Goal: Task Accomplishment & Management: Manage account settings

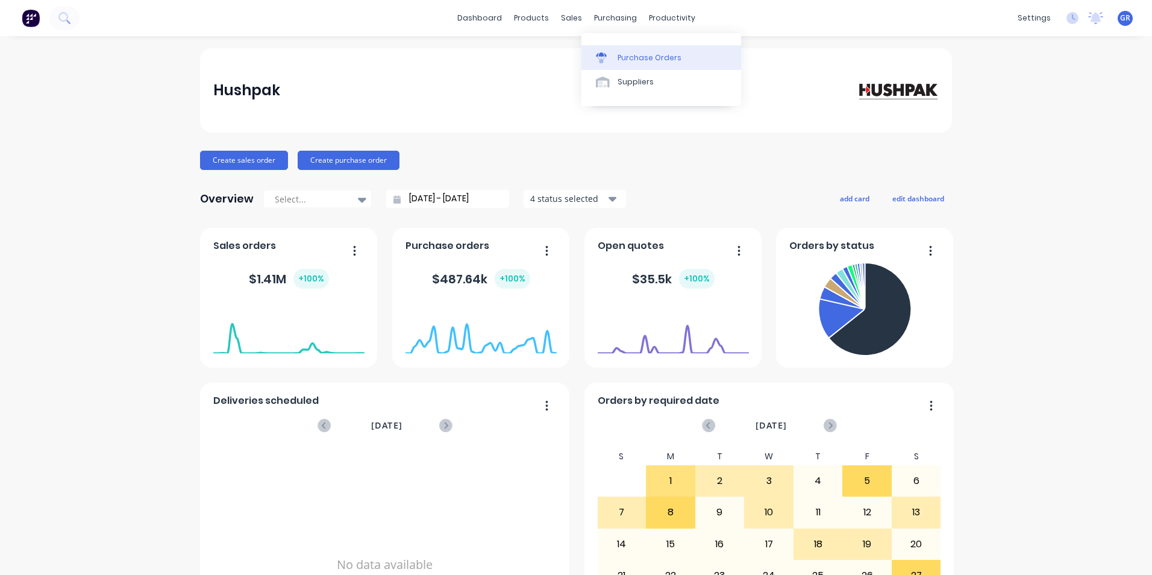
click at [648, 55] on div "Purchase Orders" at bounding box center [649, 57] width 64 height 11
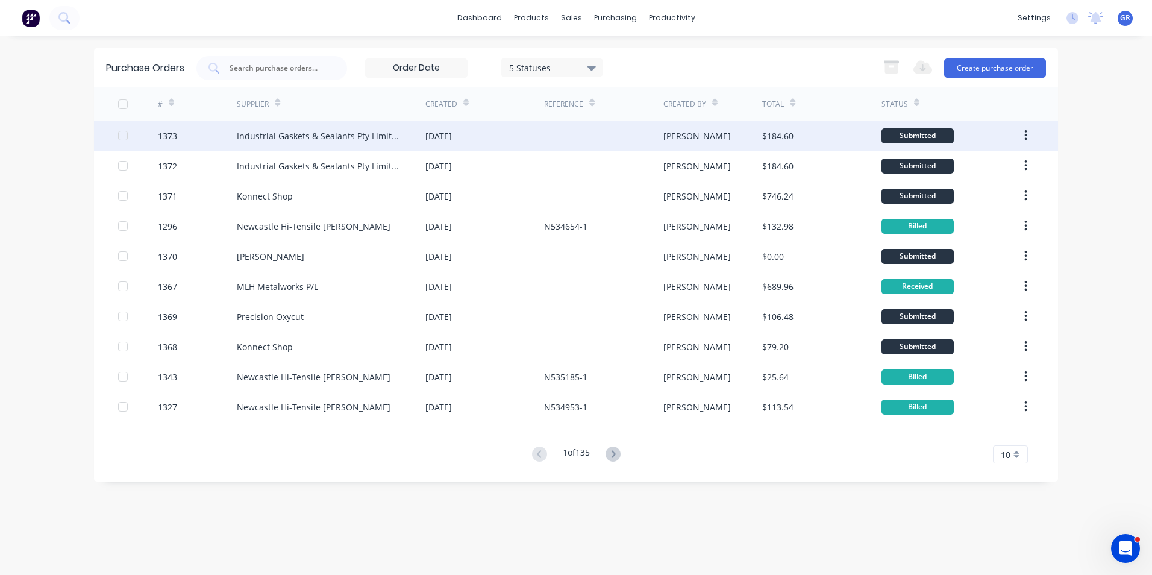
click at [1007, 450] on span "10" at bounding box center [1006, 454] width 10 height 13
click at [1007, 430] on div "35" at bounding box center [1010, 433] width 34 height 21
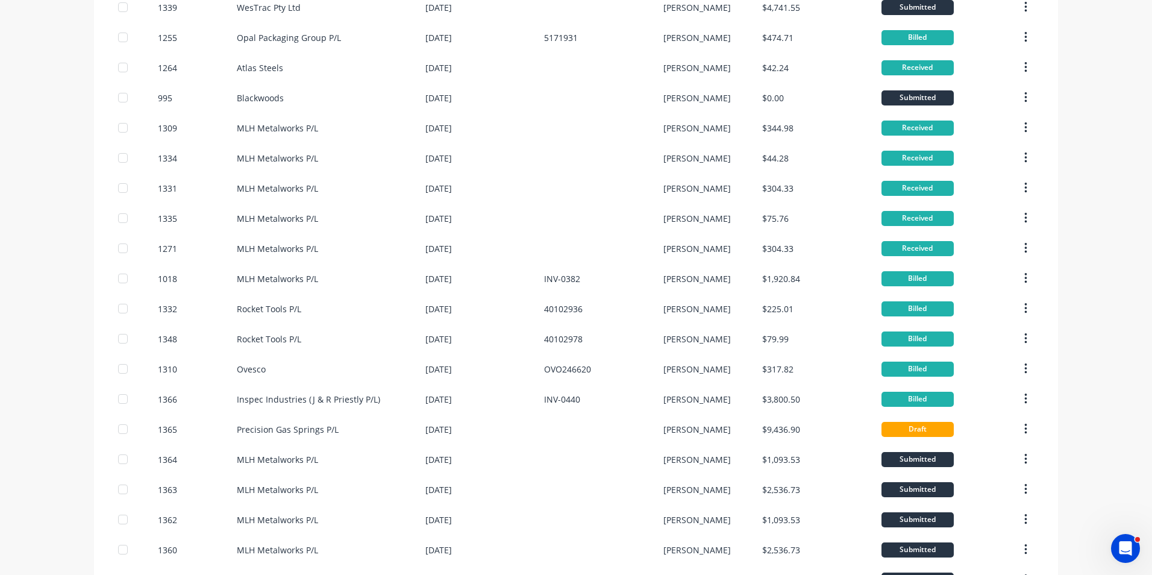
scroll to position [542, 0]
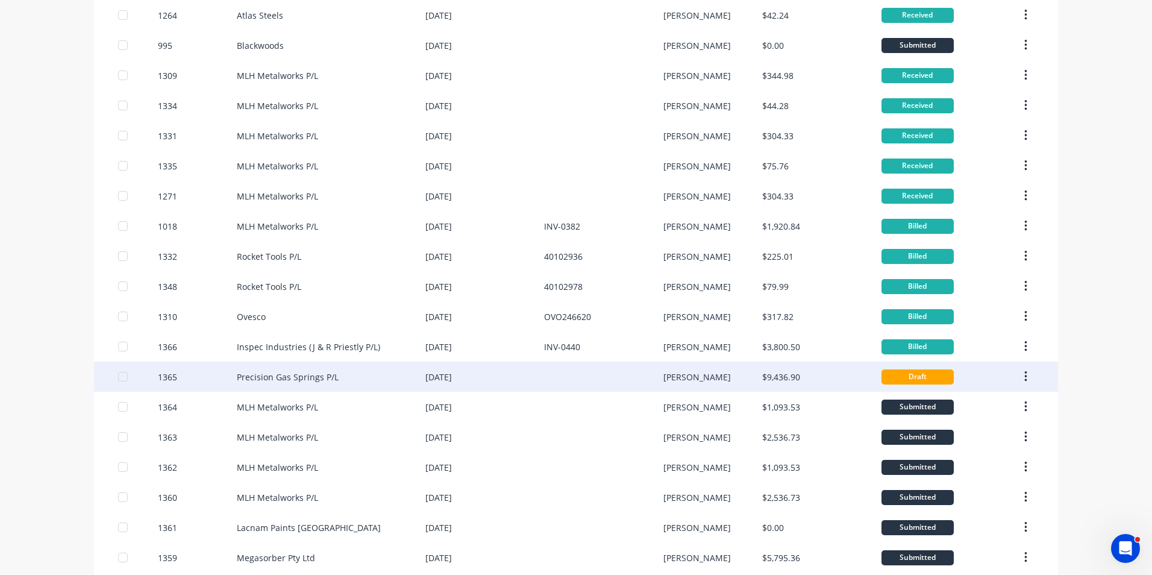
click at [166, 376] on div "1365" at bounding box center [167, 376] width 19 height 13
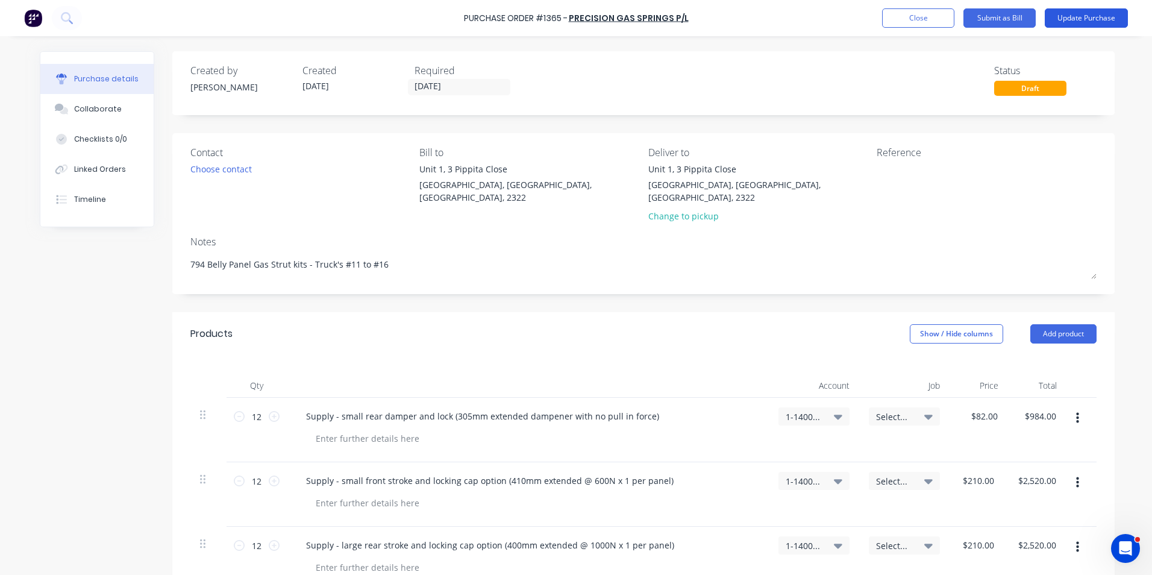
click at [1085, 17] on button "Update Purchase" at bounding box center [1086, 17] width 83 height 19
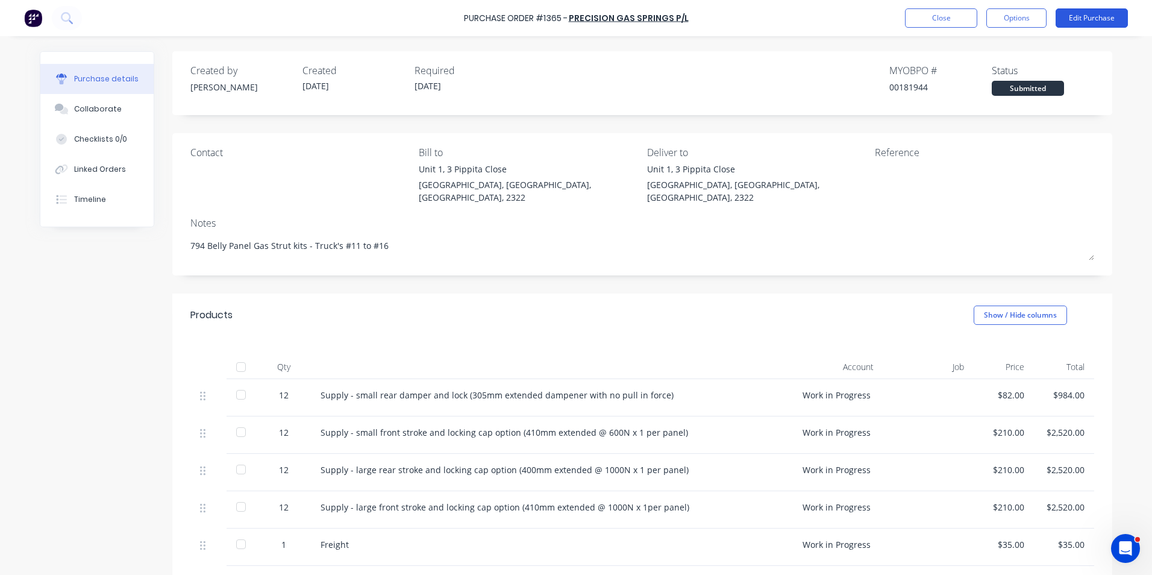
click at [1104, 16] on button "Edit Purchase" at bounding box center [1091, 17] width 72 height 19
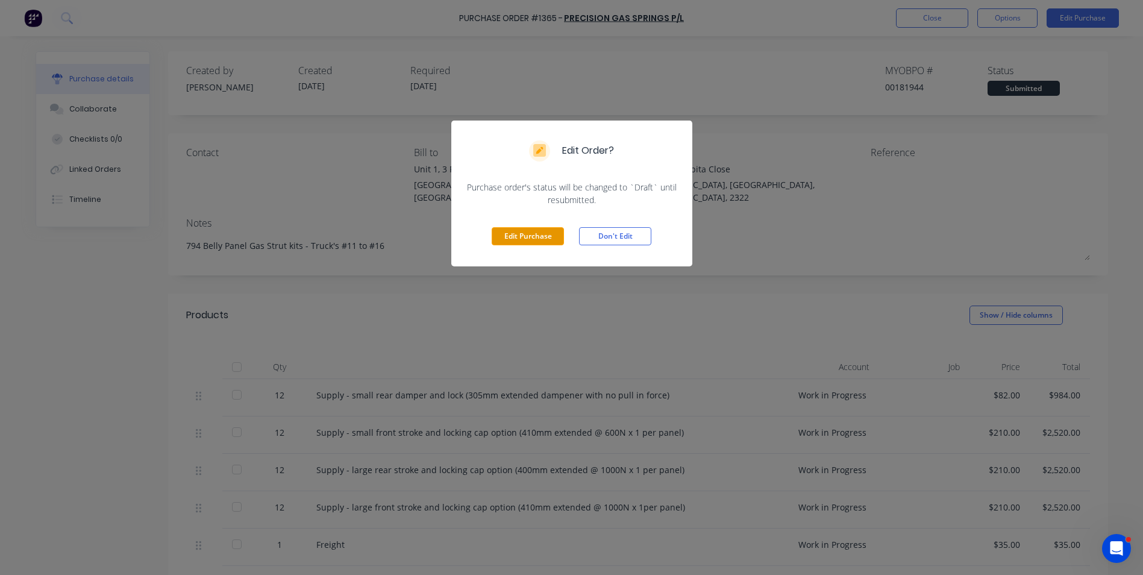
click at [525, 236] on button "Edit Purchase" at bounding box center [528, 236] width 72 height 18
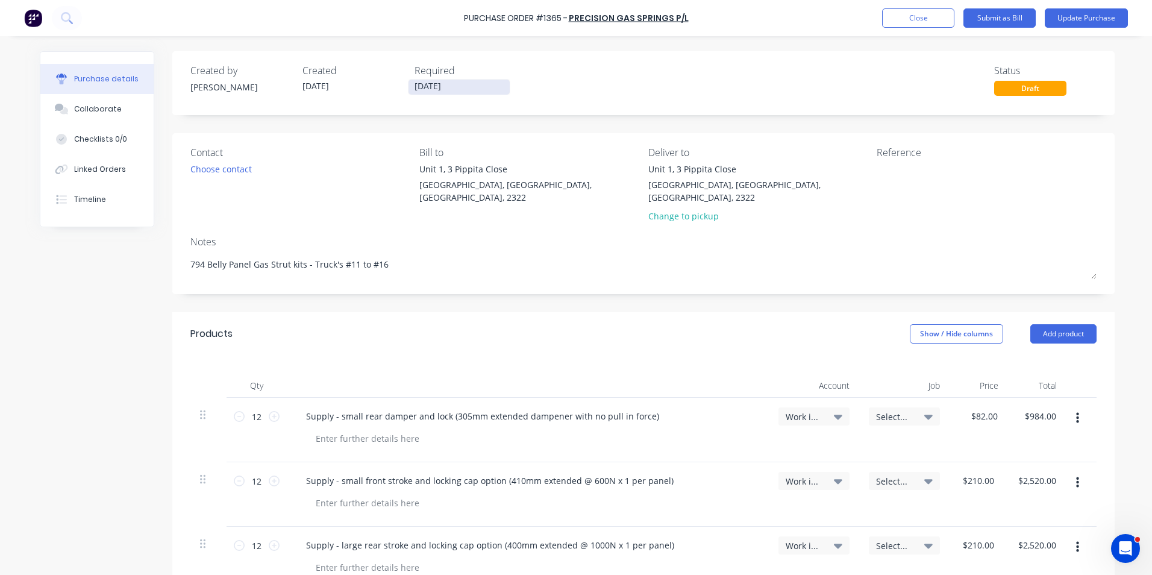
click at [437, 86] on input "01/09/25" at bounding box center [458, 87] width 101 height 15
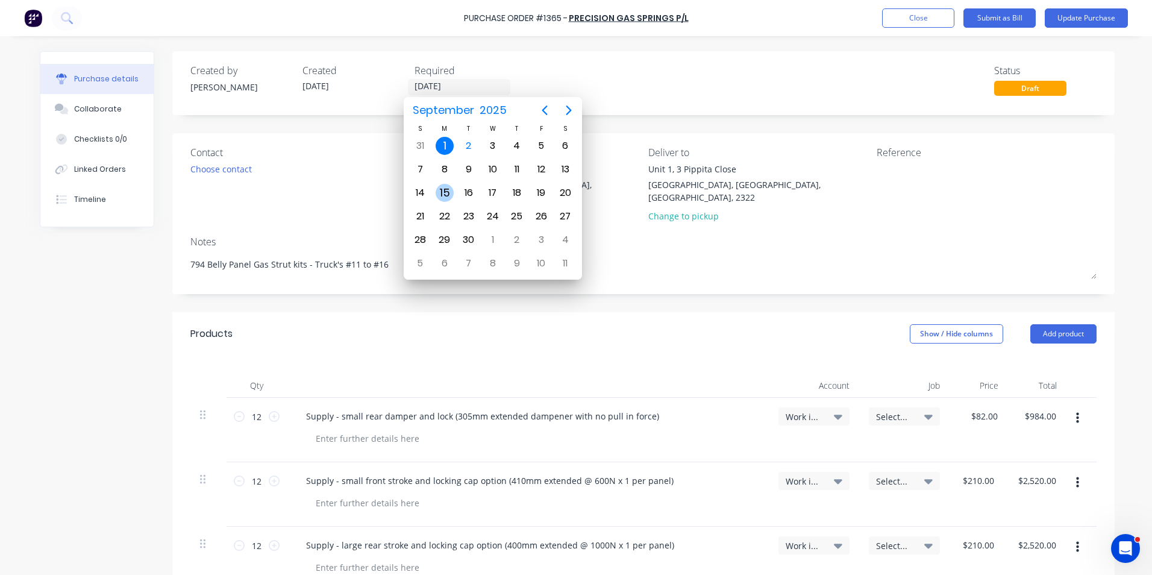
click at [446, 188] on div "15" at bounding box center [445, 193] width 18 height 18
type textarea "x"
type input "15/09/25"
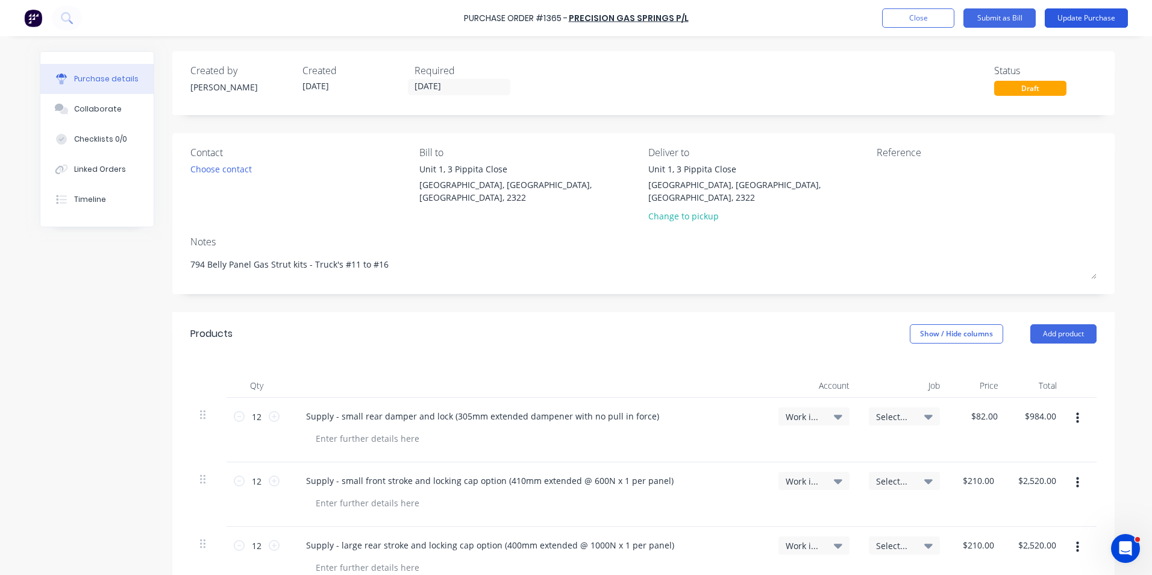
click at [1091, 20] on button "Update Purchase" at bounding box center [1086, 17] width 83 height 19
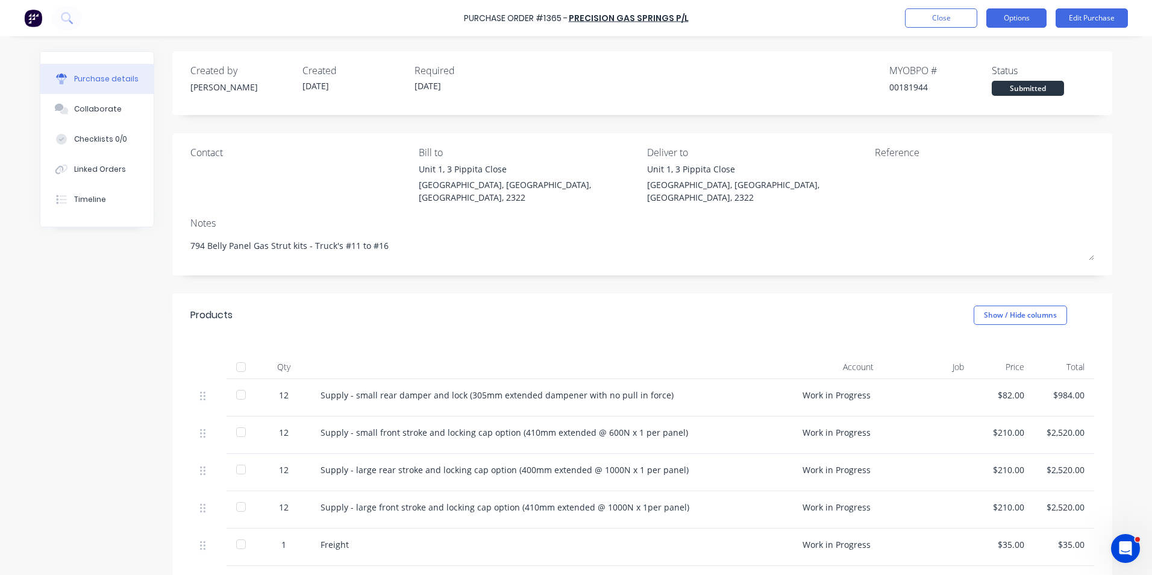
click at [1016, 19] on button "Options" at bounding box center [1016, 17] width 60 height 19
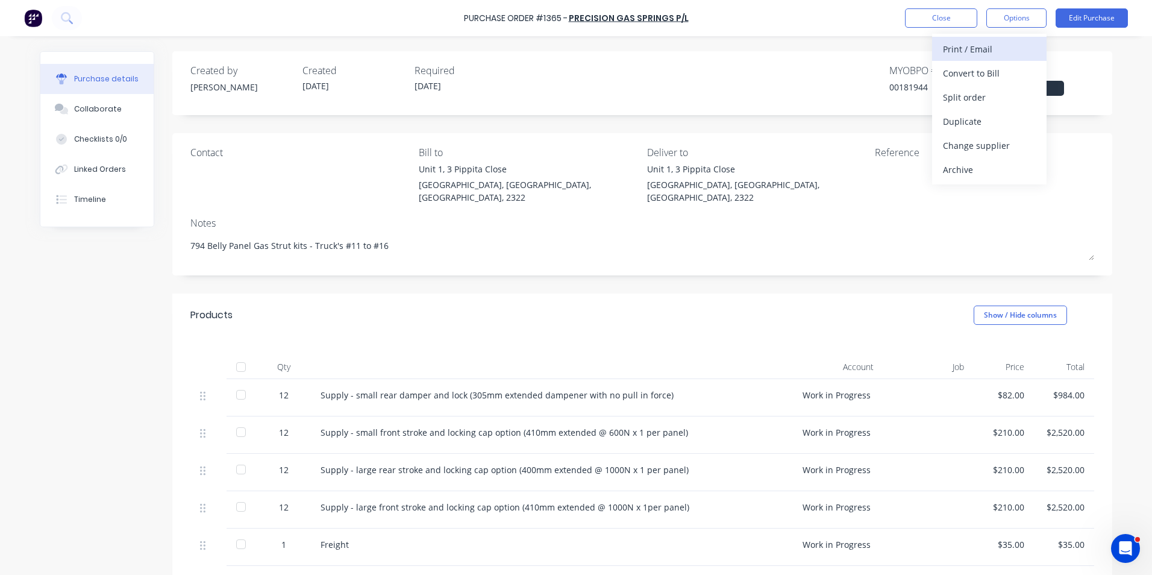
click at [983, 48] on div "Print / Email" at bounding box center [989, 48] width 93 height 17
click at [975, 75] on div "With pricing" at bounding box center [989, 72] width 93 height 17
type textarea "x"
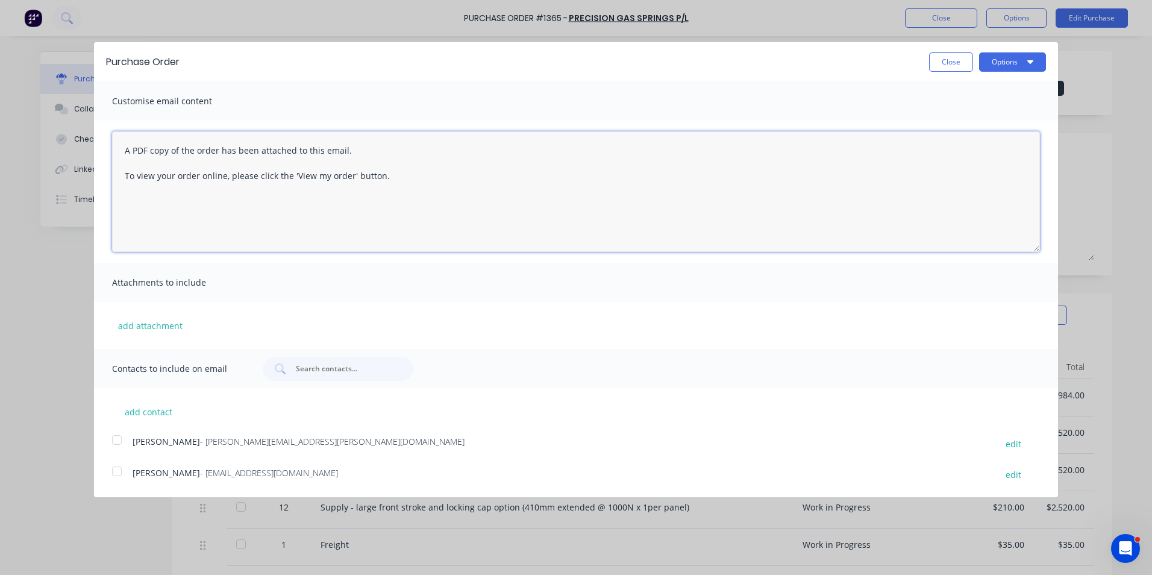
drag, startPoint x: 389, startPoint y: 176, endPoint x: 90, endPoint y: 146, distance: 300.3
click at [90, 146] on div "Purchase Order Close Options Customise email content A PDF copy of the order ha…" at bounding box center [576, 287] width 1152 height 575
type textarea "Hi Justin, Please fi"
type textarea "x"
drag, startPoint x: 622, startPoint y: 149, endPoint x: 786, endPoint y: 170, distance: 165.3
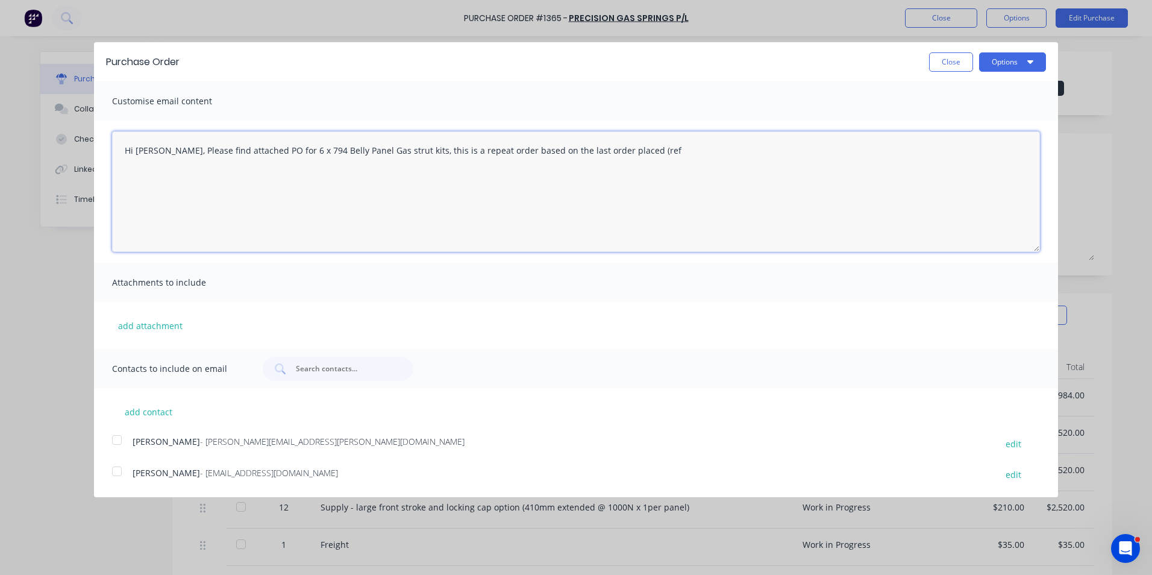
click at [622, 149] on textarea "Hi Justin, Please find attached PO for 6 x 794 Belly Panel Gas strut kits, this…" at bounding box center [576, 191] width 928 height 120
click at [166, 196] on textarea "Hi Justin, Please find attached PO for 6 x 794 Belly Panel Gas strut kits, this…" at bounding box center [576, 191] width 928 height 120
click at [375, 175] on textarea "Hi Justin, Please find attached PO for 6 x 794 Belly Panel Gas strut kits, this…" at bounding box center [576, 191] width 928 height 120
paste textarea "small rear damper and lock (305mm extended dampener with no pull in force"
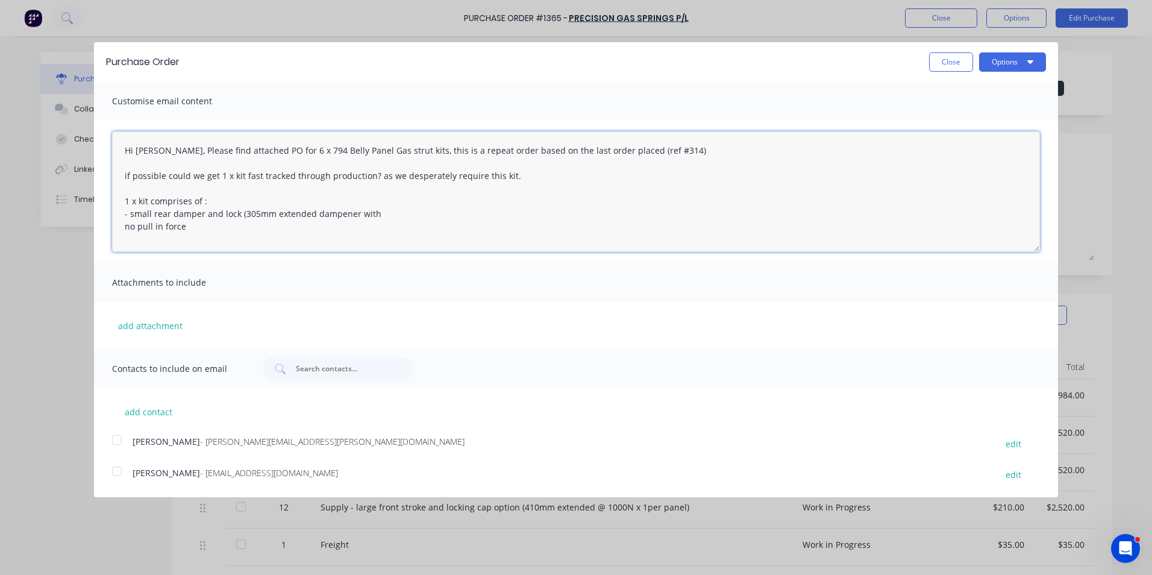
click at [126, 230] on textarea "Hi Justin, Please find attached PO for 6 x 794 Belly Panel Gas strut kits, this…" at bounding box center [576, 191] width 928 height 120
click at [434, 213] on textarea "Hi Justin, Please find attached PO for 6 x 794 Belly Panel Gas strut kits, this…" at bounding box center [576, 191] width 928 height 120
click at [239, 214] on textarea "Hi Justin, Please find attached PO for 6 x 794 Belly Panel Gas strut kits, this…" at bounding box center [576, 191] width 928 height 120
click at [437, 213] on textarea "Hi Justin, Please find attached PO for 6 x 794 Belly Panel Gas strut kits, this…" at bounding box center [576, 191] width 928 height 120
click at [145, 228] on textarea "Hi Justin, Please find attached PO for 6 x 794 Belly Panel Gas strut kits, this…" at bounding box center [576, 191] width 928 height 120
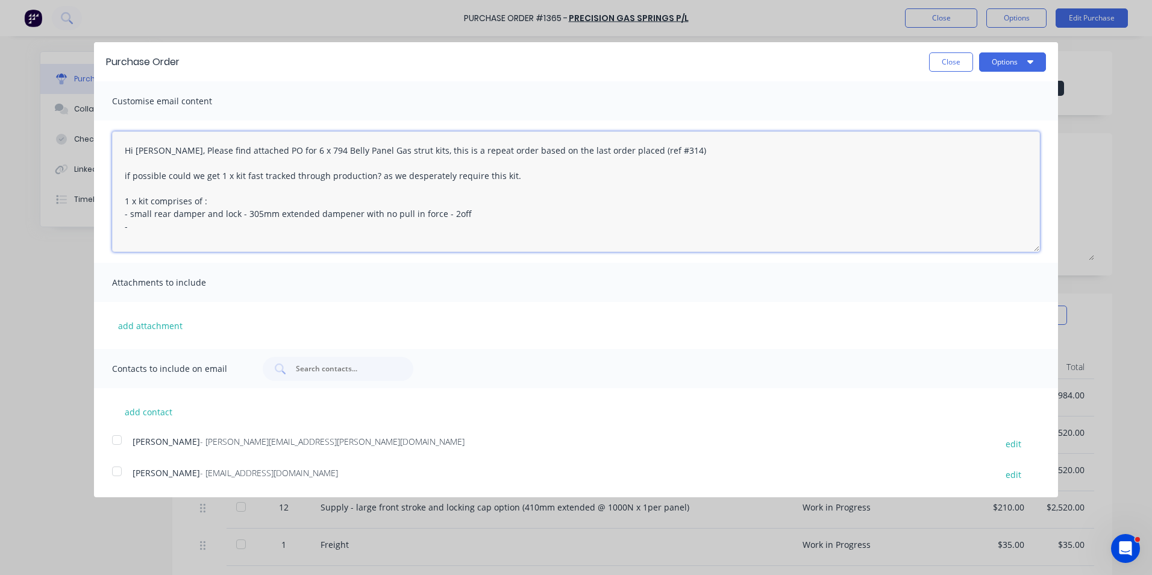
paste textarea "small front stroke and locking cap option (410mm extended @ 600N x 1 per panel)"
click at [123, 241] on textarea "Hi Justin, Please find attached PO for 6 x 794 Belly Panel Gas strut kits, this…" at bounding box center [576, 191] width 928 height 120
click at [294, 230] on textarea "Hi Justin, Please find attached PO for 6 x 794 Belly Panel Gas strut kits, this…" at bounding box center [576, 191] width 928 height 120
click at [452, 229] on textarea "Hi Justin, Please find attached PO for 6 x 794 Belly Panel Gas strut kits, this…" at bounding box center [576, 191] width 928 height 120
click at [137, 236] on textarea "Hi Justin, Please find attached PO for 6 x 794 Belly Panel Gas strut kits, this…" at bounding box center [576, 191] width 928 height 120
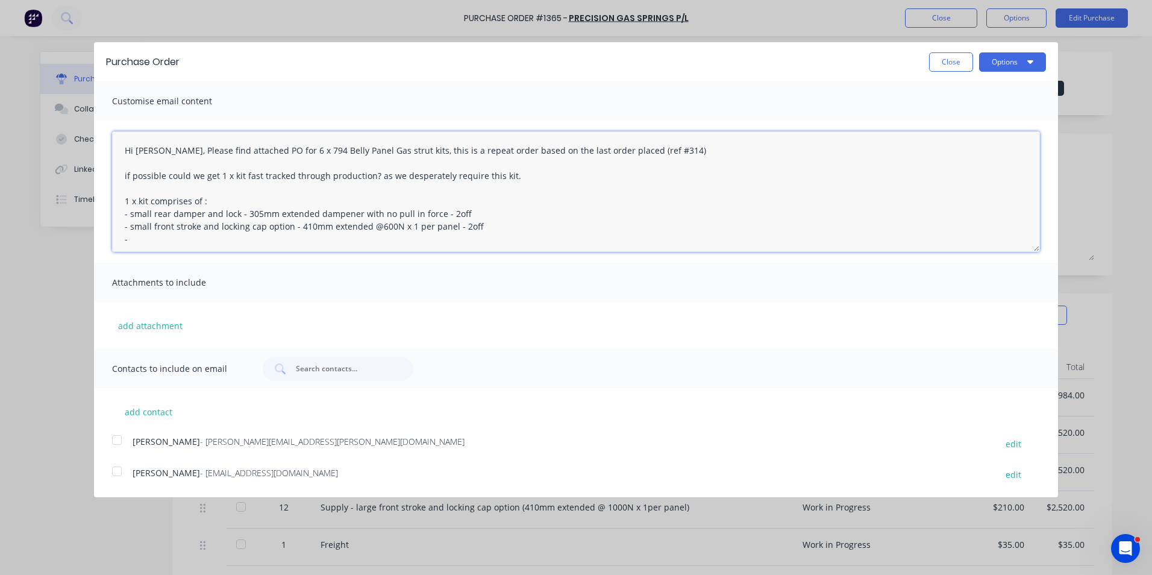
paste textarea "large rear stroke and locking cap option (400mm extended @ 1000N x 1 per panel)"
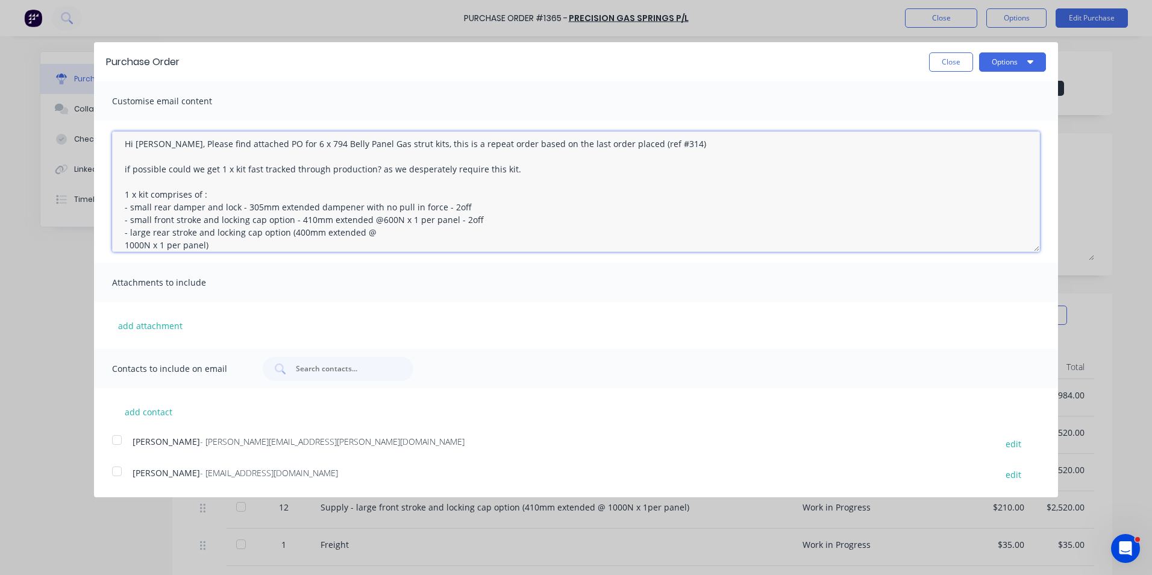
click at [124, 245] on textarea "Hi Justin, Please find attached PO for 6 x 794 Belly Panel Gas strut kits, this…" at bounding box center [576, 191] width 928 height 120
click at [287, 236] on textarea "Hi Justin, Please find attached PO for 6 x 794 Belly Panel Gas strut kits, this…" at bounding box center [576, 191] width 928 height 120
click at [451, 235] on textarea "Hi Justin, Please find attached PO for 6 x 794 Belly Panel Gas strut kits, this…" at bounding box center [576, 191] width 928 height 120
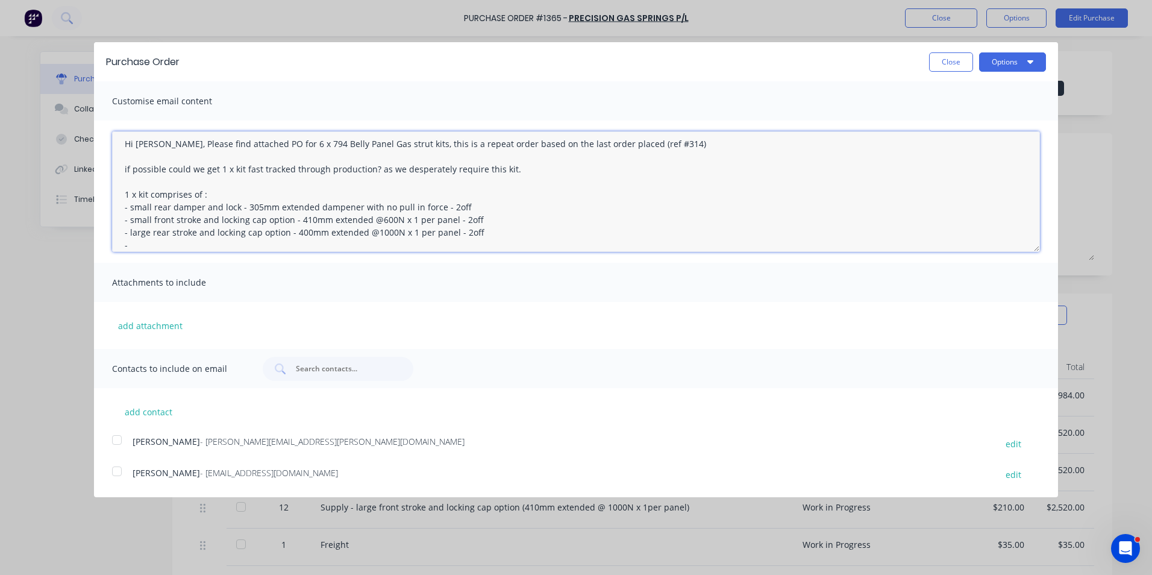
click at [149, 242] on textarea "Hi Justin, Please find attached PO for 6 x 794 Belly Panel Gas strut kits, this…" at bounding box center [576, 191] width 928 height 120
paste textarea "large front stroke and locking cap option (410mm extended @ 1000N x 1per panel"
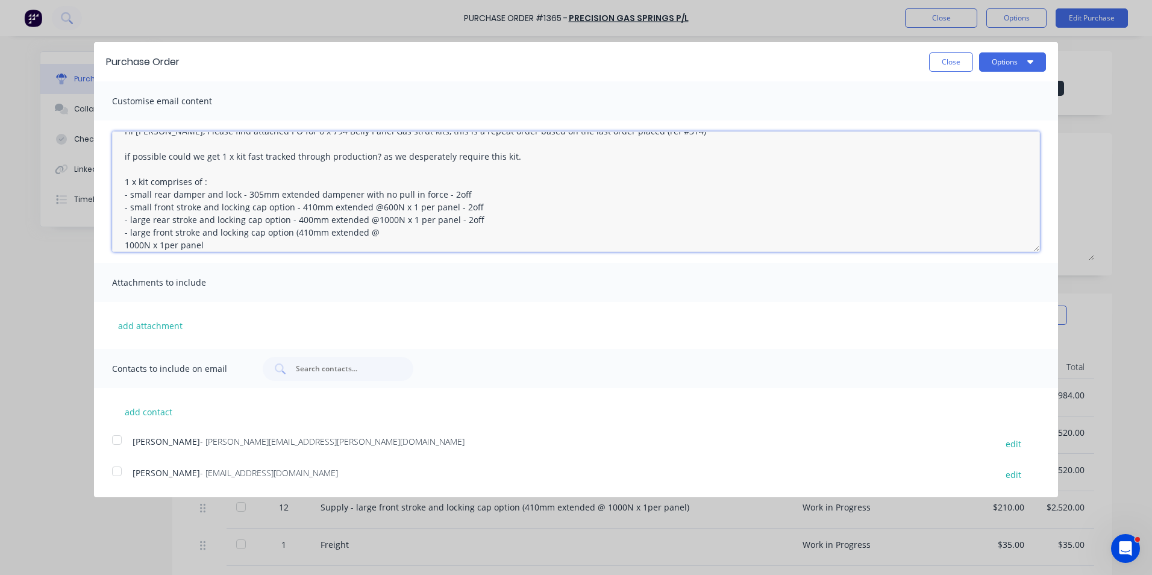
click at [126, 245] on textarea "Hi Justin, Please find attached PO for 6 x 794 Belly Panel Gas strut kits, this…" at bounding box center [576, 191] width 928 height 120
click at [462, 231] on textarea "Hi Justin, Please find attached PO for 6 x 794 Belly Panel Gas strut kits, this…" at bounding box center [576, 191] width 928 height 120
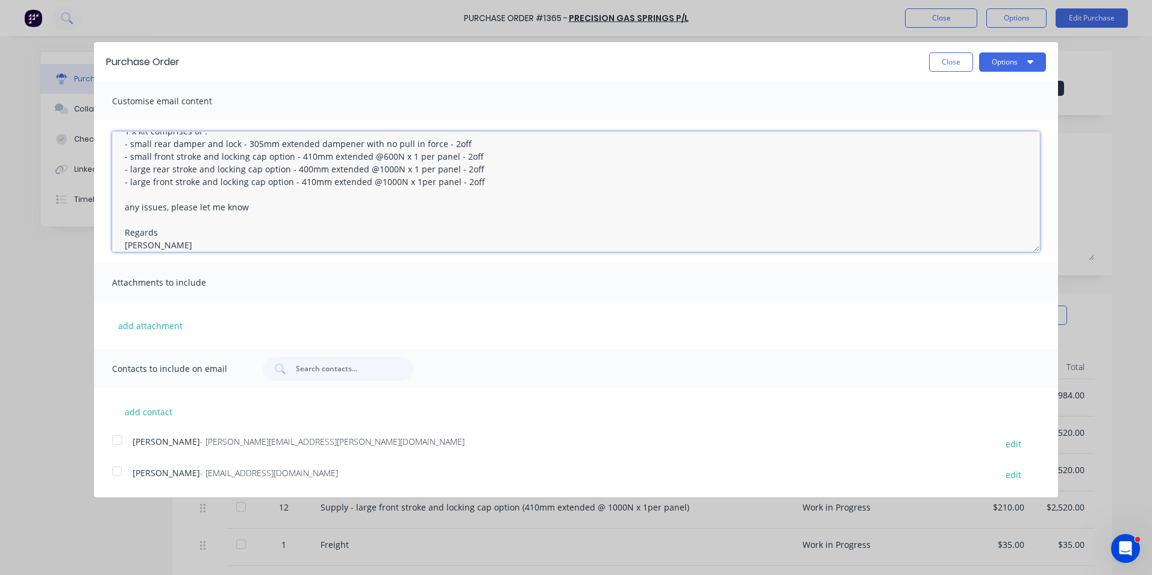
scroll to position [83, 0]
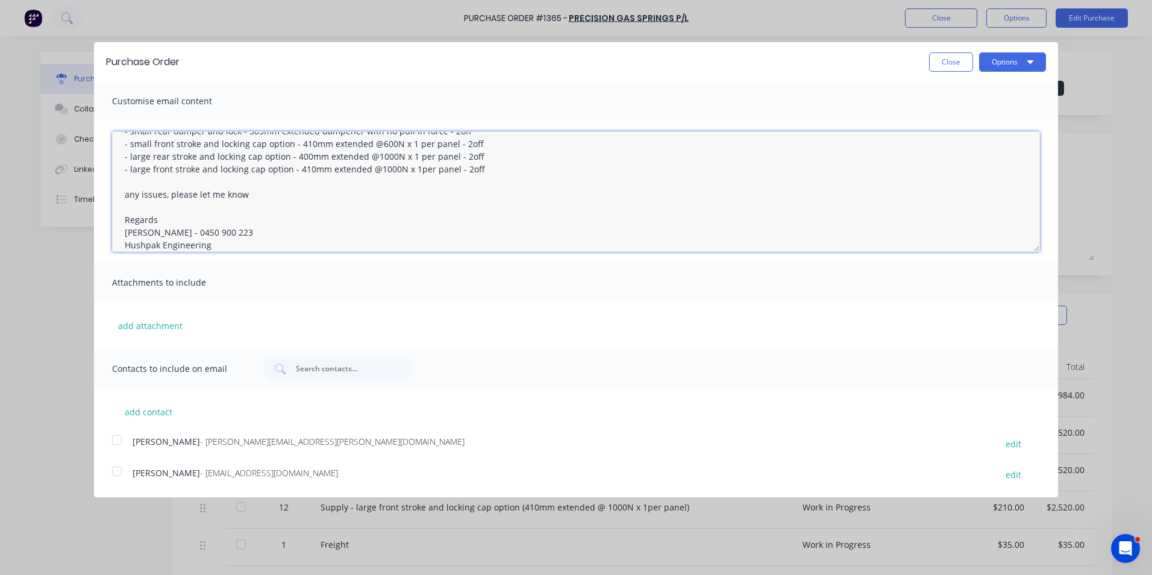
type textarea "Hi Justin, Please find attached PO for 6 x 794 Belly Panel Gas strut kits, this…"
click at [115, 440] on div at bounding box center [117, 440] width 24 height 24
click at [116, 468] on div at bounding box center [117, 471] width 24 height 24
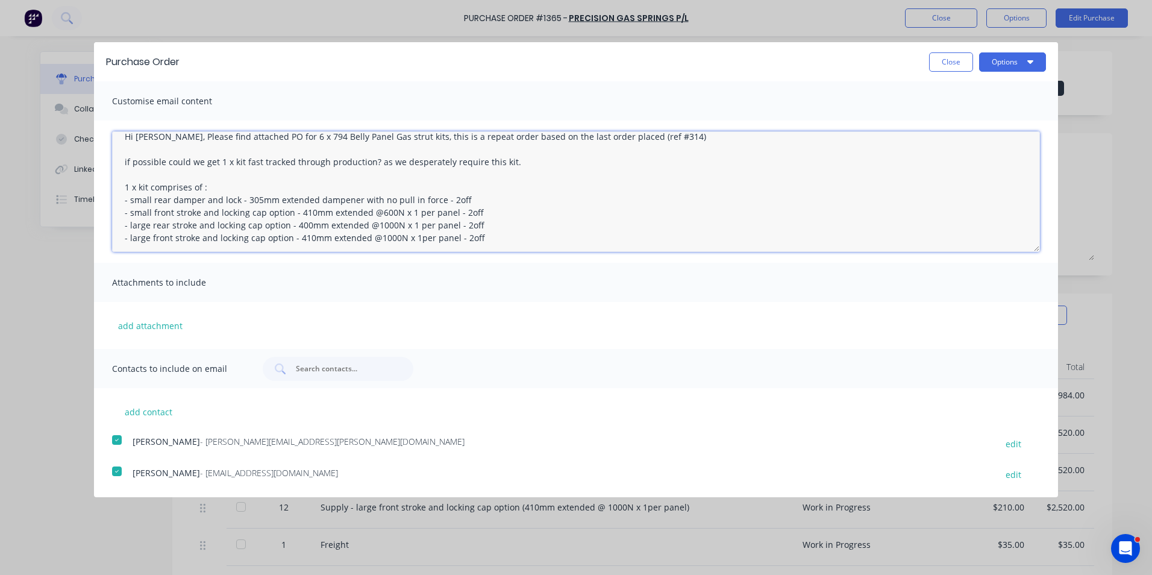
scroll to position [0, 0]
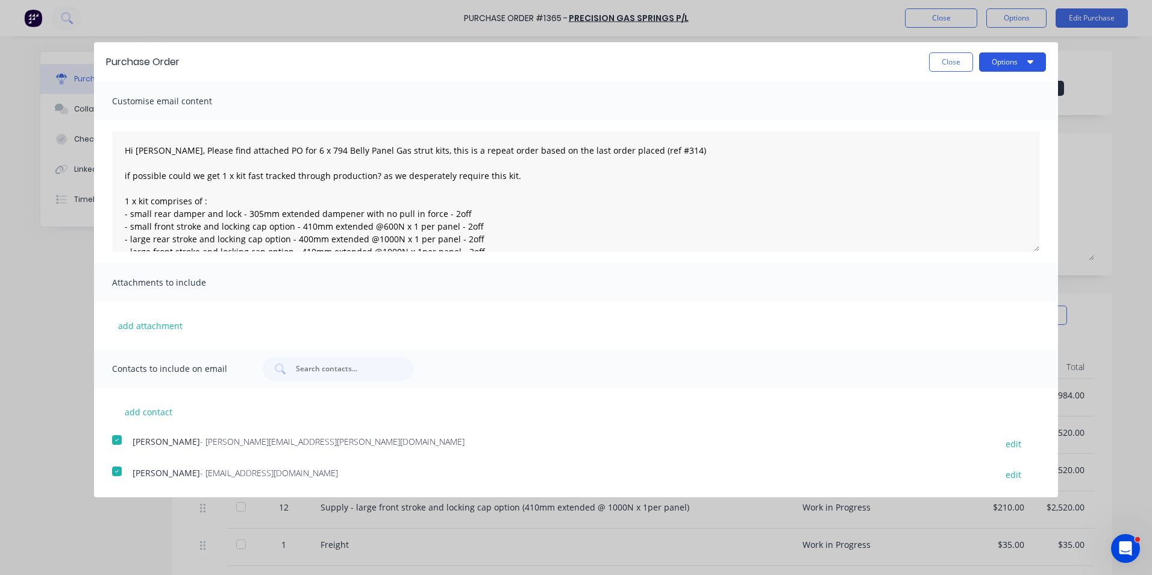
click at [1002, 63] on button "Options" at bounding box center [1012, 61] width 67 height 19
click at [954, 115] on div "Email" at bounding box center [988, 116] width 93 height 17
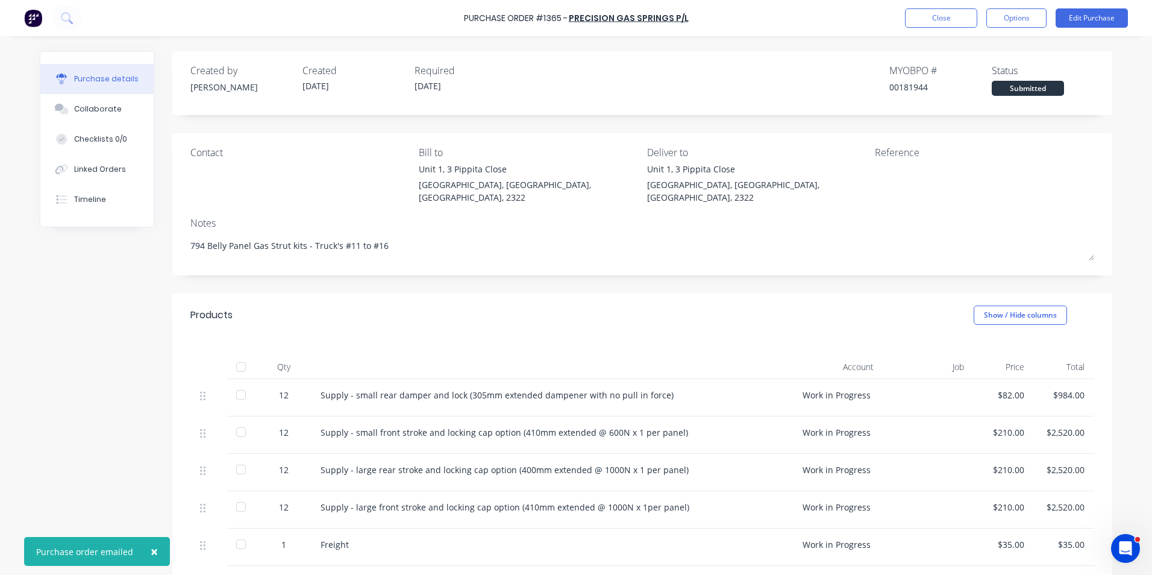
type textarea "x"
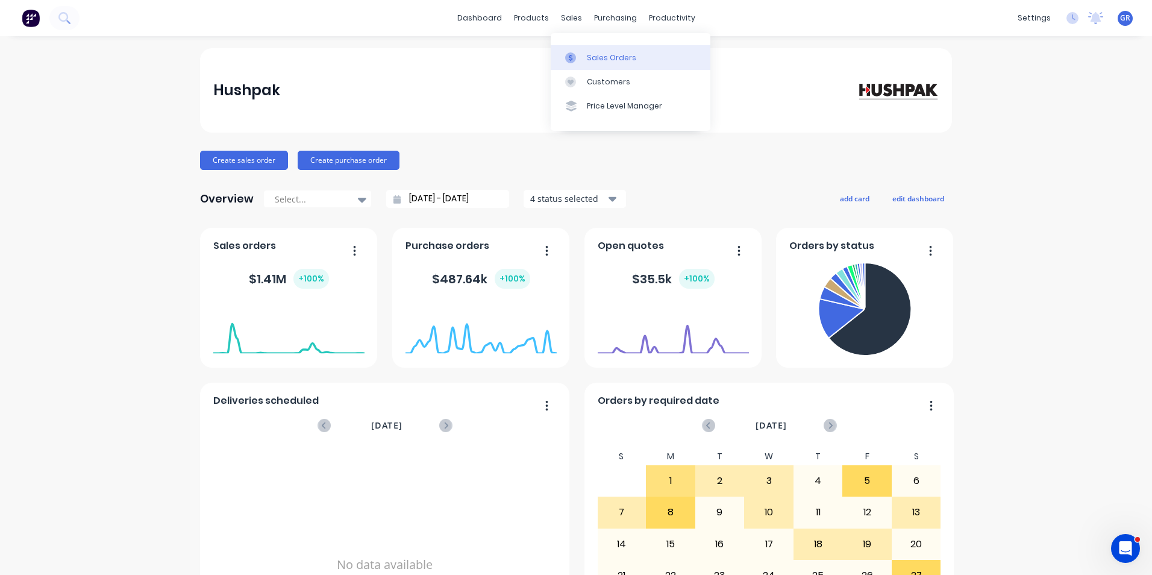
click at [596, 57] on div "Sales Orders" at bounding box center [611, 57] width 49 height 11
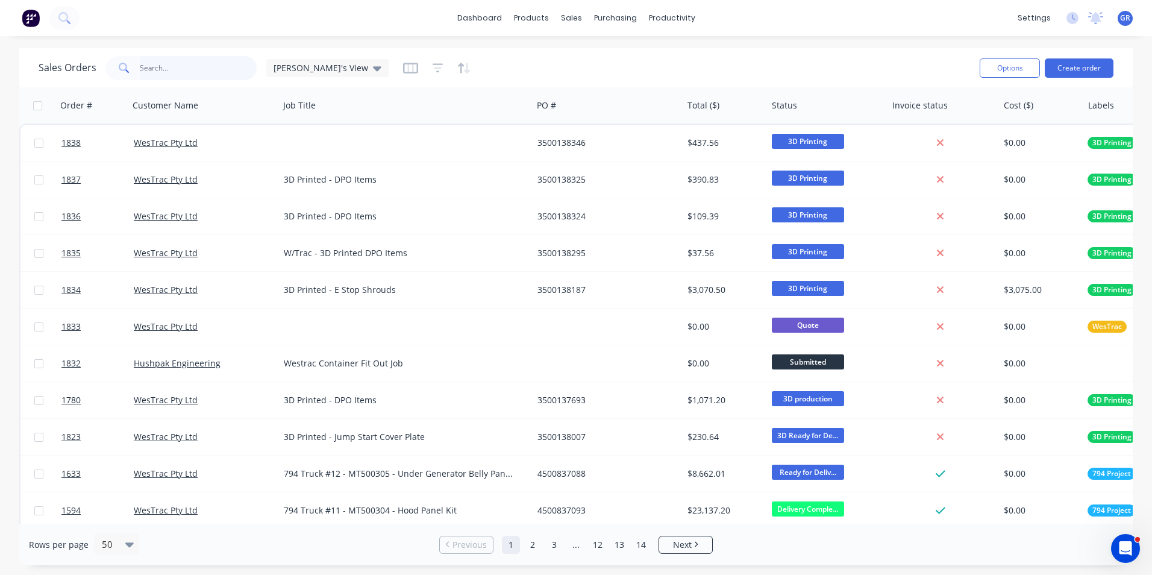
click at [143, 63] on input "text" at bounding box center [198, 68] width 117 height 24
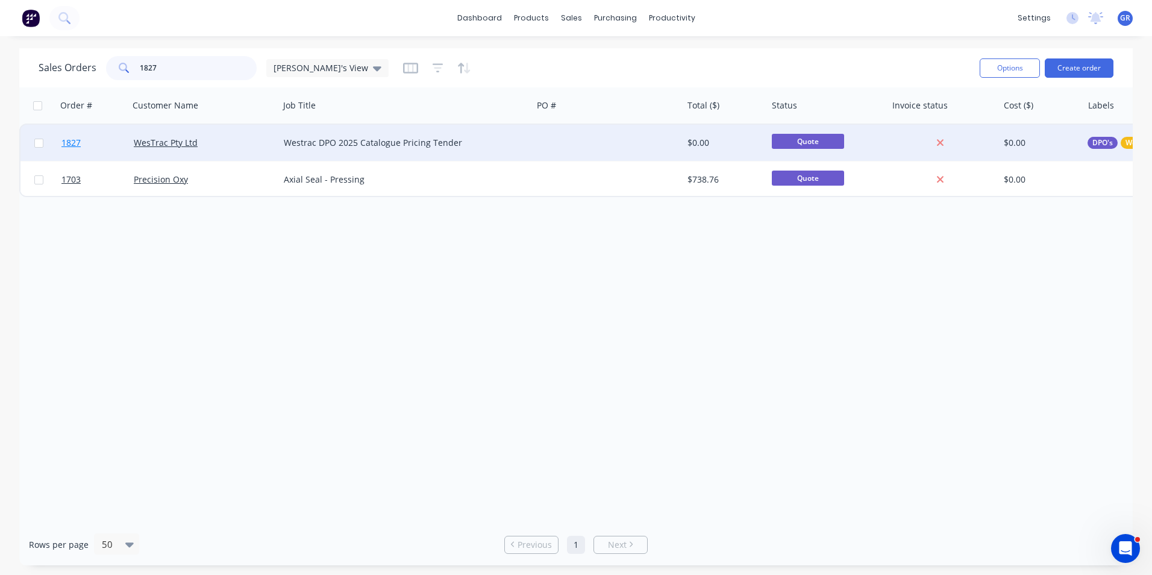
type input "1827"
click at [72, 142] on span "1827" at bounding box center [70, 143] width 19 height 12
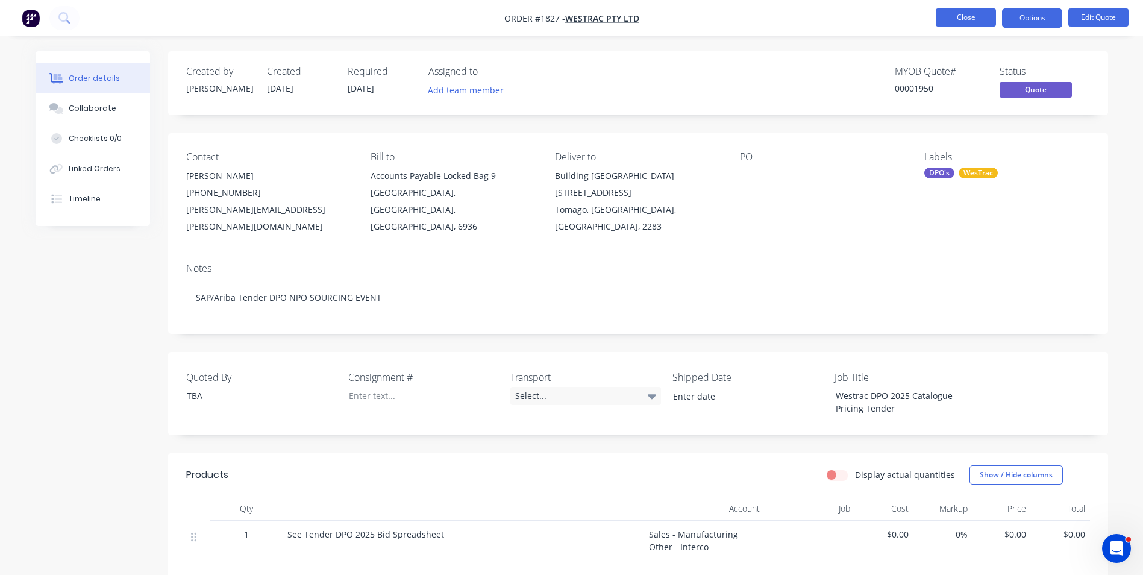
click at [967, 18] on button "Close" at bounding box center [965, 17] width 60 height 18
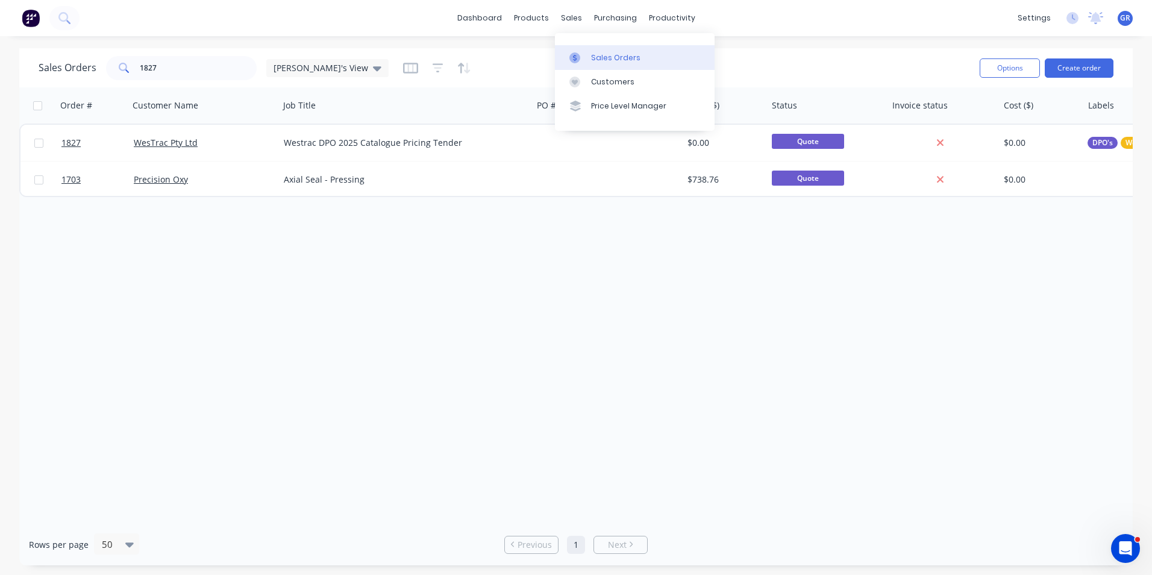
click at [611, 59] on div "Sales Orders" at bounding box center [615, 57] width 49 height 11
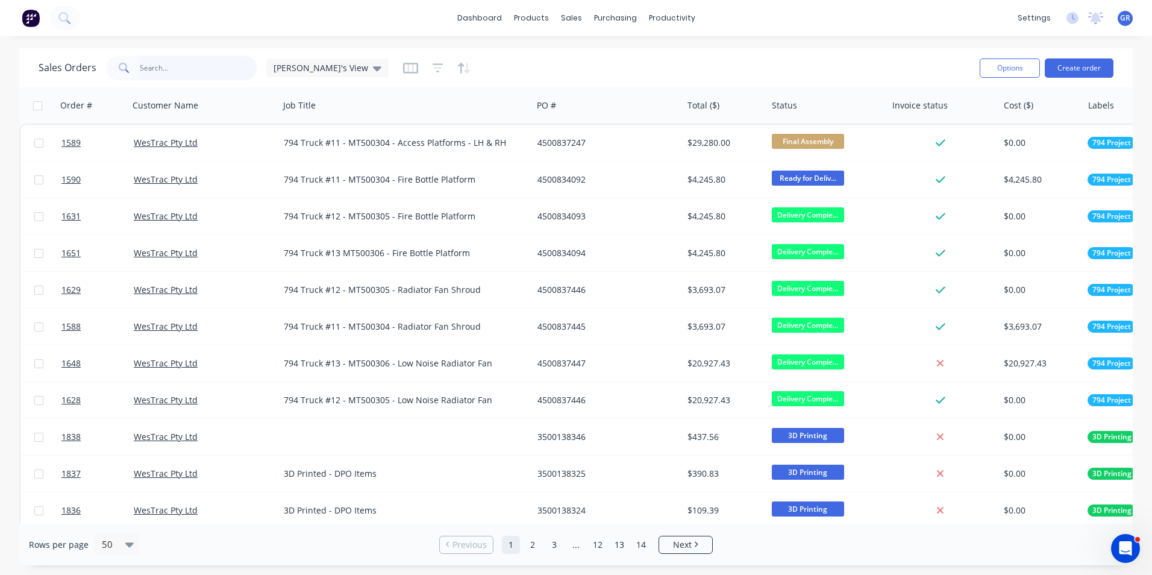
click at [163, 64] on input "text" at bounding box center [198, 68] width 117 height 24
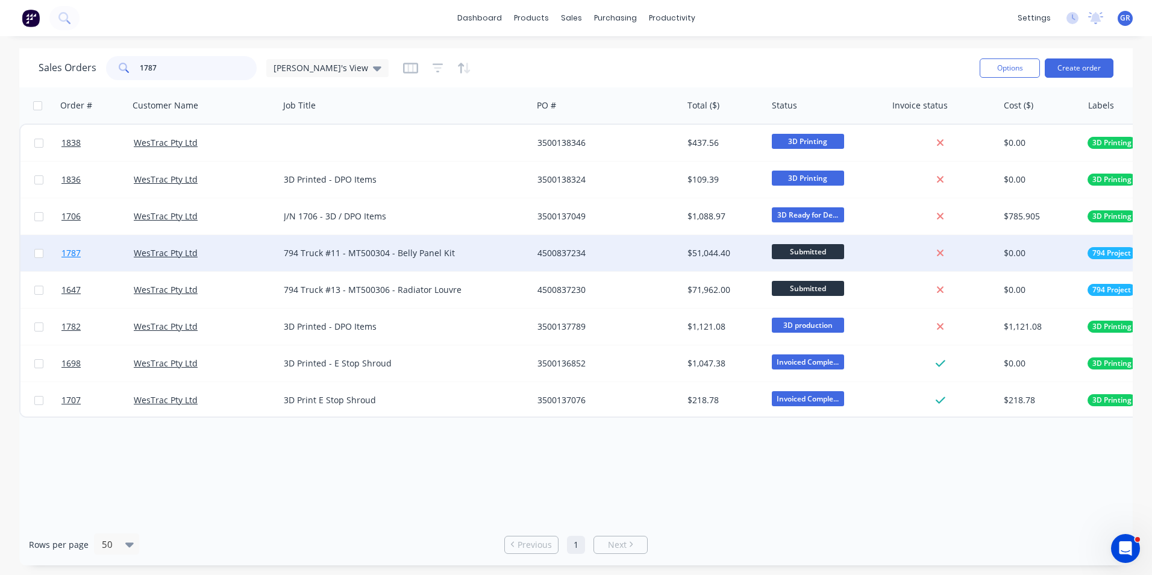
type input "1787"
click at [72, 254] on span "1787" at bounding box center [70, 253] width 19 height 12
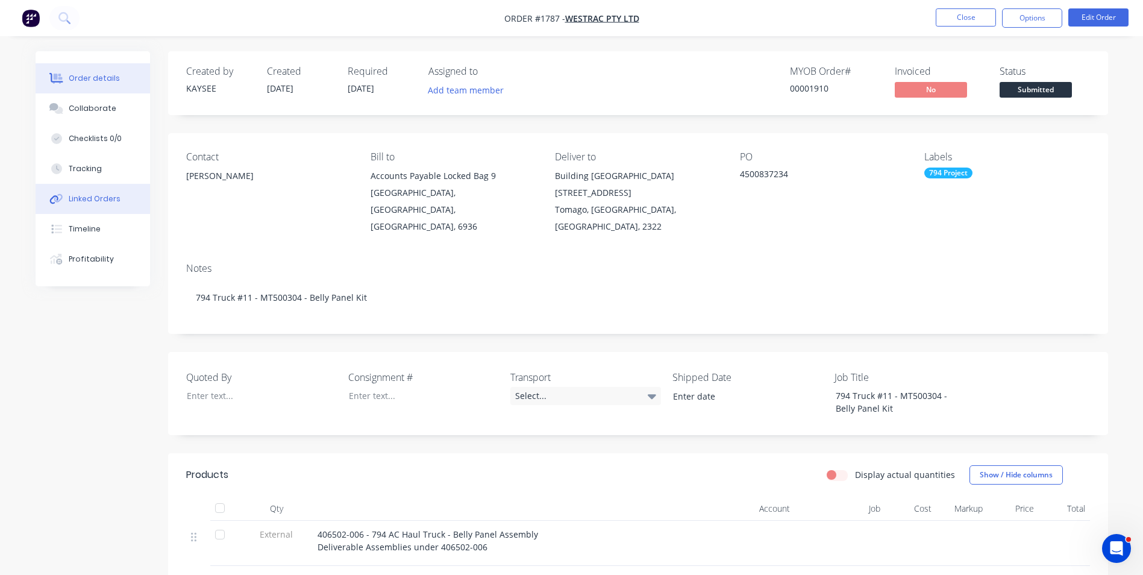
click at [93, 199] on div "Linked Orders" at bounding box center [95, 198] width 52 height 11
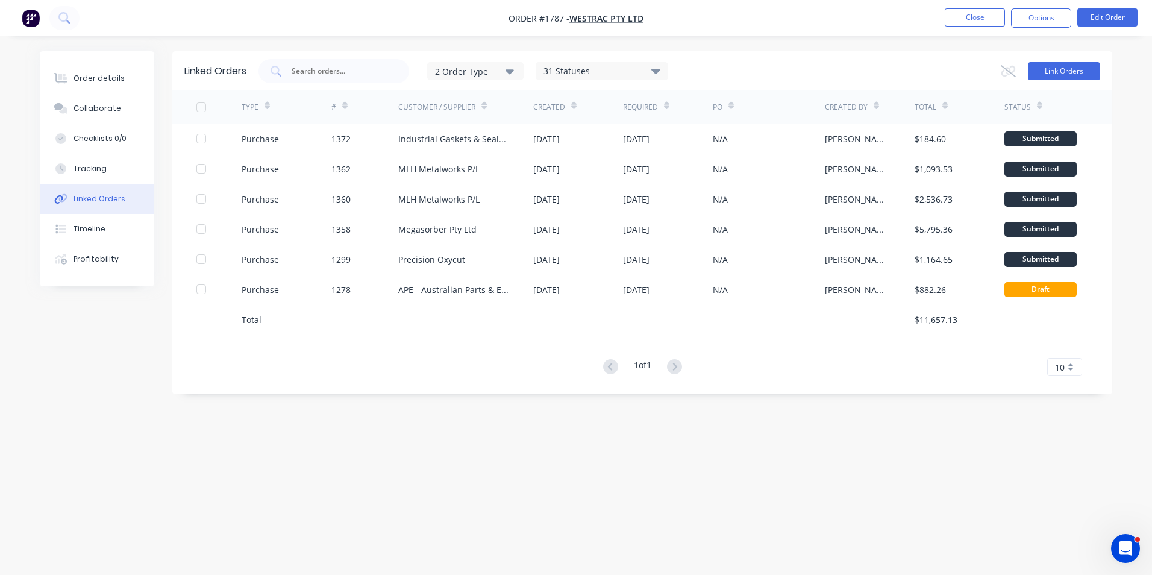
click at [1048, 69] on button "Link Orders" at bounding box center [1064, 71] width 72 height 18
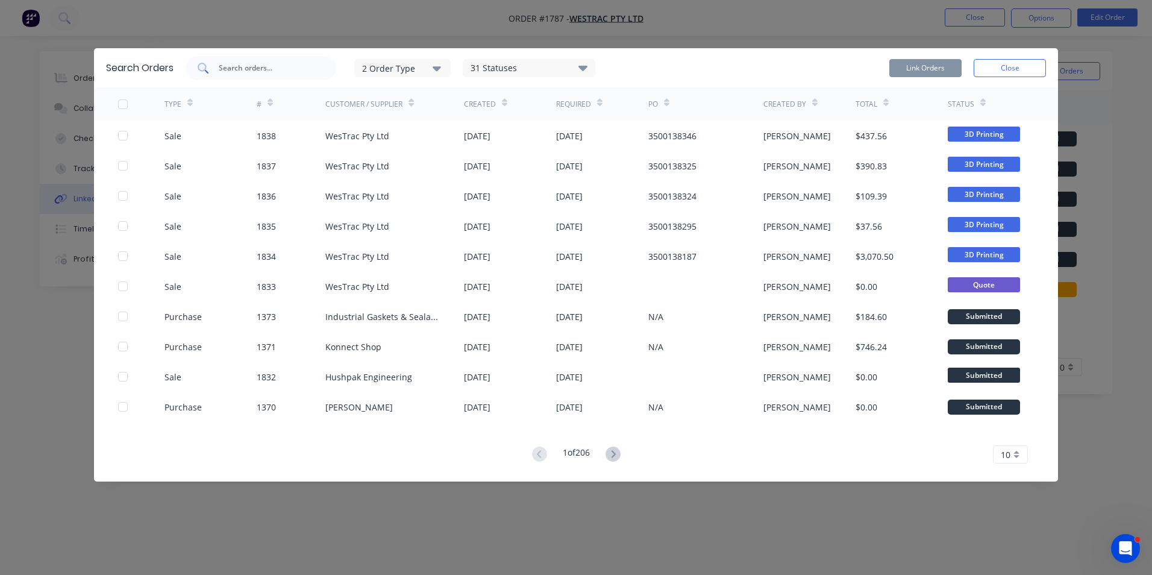
click at [261, 66] on input "text" at bounding box center [267, 68] width 100 height 12
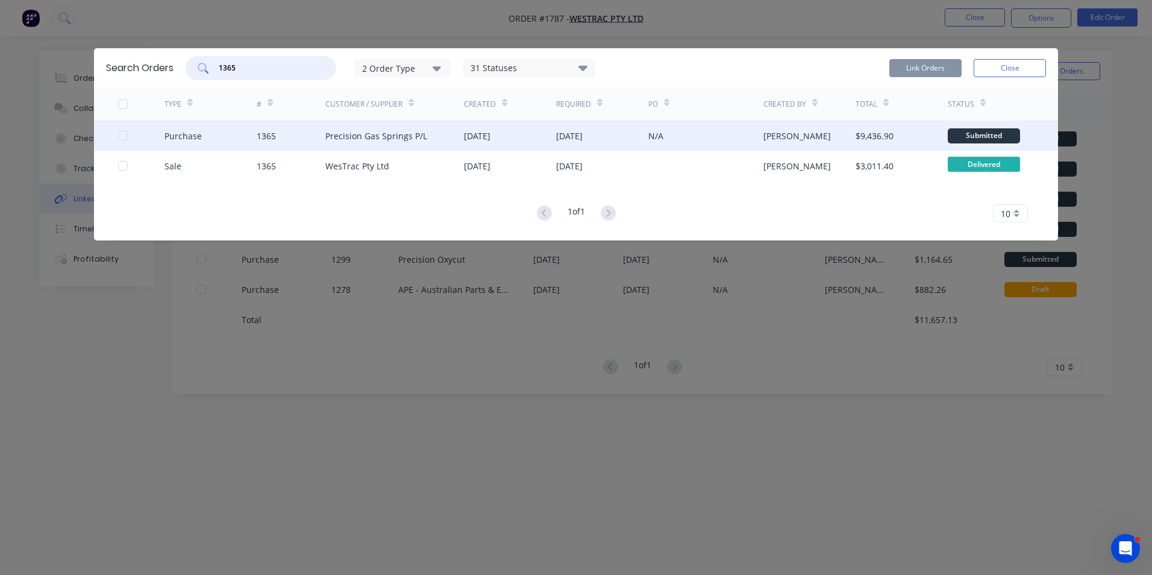
click at [125, 134] on div at bounding box center [123, 135] width 24 height 24
type input "1365"
click at [932, 68] on button "Link Orders" at bounding box center [925, 68] width 72 height 18
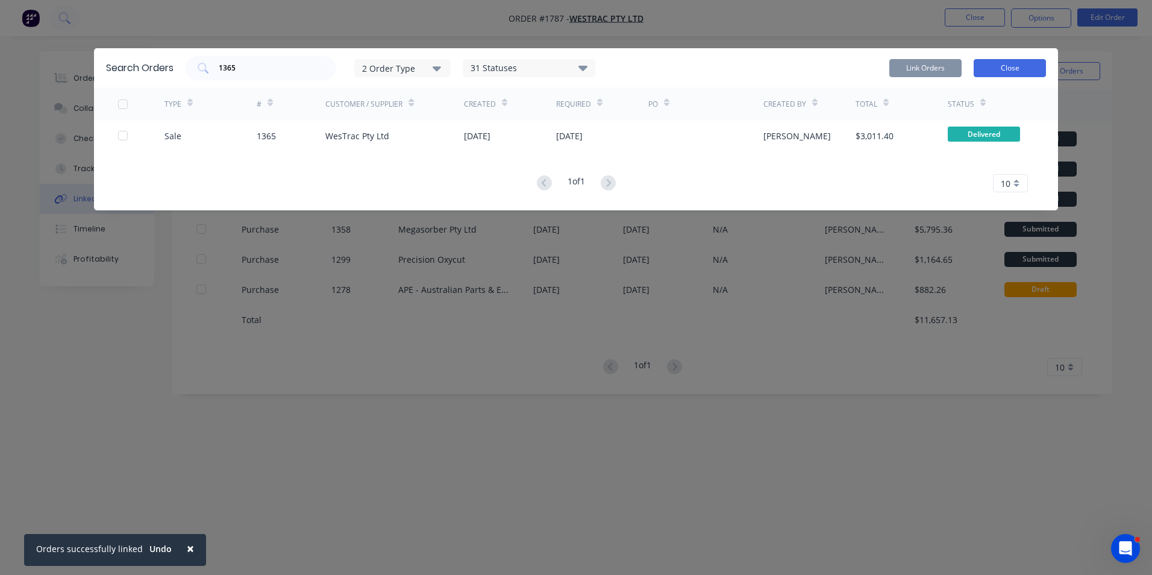
click at [1005, 66] on button "Close" at bounding box center [1009, 68] width 72 height 18
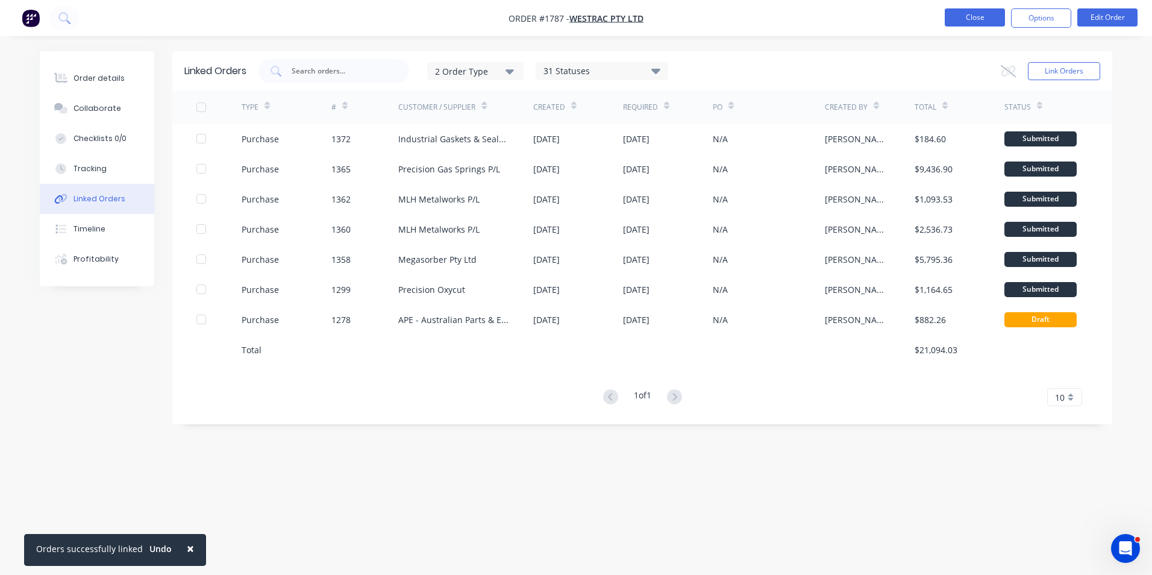
click at [979, 19] on button "Close" at bounding box center [975, 17] width 60 height 18
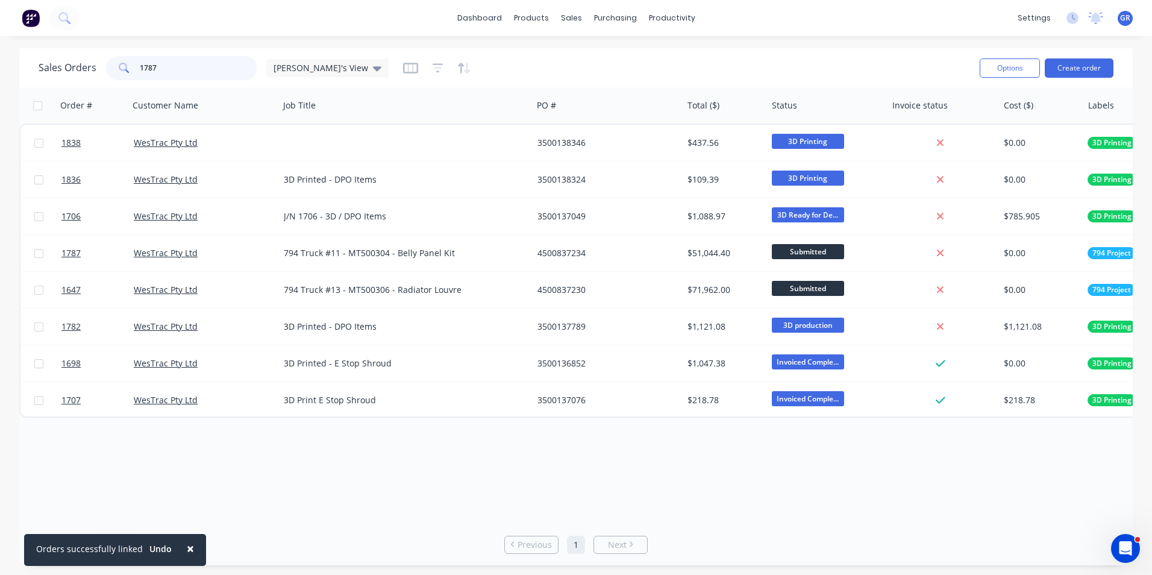
drag, startPoint x: 136, startPoint y: 64, endPoint x: 119, endPoint y: 64, distance: 16.9
click at [119, 64] on div "1787" at bounding box center [181, 68] width 151 height 24
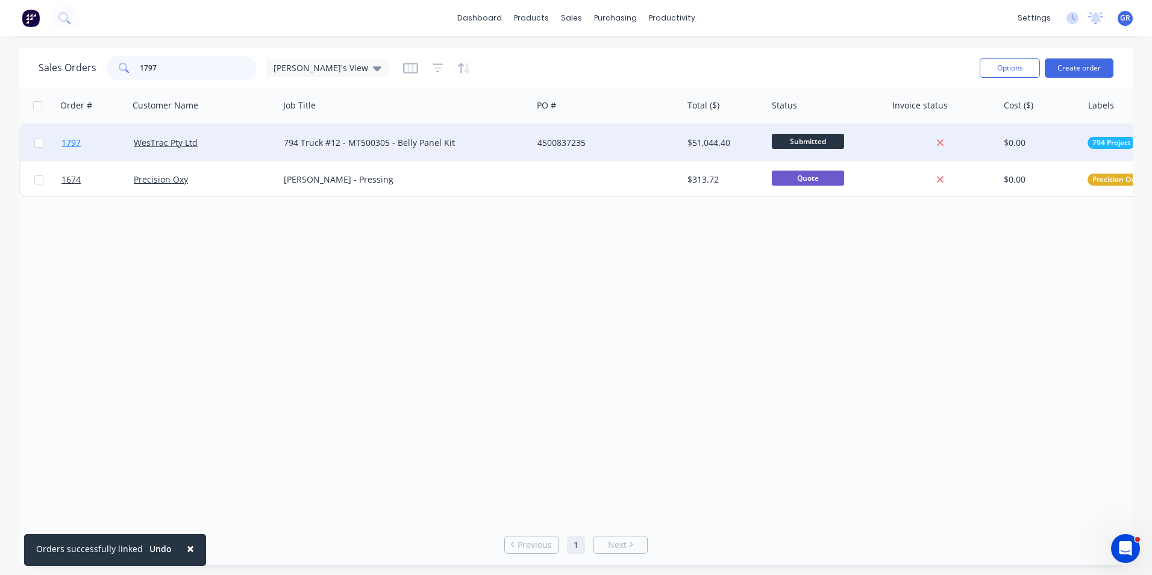
type input "1797"
click at [73, 143] on span "1797" at bounding box center [70, 143] width 19 height 12
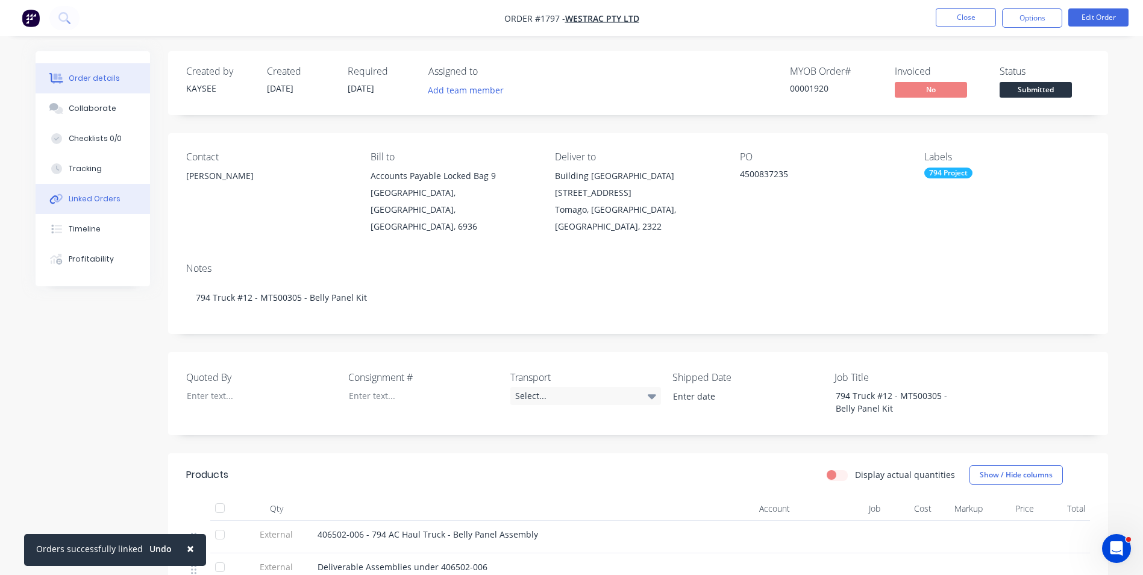
click at [95, 198] on div "Linked Orders" at bounding box center [95, 198] width 52 height 11
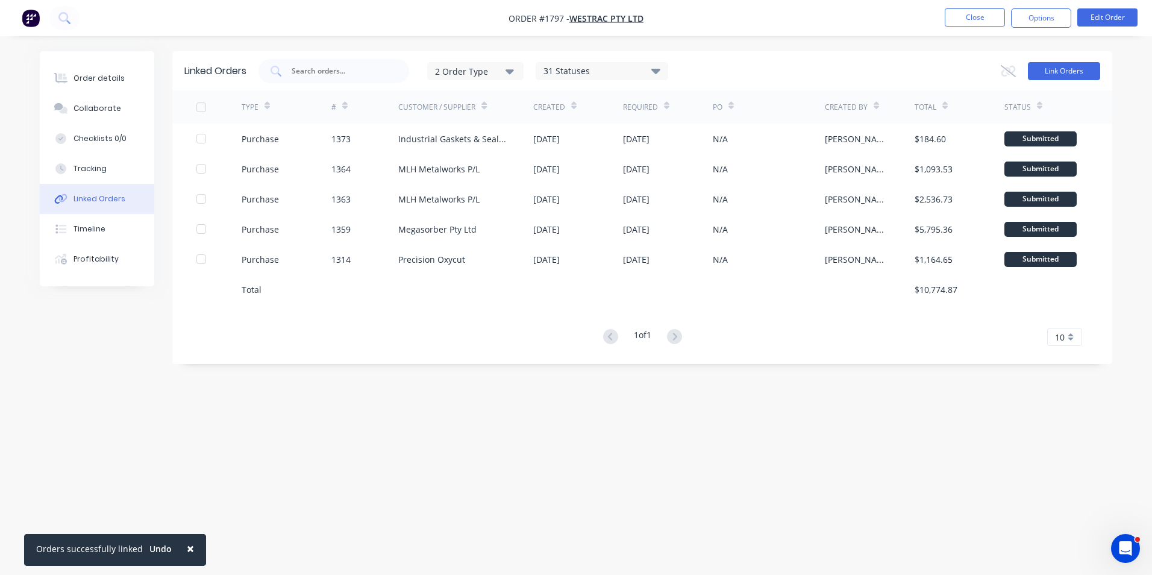
click at [1072, 67] on button "Link Orders" at bounding box center [1064, 71] width 72 height 18
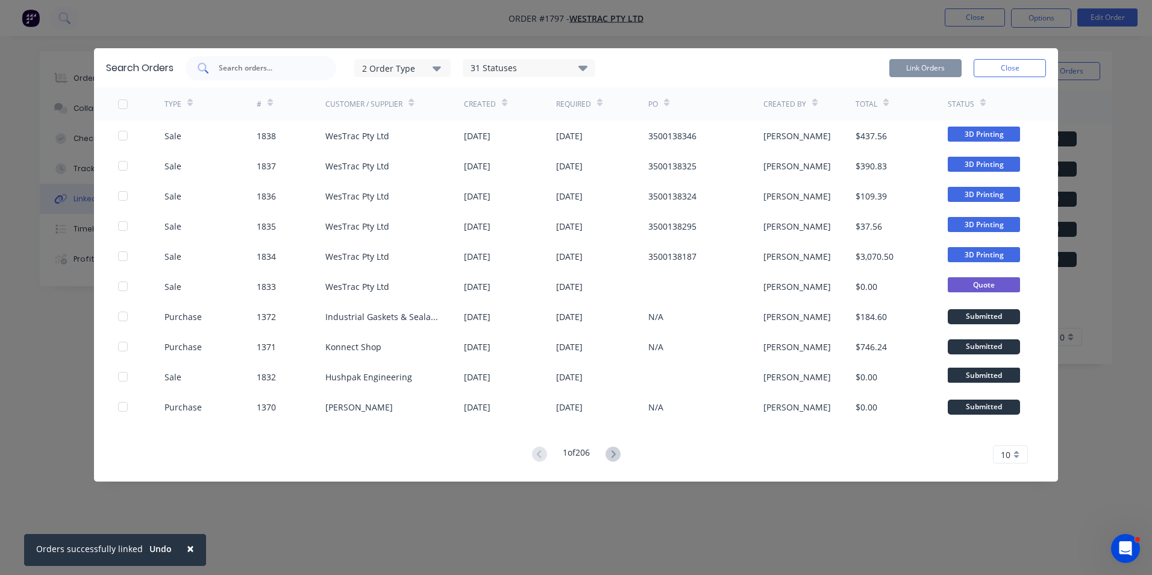
click at [247, 63] on input "text" at bounding box center [267, 68] width 100 height 12
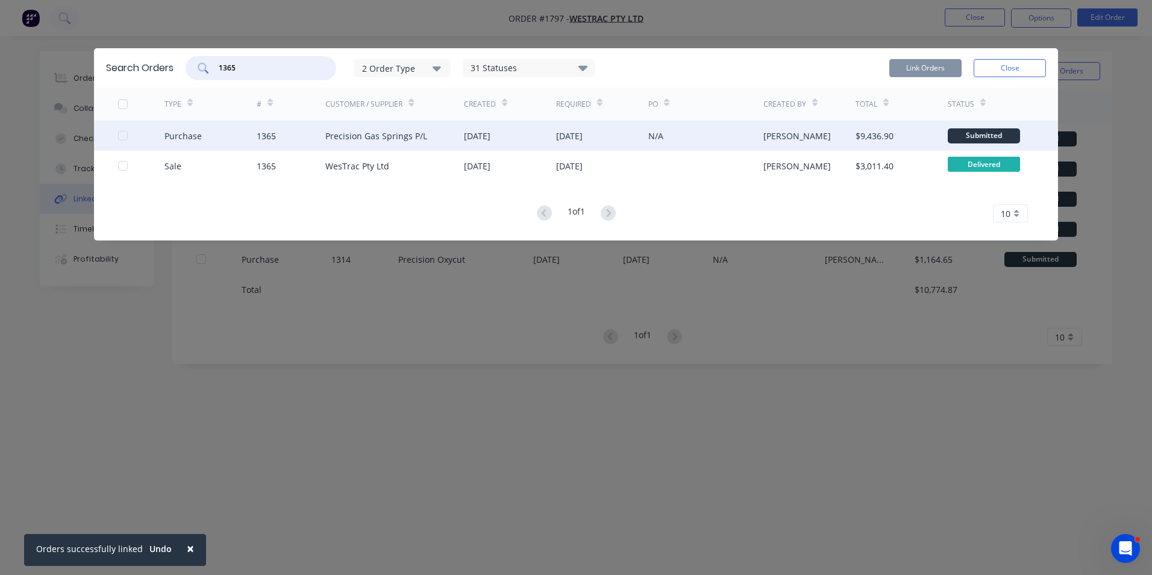
click at [123, 135] on div at bounding box center [123, 135] width 24 height 24
type input "1365"
drag, startPoint x: 900, startPoint y: 61, endPoint x: 934, endPoint y: 67, distance: 34.2
click at [900, 61] on button "Link Orders" at bounding box center [925, 68] width 72 height 18
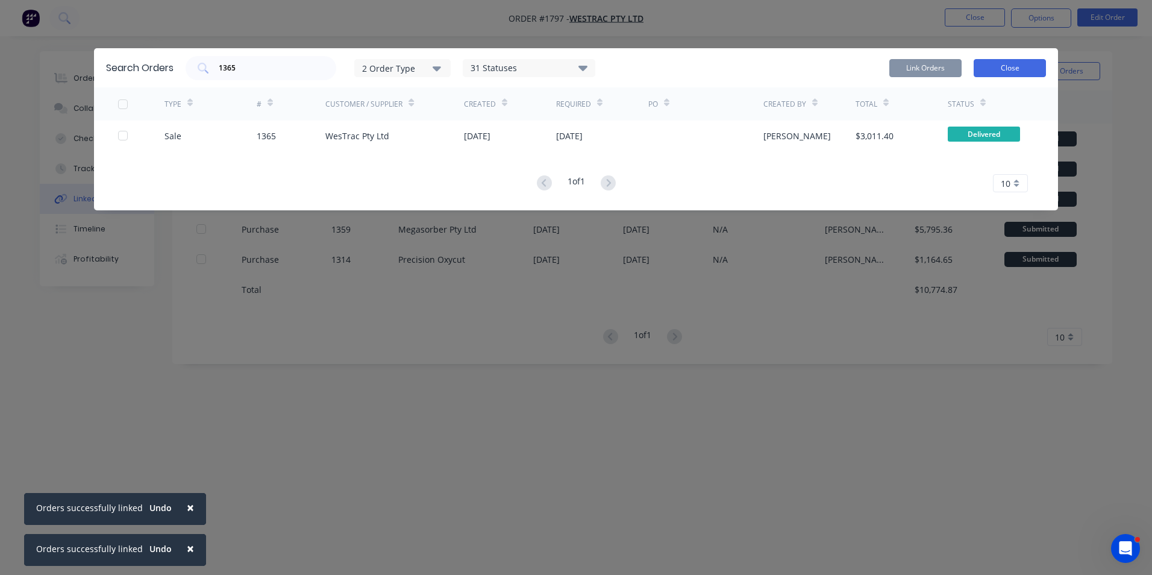
click at [1000, 66] on button "Close" at bounding box center [1009, 68] width 72 height 18
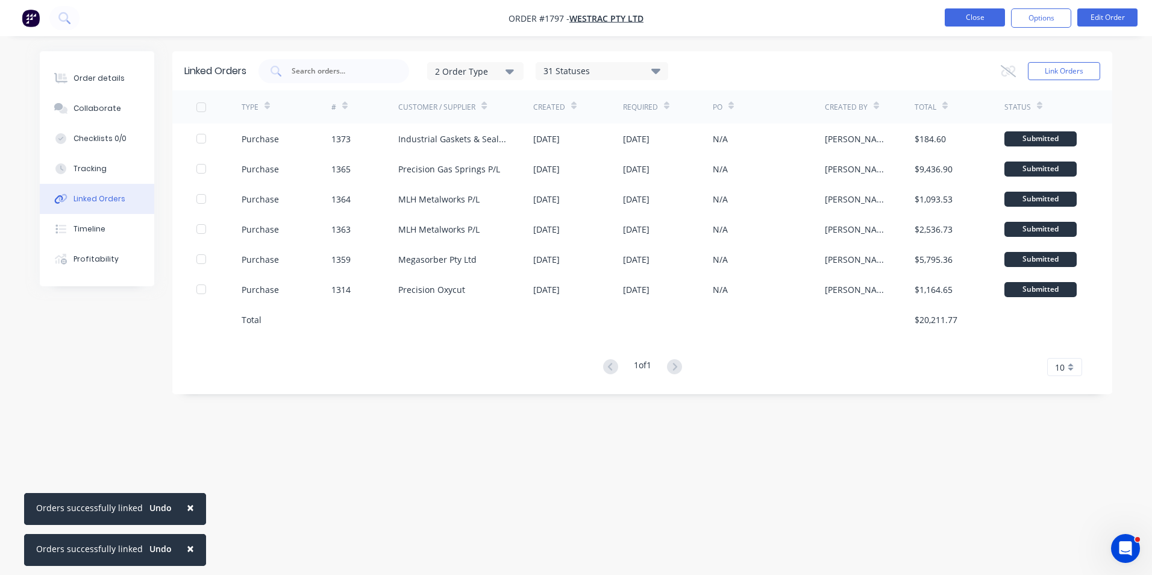
click at [981, 19] on button "Close" at bounding box center [975, 17] width 60 height 18
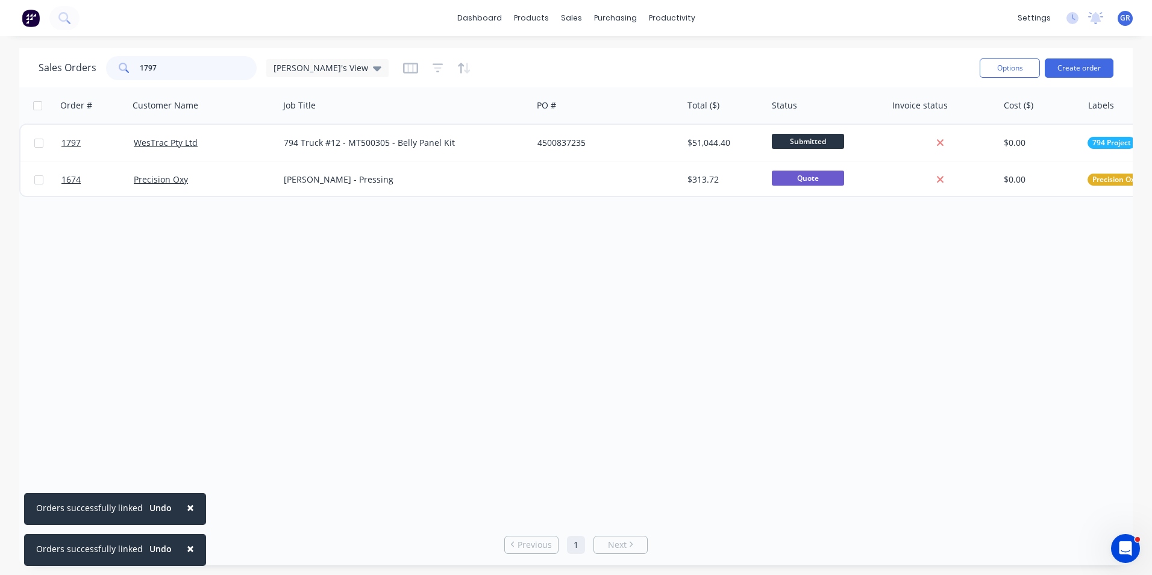
drag, startPoint x: 166, startPoint y: 66, endPoint x: 117, endPoint y: 67, distance: 49.4
click at [117, 67] on div "1797" at bounding box center [181, 68] width 151 height 24
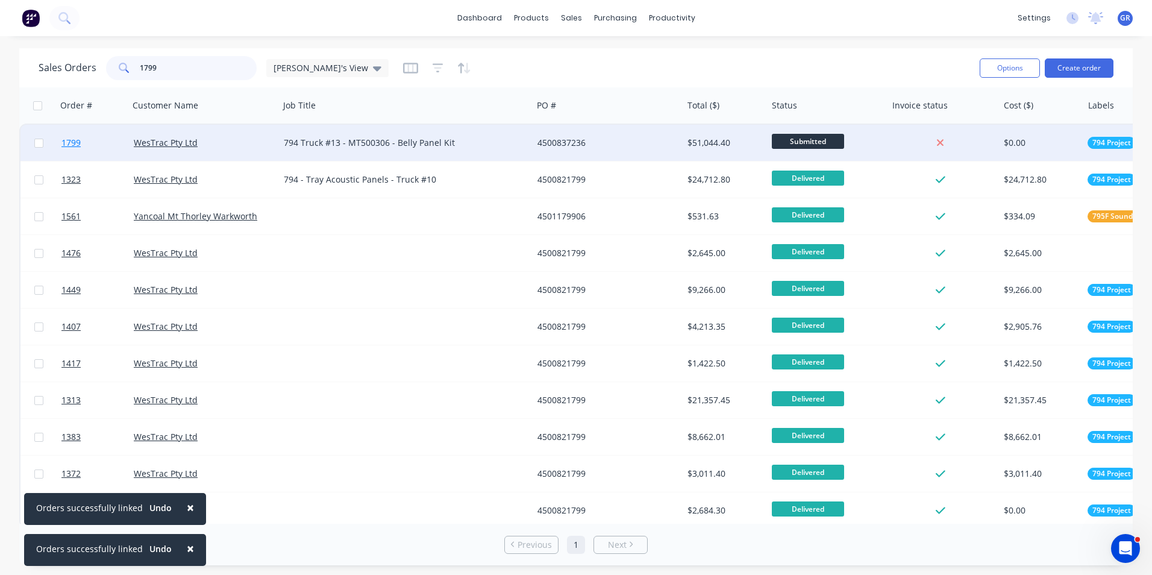
type input "1799"
click at [67, 143] on span "1799" at bounding box center [70, 143] width 19 height 12
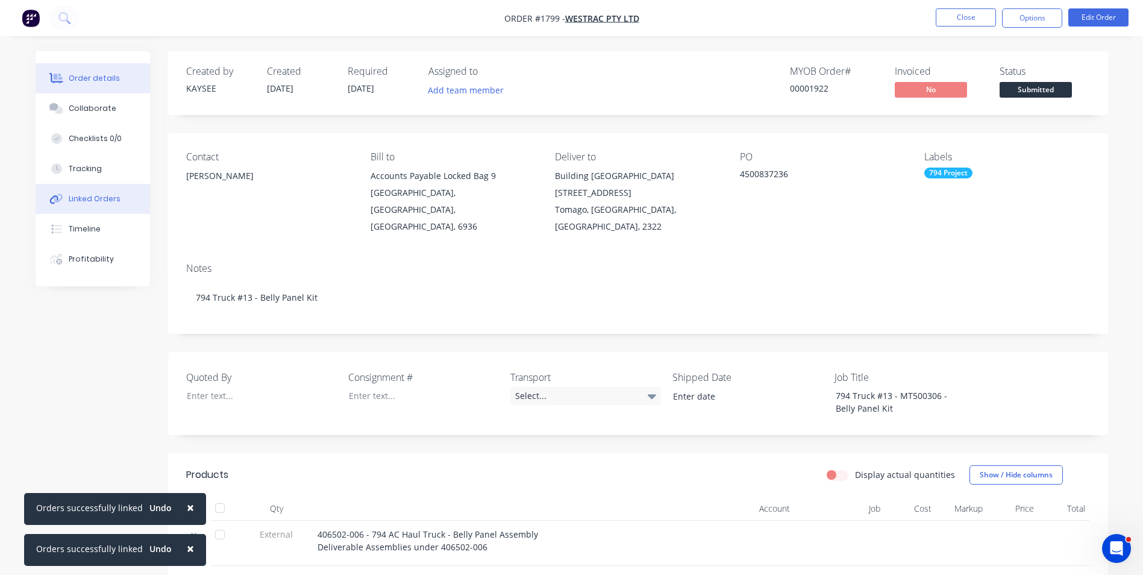
click at [93, 199] on div "Linked Orders" at bounding box center [95, 198] width 52 height 11
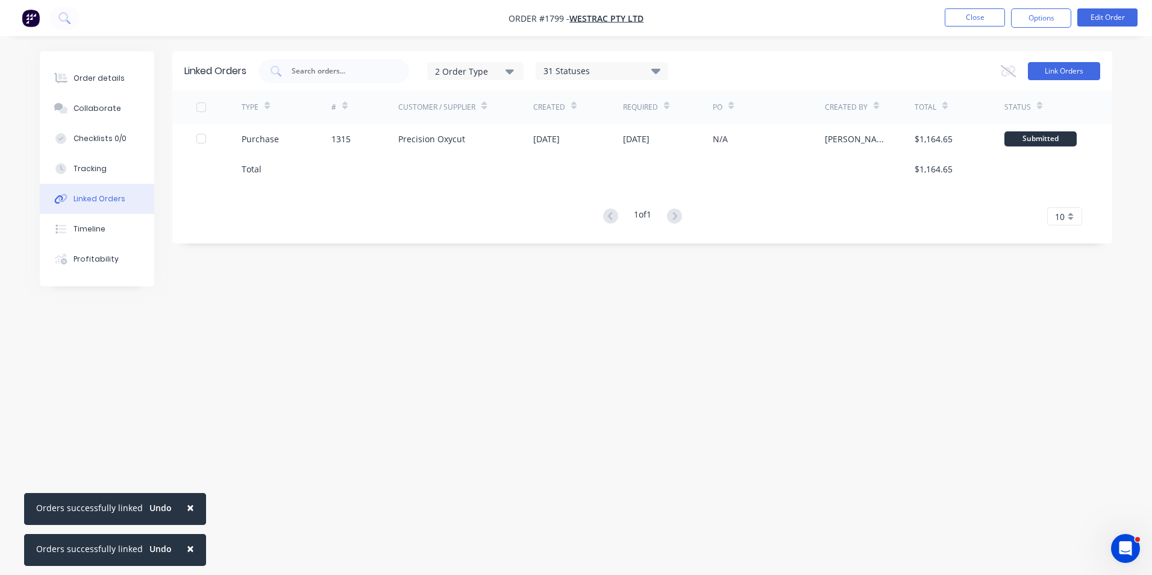
click at [1060, 69] on button "Link Orders" at bounding box center [1064, 71] width 72 height 18
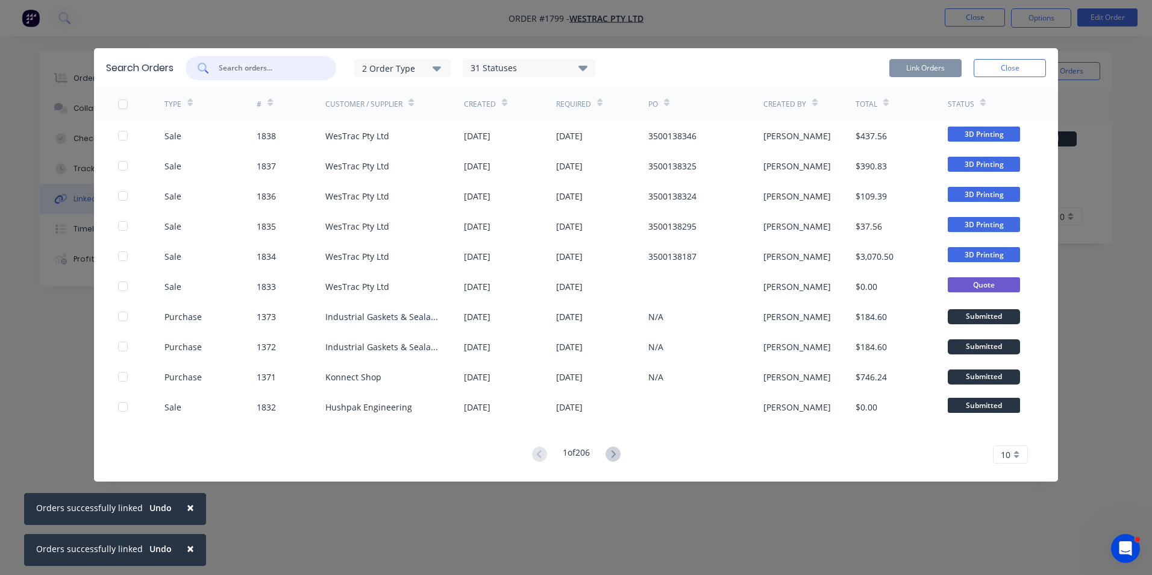
click at [227, 71] on input "text" at bounding box center [267, 68] width 100 height 12
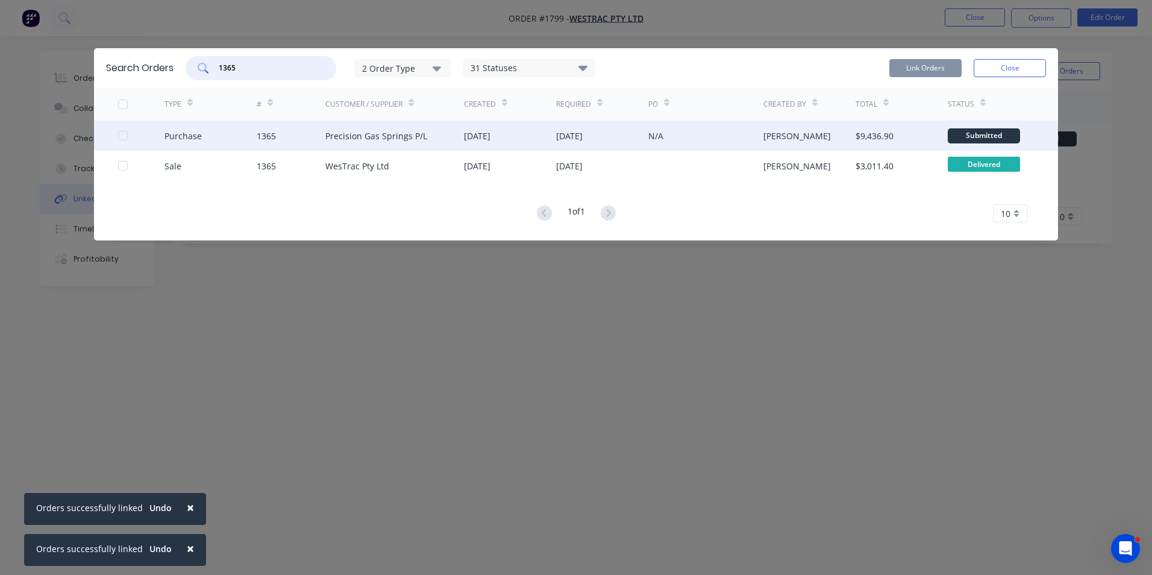
click at [123, 133] on div at bounding box center [123, 135] width 24 height 24
type input "1365"
click at [933, 63] on button "Link Orders" at bounding box center [925, 68] width 72 height 18
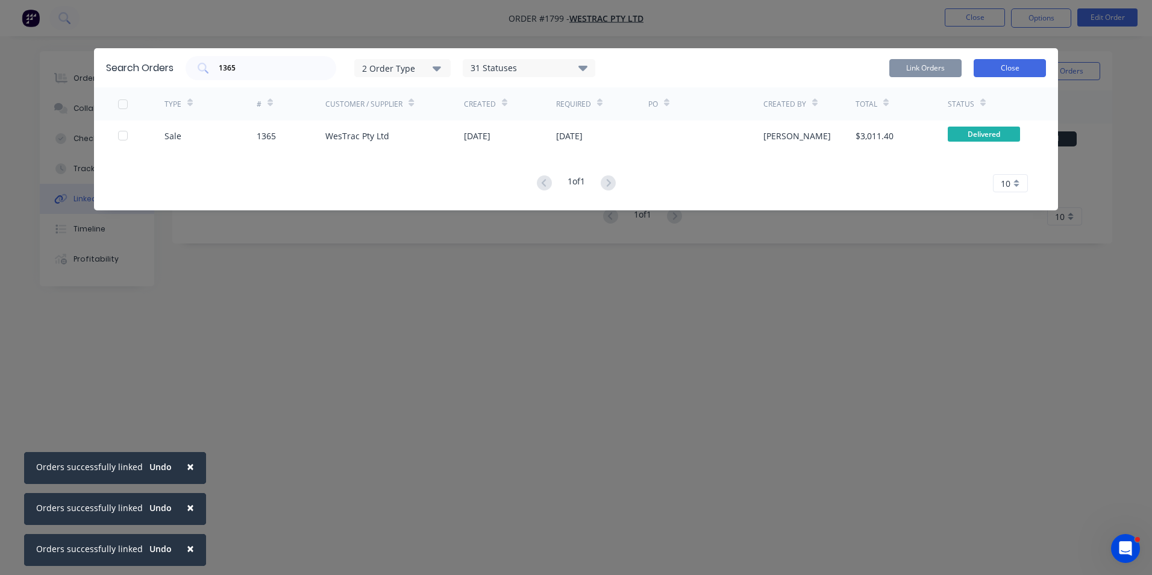
click at [998, 64] on button "Close" at bounding box center [1009, 68] width 72 height 18
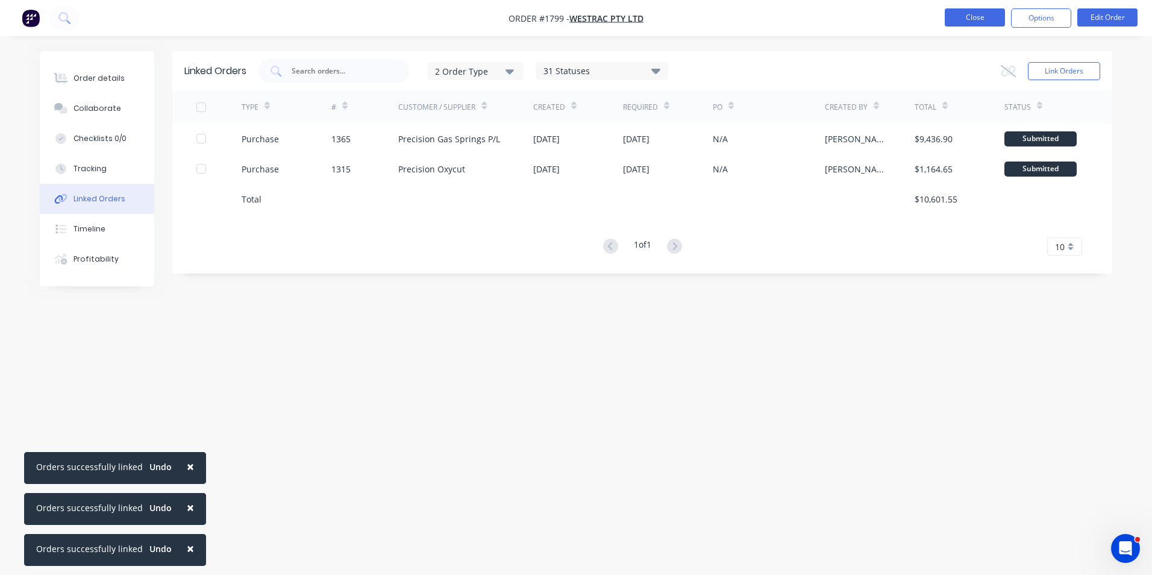
click at [975, 16] on button "Close" at bounding box center [975, 17] width 60 height 18
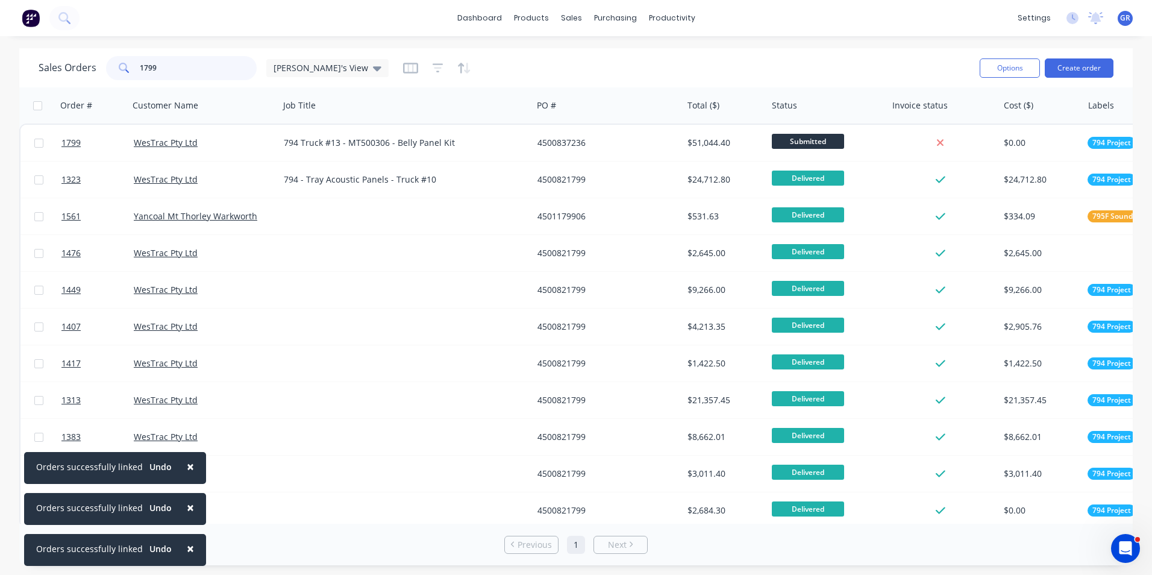
drag, startPoint x: 187, startPoint y: 67, endPoint x: 99, endPoint y: 65, distance: 88.6
click at [99, 65] on div "Sales Orders 1799 Greg's View" at bounding box center [214, 68] width 350 height 24
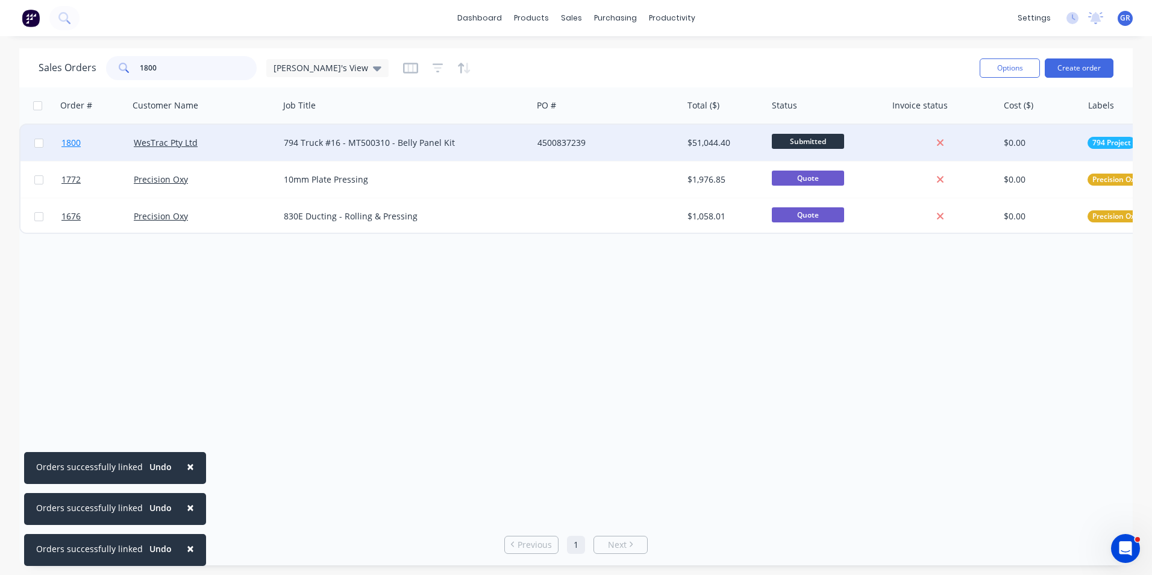
type input "1800"
click at [72, 140] on span "1800" at bounding box center [70, 143] width 19 height 12
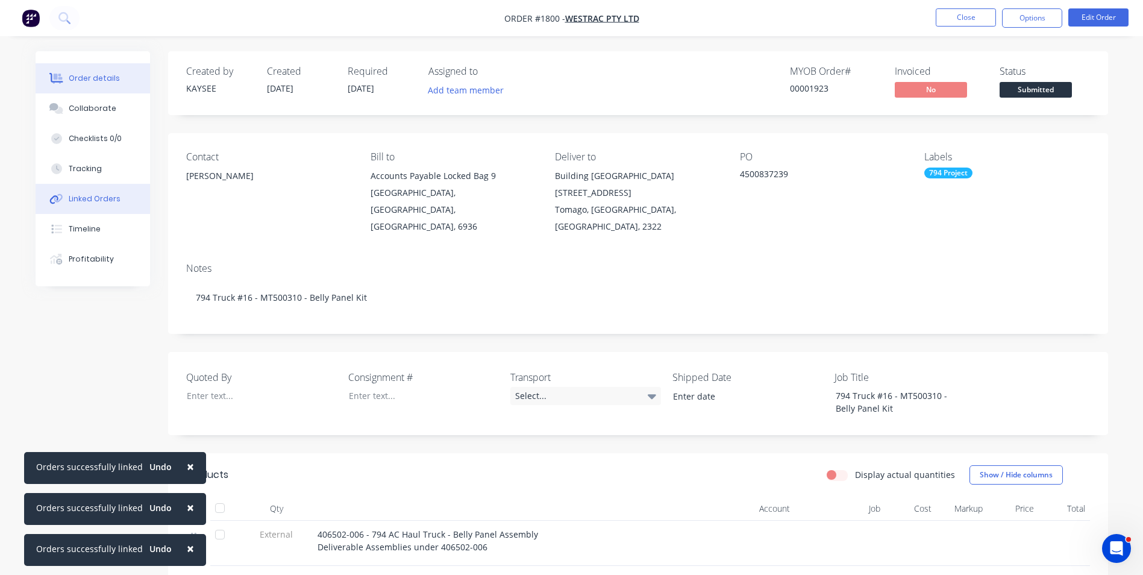
click at [92, 194] on div "Linked Orders" at bounding box center [95, 198] width 52 height 11
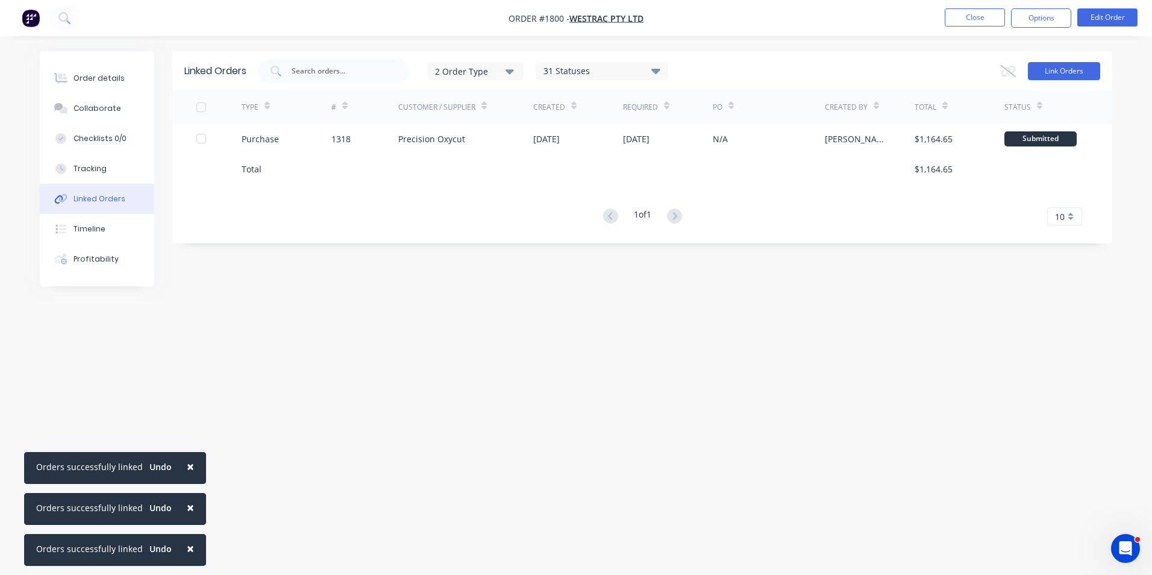
click at [1049, 67] on button "Link Orders" at bounding box center [1064, 71] width 72 height 18
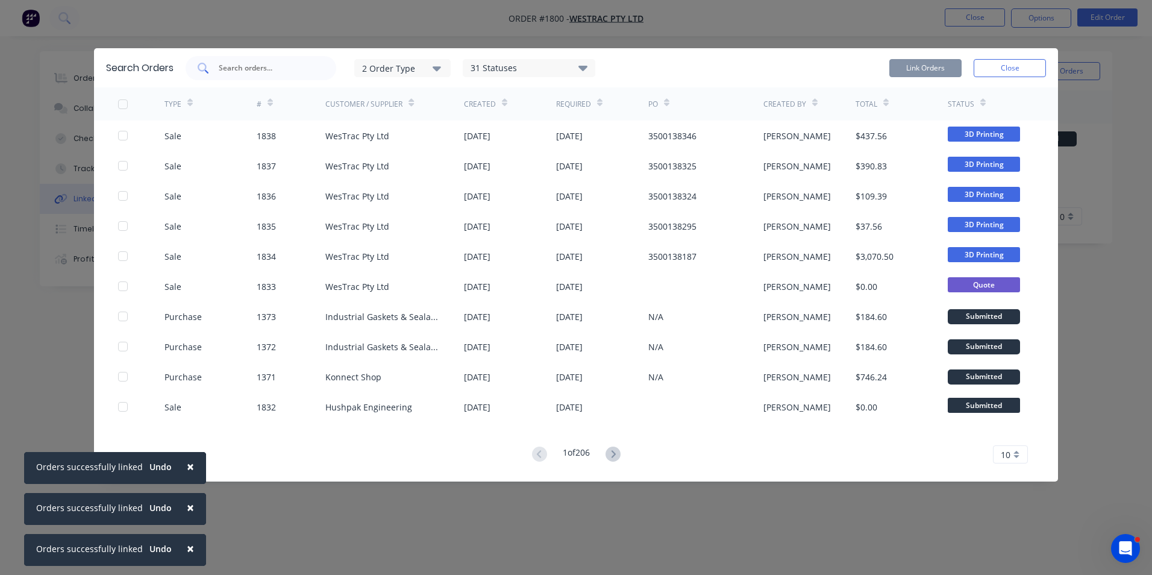
click at [248, 69] on input "text" at bounding box center [267, 68] width 100 height 12
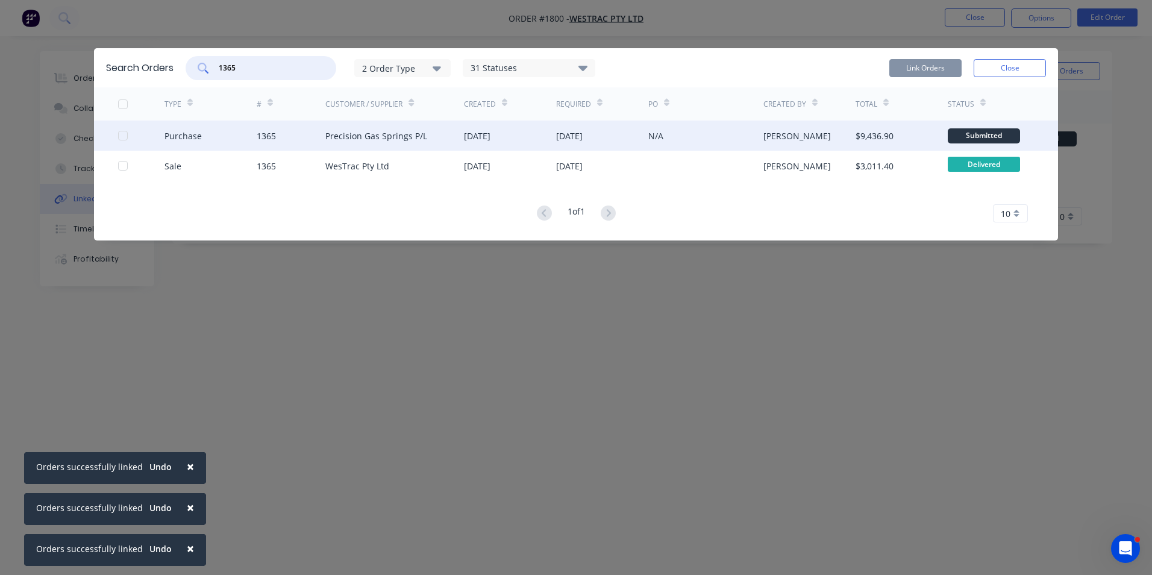
click at [122, 136] on div at bounding box center [123, 135] width 24 height 24
type input "1365"
click at [926, 70] on button "Link Orders" at bounding box center [925, 68] width 72 height 18
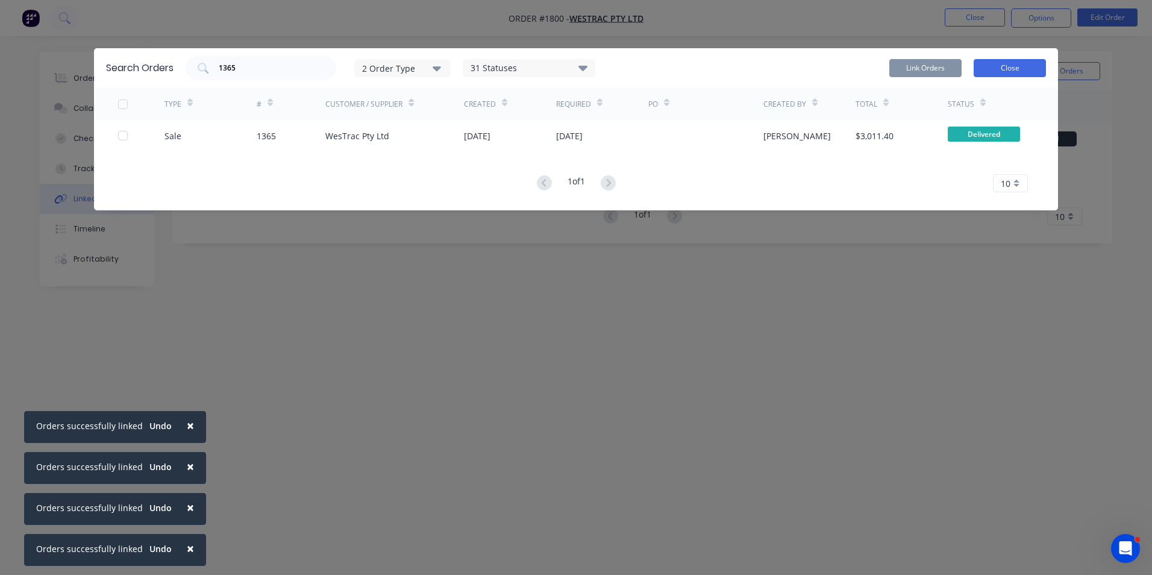
click at [1019, 70] on button "Close" at bounding box center [1009, 68] width 72 height 18
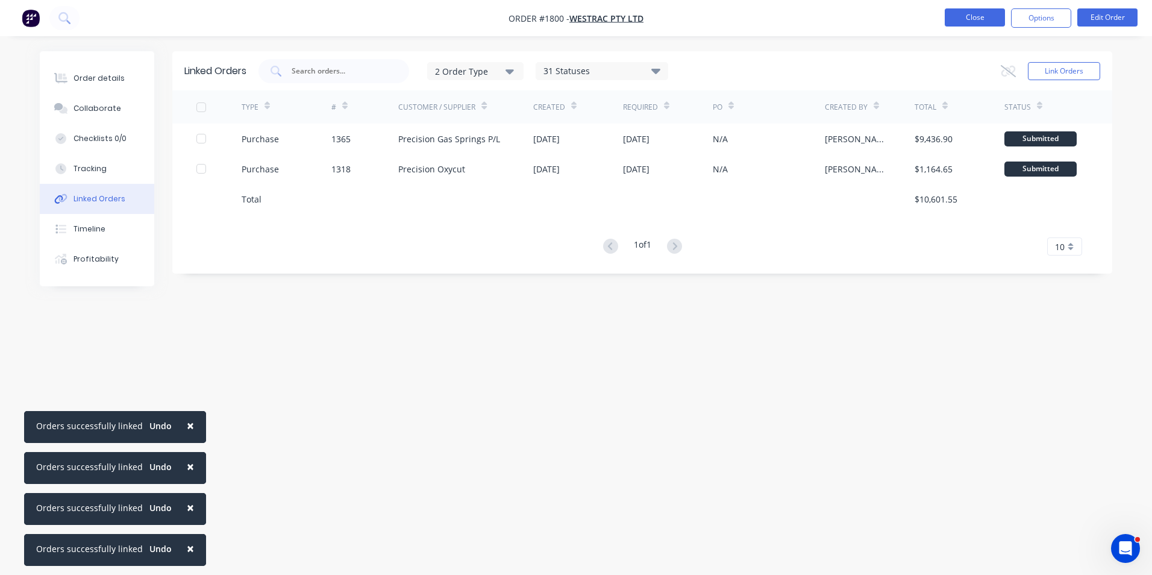
click at [980, 20] on button "Close" at bounding box center [975, 17] width 60 height 18
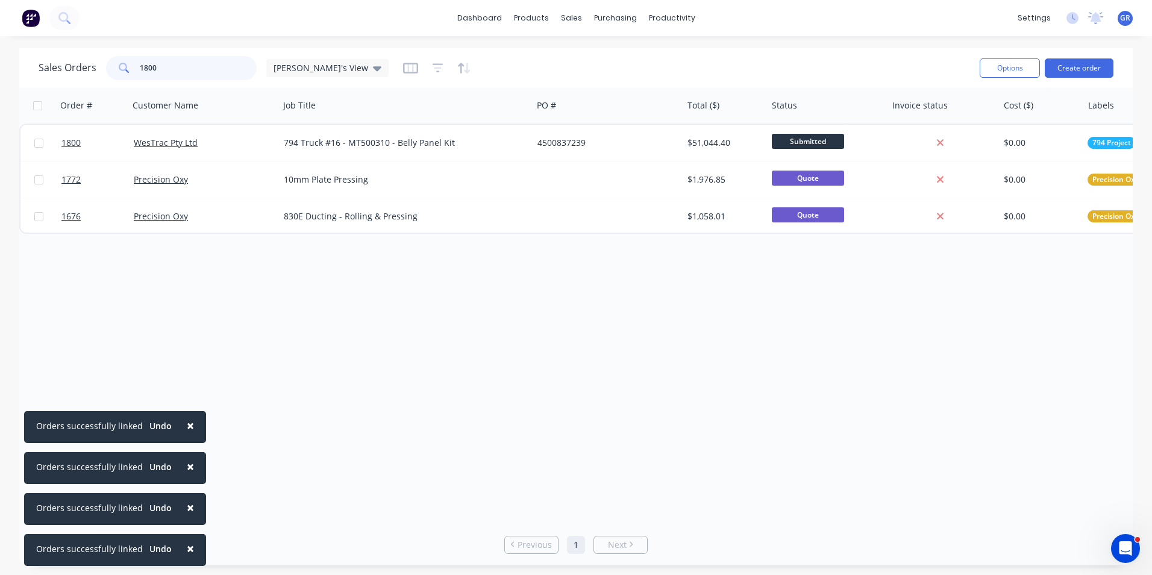
drag, startPoint x: 156, startPoint y: 69, endPoint x: 114, endPoint y: 66, distance: 42.3
click at [114, 66] on div "1800" at bounding box center [181, 68] width 151 height 24
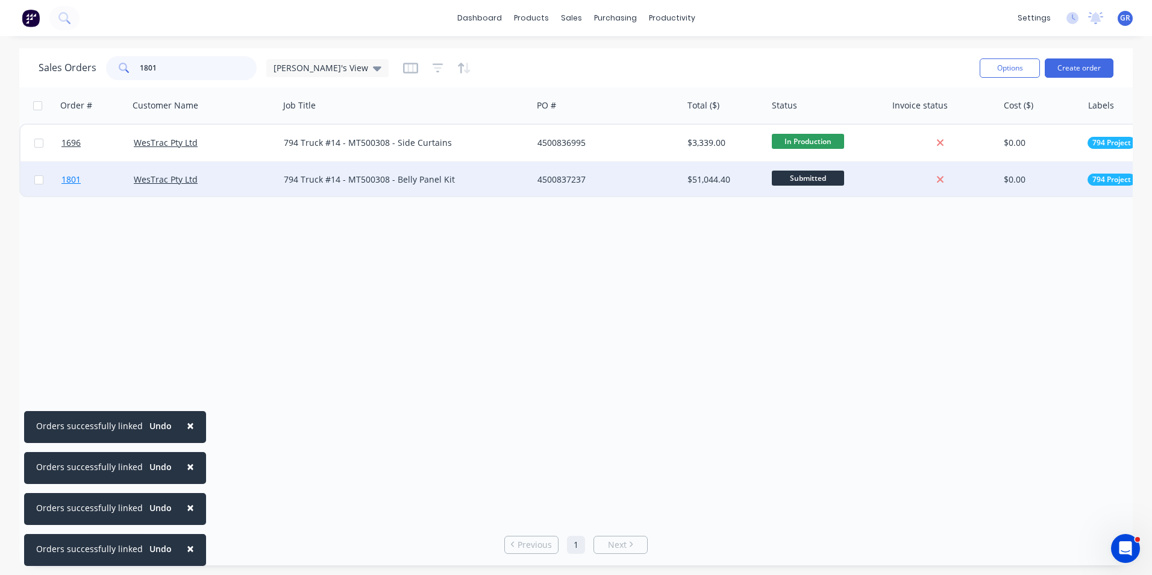
type input "1801"
click at [72, 180] on span "1801" at bounding box center [70, 179] width 19 height 12
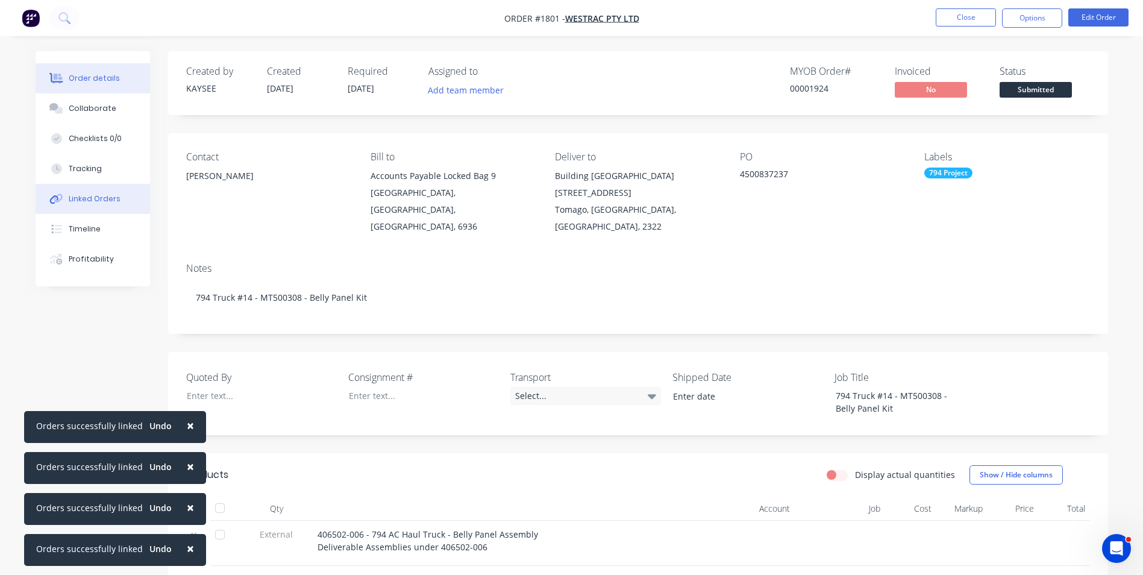
click at [96, 193] on button "Linked Orders" at bounding box center [93, 199] width 114 height 30
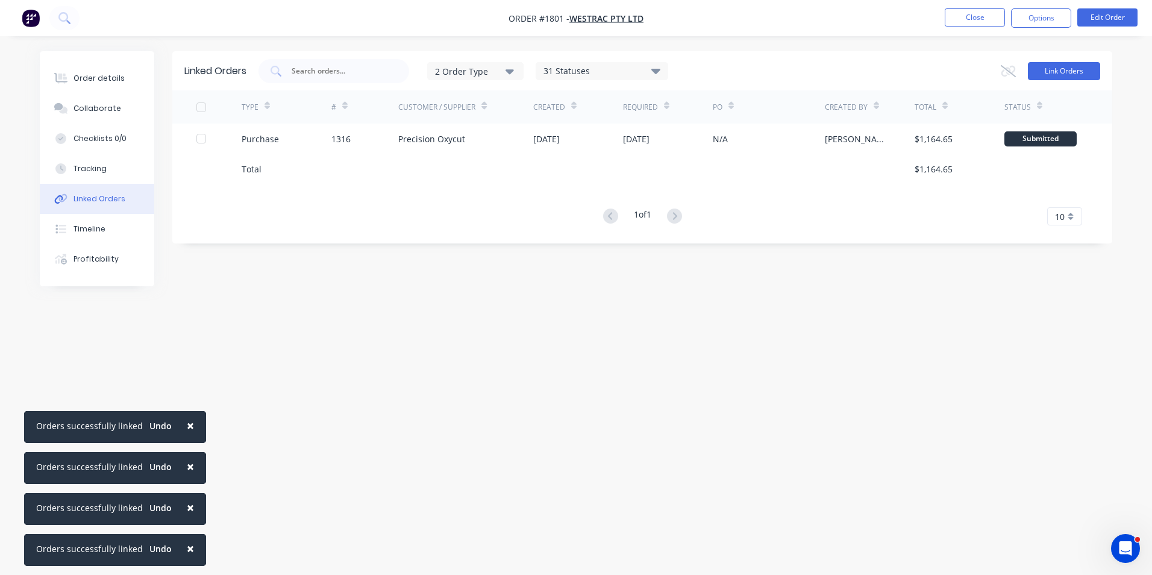
click at [1073, 73] on button "Link Orders" at bounding box center [1064, 71] width 72 height 18
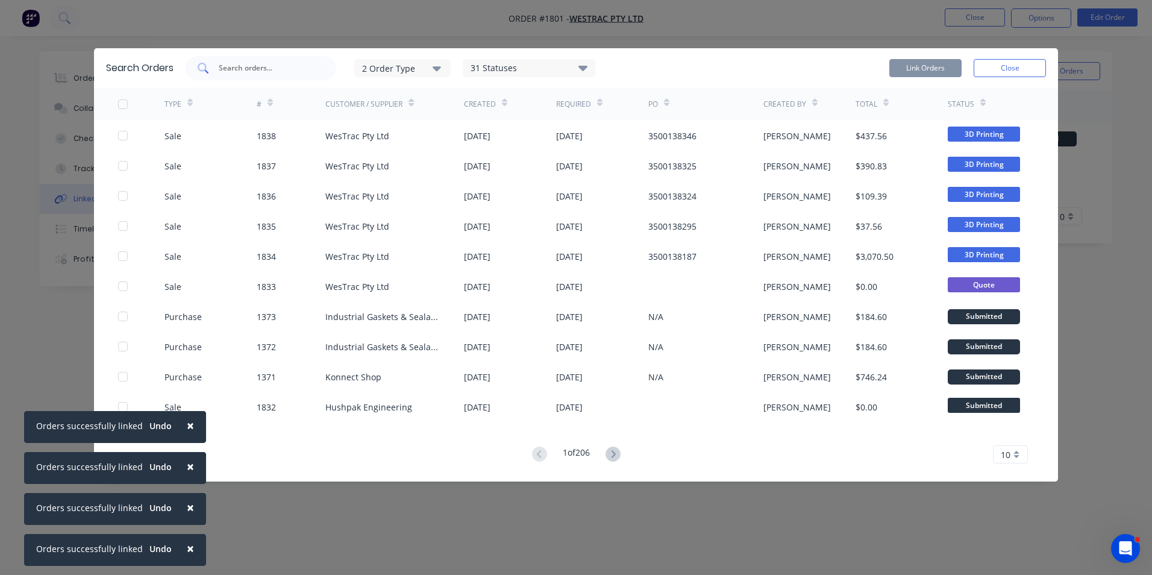
click at [232, 69] on input "text" at bounding box center [267, 68] width 100 height 12
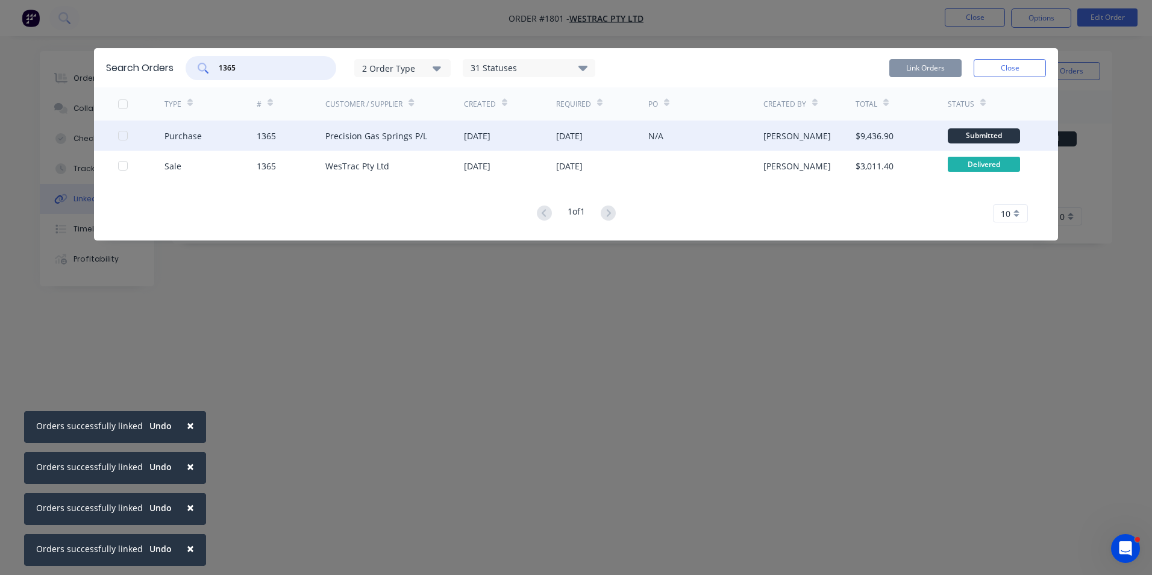
click at [122, 138] on div at bounding box center [123, 135] width 24 height 24
type input "1365"
click at [911, 65] on button "Link Orders" at bounding box center [925, 68] width 72 height 18
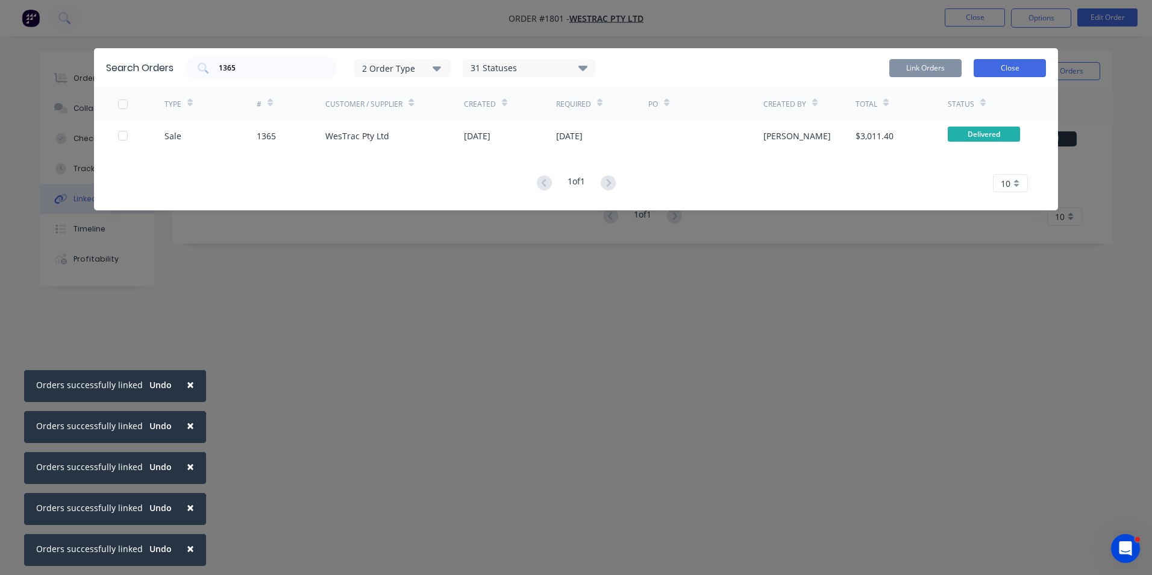
click at [1001, 68] on button "Close" at bounding box center [1009, 68] width 72 height 18
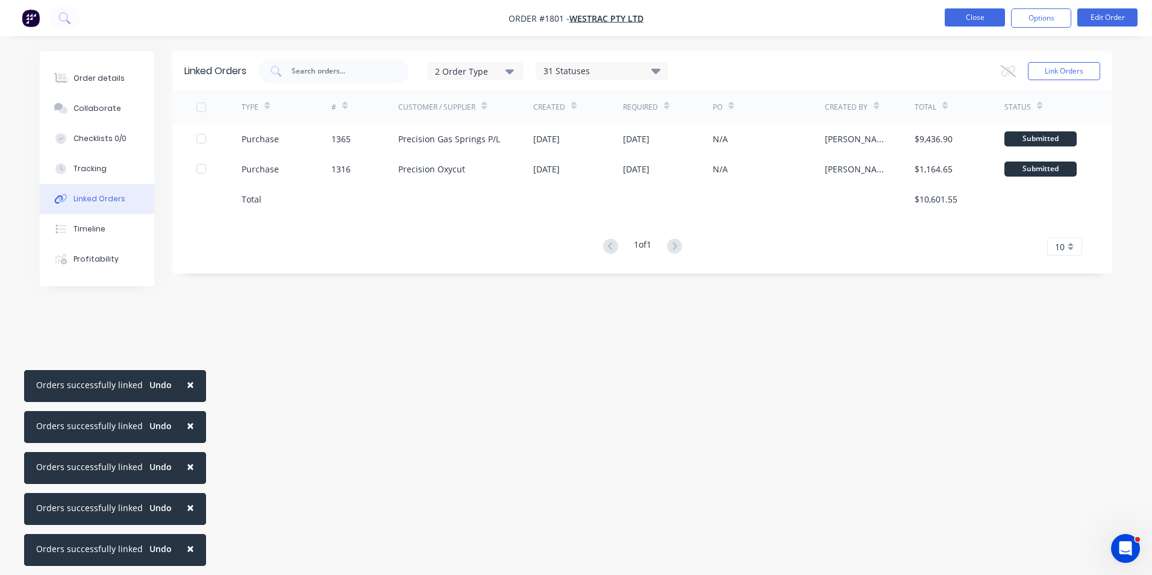
click at [978, 20] on button "Close" at bounding box center [975, 17] width 60 height 18
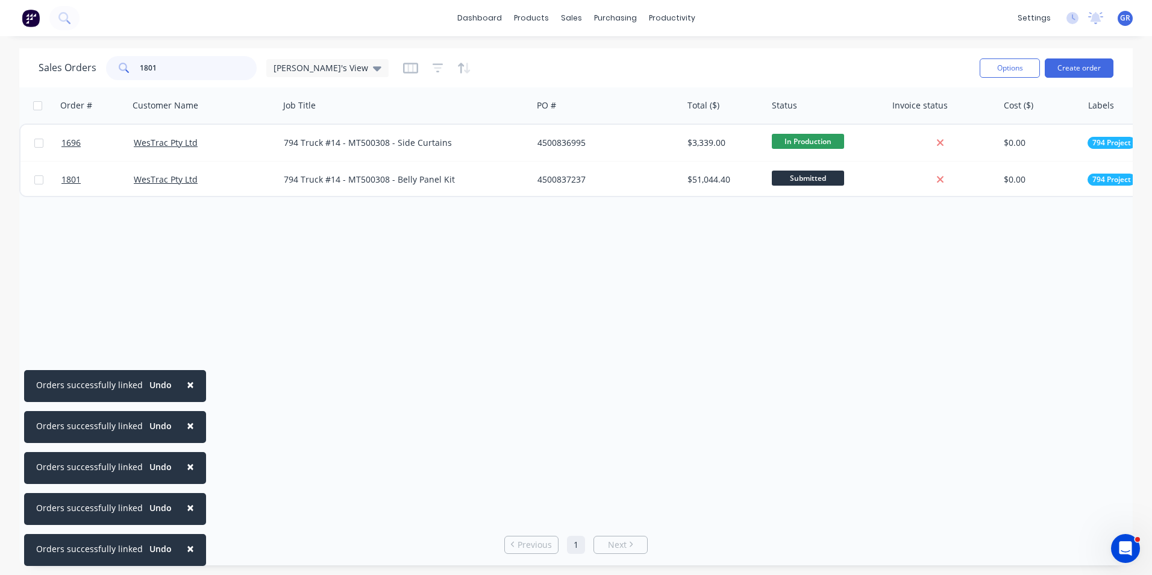
drag, startPoint x: 168, startPoint y: 67, endPoint x: 151, endPoint y: 73, distance: 17.9
click at [151, 73] on input "1801" at bounding box center [198, 68] width 117 height 24
type input "1802"
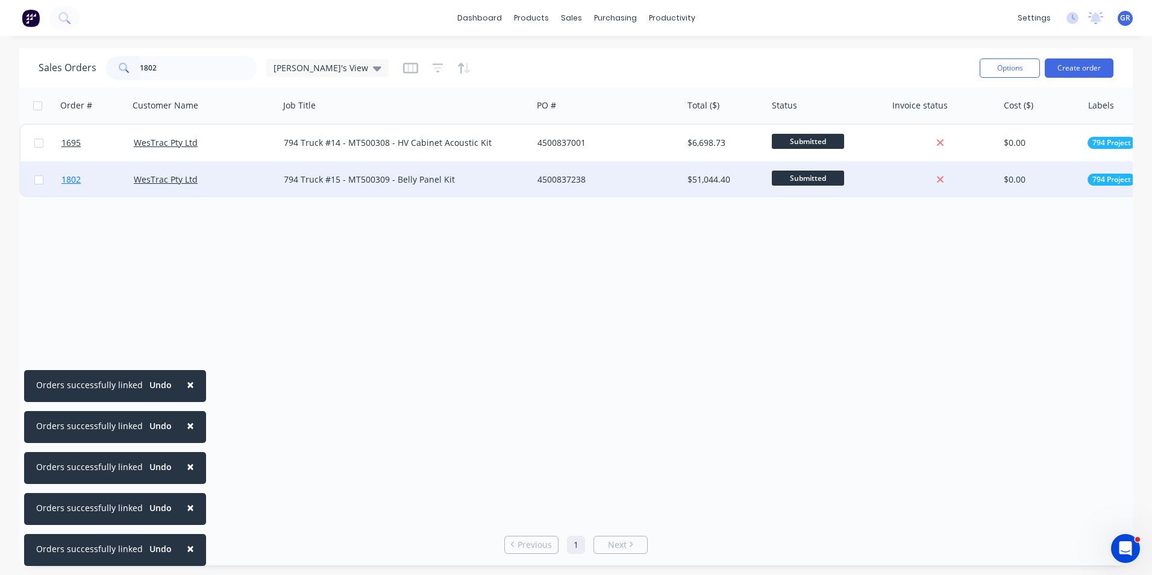
click at [72, 180] on span "1802" at bounding box center [70, 179] width 19 height 12
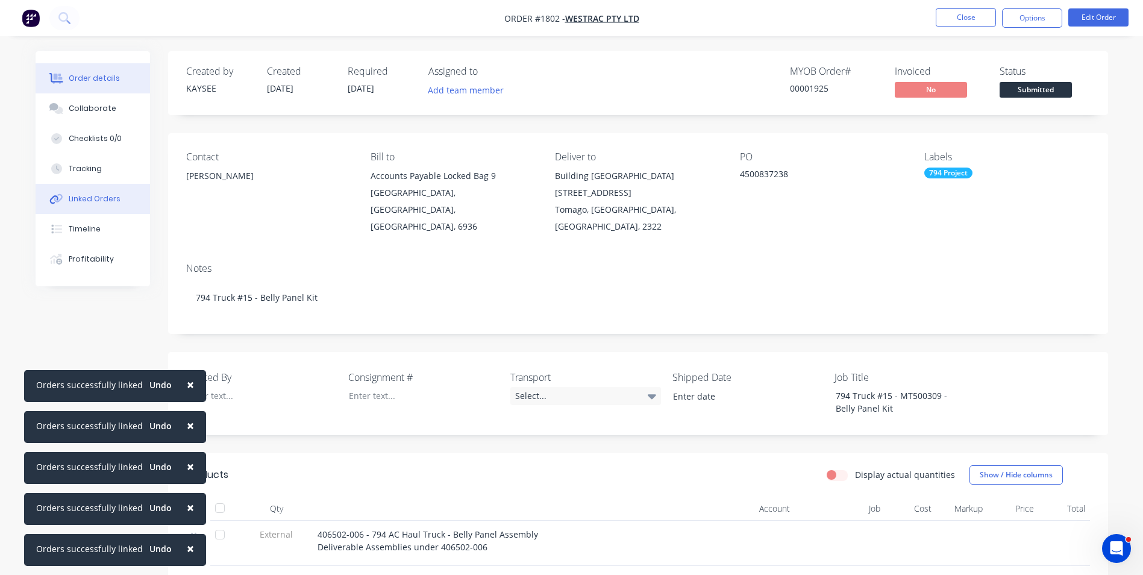
click at [109, 197] on div "Linked Orders" at bounding box center [95, 198] width 52 height 11
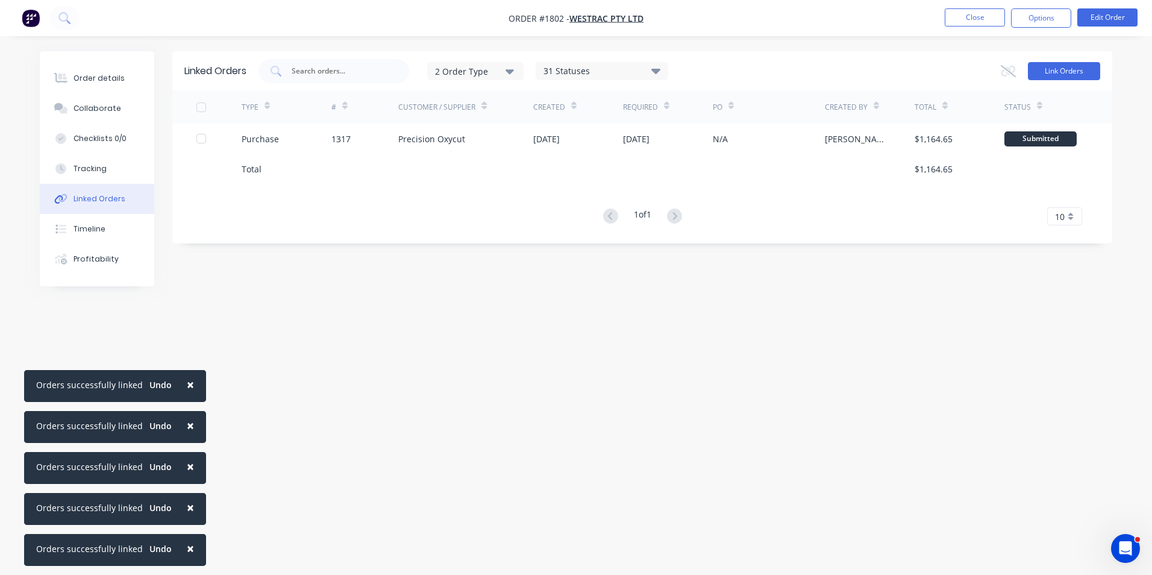
click at [1060, 70] on button "Link Orders" at bounding box center [1064, 71] width 72 height 18
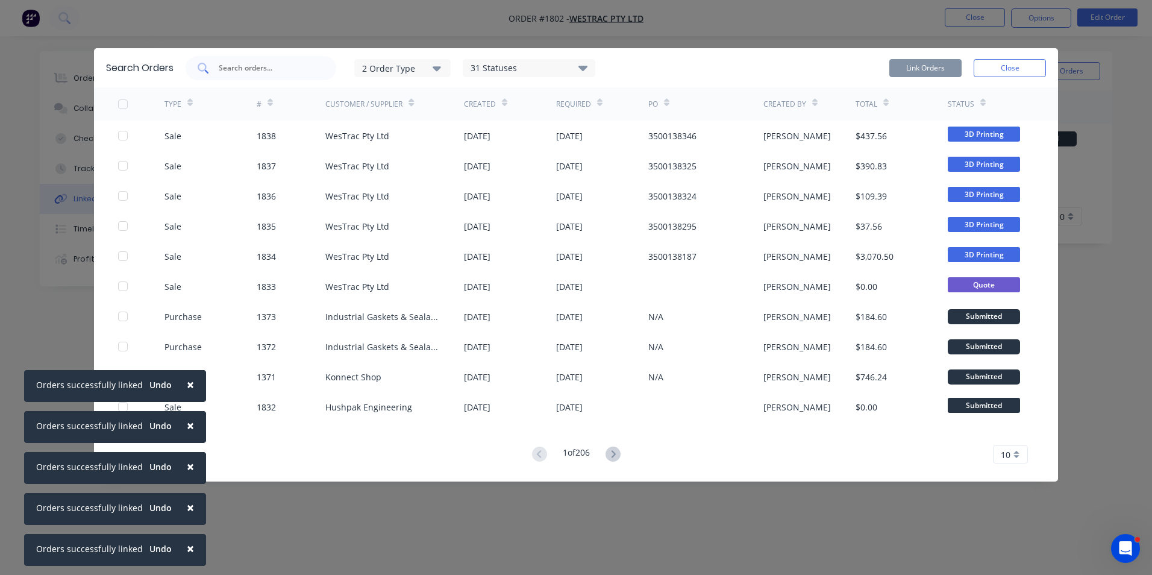
click at [240, 69] on input "text" at bounding box center [267, 68] width 100 height 12
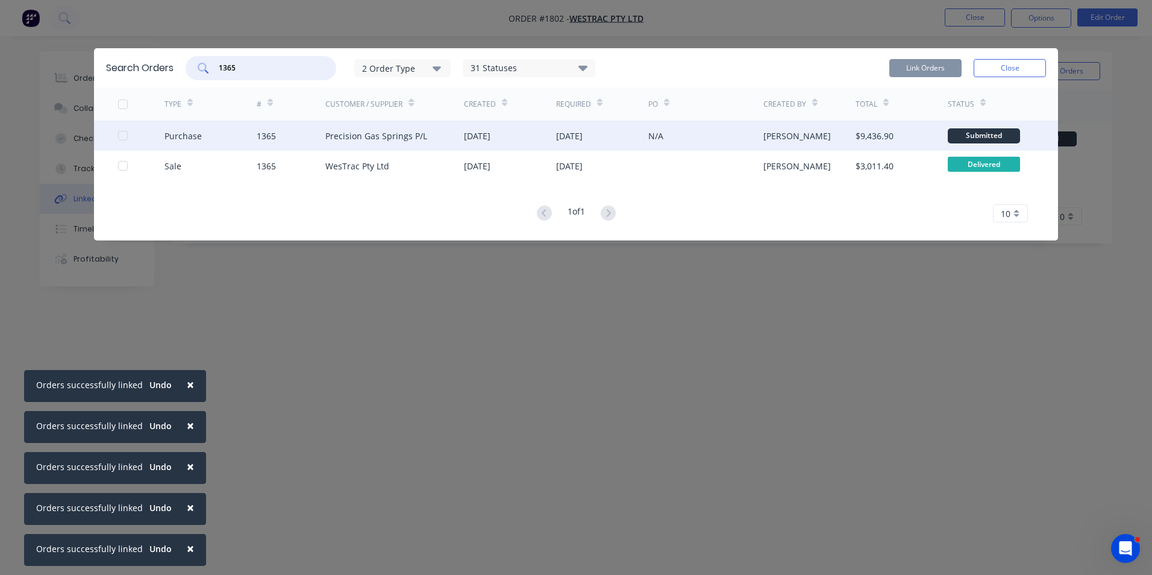
click at [124, 136] on div at bounding box center [123, 135] width 24 height 24
type input "1365"
click at [924, 69] on button "Link Orders" at bounding box center [925, 68] width 72 height 18
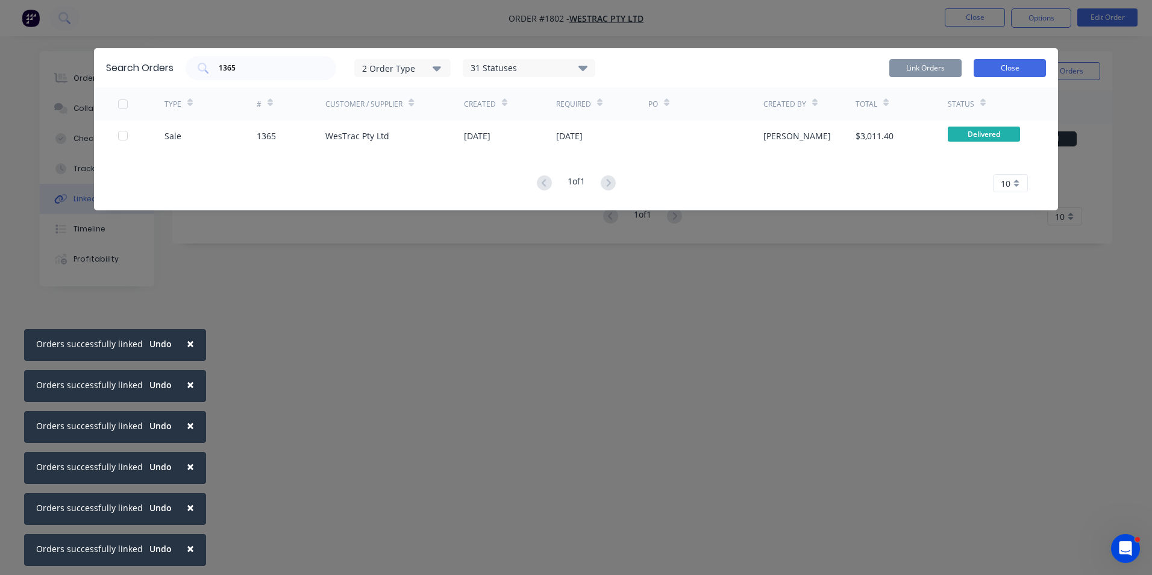
click at [1005, 66] on button "Close" at bounding box center [1009, 68] width 72 height 18
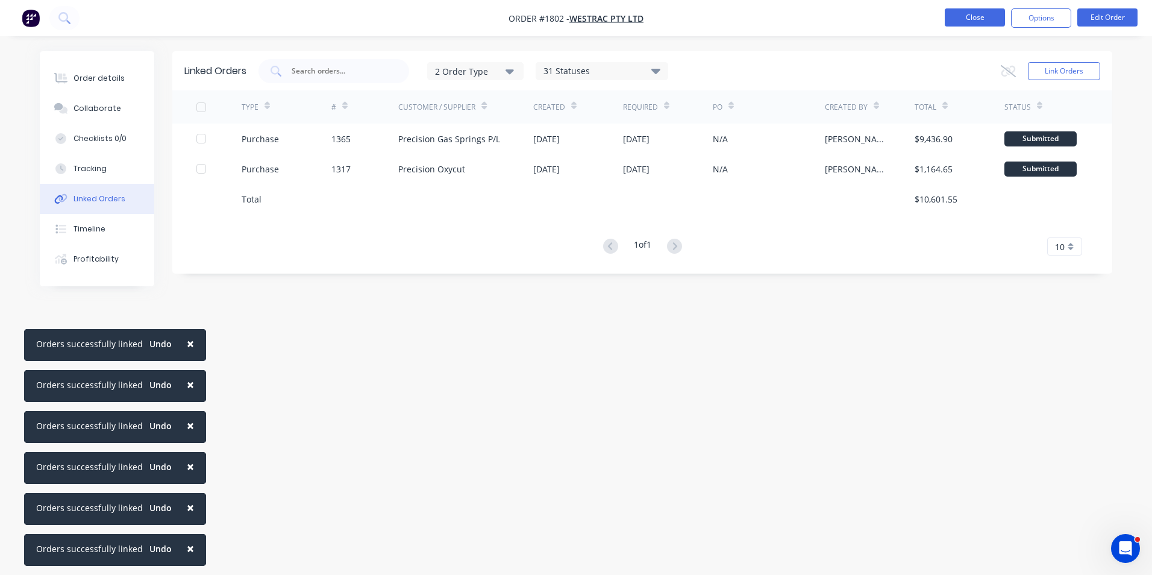
click at [981, 20] on button "Close" at bounding box center [975, 17] width 60 height 18
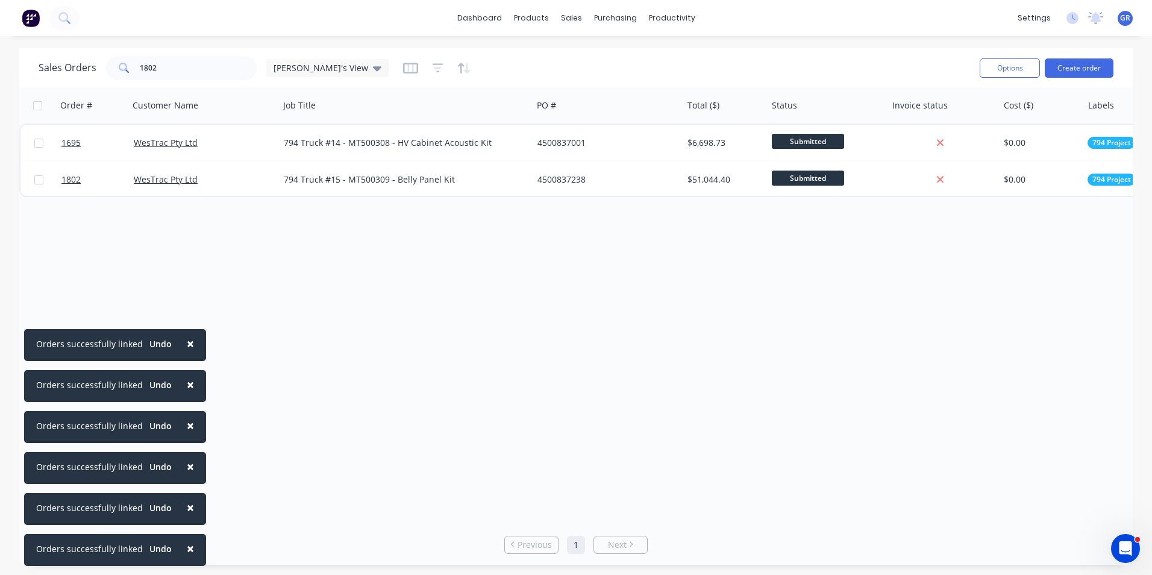
click at [189, 339] on span "×" at bounding box center [190, 343] width 7 height 17
click at [187, 389] on span "×" at bounding box center [190, 384] width 7 height 17
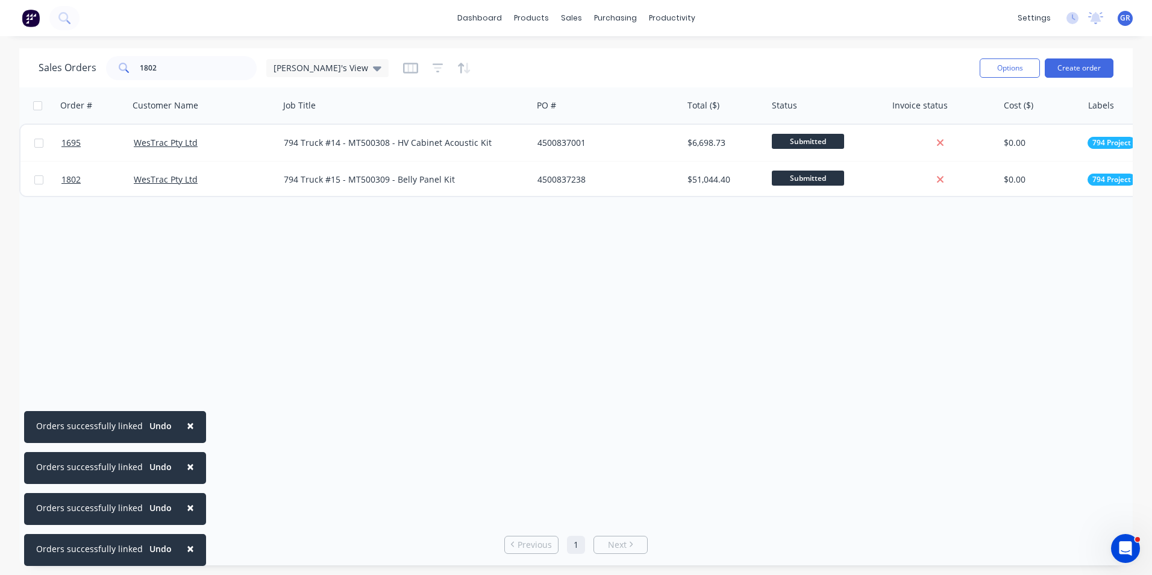
click at [190, 428] on button "×" at bounding box center [190, 425] width 31 height 29
click at [187, 468] on span "×" at bounding box center [190, 466] width 7 height 17
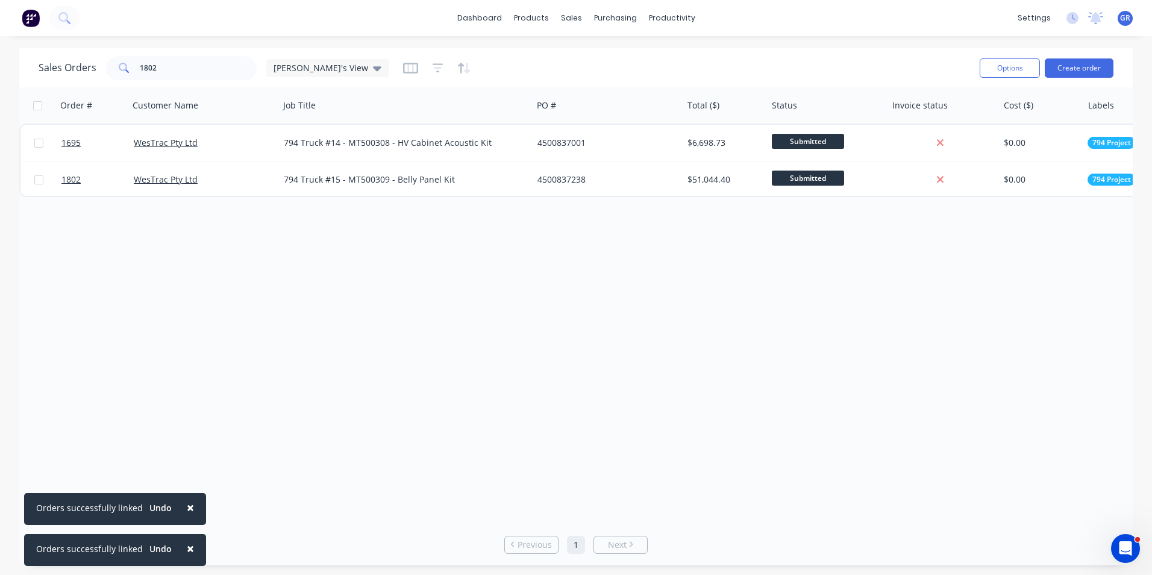
click at [187, 504] on span "×" at bounding box center [190, 507] width 7 height 17
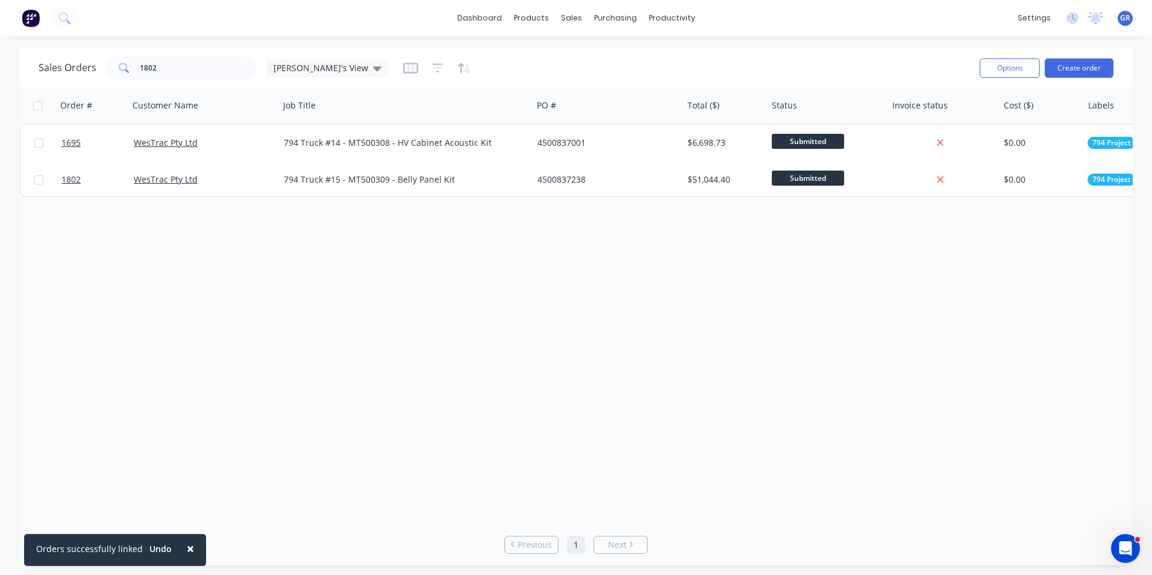
drag, startPoint x: 186, startPoint y: 544, endPoint x: 196, endPoint y: 537, distance: 13.0
click at [187, 544] on span "×" at bounding box center [190, 548] width 7 height 17
drag, startPoint x: 134, startPoint y: 71, endPoint x: 107, endPoint y: 72, distance: 27.7
click at [107, 71] on div "1802" at bounding box center [181, 68] width 151 height 24
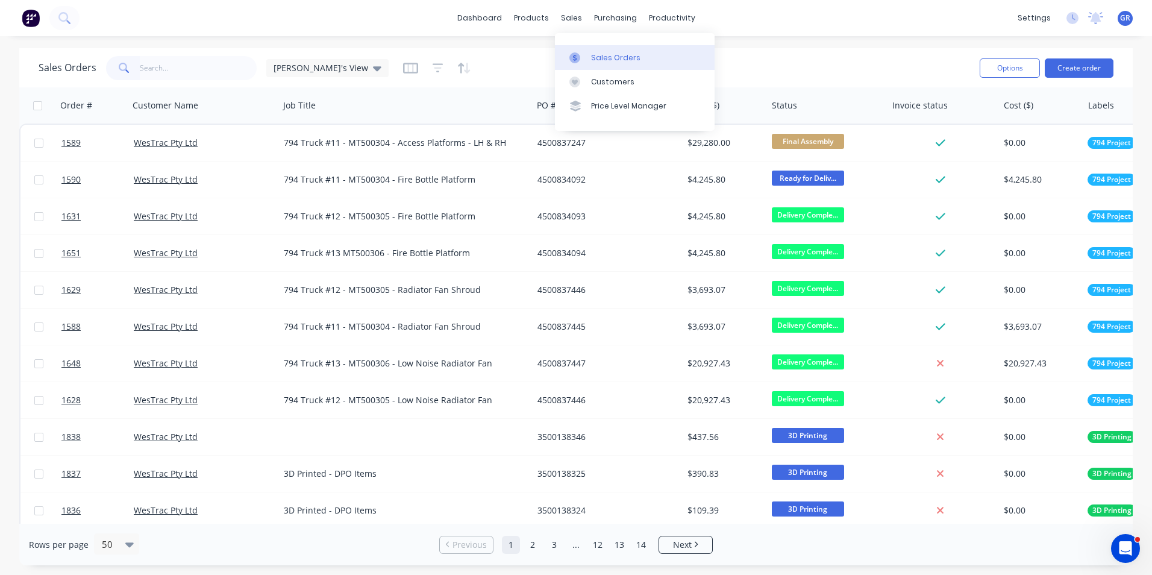
click at [614, 54] on div "Sales Orders" at bounding box center [615, 57] width 49 height 11
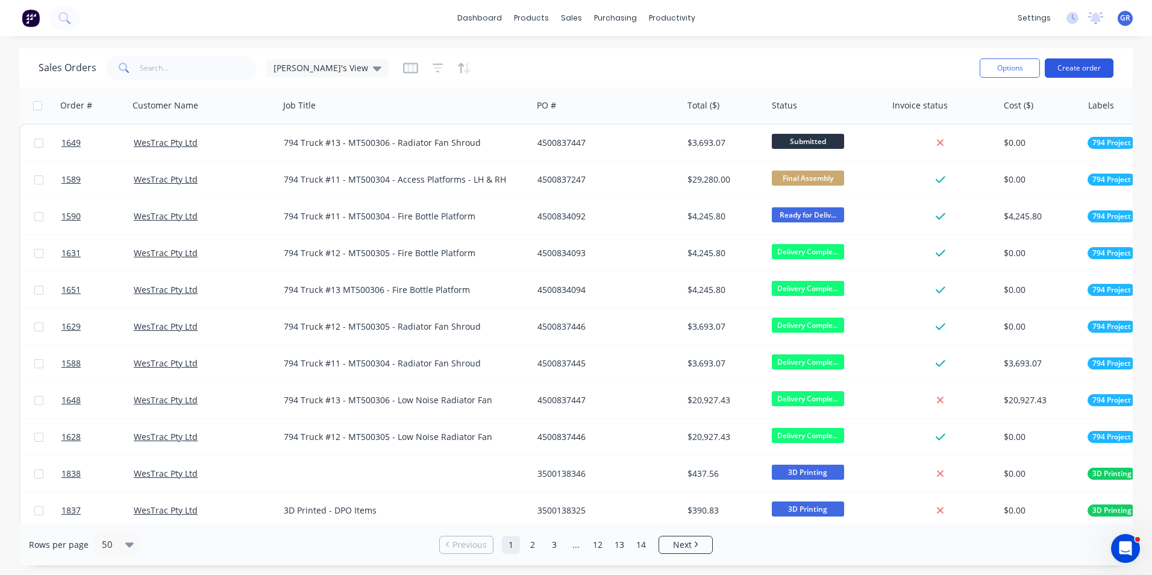
click at [1082, 65] on button "Create order" at bounding box center [1079, 67] width 69 height 19
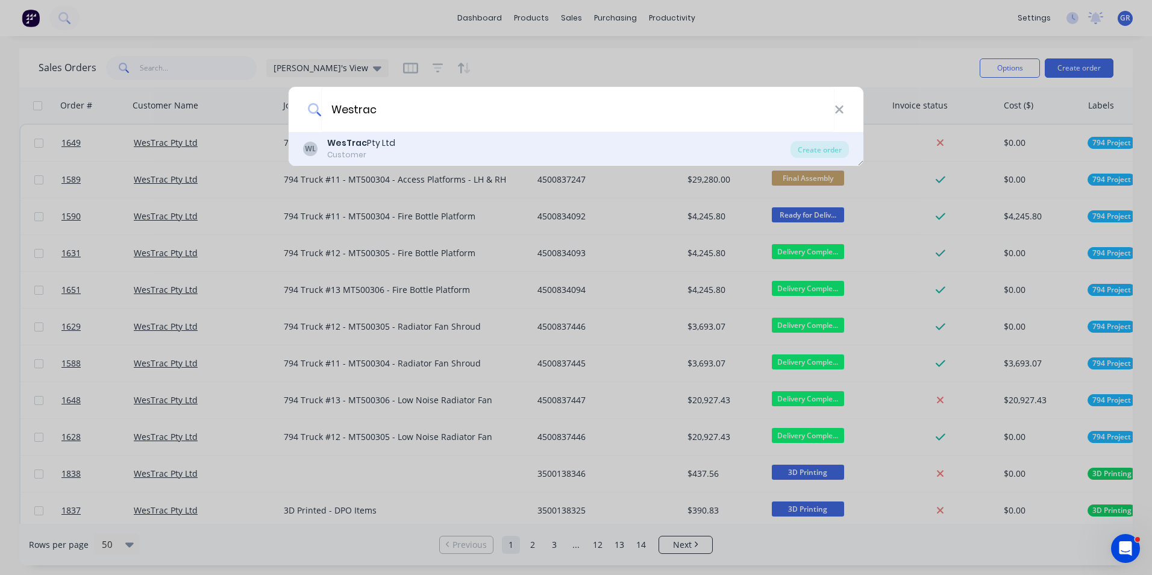
type input "Westrac"
click at [365, 146] on div "WesTrac Pty Ltd" at bounding box center [361, 143] width 68 height 13
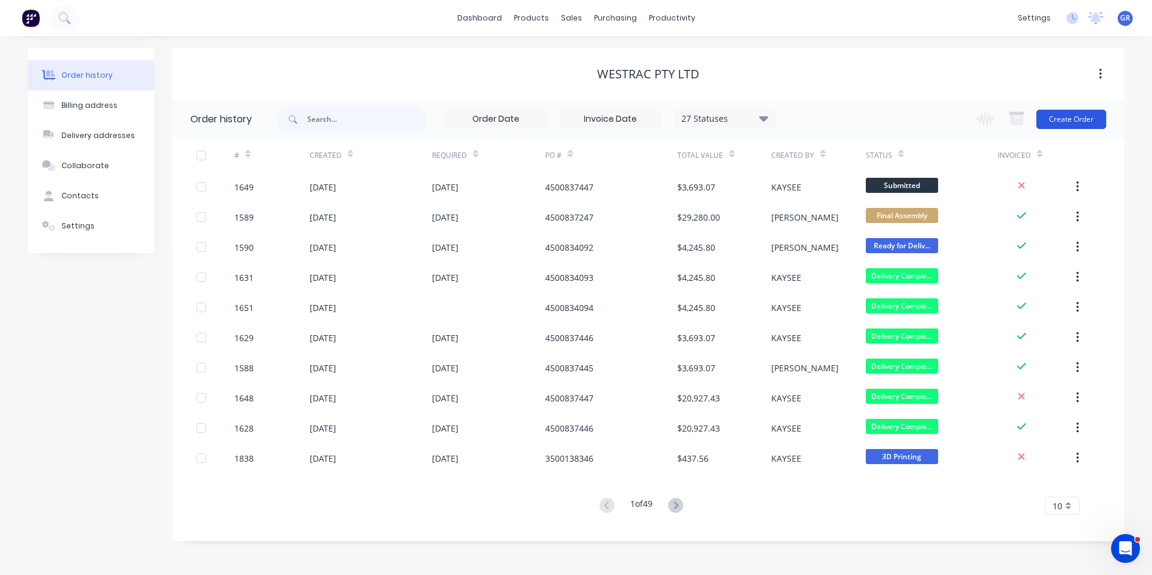
click at [1090, 120] on button "Create Order" at bounding box center [1071, 119] width 70 height 19
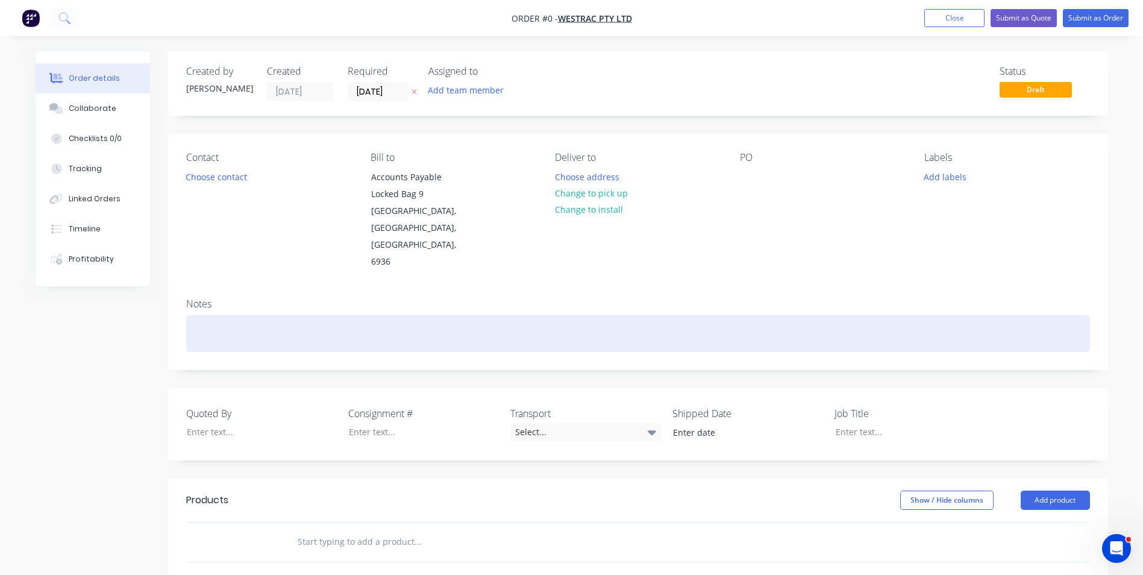
click at [215, 315] on div at bounding box center [638, 333] width 904 height 37
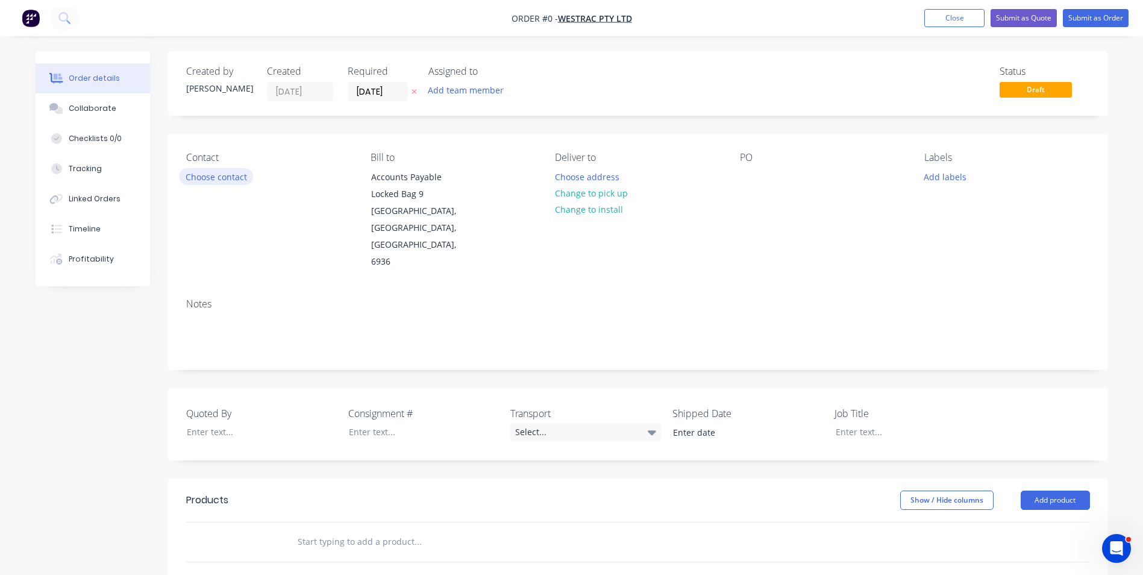
click at [237, 178] on div "Order details Collaborate Checklists 0/0 Tracking Linked Orders Timeline Profit…" at bounding box center [571, 460] width 1096 height 818
click at [227, 171] on button "Choose contact" at bounding box center [216, 176] width 74 height 16
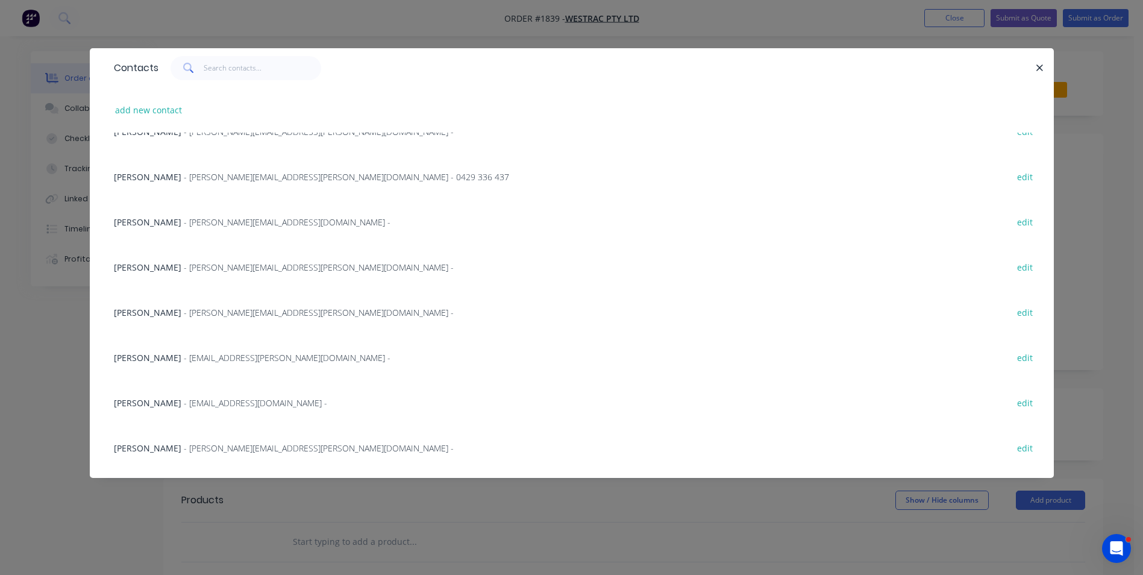
scroll to position [783, 0]
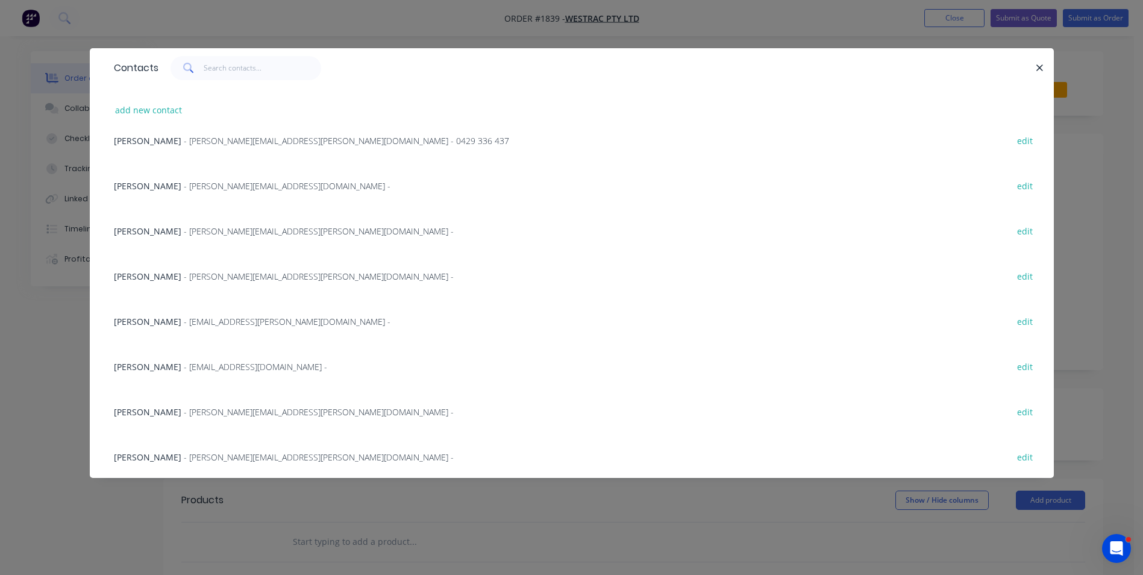
click at [201, 367] on span "- Jenn.Welsh@westrac.com.au -" at bounding box center [255, 366] width 143 height 11
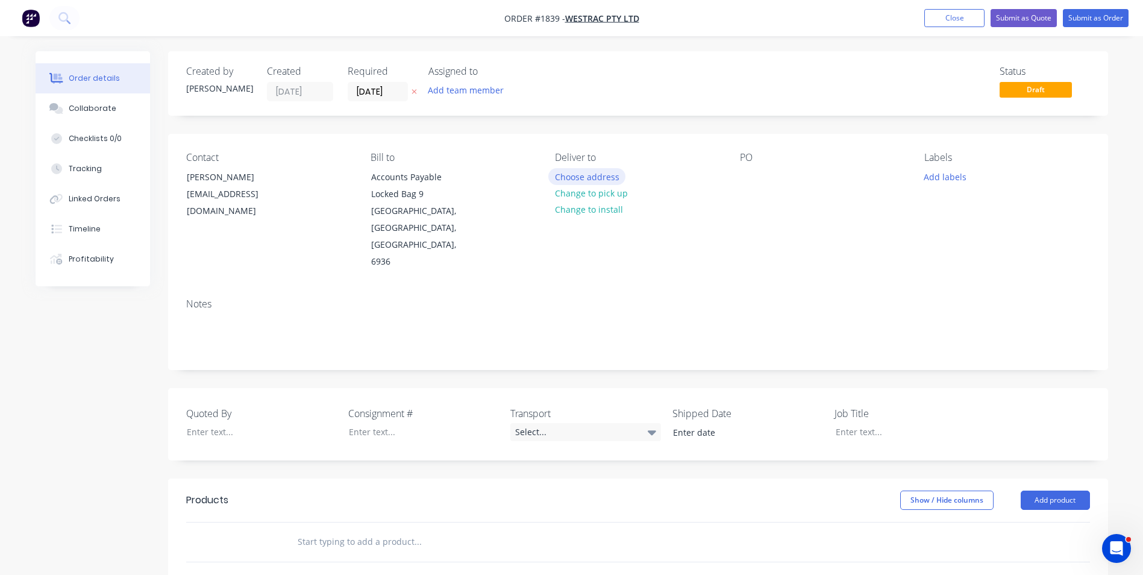
click at [581, 178] on button "Choose address" at bounding box center [586, 176] width 77 height 16
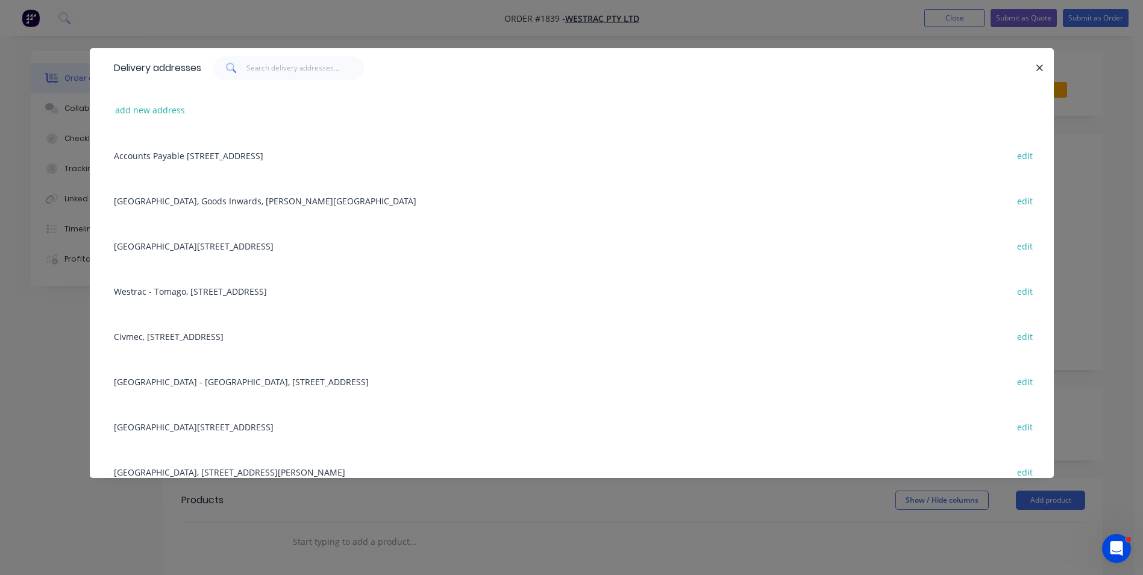
click at [258, 472] on div "Westrac Mt Thorley, 11 Mt Thorley Road, Singleton, 2330 edit" at bounding box center [572, 471] width 928 height 45
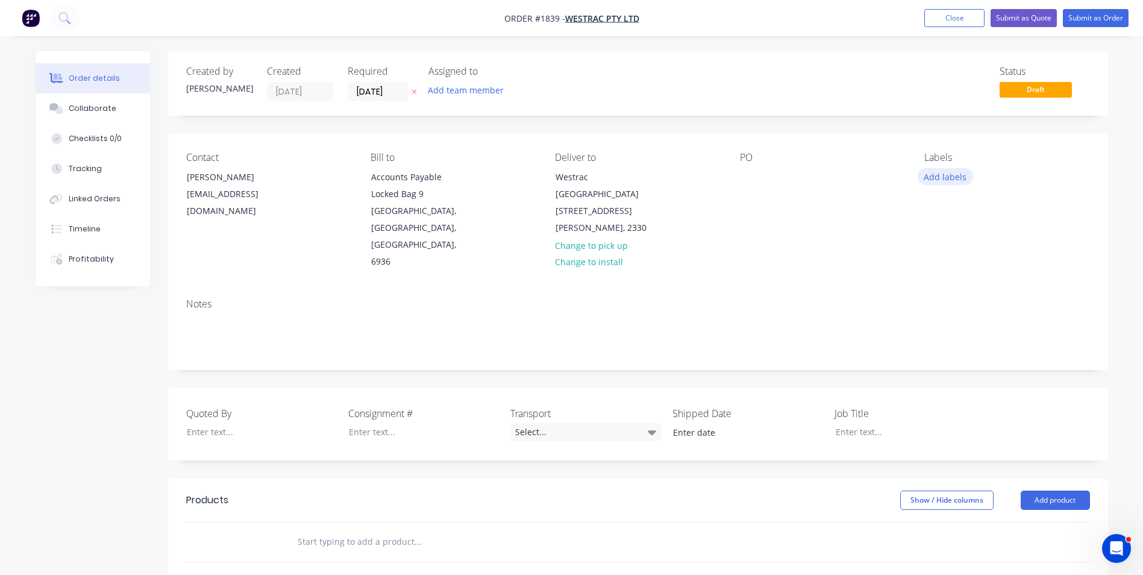
click at [953, 178] on button "Add labels" at bounding box center [944, 176] width 55 height 16
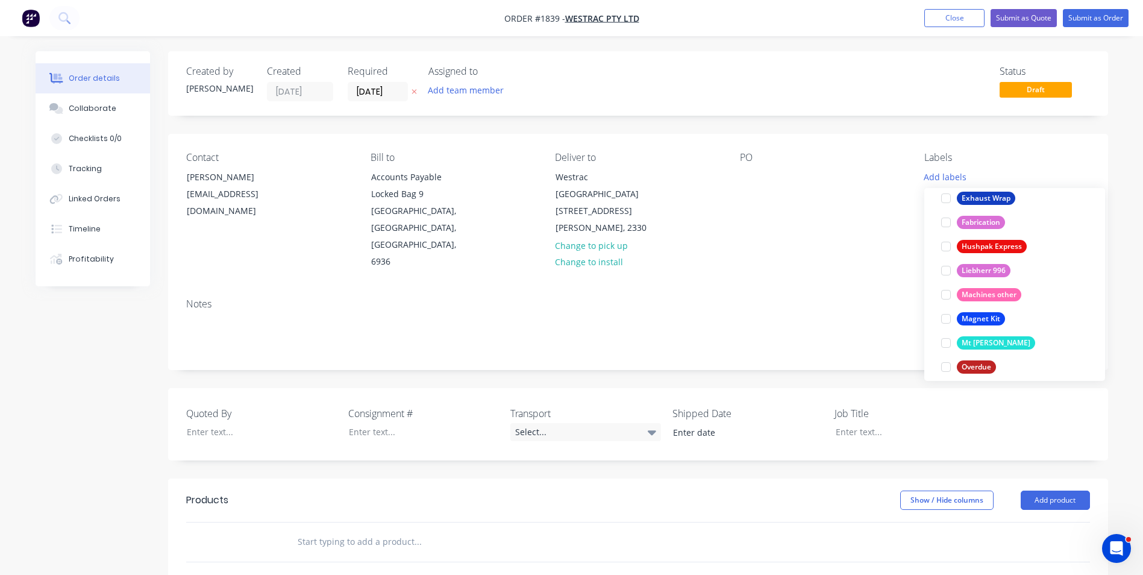
scroll to position [819, 0]
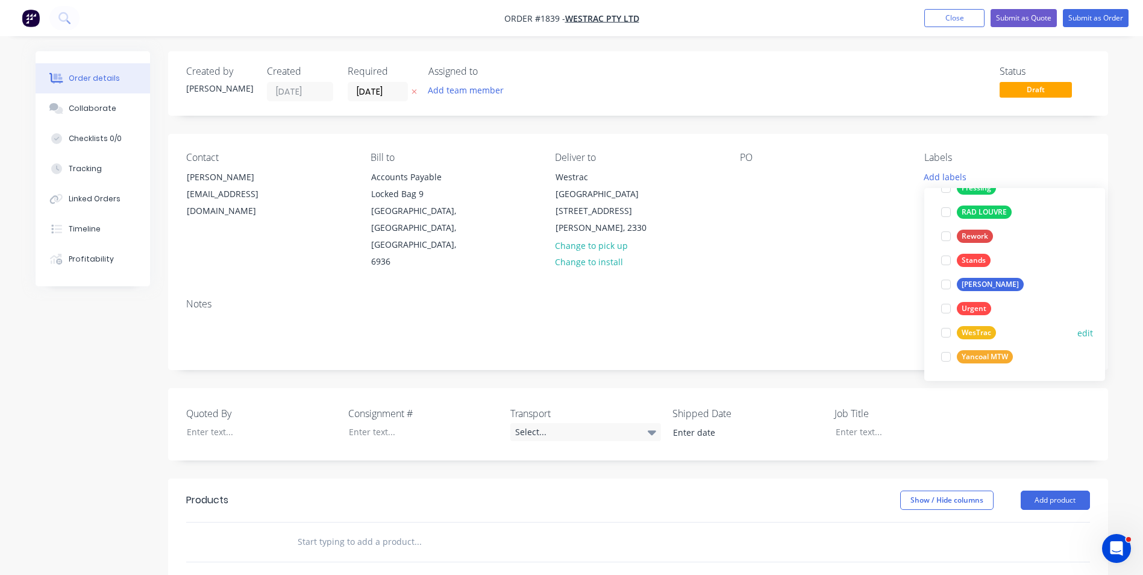
click at [971, 331] on div "WesTrac" at bounding box center [976, 332] width 39 height 13
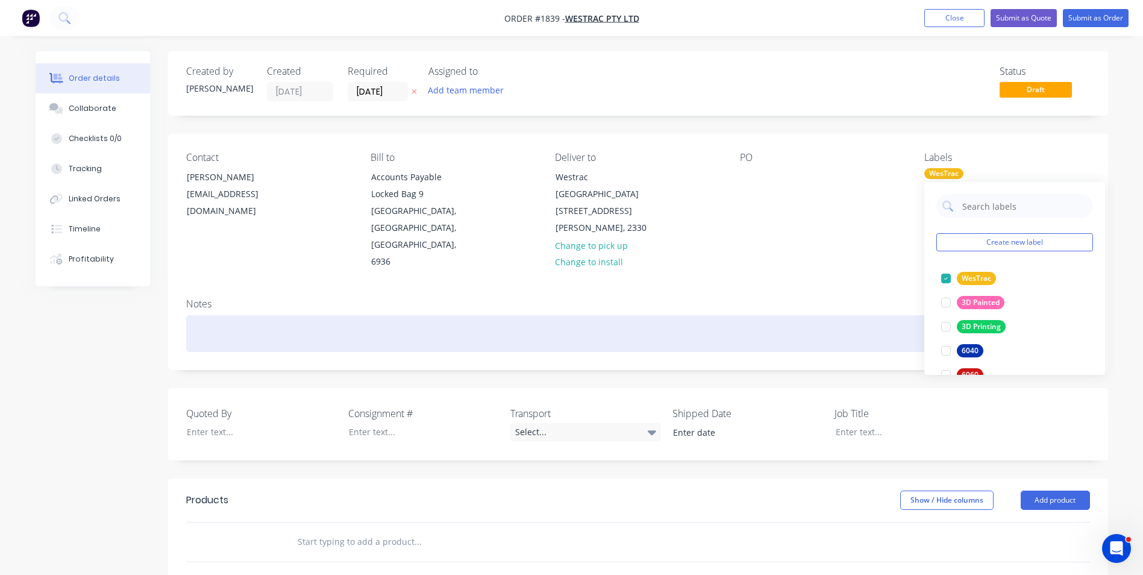
click at [269, 315] on div at bounding box center [638, 333] width 904 height 37
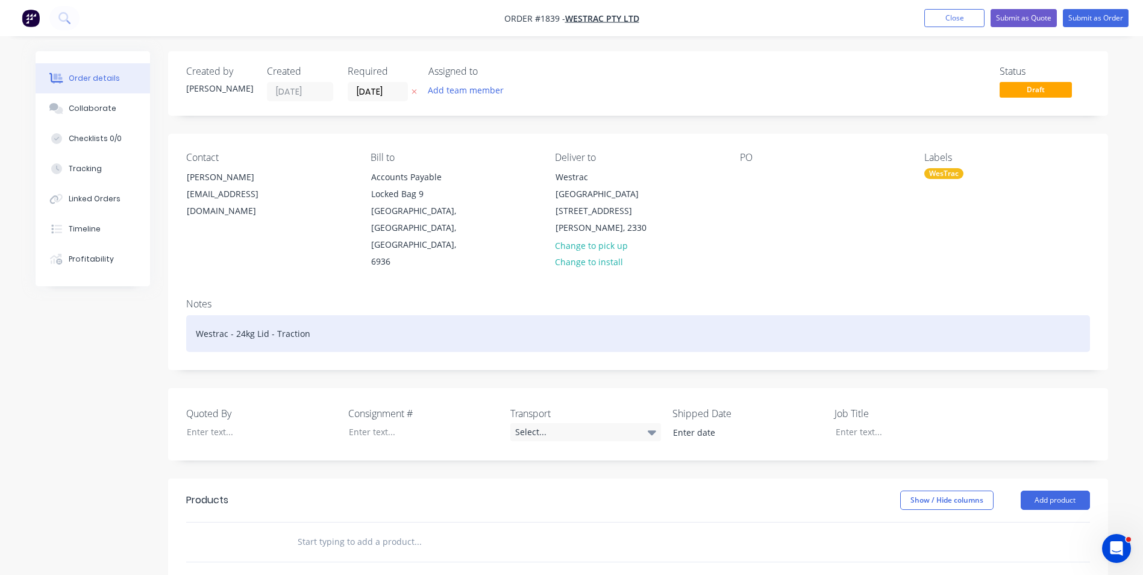
click at [321, 315] on div "Westrac - 24kg Lid - Traction" at bounding box center [638, 333] width 904 height 37
drag, startPoint x: 400, startPoint y: 299, endPoint x: 234, endPoint y: 308, distance: 165.9
click at [234, 315] on div "Westrac - 24kg Lid - Traction Strut & Damper Set" at bounding box center [638, 333] width 904 height 37
copy div "24kg Lid - Traction Strut & Damper Set"
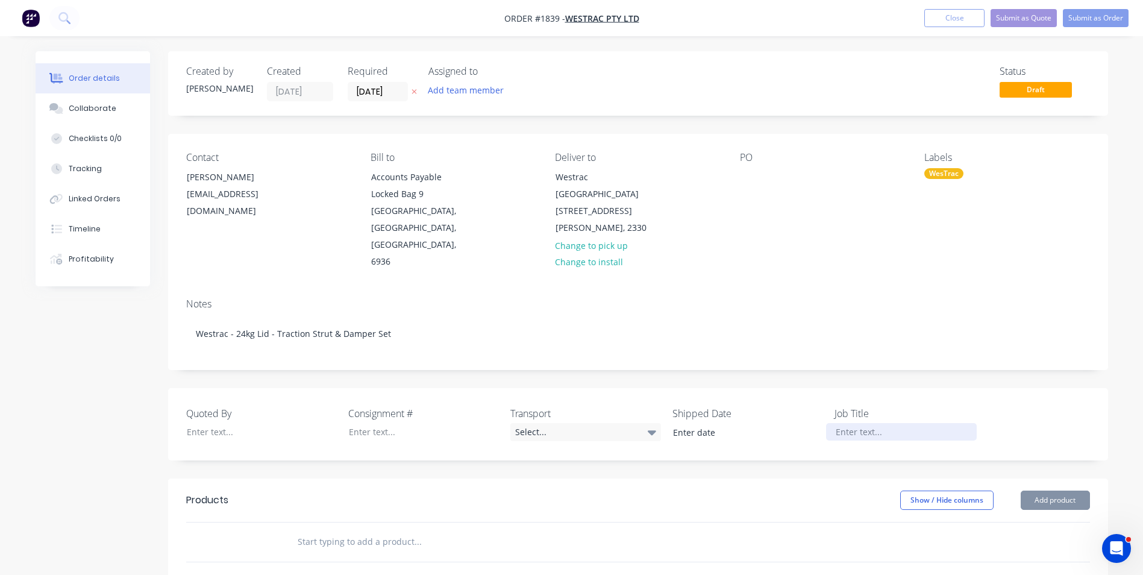
click at [868, 423] on div at bounding box center [901, 431] width 151 height 17
paste div
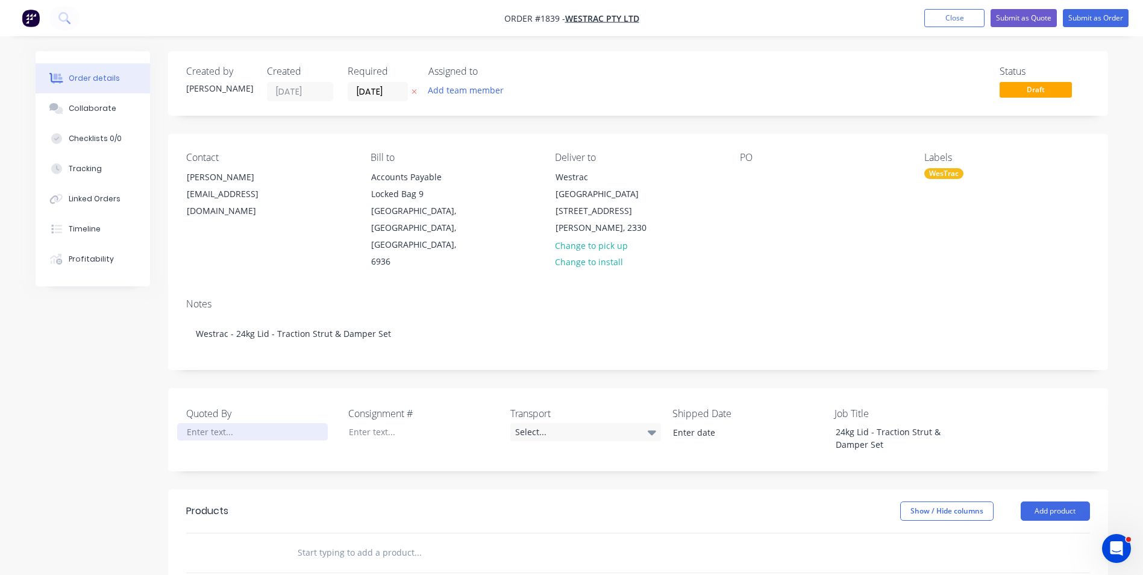
click at [201, 423] on div at bounding box center [252, 431] width 151 height 17
click at [343, 540] on input "text" at bounding box center [417, 552] width 241 height 24
paste input "P00001"
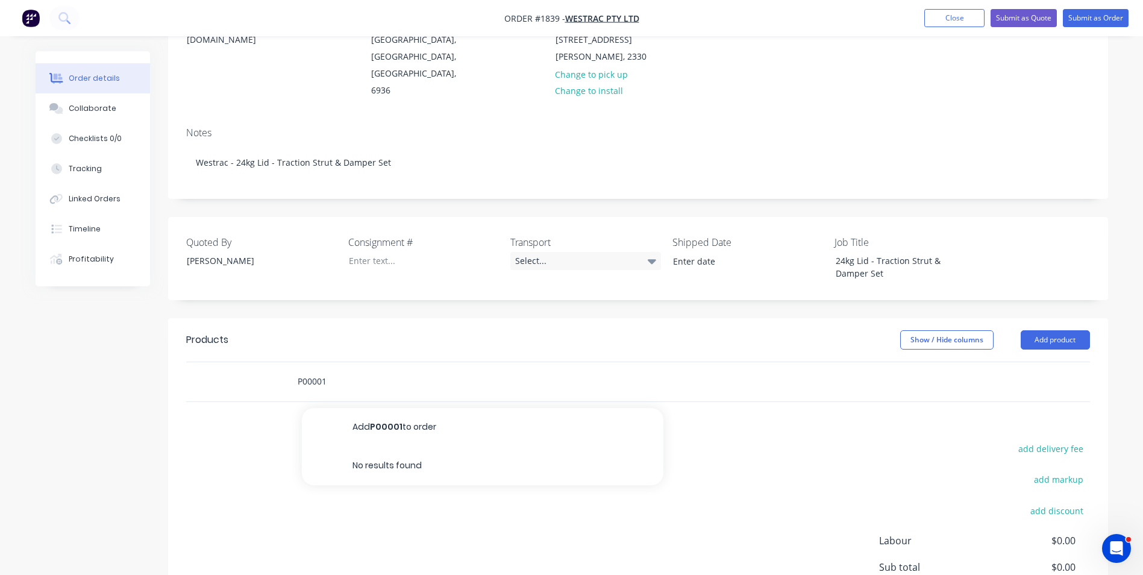
scroll to position [181, 0]
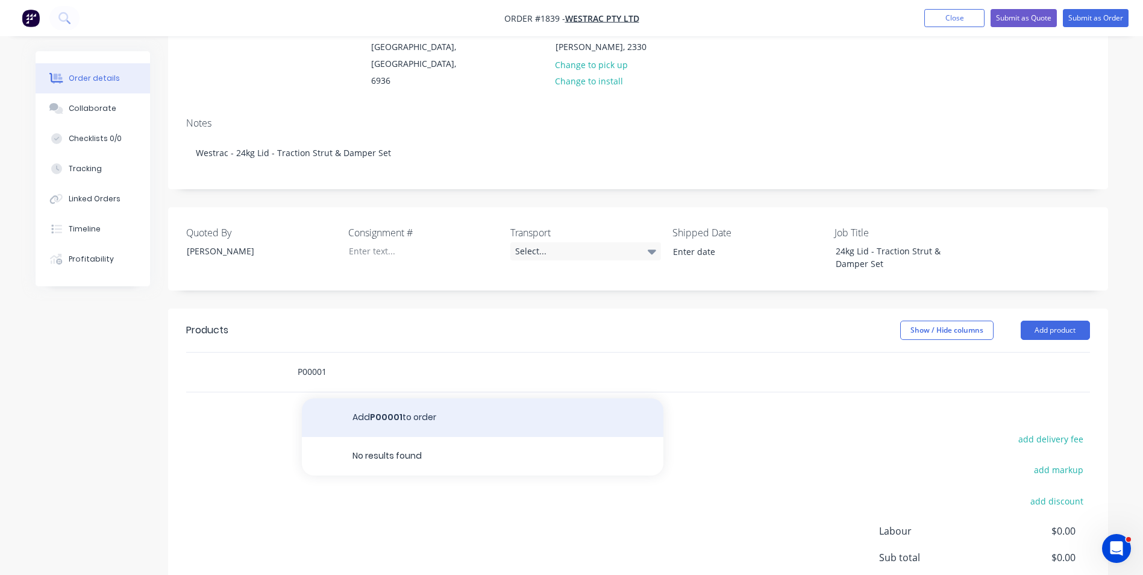
type input "P00001"
click at [392, 398] on button "Add P00001 to order" at bounding box center [482, 417] width 361 height 39
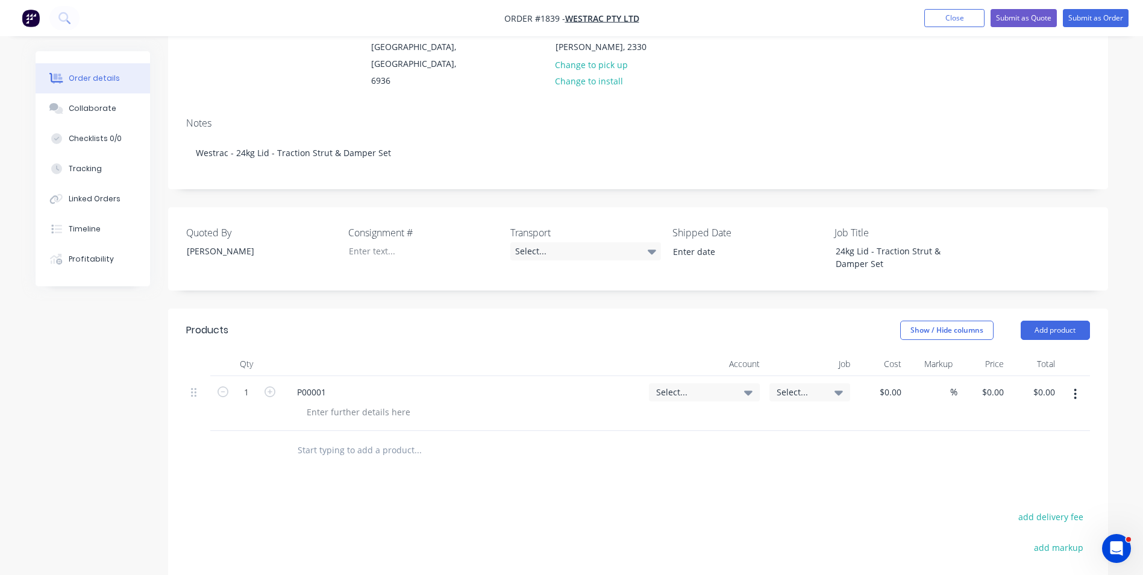
click at [345, 383] on div "P00001" at bounding box center [463, 391] width 352 height 17
click at [330, 383] on div "P00001" at bounding box center [311, 391] width 48 height 17
click at [698, 386] on span "Select..." at bounding box center [694, 392] width 76 height 13
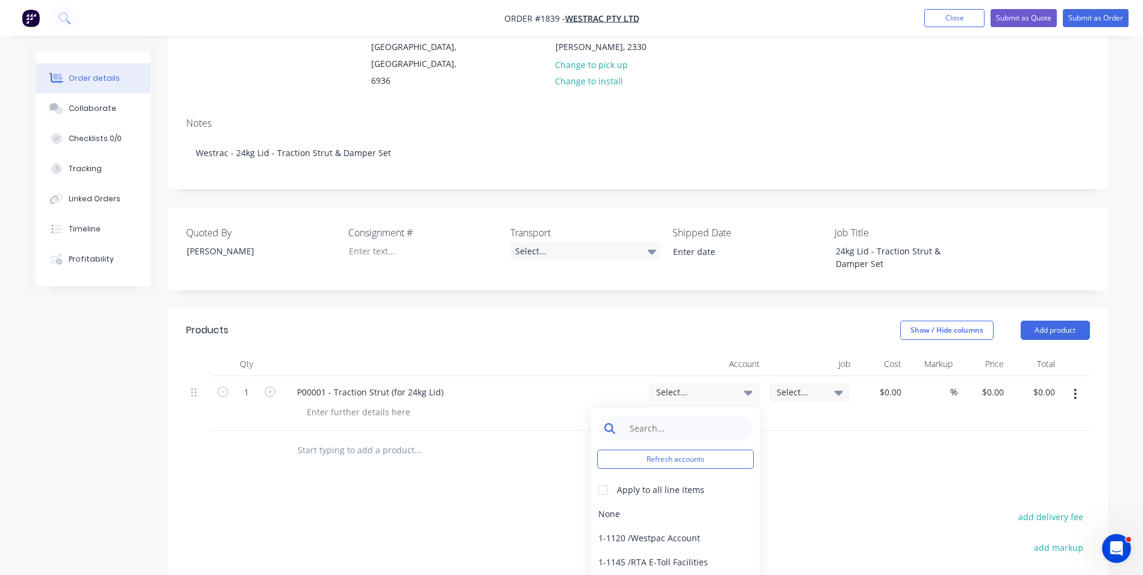
click at [646, 416] on input at bounding box center [684, 428] width 123 height 24
type input "4-5300"
click at [708, 502] on div "4-5300 / Sales - Mobile Machines Sound - Interco" at bounding box center [675, 514] width 169 height 24
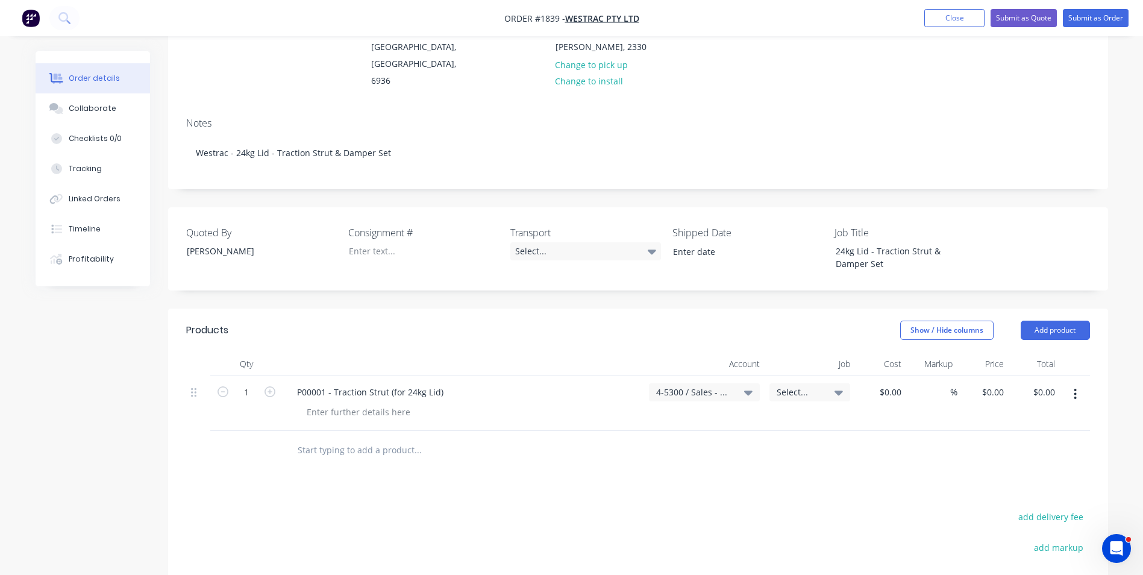
click at [1076, 387] on icon "button" at bounding box center [1074, 393] width 3 height 13
click at [1008, 441] on div "Duplicate" at bounding box center [1032, 449] width 93 height 17
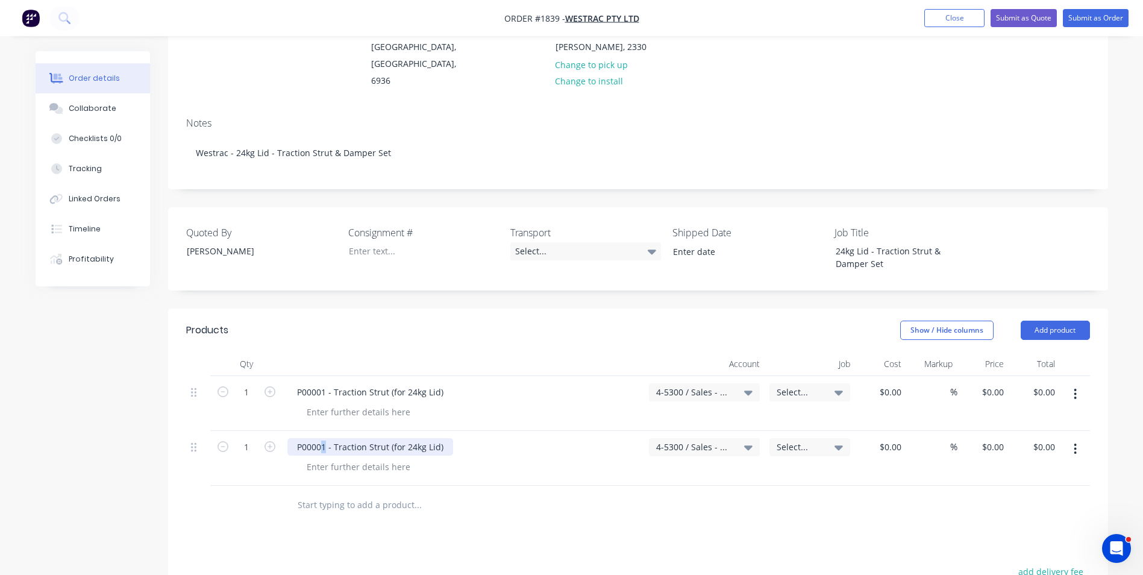
click at [322, 438] on div "P00001 - Traction Strut (for 24kg Lid)" at bounding box center [370, 446] width 166 height 17
drag, startPoint x: 441, startPoint y: 413, endPoint x: 333, endPoint y: 419, distance: 108.0
click at [333, 438] on div "P00002 - Traction Strut (for 24kg Lid)" at bounding box center [370, 446] width 166 height 17
click at [1028, 19] on button "Submit as Quote" at bounding box center [1023, 18] width 66 height 18
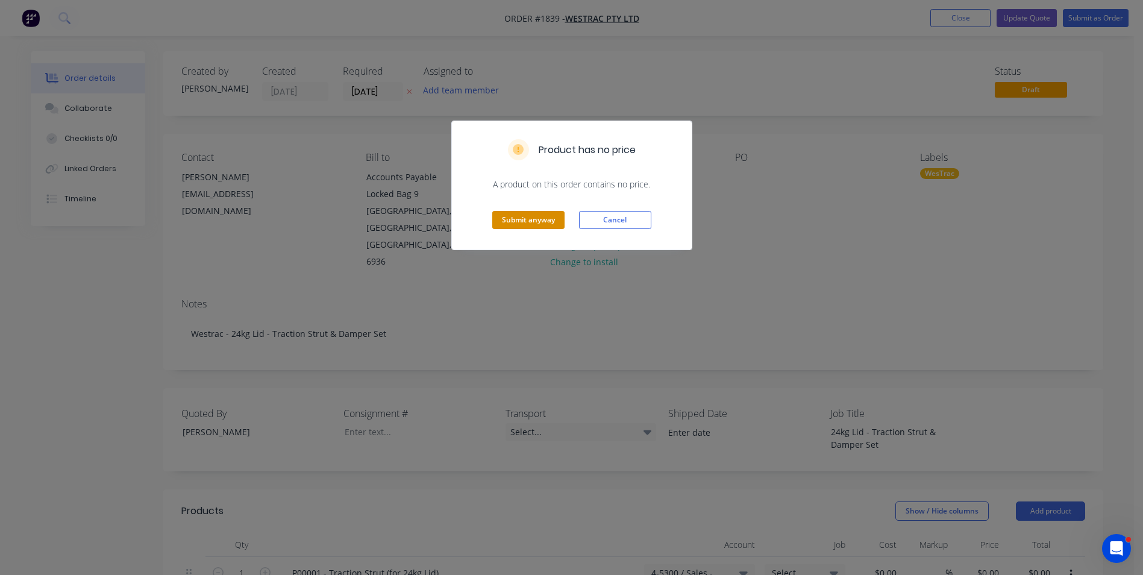
click at [511, 216] on button "Submit anyway" at bounding box center [528, 220] width 72 height 18
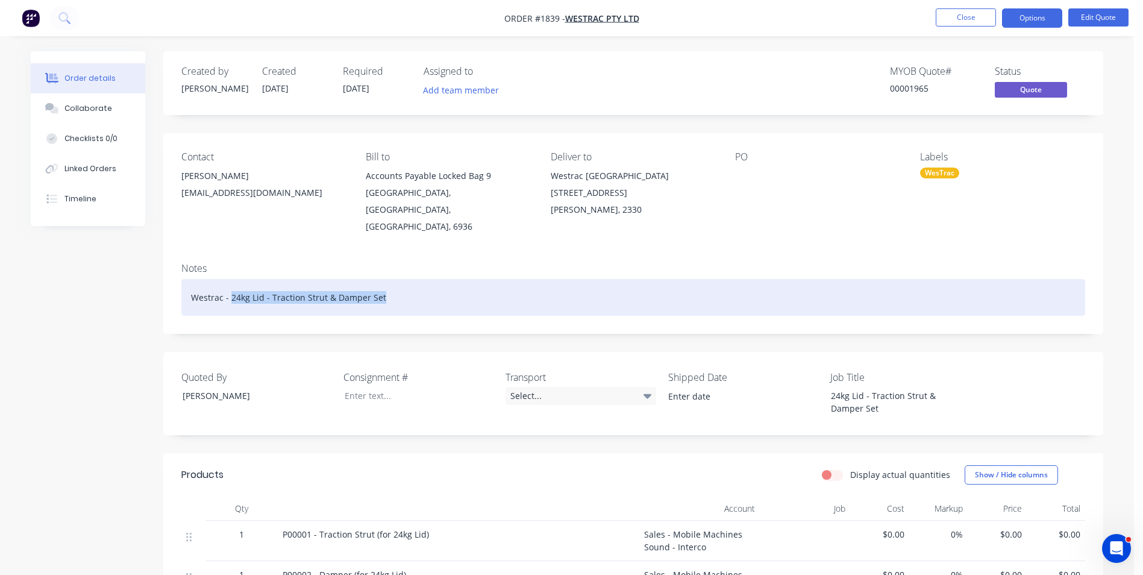
drag, startPoint x: 384, startPoint y: 281, endPoint x: 230, endPoint y: 277, distance: 154.3
click at [230, 279] on div "Westrac - 24kg Lid - Traction Strut & Damper Set" at bounding box center [633, 297] width 904 height 37
copy div "24kg Lid - Traction Strut & Damper Set"
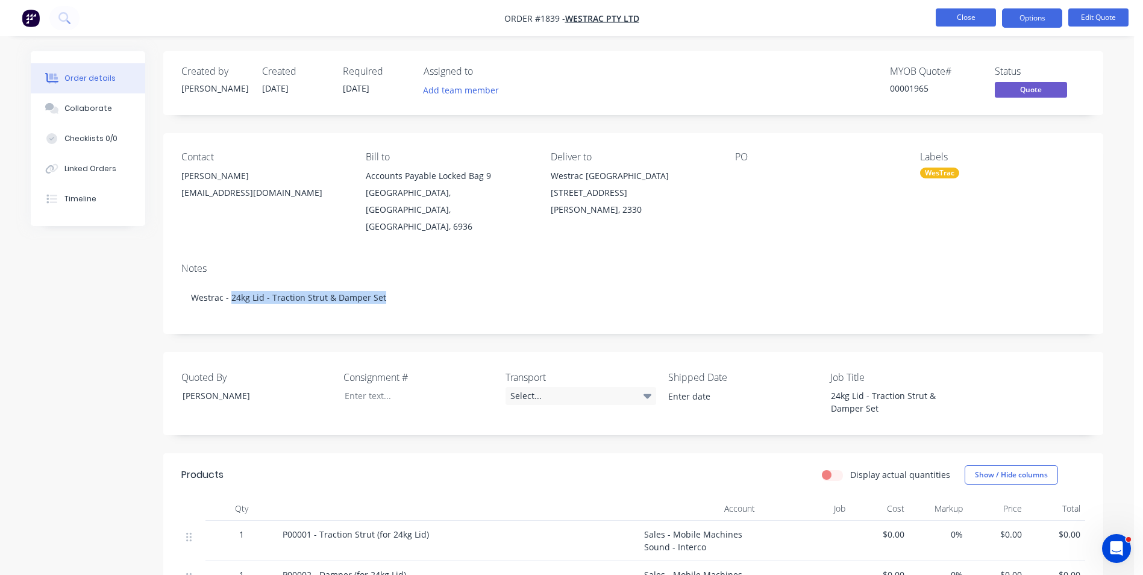
click at [973, 19] on button "Close" at bounding box center [965, 17] width 60 height 18
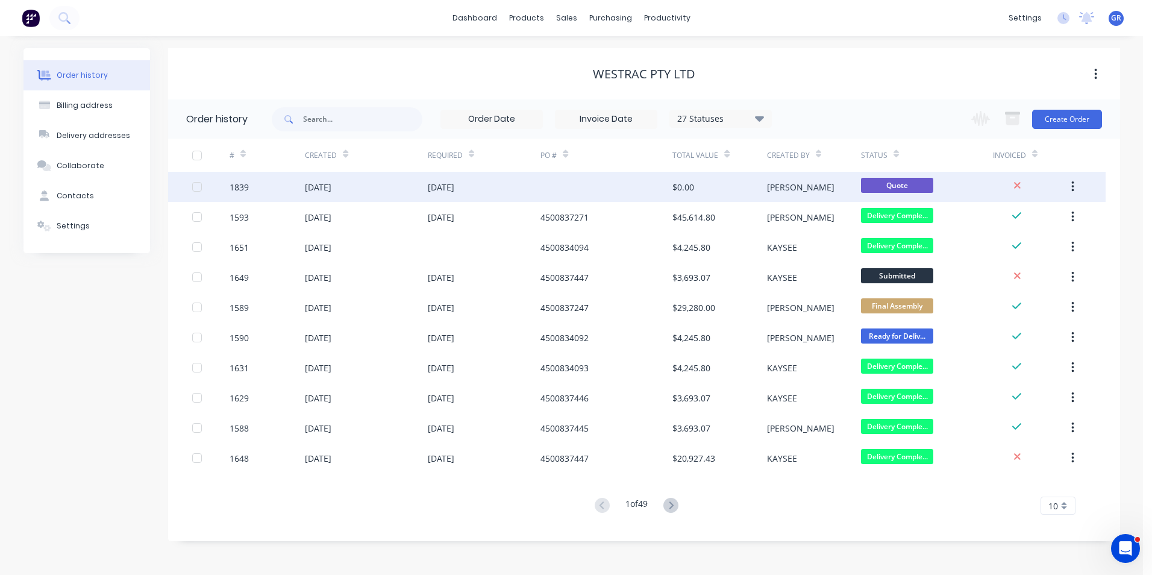
click at [249, 191] on div "1839" at bounding box center [267, 187] width 75 height 30
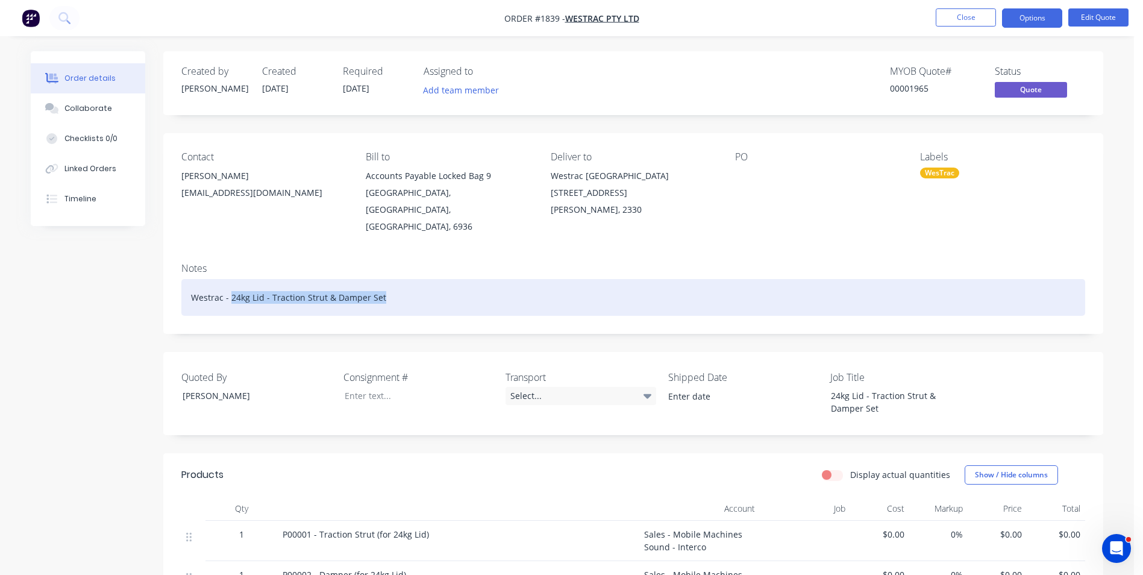
drag, startPoint x: 384, startPoint y: 280, endPoint x: 230, endPoint y: 280, distance: 154.2
click at [230, 280] on div "Westrac - 24kg Lid - Traction Strut & Damper Set" at bounding box center [633, 297] width 904 height 37
copy div "24kg Lid - Traction Strut & Damper Set"
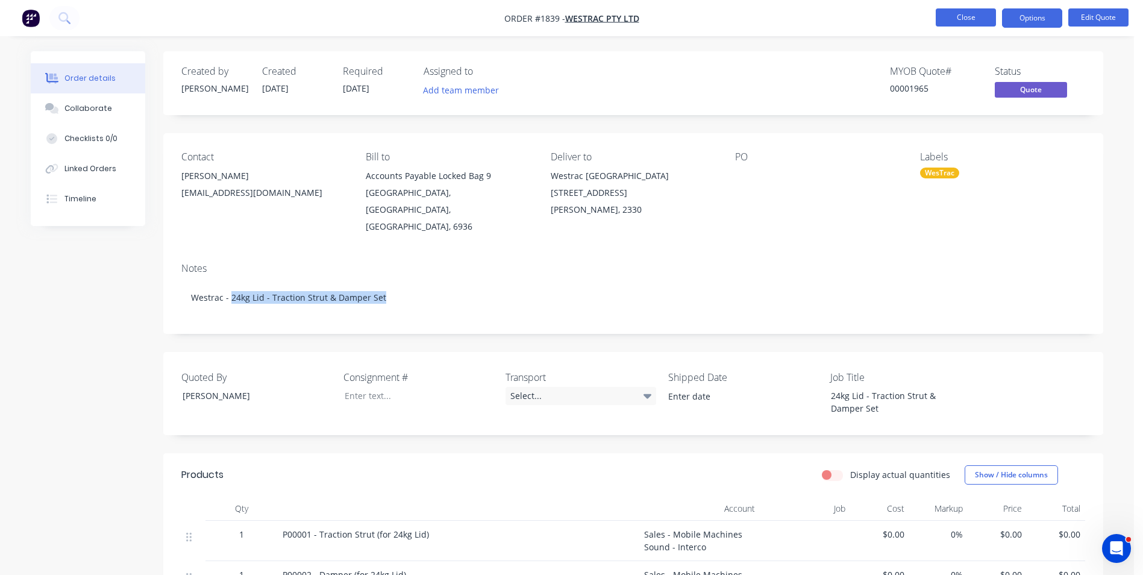
click at [961, 13] on button "Close" at bounding box center [965, 17] width 60 height 18
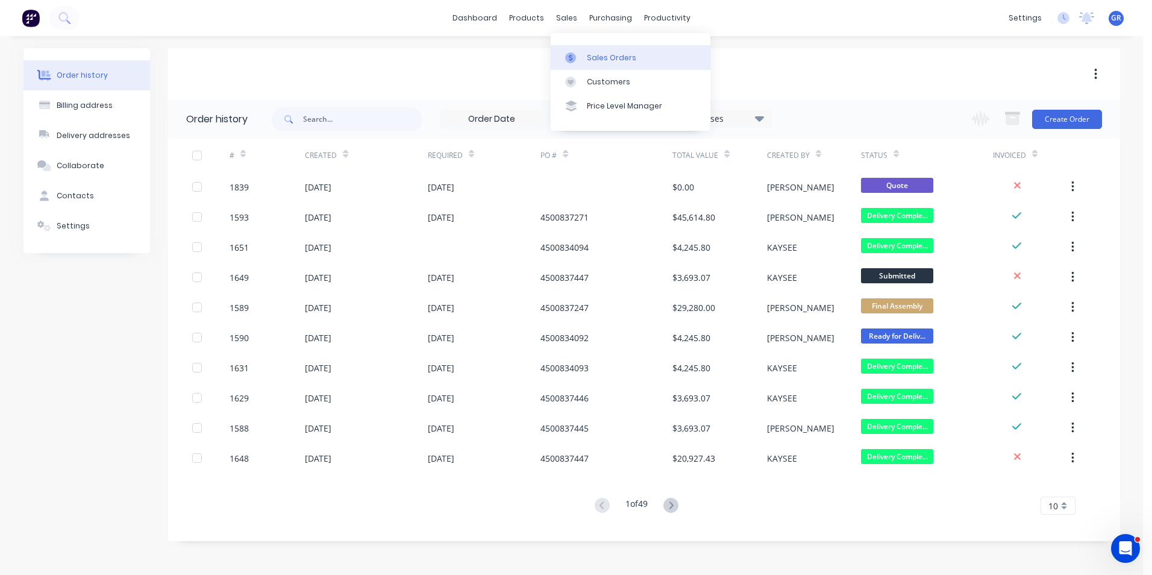
click at [612, 55] on div "Sales Orders" at bounding box center [611, 57] width 49 height 11
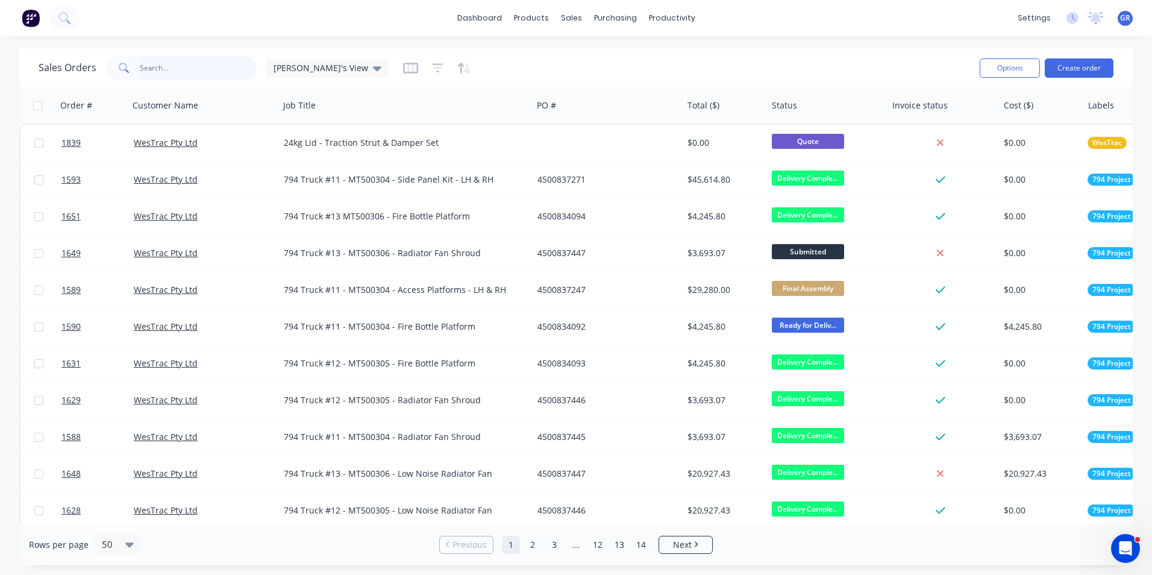
click at [173, 72] on input "text" at bounding box center [198, 68] width 117 height 24
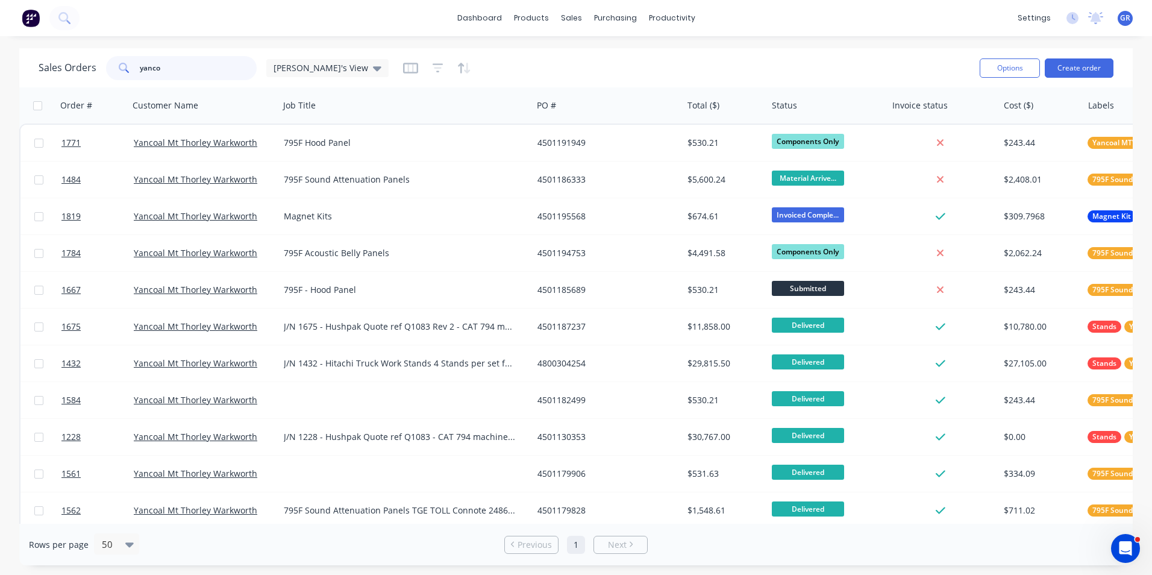
drag, startPoint x: 167, startPoint y: 68, endPoint x: 121, endPoint y: 66, distance: 45.8
click at [121, 66] on div "yanco" at bounding box center [181, 68] width 151 height 24
paste input "4501196991"
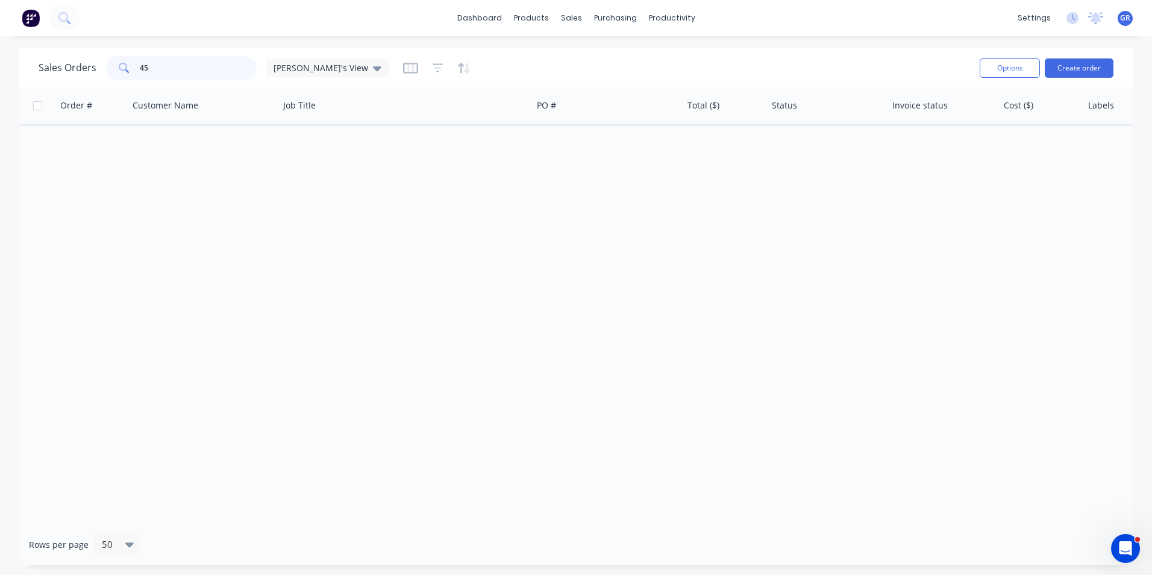
type input "4"
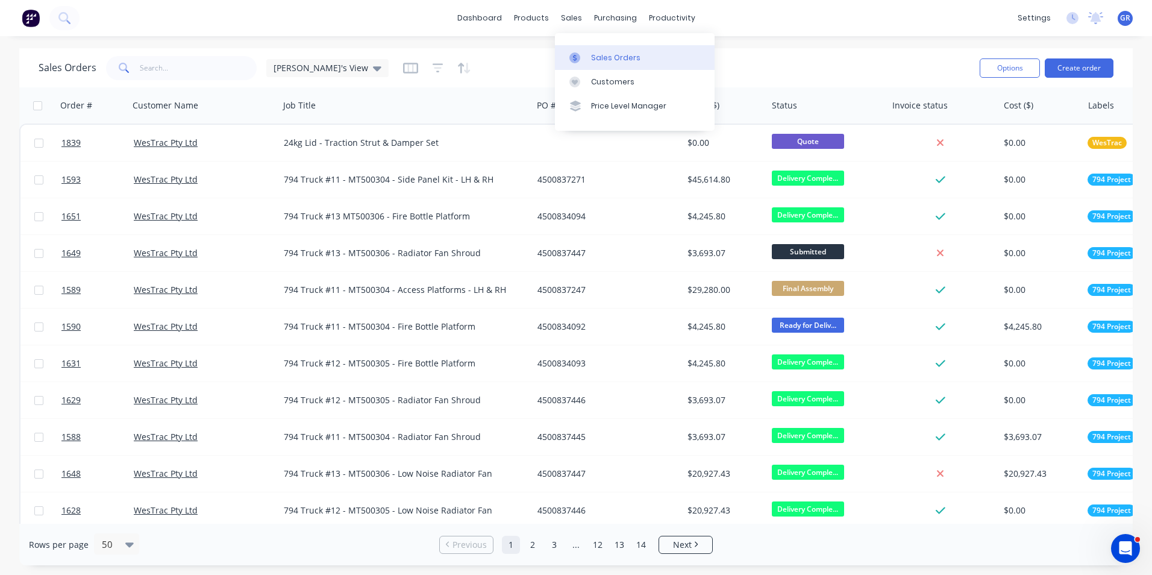
click at [614, 55] on div "Sales Orders" at bounding box center [615, 57] width 49 height 11
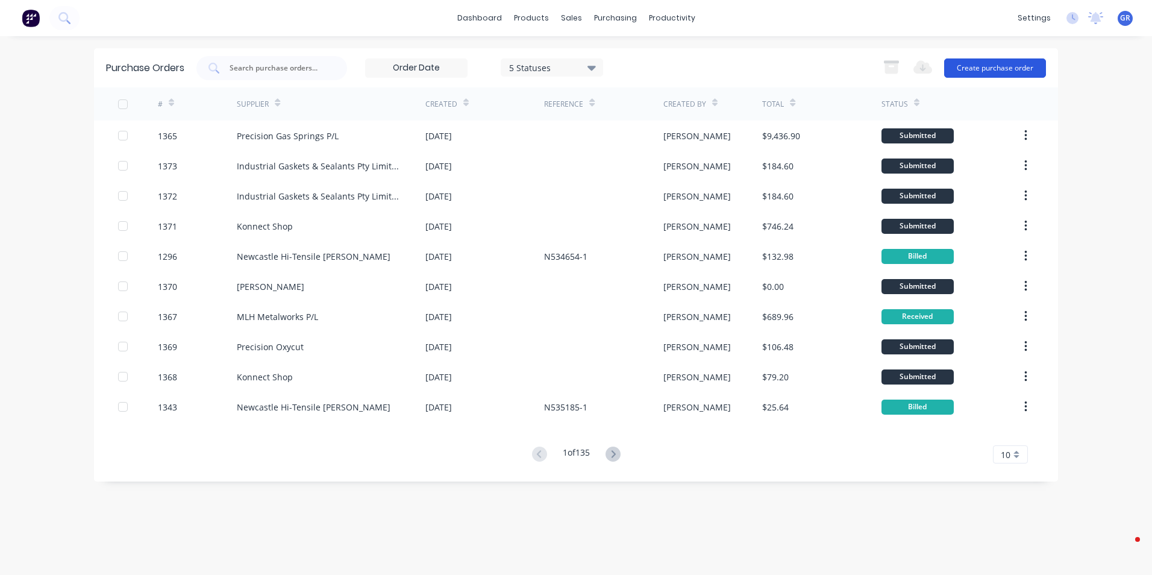
click at [994, 66] on button "Create purchase order" at bounding box center [995, 67] width 102 height 19
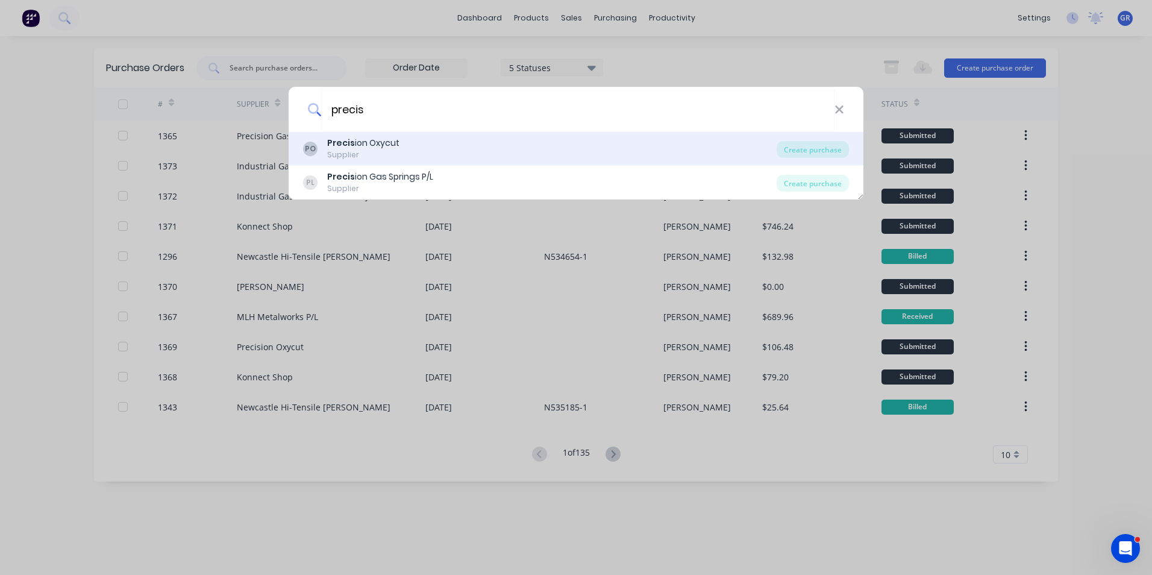
type input "precis"
click at [376, 145] on div "Precis ion Oxycut" at bounding box center [363, 143] width 72 height 13
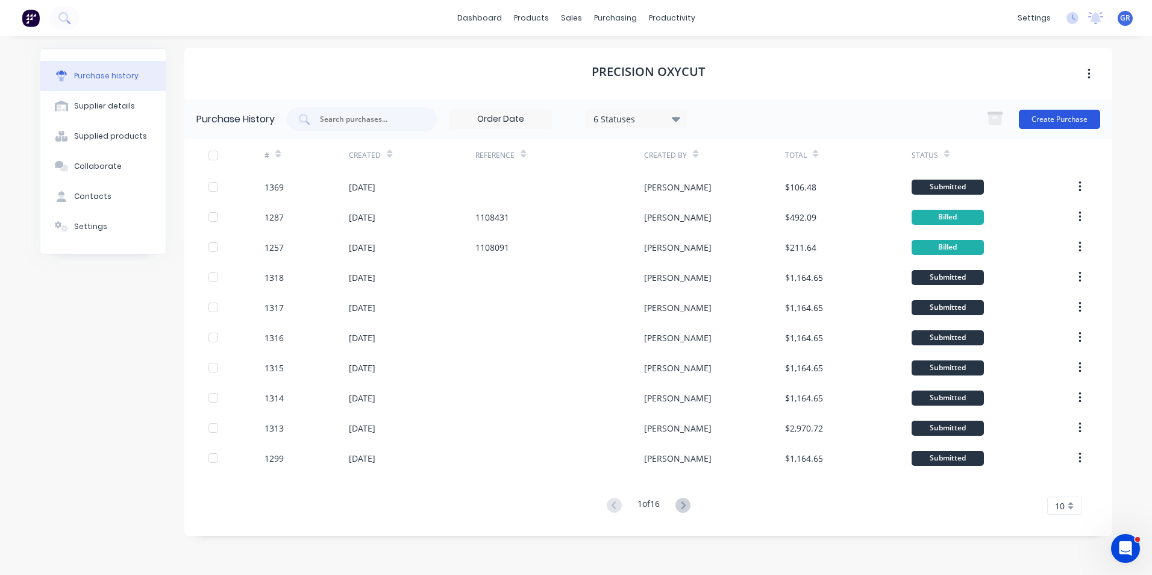
click at [1067, 114] on button "Create Purchase" at bounding box center [1059, 119] width 81 height 19
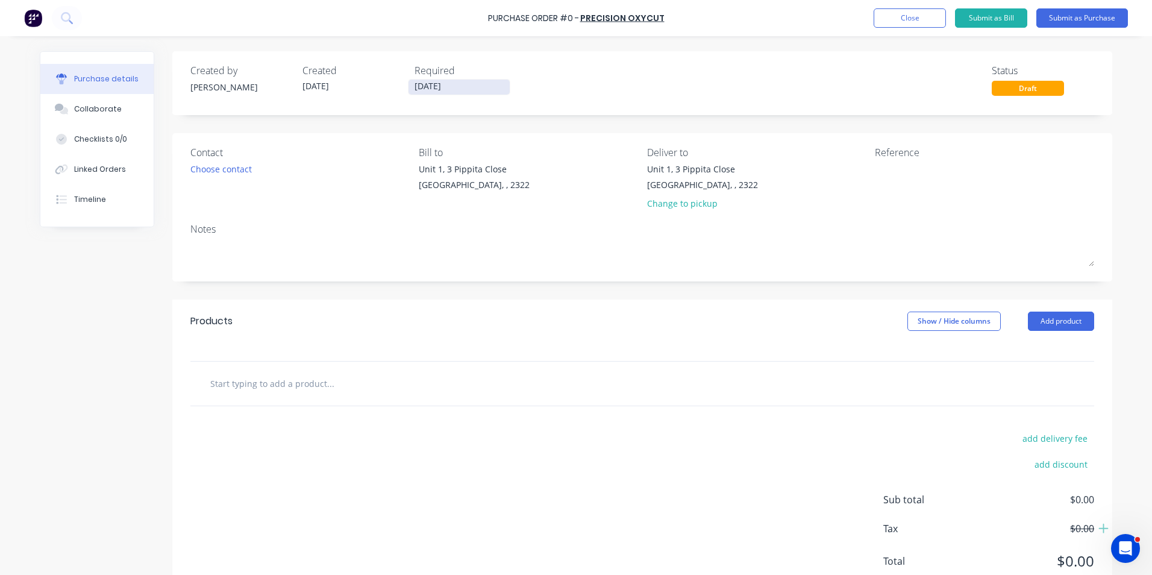
click at [437, 89] on input "[DATE]" at bounding box center [458, 87] width 101 height 15
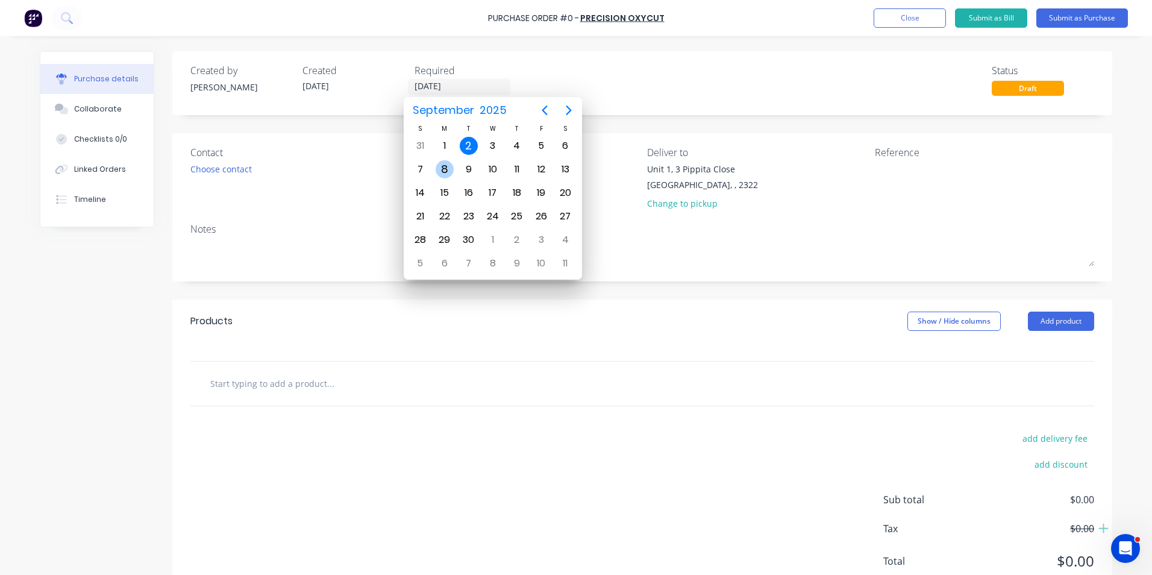
click at [443, 170] on div "8" at bounding box center [445, 169] width 18 height 18
type input "[DATE]"
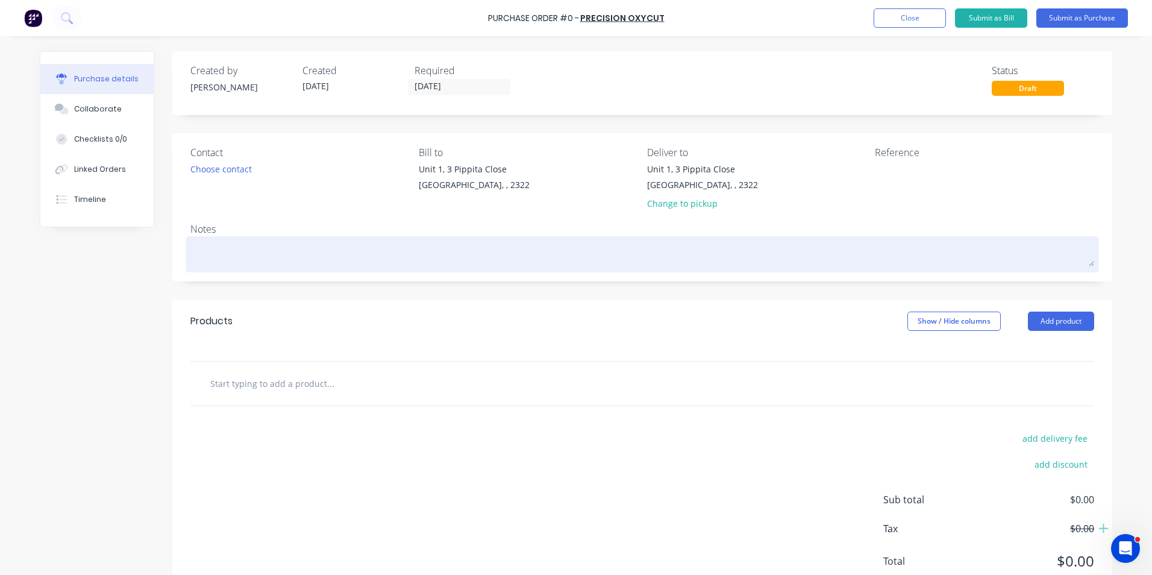
click at [249, 248] on textarea at bounding box center [642, 252] width 904 height 27
type textarea "x"
type textarea "J"
type textarea "x"
type textarea "JN"
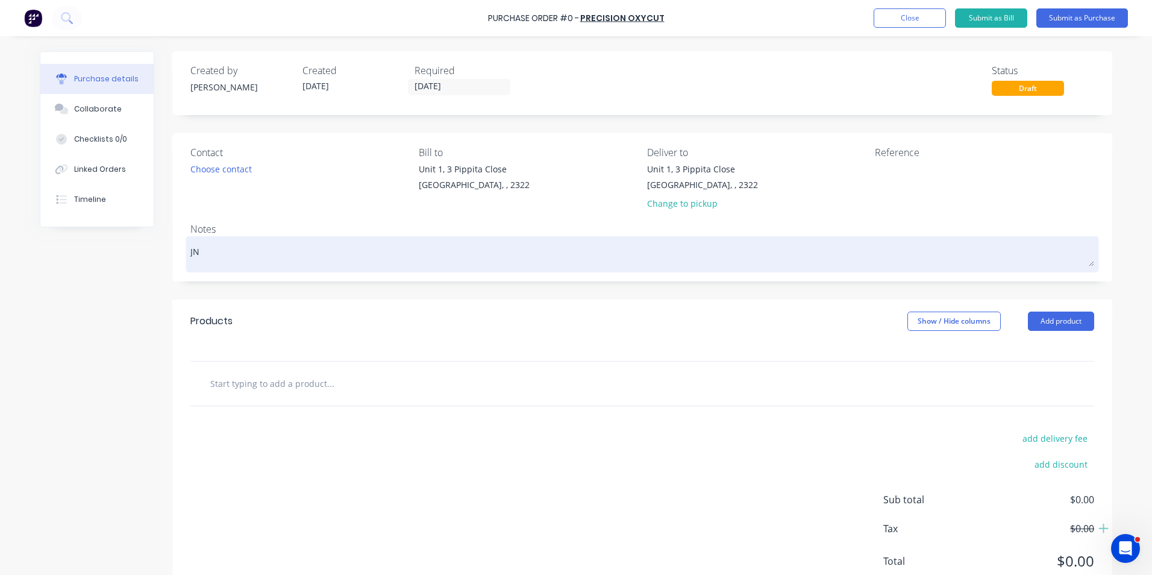
type textarea "x"
type textarea "JN1"
type textarea "x"
type textarea "JN17"
type textarea "x"
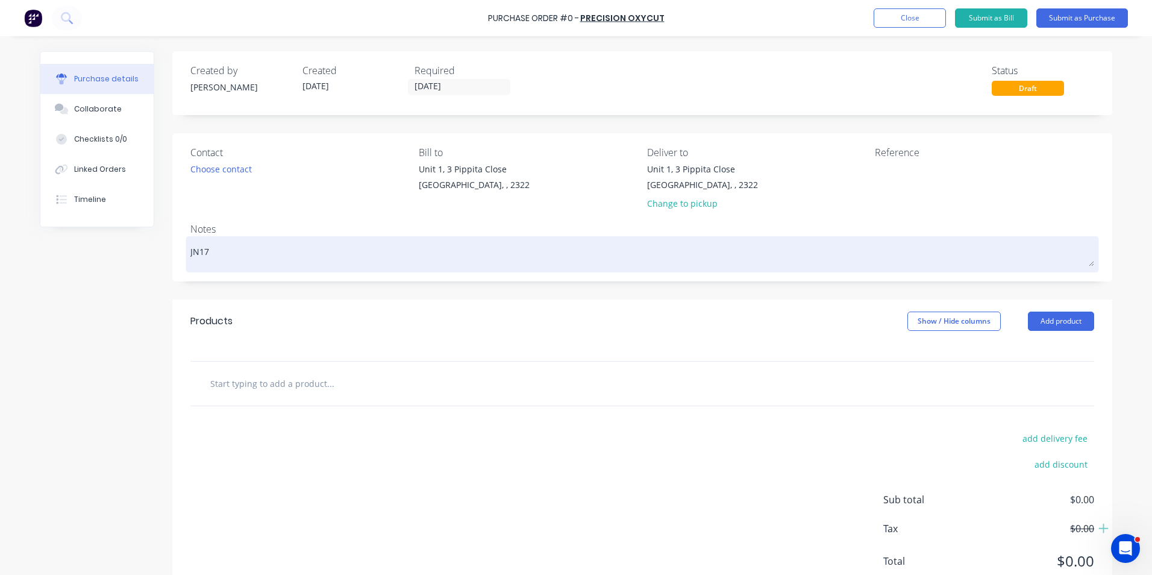
type textarea "JN170"
type textarea "x"
type textarea "JN1709"
type textarea "x"
type textarea "JN1709"
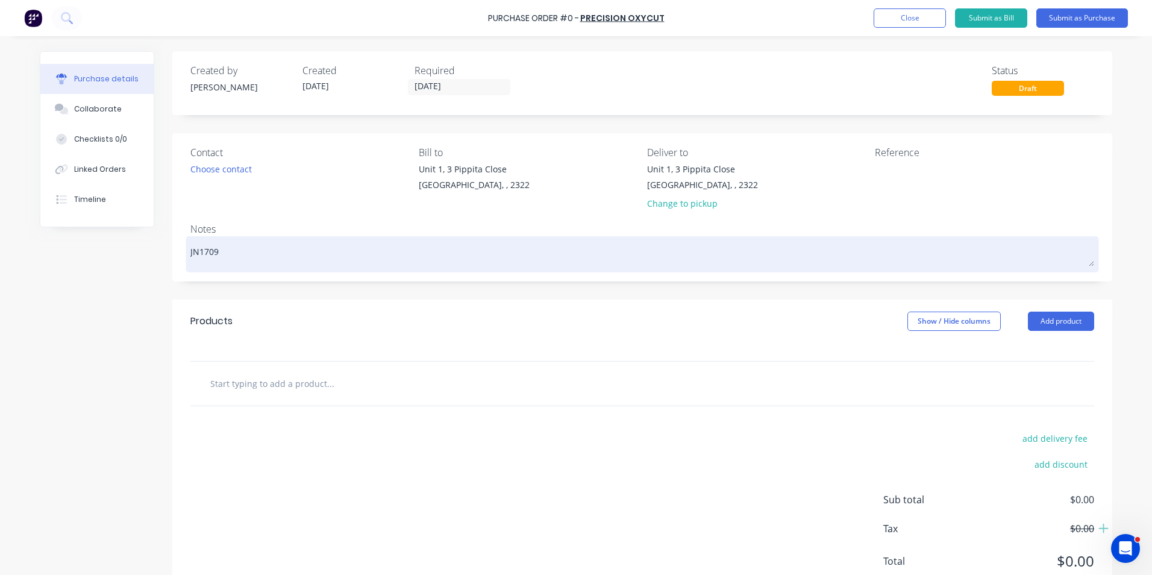
type textarea "x"
type textarea "JN1709 -"
type textarea "x"
type textarea "JN1709 -"
type textarea "x"
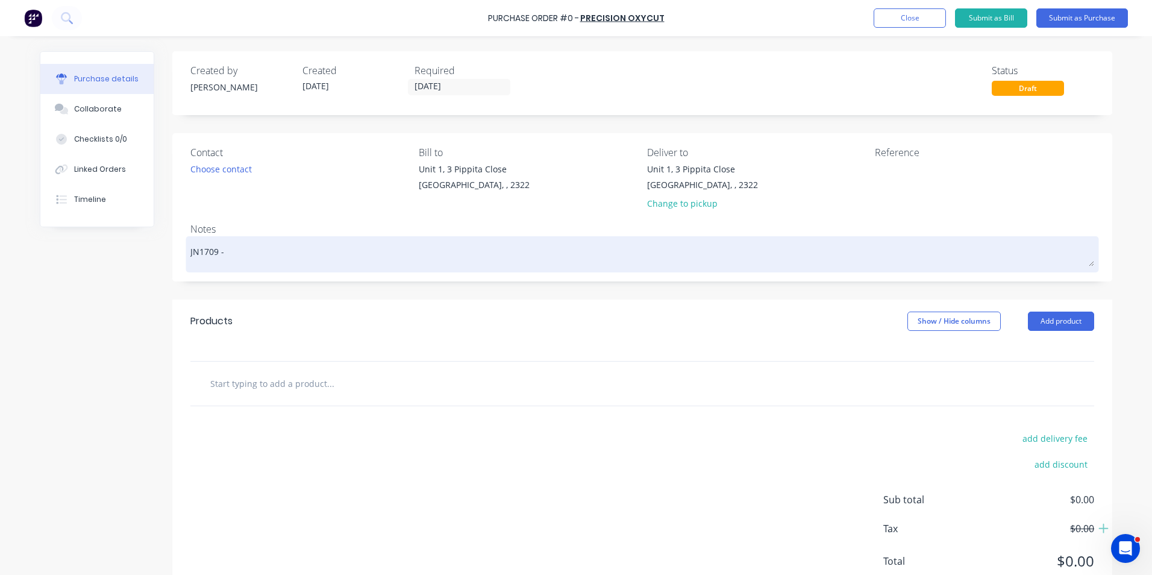
type textarea "JN1709 - D"
type textarea "x"
type textarea "JN1709 - D1"
type textarea "x"
type textarea "JN1709 - D11"
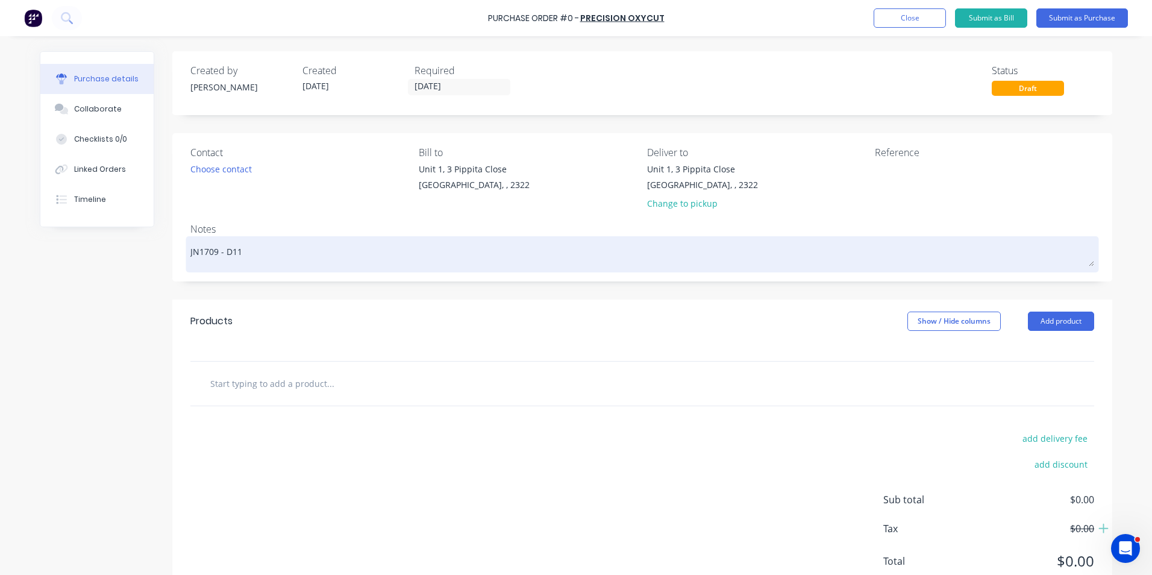
type textarea "x"
type textarea "JN1709 - D11"
type textarea "x"
type textarea "JN1709 - D11 K"
type textarea "x"
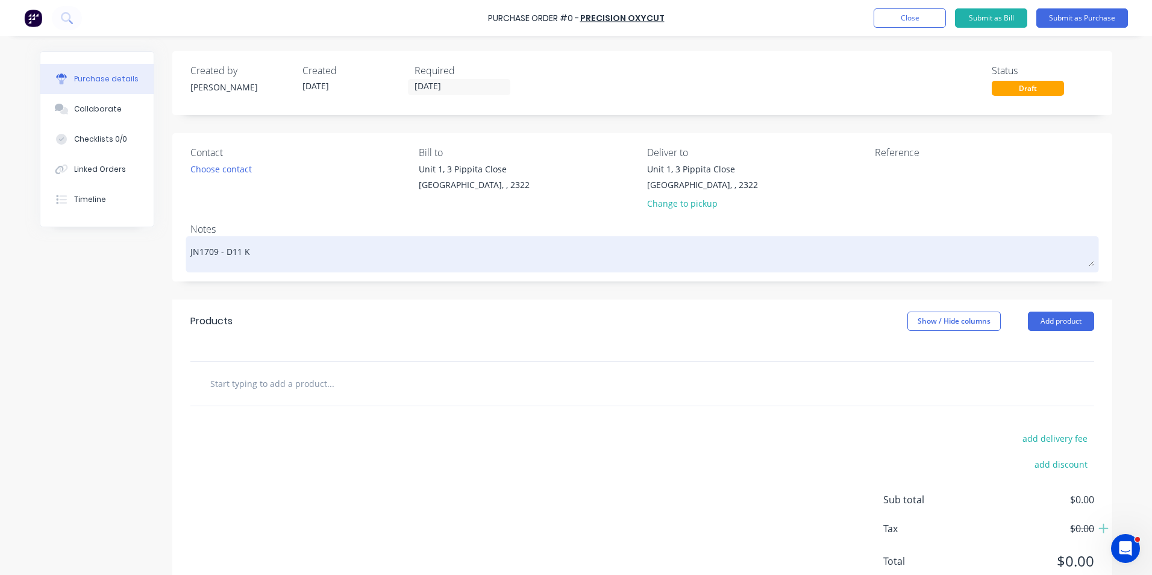
type textarea "JN1709 - D11 KS"
type textarea "x"
type textarea "JN1709 - D11 KSN"
type textarea "x"
type textarea "JN1709 - D11 KSN"
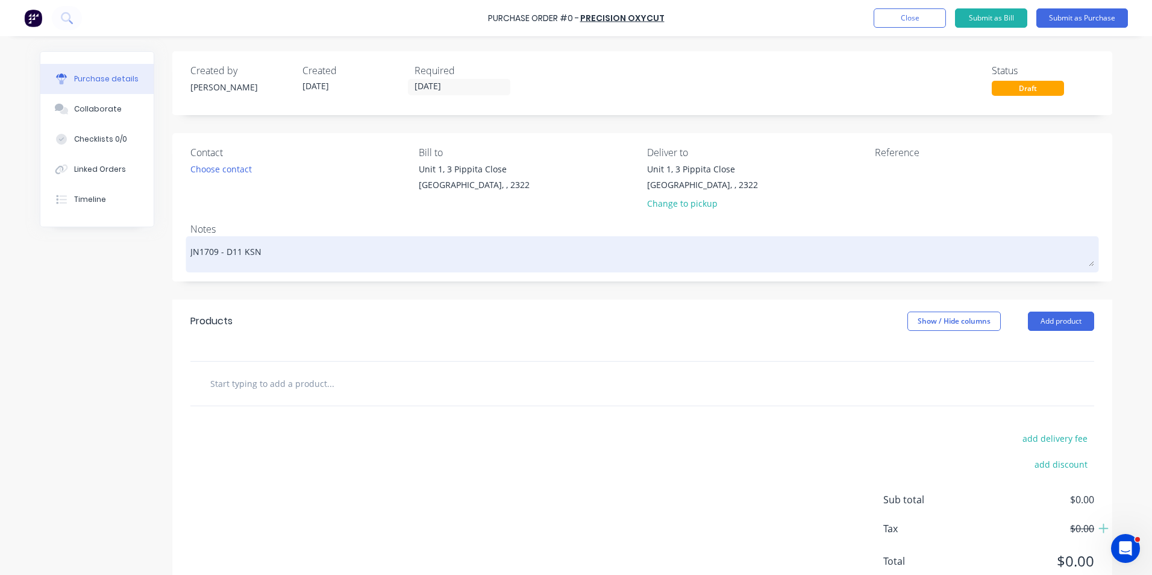
type textarea "x"
type textarea "JN1709 - D11 KSN S"
type textarea "x"
type textarea "JN1709 - D11 KSN St"
type textarea "x"
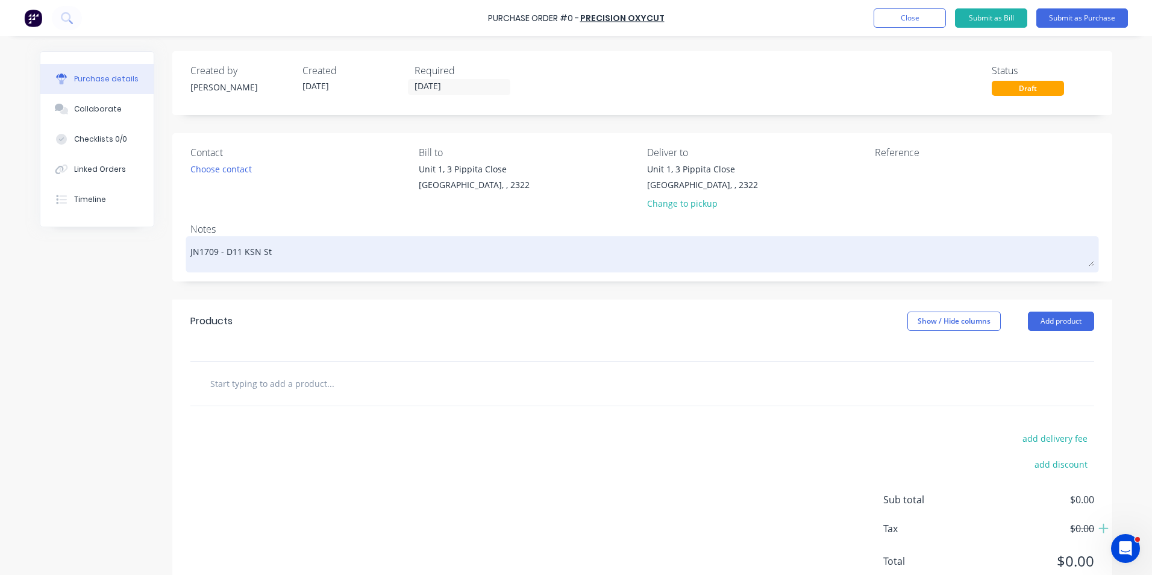
type textarea "JN1709 - D11 KSN Sta"
type textarea "x"
type textarea "JN1709 - D11 KSN [PERSON_NAME]"
type textarea "x"
type textarea "JN1709 - D11 KSN Stand"
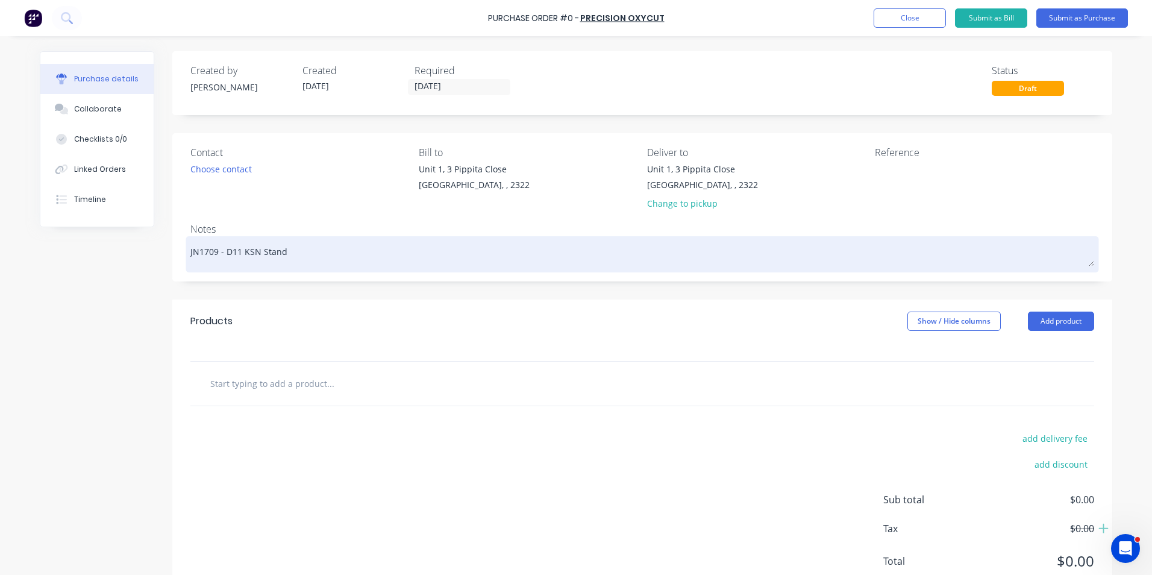
type textarea "x"
type textarea "JN1709 - D11 KSN FStand"
type textarea "x"
type textarea "JN1709 - D11 KSN FiStand"
type textarea "x"
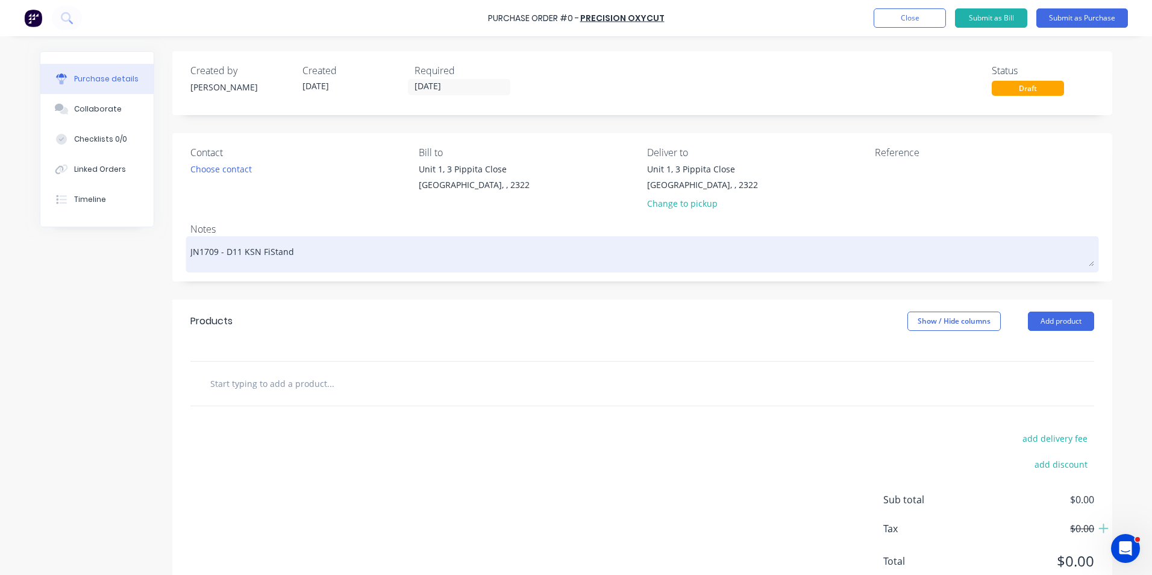
type textarea "JN1709 - D11 KSN FinStand"
type textarea "x"
type textarea "JN1709 - D11 KSN FinaStand"
type textarea "x"
type textarea "JN1709 - D11 KSN FinalStand"
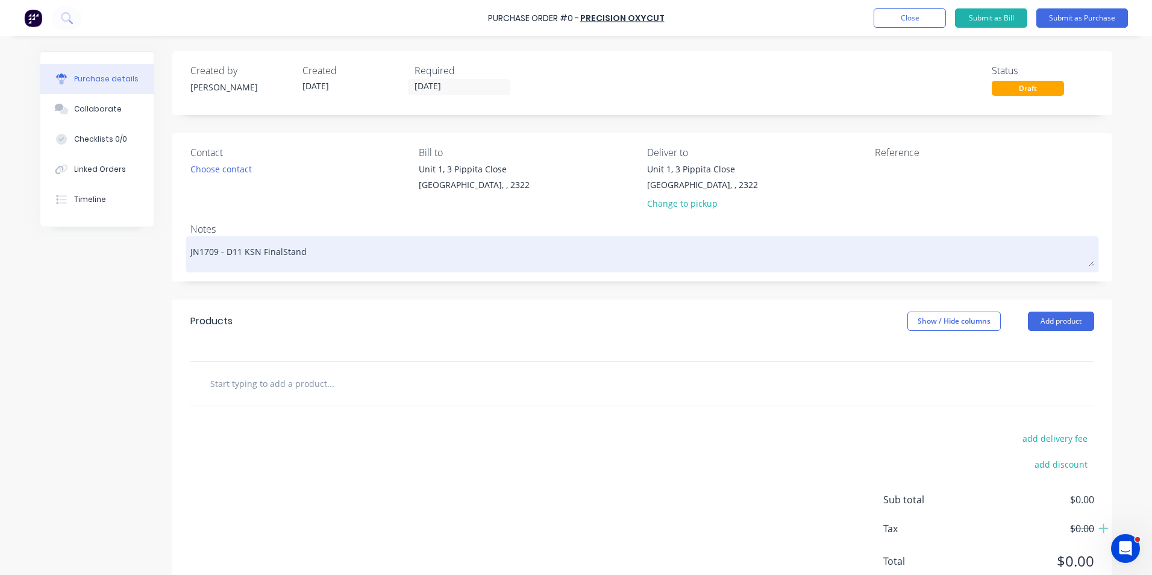
type textarea "x"
type textarea "JN1709 - D11 KSN Final Stand"
type textarea "x"
type textarea "JN1709 - D11 KSN Final DStand"
type textarea "x"
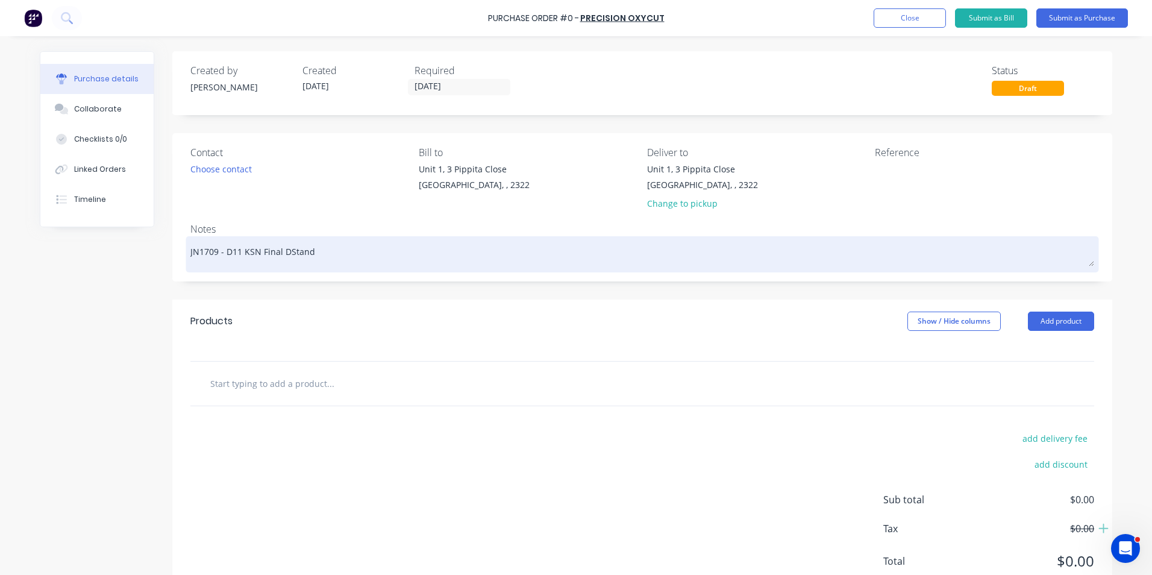
type textarea "JN1709 - D11 KSN Final DrStand"
type textarea "x"
type textarea "JN1709 - D11 KSN Final DriStand"
type textarea "x"
type textarea "JN1709 - D11 KSN Final DrivStand"
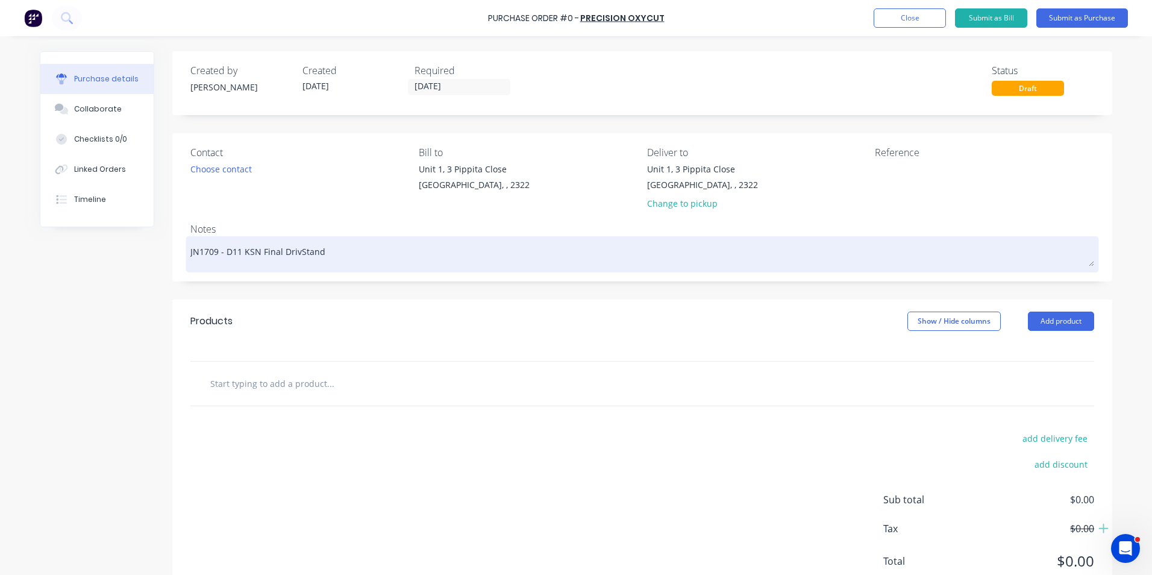
type textarea "x"
type textarea "JN1709 - D11 KSN Final DriveStand"
type textarea "x"
type textarea "JN1709 - D11 KSN Final Drive Stand"
type textarea "x"
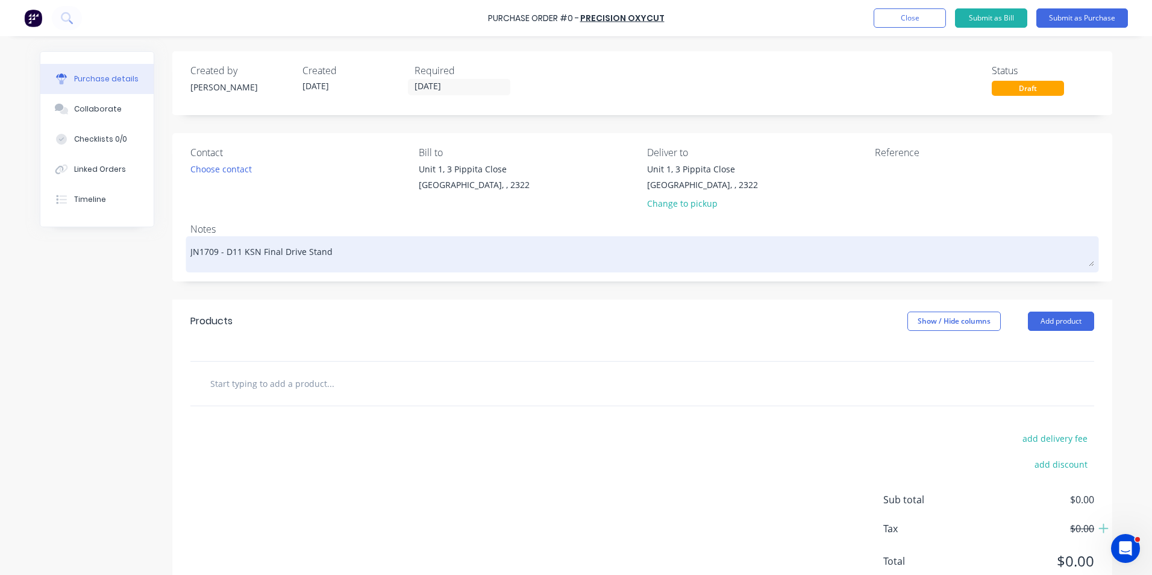
type textarea "JN1709 - D11 KSN Final Drive Stand"
type textarea "x"
type textarea "JN1709 - D11 KSN Final Drive Stand -"
type textarea "x"
type textarea "JN1709 - D11 KSN Final Drive Stand -"
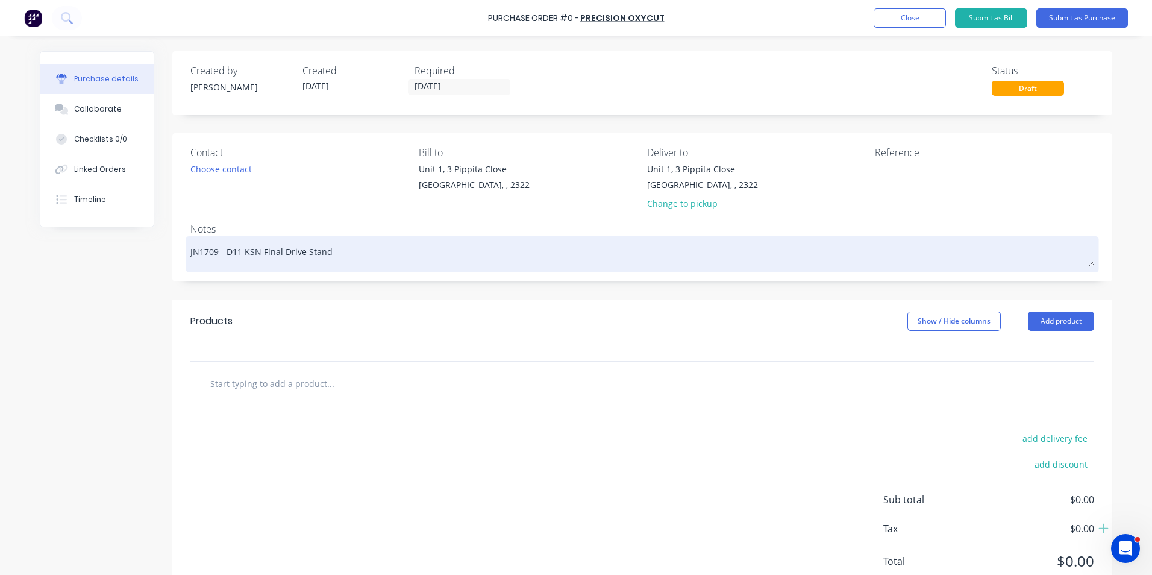
type textarea "x"
type textarea "JN1709 - D11 KSN Final Drive Stand - P"
type textarea "x"
type textarea "JN1709 - D11 KSN Final Drive Stand - Pl"
type textarea "x"
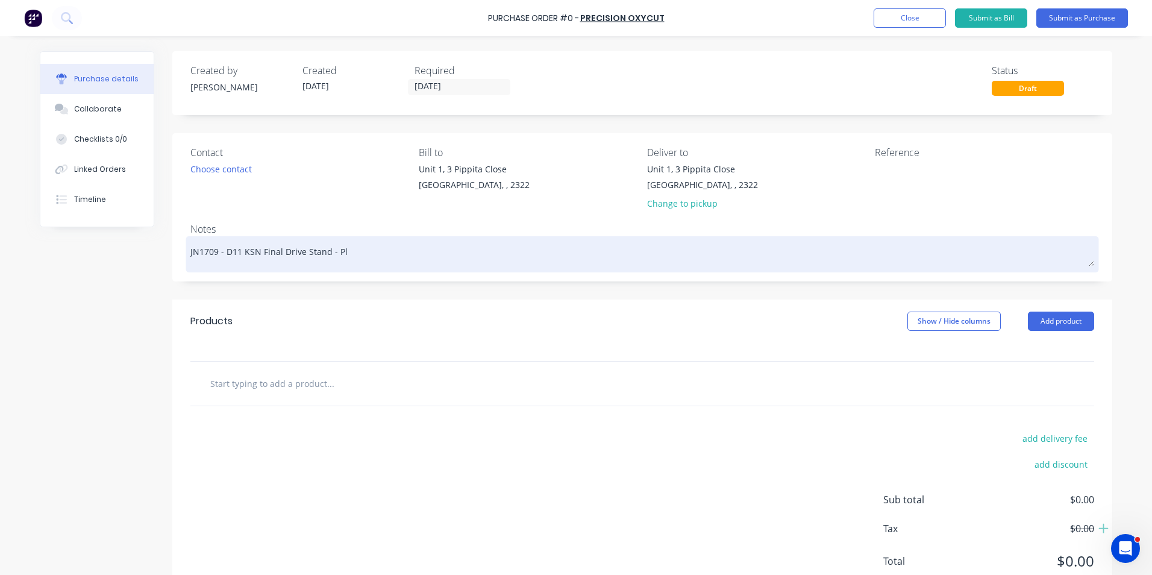
type textarea "JN1709 - D11 KSN Final Drive Stand - Pla"
type textarea "x"
type textarea "JN1709 - D11 KSN Final Drive Stand - Plat"
type textarea "x"
type textarea "JN1709 - D11 KSN Final Drive Stand - Plate"
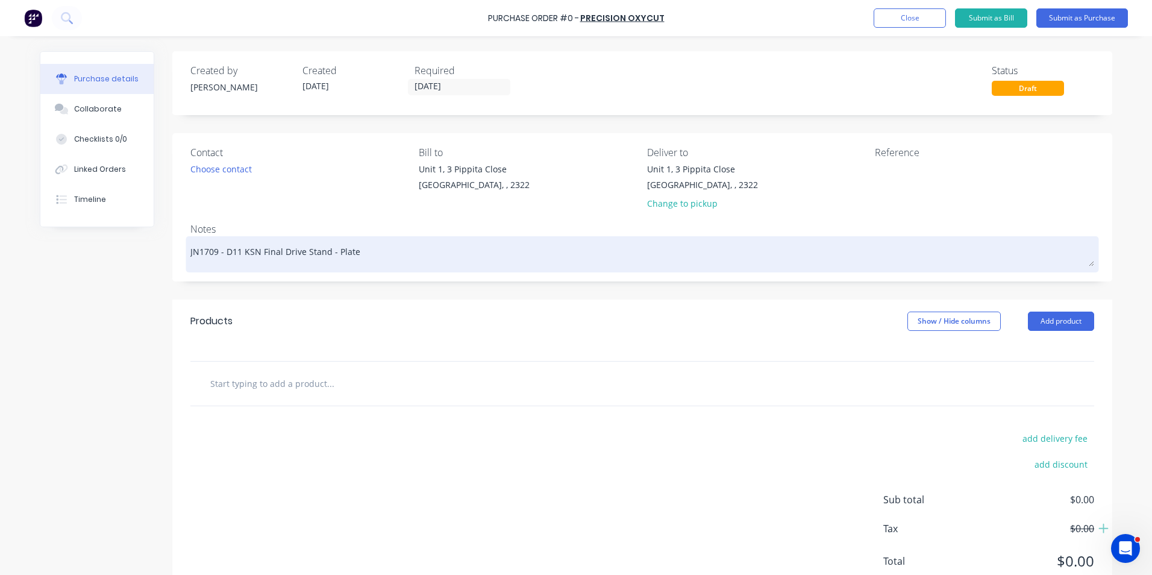
type textarea "x"
type textarea "JN1709 - D11 KSN Final Drive Stand - Platew"
type textarea "x"
type textarea "JN1709 - D11 KSN Final Drive Stand - Platewo"
type textarea "x"
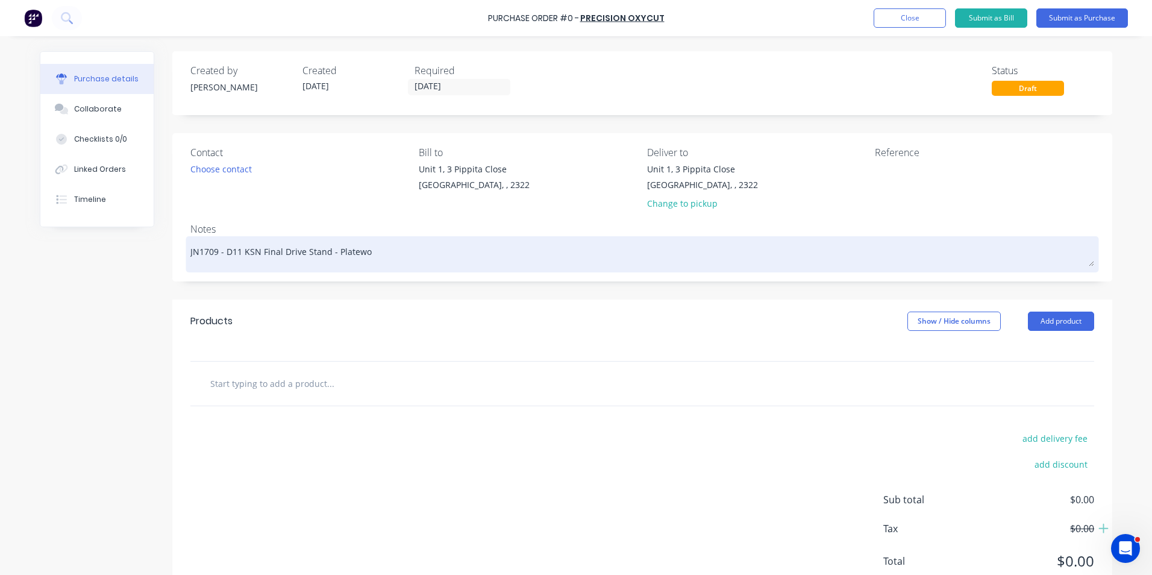
type textarea "JN1709 - D11 KSN Final Drive Stand - Platewor"
type textarea "x"
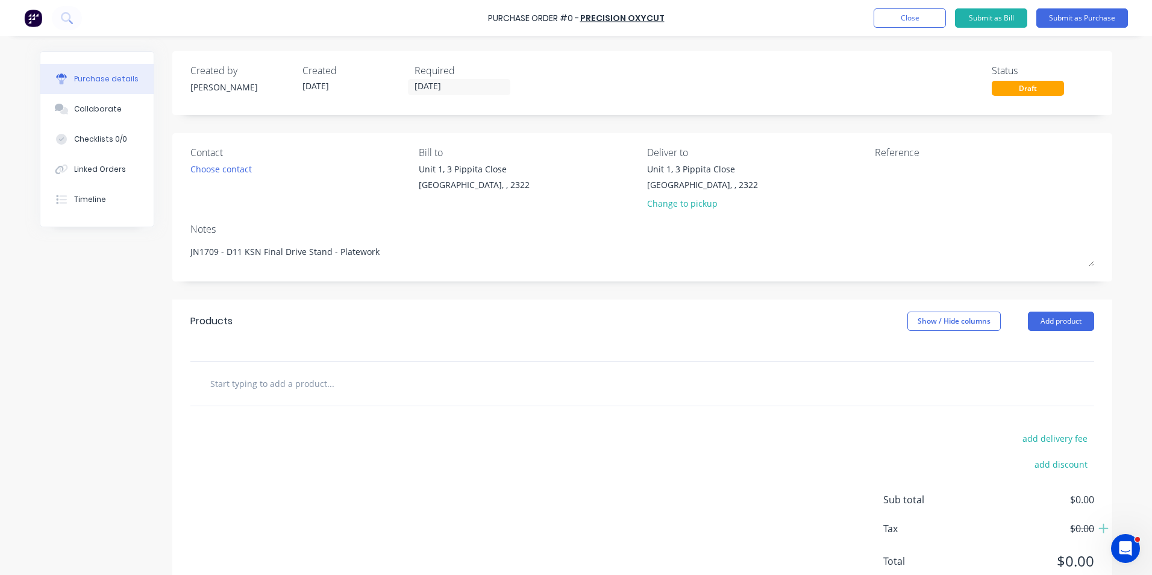
type textarea "JN1709 - D11 KSN Final Drive Stand - Platework"
type textarea "x"
type textarea "JN1709 - D11 KSN Final Drive Stand - Platework"
click at [280, 387] on input "text" at bounding box center [330, 383] width 241 height 24
type textarea "x"
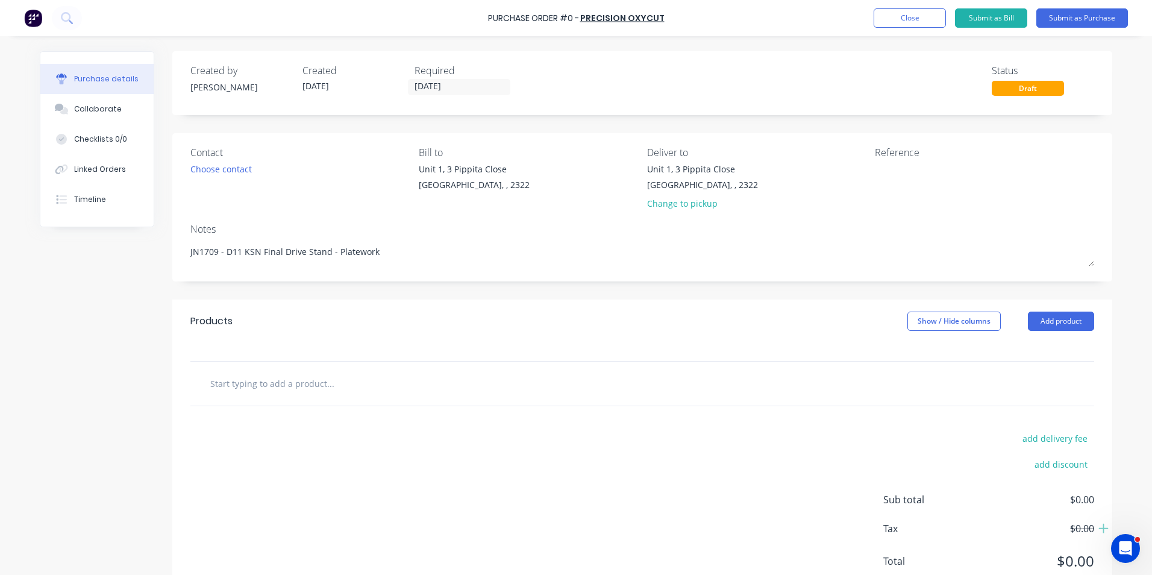
type input "S"
type textarea "x"
type input "Su"
type textarea "x"
type input "Sup"
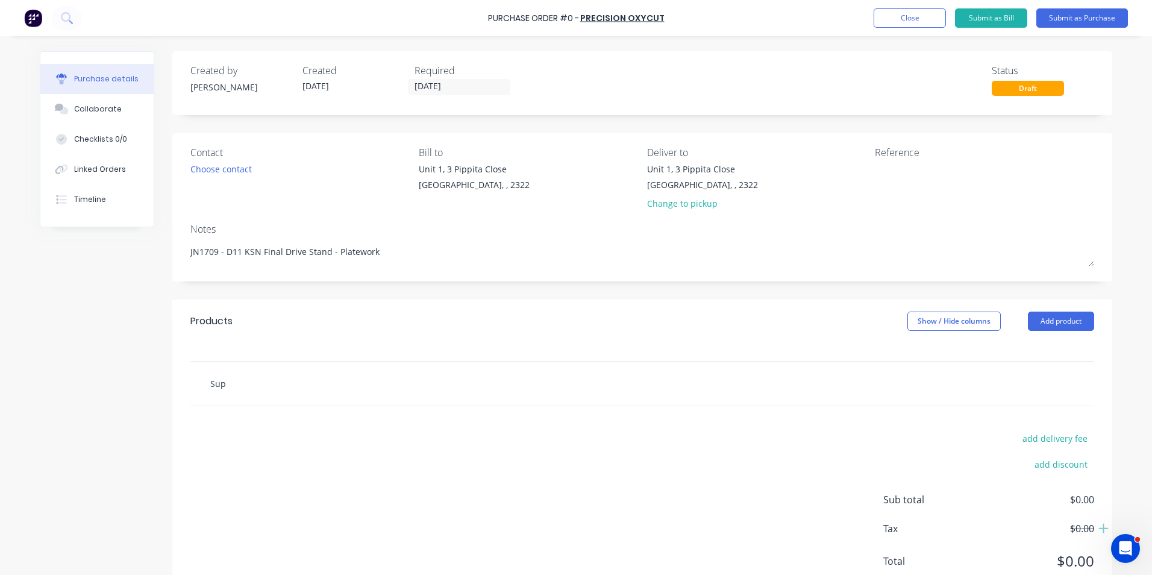
type textarea "x"
type input "Supp"
type textarea "x"
type input "Suppl"
type textarea "x"
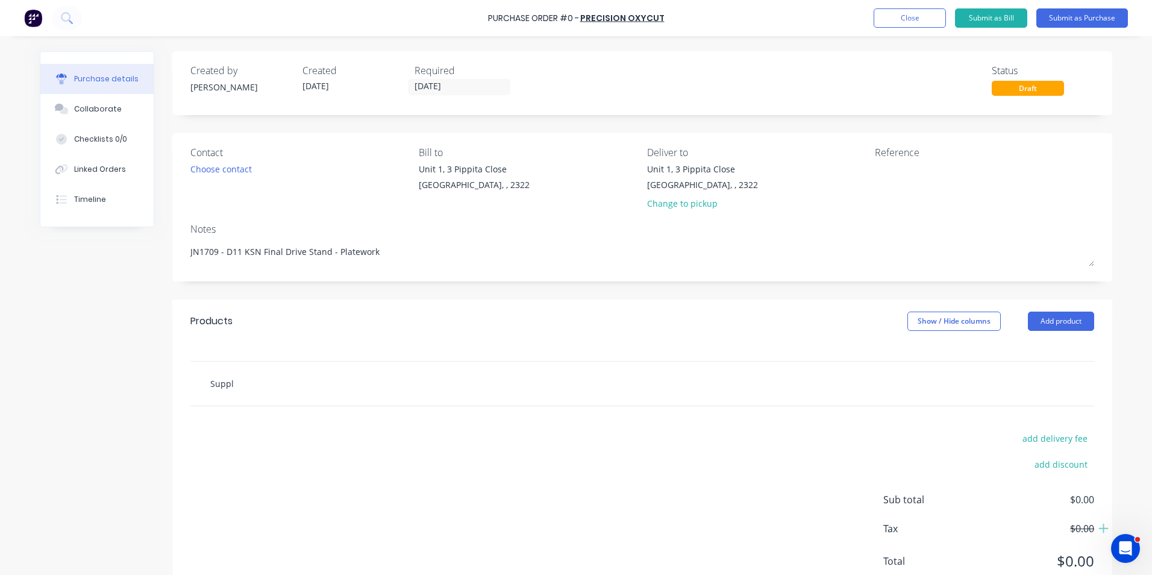
type input "Supply"
type textarea "x"
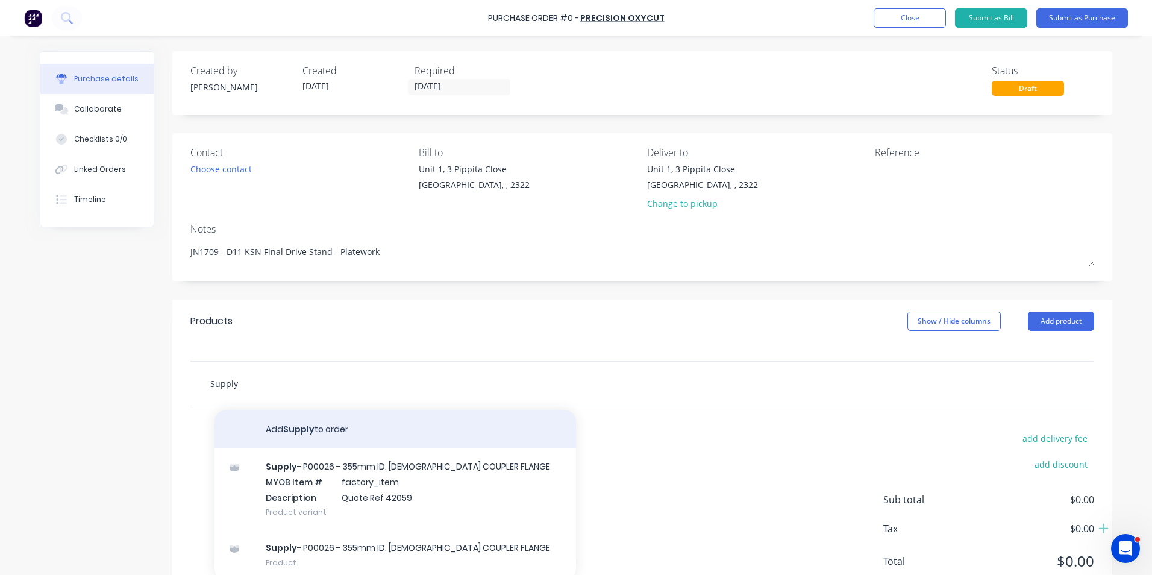
type input "Supply"
click at [311, 433] on button "Add Supply to order" at bounding box center [394, 429] width 361 height 39
type textarea "x"
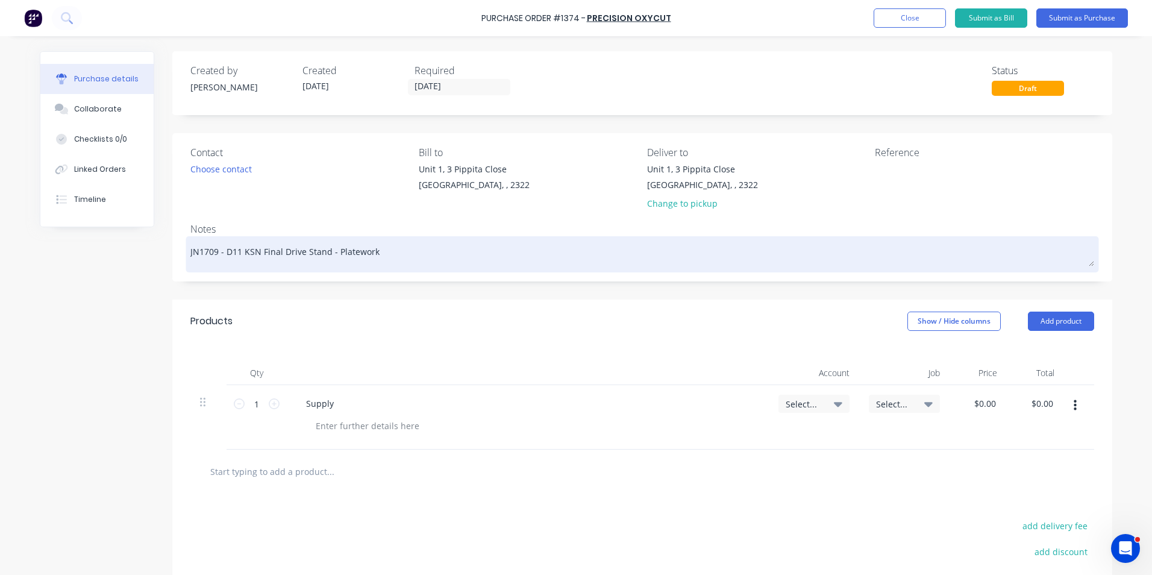
drag, startPoint x: 222, startPoint y: 252, endPoint x: 369, endPoint y: 254, distance: 147.0
click at [369, 254] on textarea "JN1709 - D11 KSN Final Drive Stand - Platework" at bounding box center [642, 252] width 904 height 27
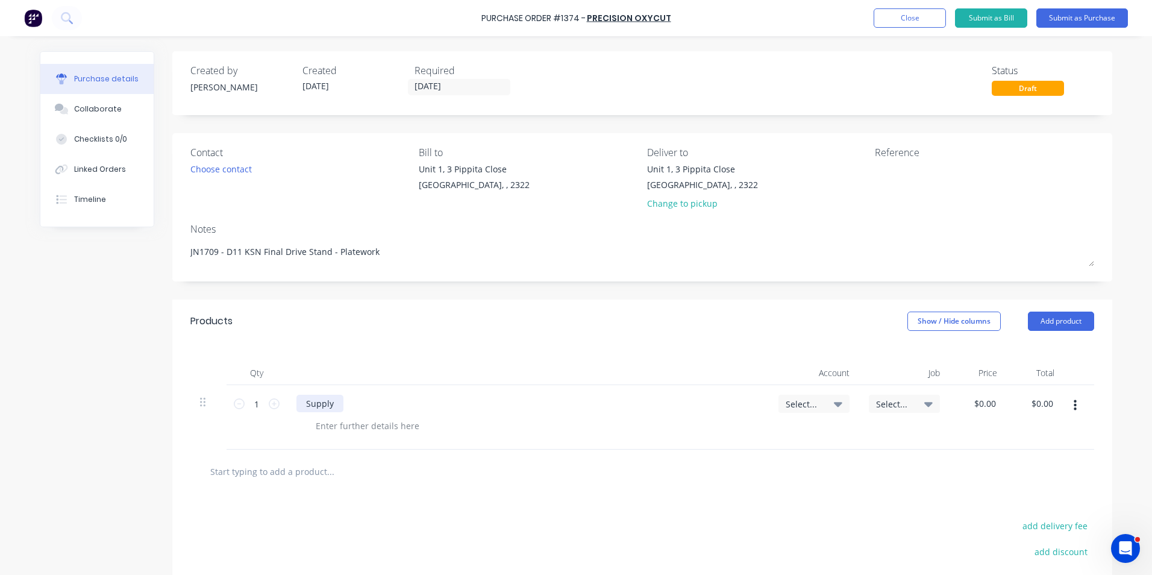
type textarea "x"
click at [336, 401] on div "Supply" at bounding box center [319, 403] width 47 height 17
click at [533, 408] on div "Supply D11 KSN Final Drive Stand - Platework as per quote" at bounding box center [424, 403] width 256 height 17
click at [807, 403] on span "Select..." at bounding box center [804, 404] width 36 height 13
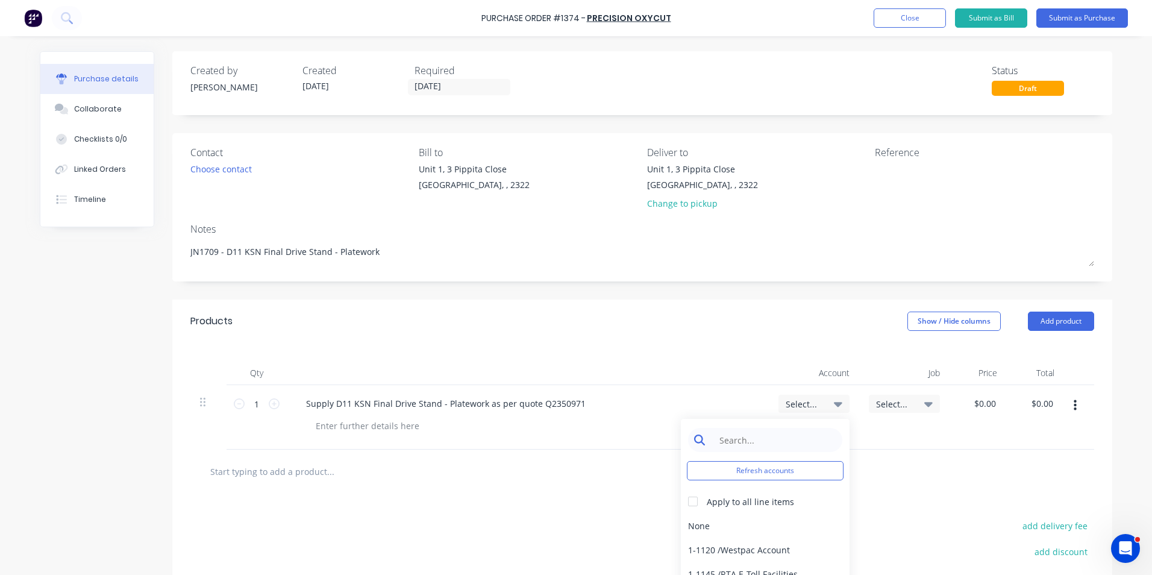
type textarea "x"
click at [745, 442] on input at bounding box center [774, 440] width 123 height 24
type input "1-14"
click at [761, 524] on div "1-1400 / Work in Progress - Materials" at bounding box center [765, 525] width 169 height 24
click at [892, 403] on span "Select..." at bounding box center [894, 404] width 36 height 13
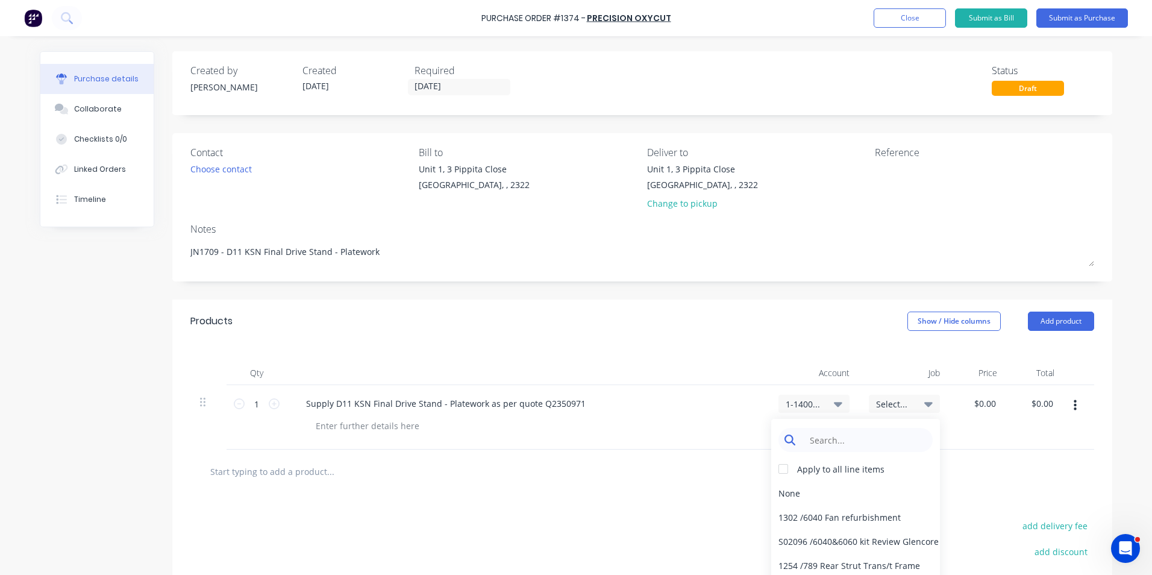
type textarea "x"
click at [836, 437] on input at bounding box center [864, 440] width 123 height 24
type input "1709"
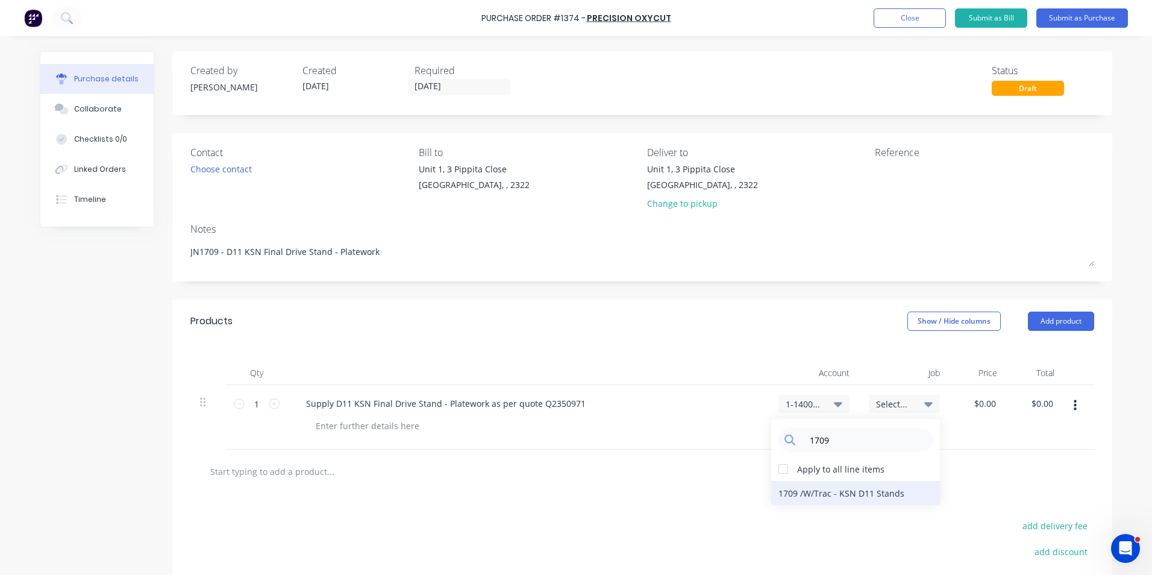
click at [860, 495] on div "1709 / W/Trac - KSN D11 Stands" at bounding box center [855, 493] width 169 height 24
type textarea "x"
type input "0.0000"
click at [982, 401] on input "0.0000" at bounding box center [982, 403] width 33 height 17
click at [979, 405] on input "0.0000" at bounding box center [982, 403] width 33 height 17
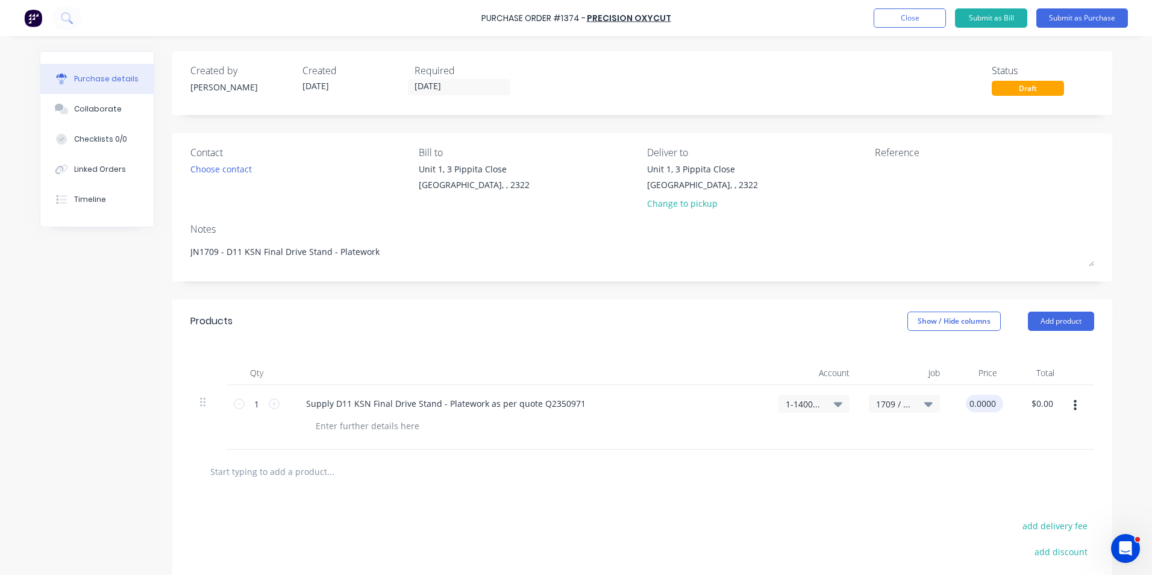
type textarea "x"
click at [979, 405] on input "0.0000" at bounding box center [982, 403] width 33 height 17
type input "247.62"
type textarea "x"
type input "$247.62"
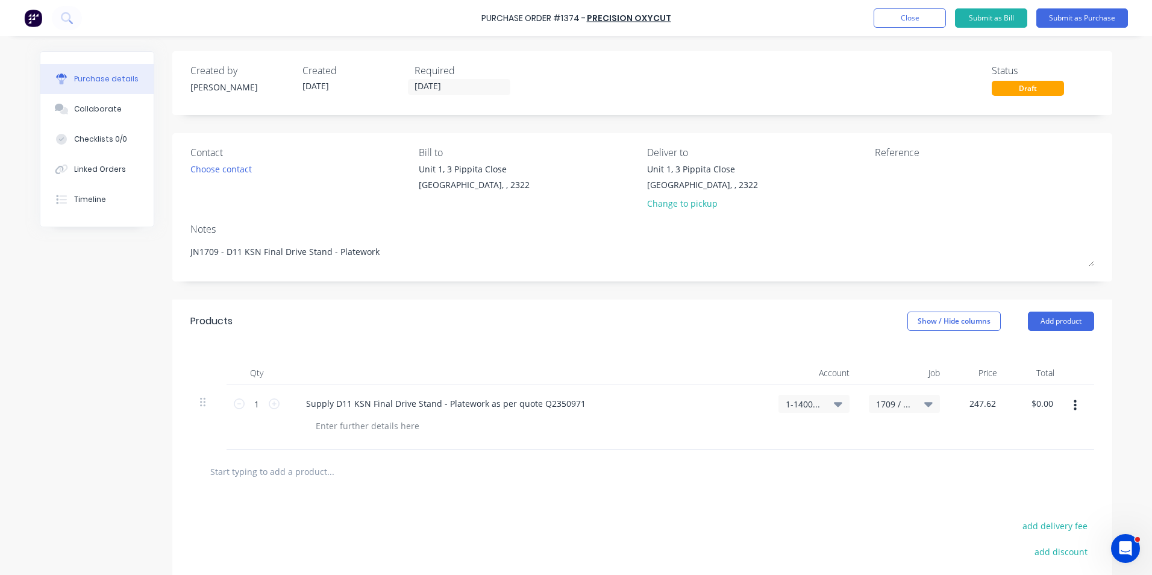
type input "$247.62"
click at [999, 425] on div "$247.62 $247.62" at bounding box center [977, 417] width 57 height 64
click at [1076, 19] on button "Submit as Purchase" at bounding box center [1082, 17] width 92 height 19
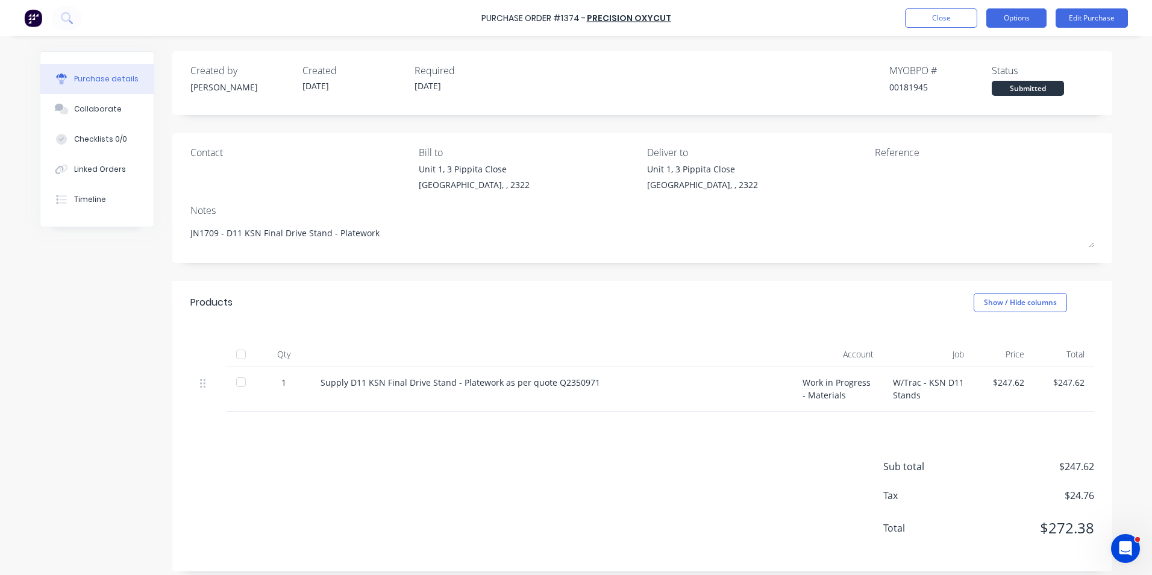
click at [1016, 17] on button "Options" at bounding box center [1016, 17] width 60 height 19
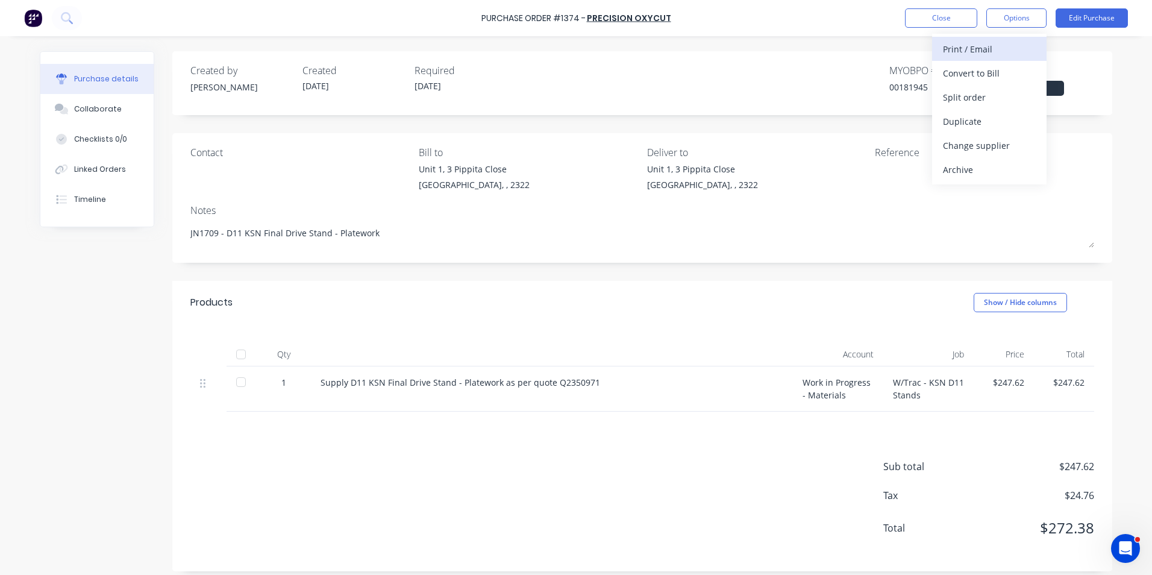
click at [985, 51] on div "Print / Email" at bounding box center [989, 48] width 93 height 17
click at [974, 74] on div "With pricing" at bounding box center [989, 72] width 93 height 17
type textarea "x"
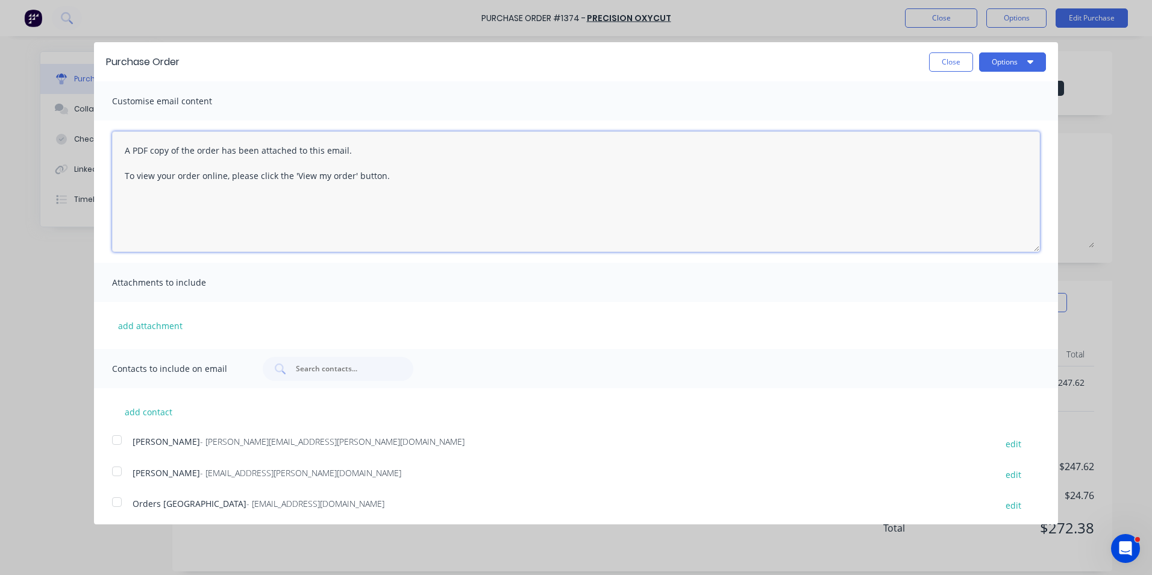
drag, startPoint x: 392, startPoint y: 175, endPoint x: 88, endPoint y: 151, distance: 304.5
click at [88, 151] on div "Purchase Order Close Options Customise email content A PDF copy of the order ha…" at bounding box center [576, 287] width 1152 height 575
type textarea "Hi"
click at [944, 68] on button "Close" at bounding box center [951, 61] width 44 height 19
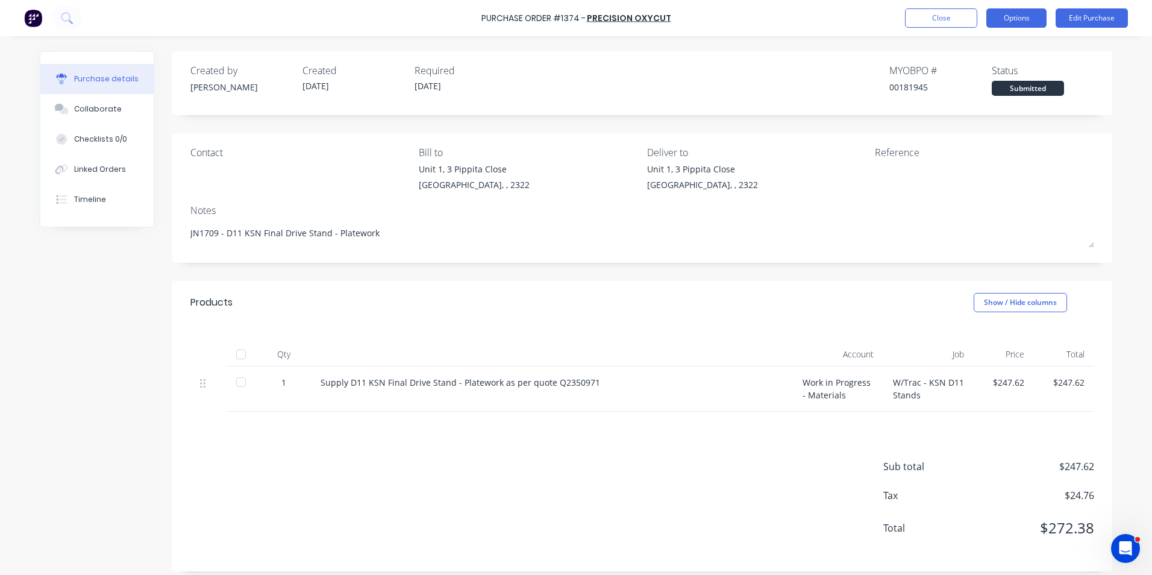
click at [1018, 17] on button "Options" at bounding box center [1016, 17] width 60 height 19
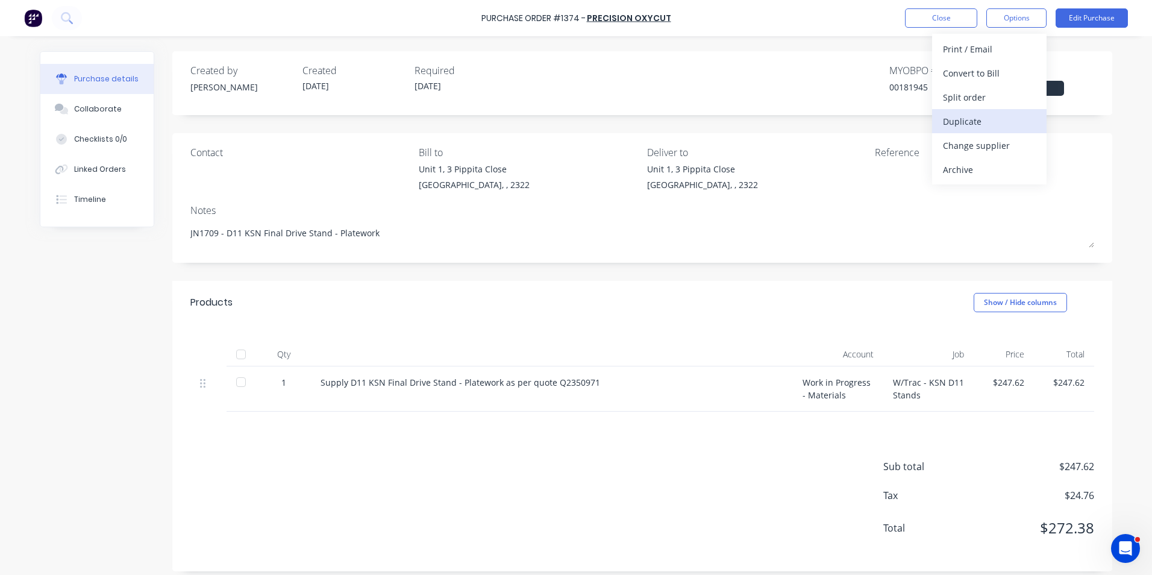
click at [964, 123] on div "Duplicate" at bounding box center [989, 121] width 93 height 17
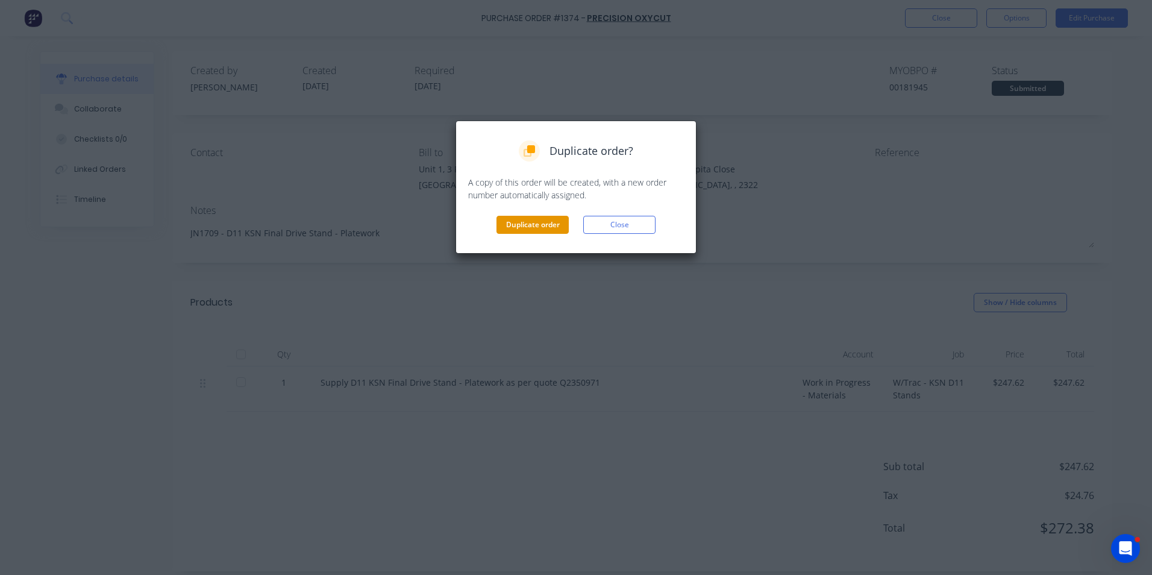
click at [528, 226] on button "Duplicate order" at bounding box center [532, 225] width 72 height 18
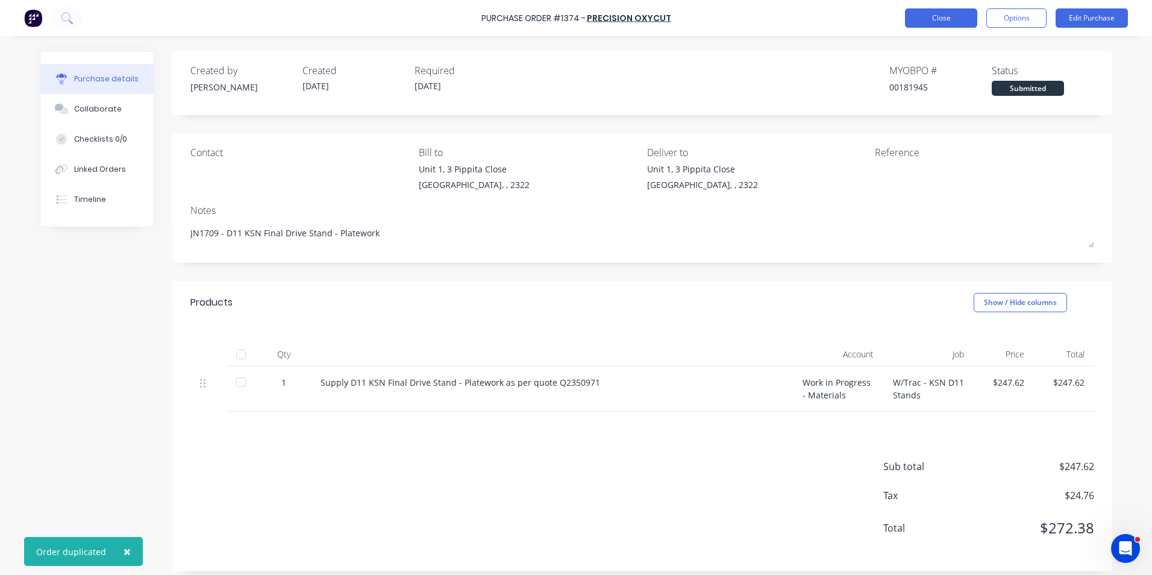
click at [937, 17] on button "Close" at bounding box center [941, 17] width 72 height 19
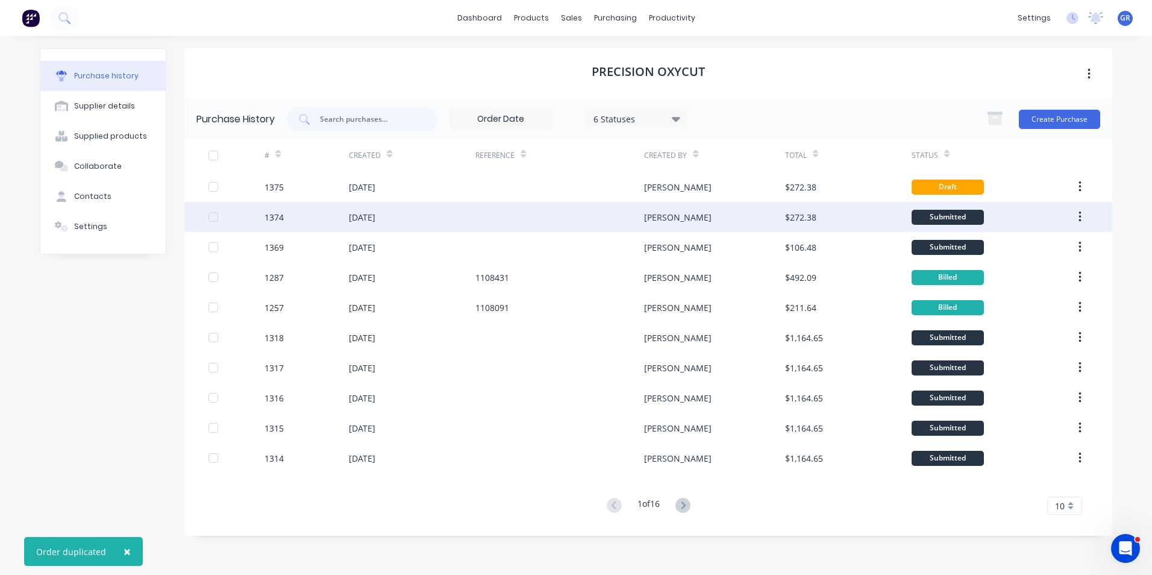
click at [277, 217] on div "1374" at bounding box center [273, 217] width 19 height 13
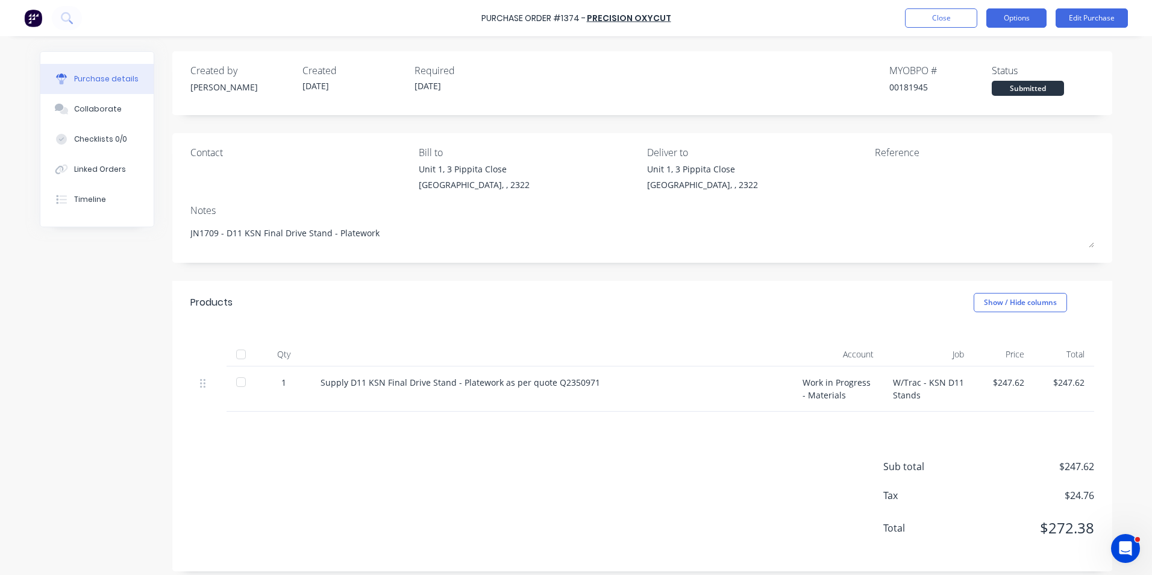
click at [1013, 17] on button "Options" at bounding box center [1016, 17] width 60 height 19
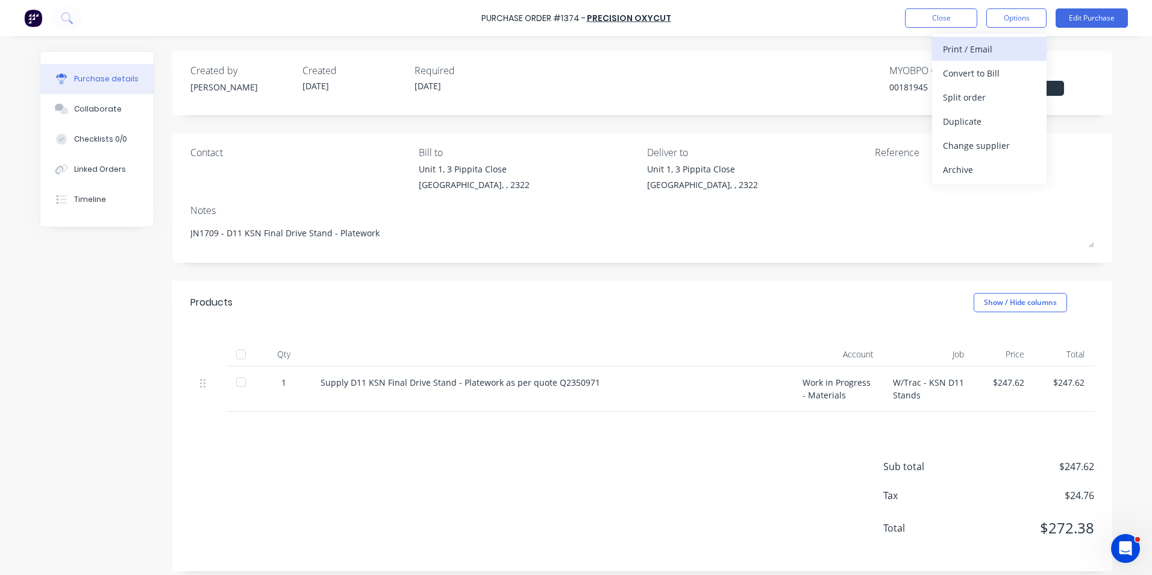
click at [978, 46] on div "Print / Email" at bounding box center [989, 48] width 93 height 17
click at [972, 76] on div "With pricing" at bounding box center [989, 72] width 93 height 17
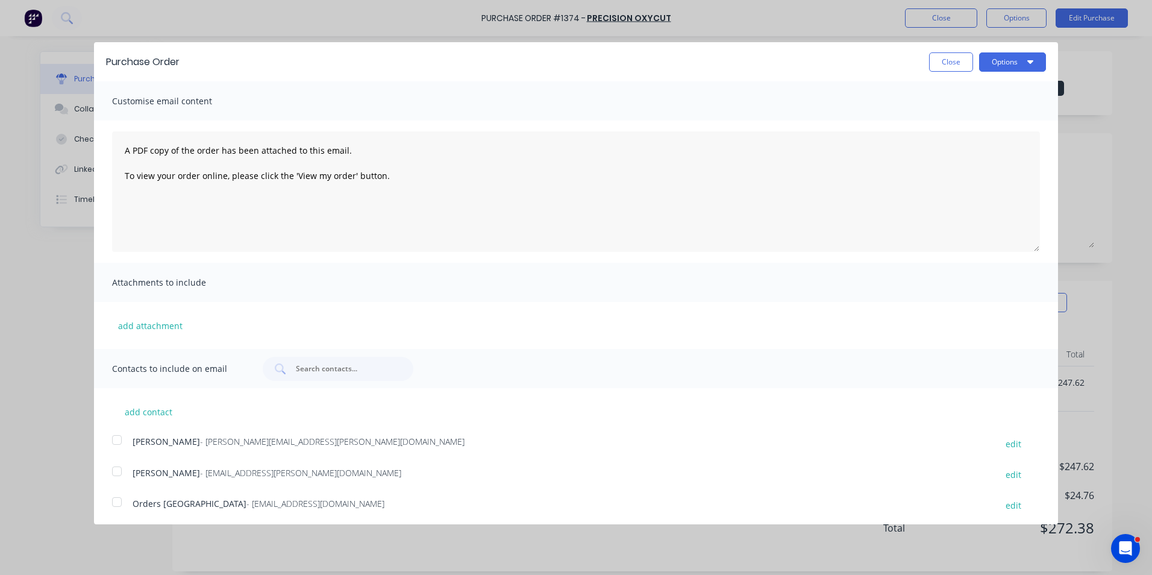
type textarea "x"
drag, startPoint x: 419, startPoint y: 183, endPoint x: 77, endPoint y: 143, distance: 344.5
click at [77, 143] on div "Purchase Order Close Options Customise email content A PDF copy of the order ha…" at bounding box center [576, 287] width 1152 height 575
type textarea "Hi Sales, PO at"
type textarea "x"
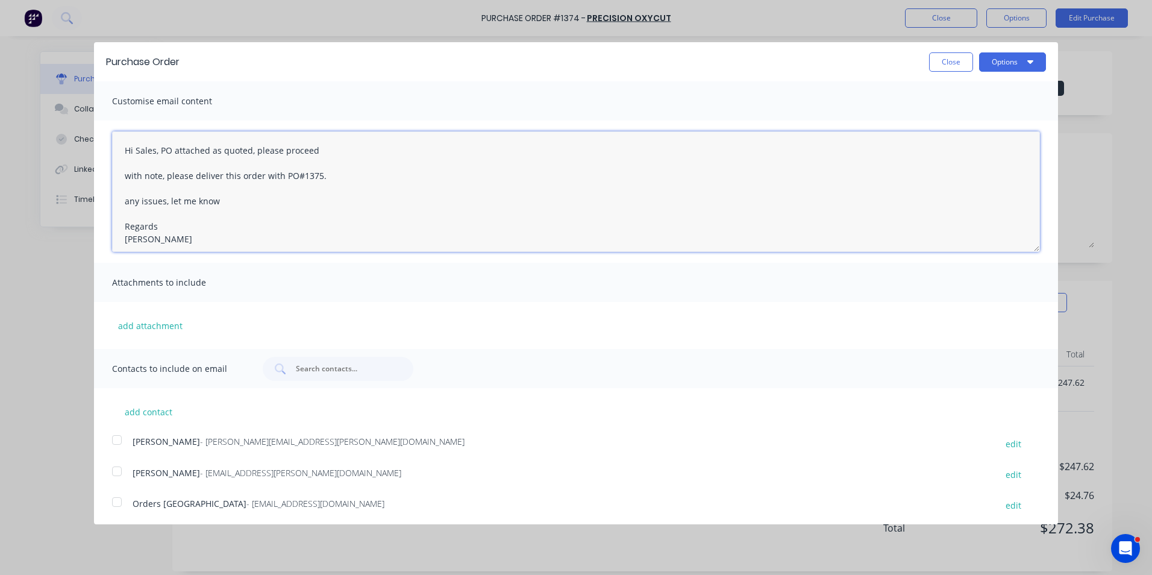
scroll to position [7, 0]
type textarea "Hi Sales, PO attached as quoted, please proceed with note, please deliver this …"
click at [158, 326] on button "add attachment" at bounding box center [150, 325] width 77 height 18
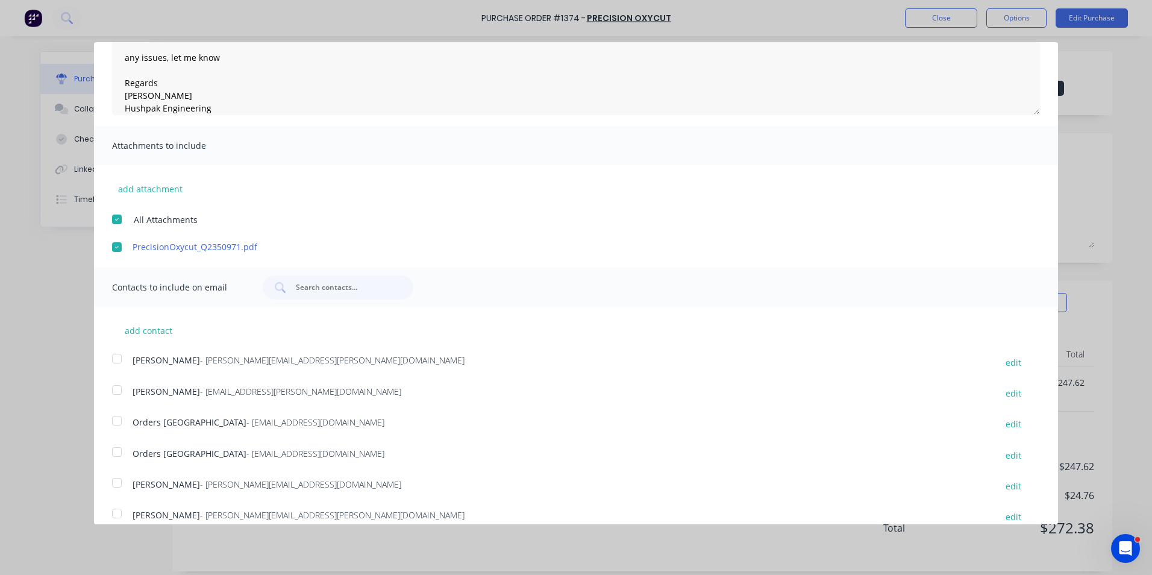
scroll to position [152, 0]
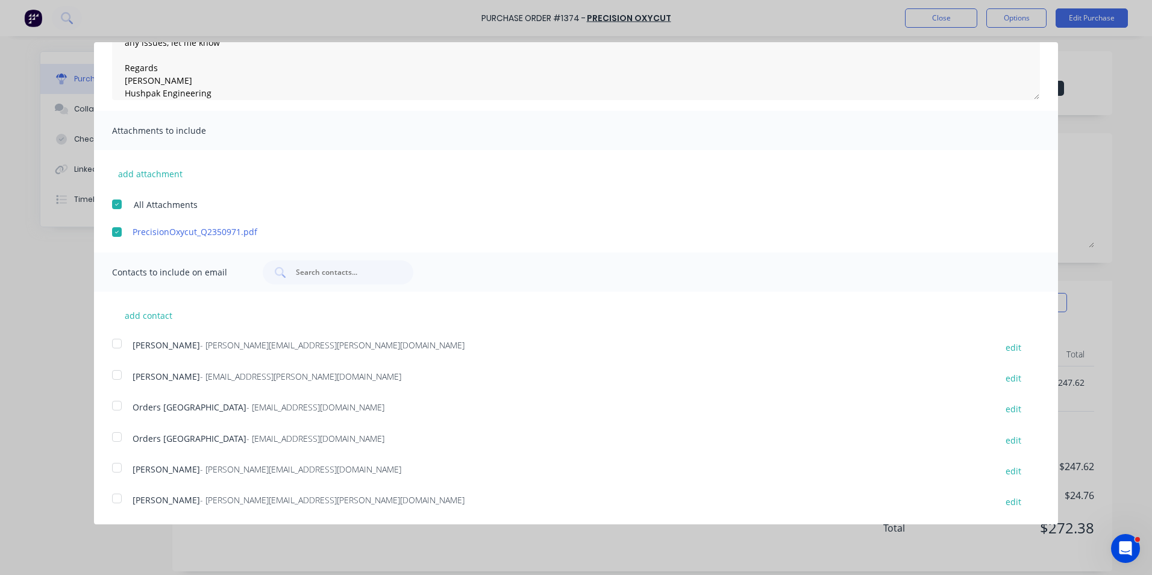
click at [114, 342] on div at bounding box center [117, 343] width 24 height 24
click at [114, 404] on div at bounding box center [117, 405] width 24 height 24
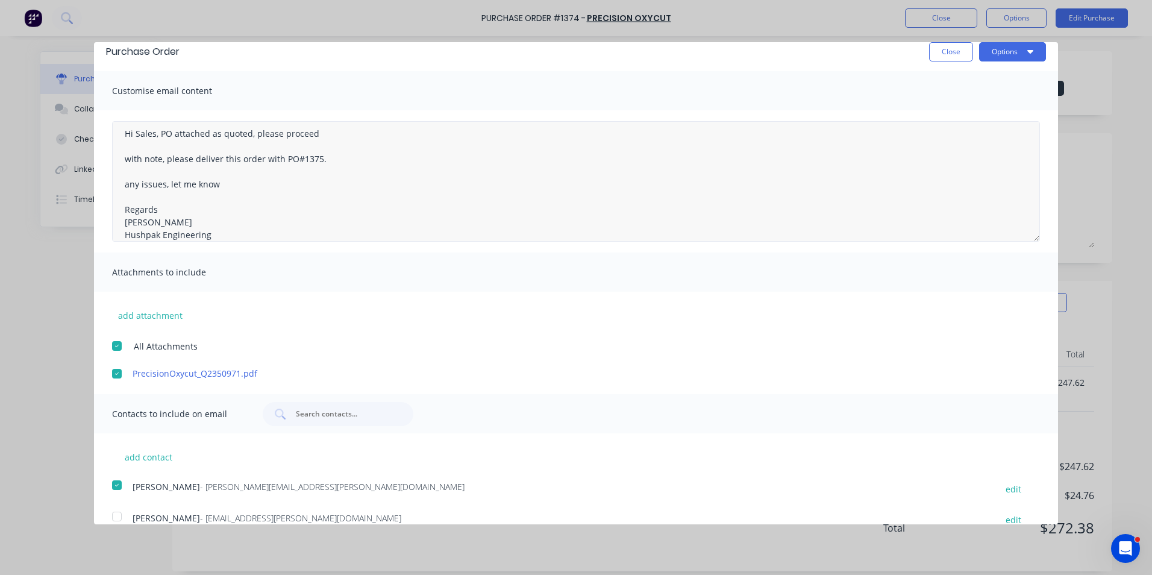
scroll to position [0, 0]
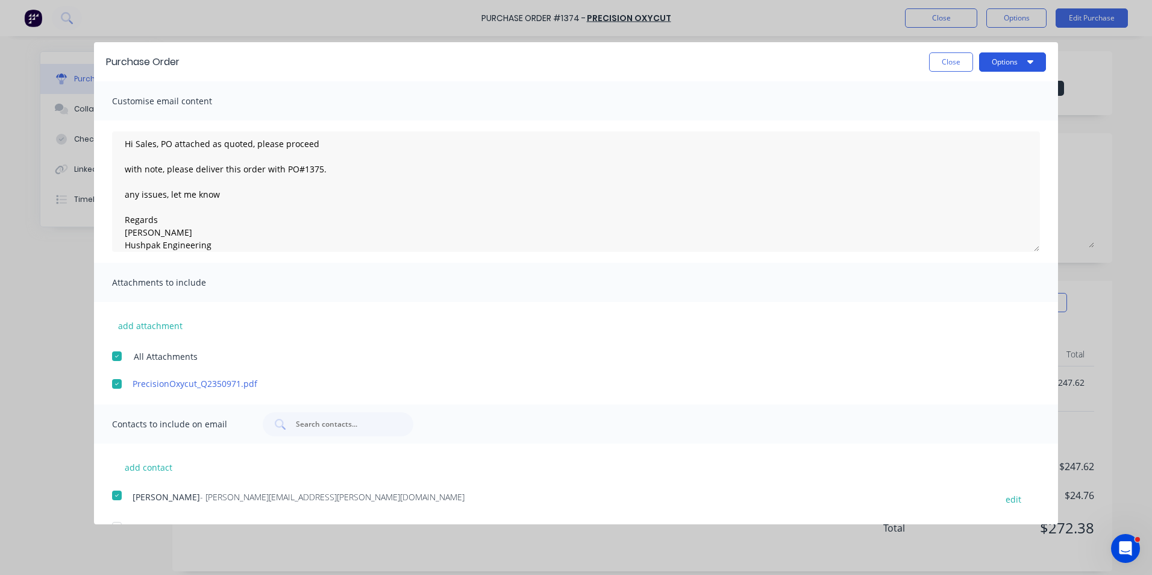
click at [1000, 57] on button "Options" at bounding box center [1012, 61] width 67 height 19
click at [953, 116] on div "Email" at bounding box center [988, 116] width 93 height 17
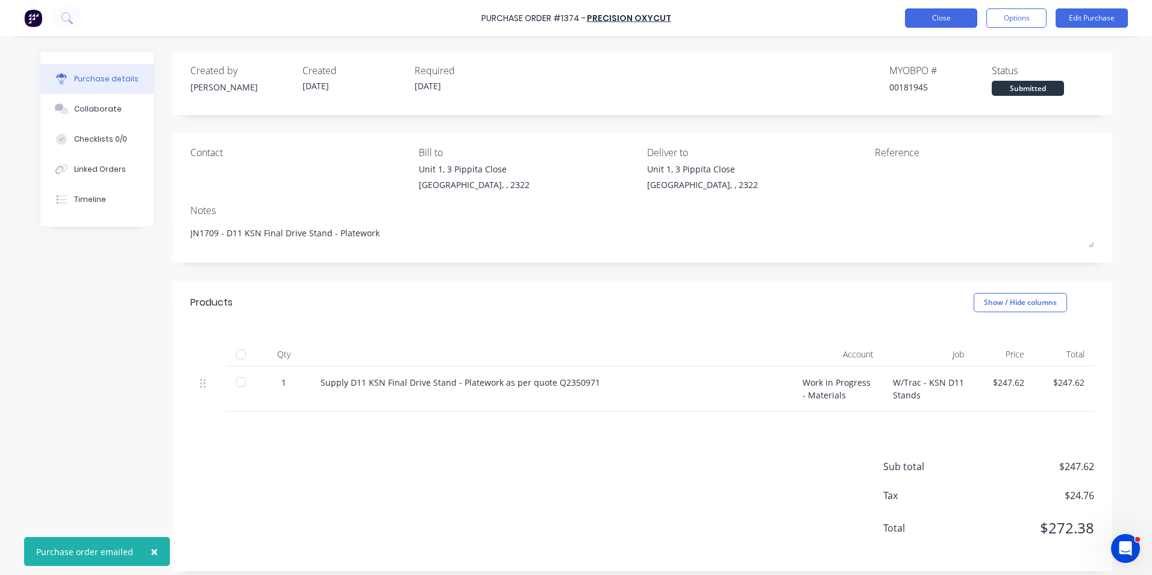
click at [946, 20] on button "Close" at bounding box center [941, 17] width 72 height 19
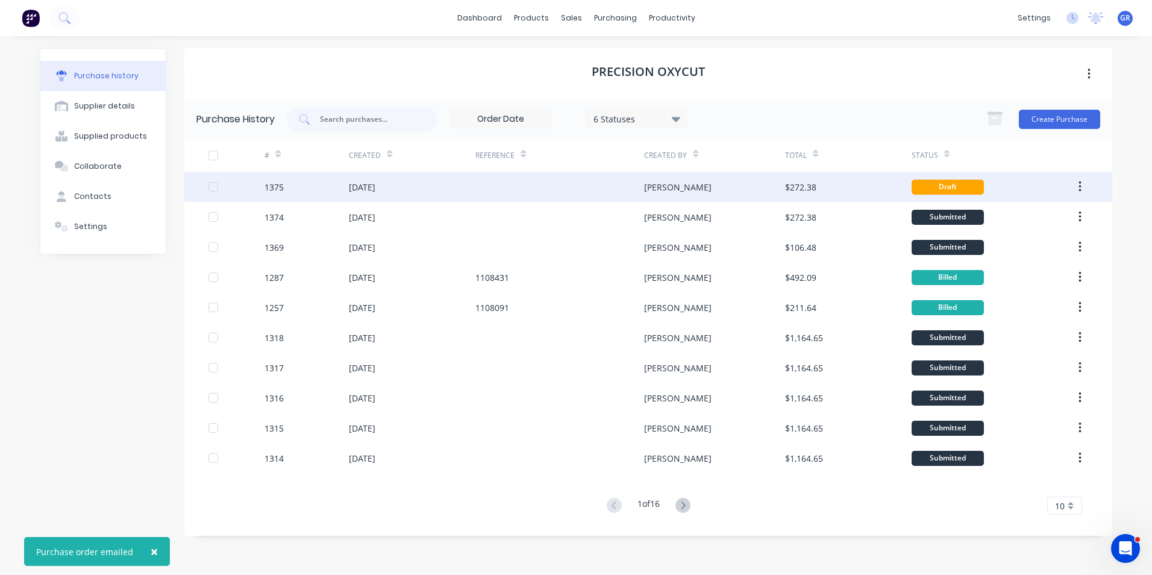
click at [272, 187] on div "1375" at bounding box center [273, 187] width 19 height 13
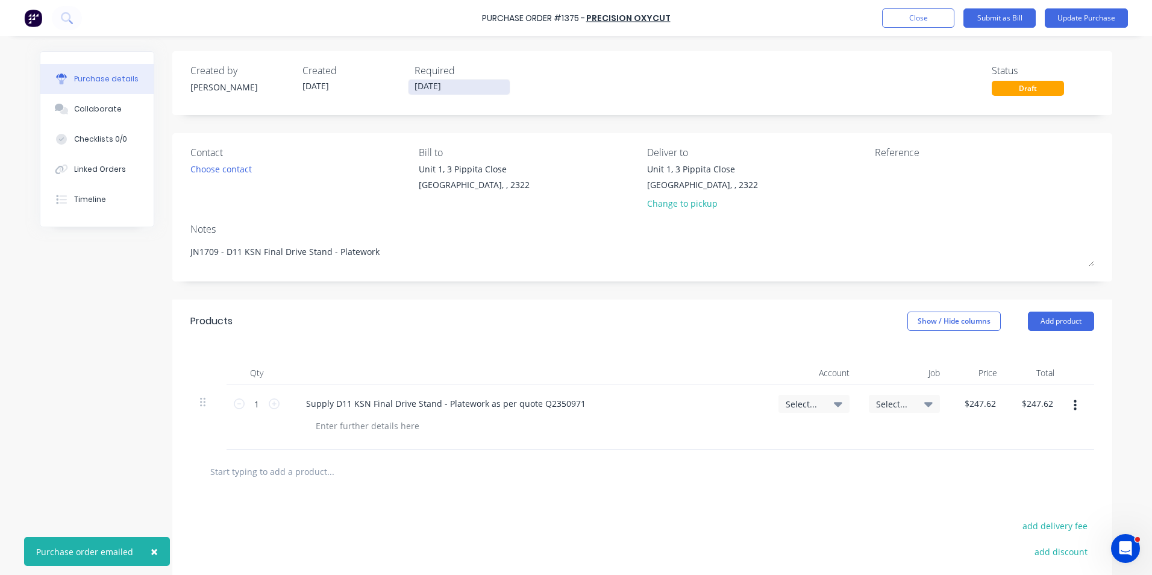
click at [430, 83] on input "02/09/25" at bounding box center [458, 87] width 101 height 15
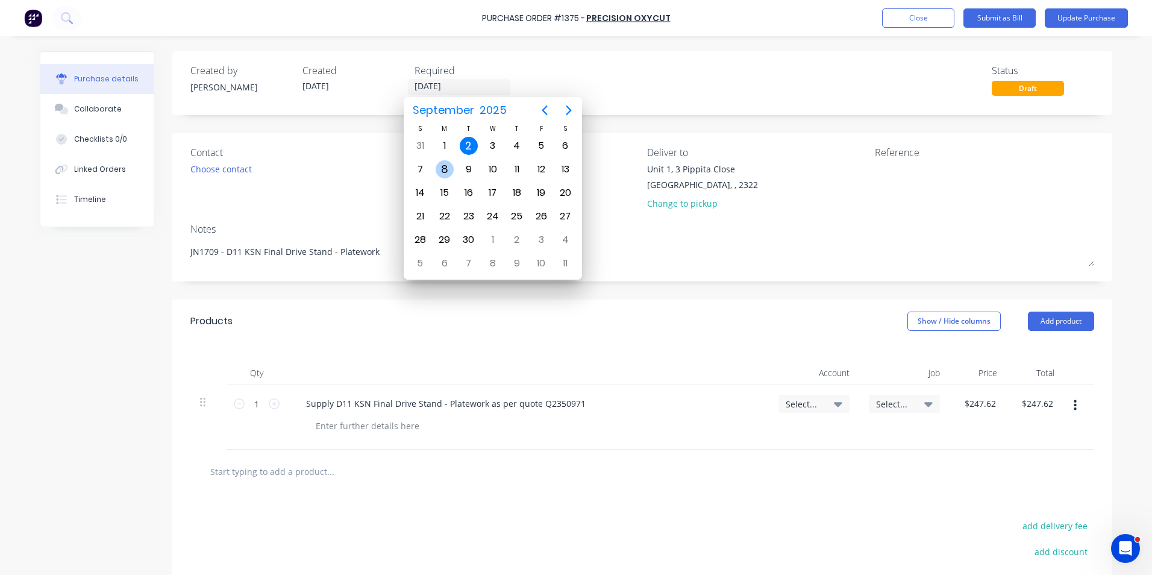
click at [448, 169] on div "8" at bounding box center [445, 169] width 18 height 18
type textarea "x"
type input "08/09/25"
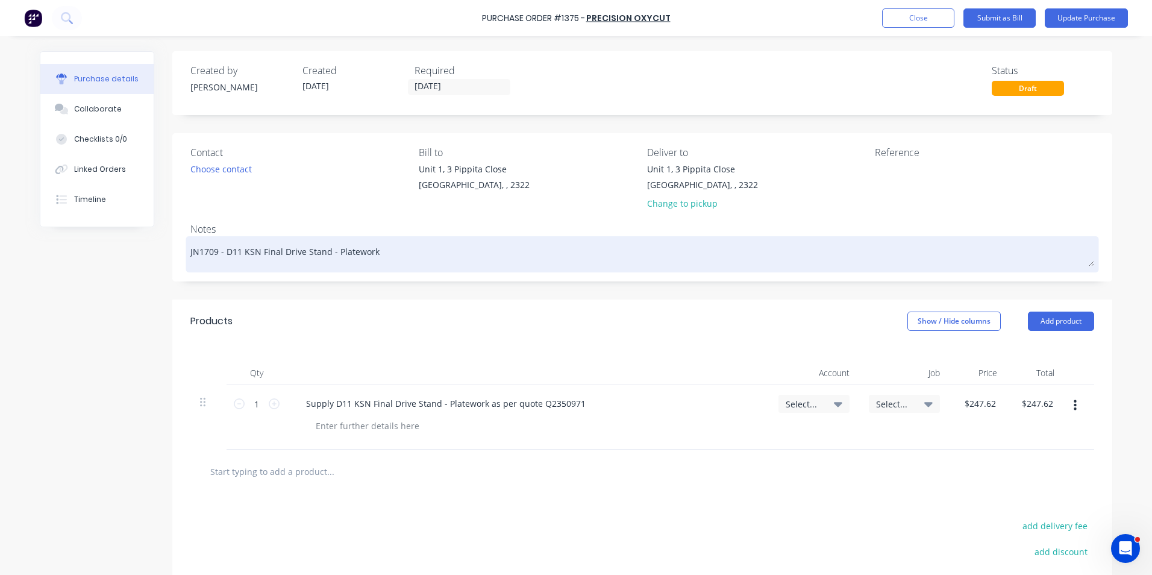
drag, startPoint x: 298, startPoint y: 254, endPoint x: 256, endPoint y: 253, distance: 41.6
click at [256, 253] on textarea "JN1709 - D11 KSN Final Drive Stand - Platework" at bounding box center [642, 252] width 904 height 27
type textarea "x"
type textarea "JN1709 - D11 KSN Stand - Platework"
type textarea "x"
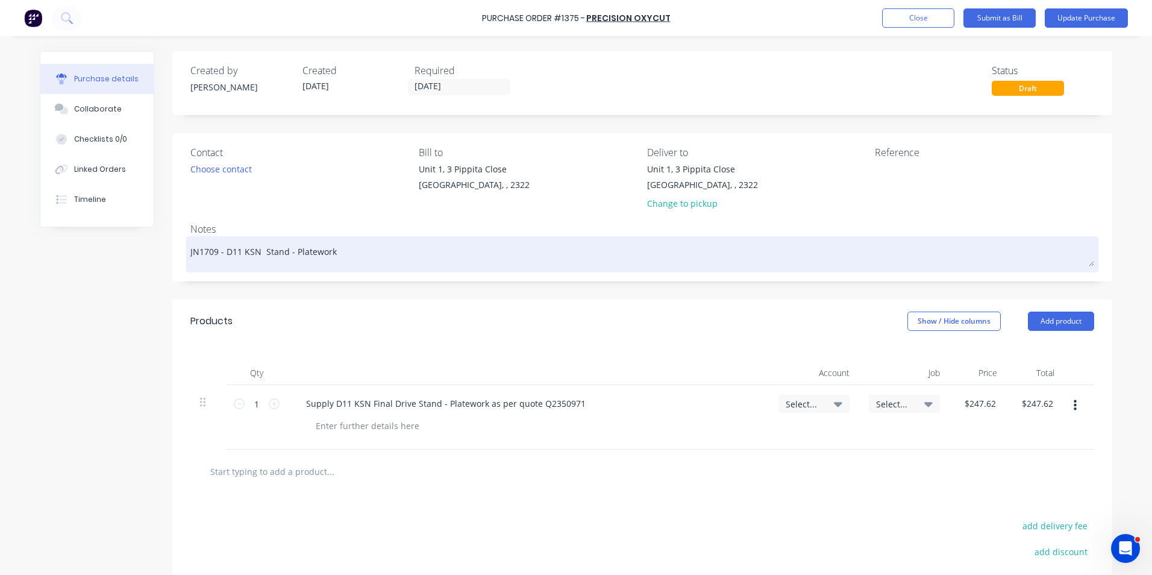
type textarea "JN1709 - D11 KSN H Stand - Platework"
type textarea "x"
type textarea "JN1709 - D11 KSN Hy Stand - Platework"
type textarea "x"
type textarea "JN1709 - D11 KSN Hyd Stand - Platework"
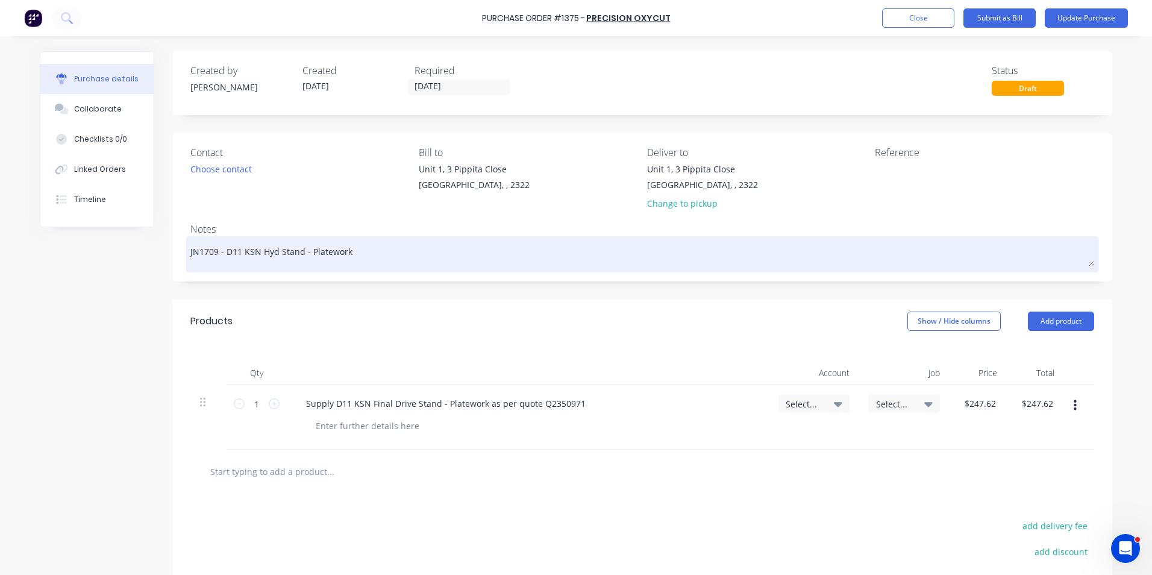
type textarea "x"
type textarea "JN1709 - D11 KSN Hydr Stand - Platework"
type textarea "x"
type textarea "JN1709 - D11 KSN Hydra Stand - Platework"
type textarea "x"
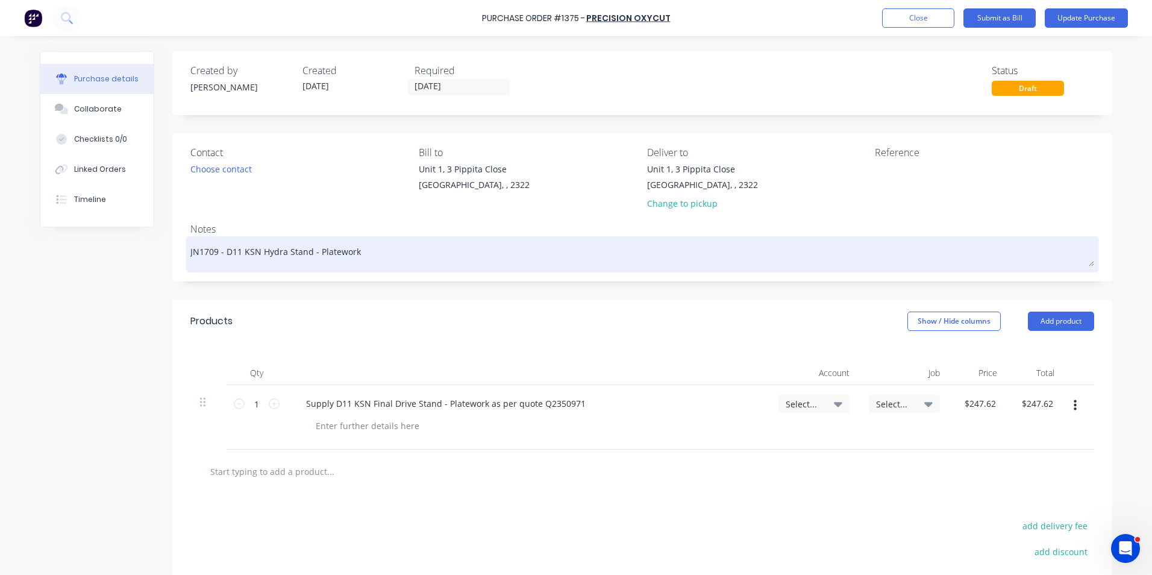
type textarea "JN1709 - D11 KSN Hydrau Stand - Platework"
type textarea "x"
type textarea "JN1709 - D11 KSN Hydraul Stand - Platework"
type textarea "x"
type textarea "JN1709 - D11 KSN Hydrauli Stand - Platework"
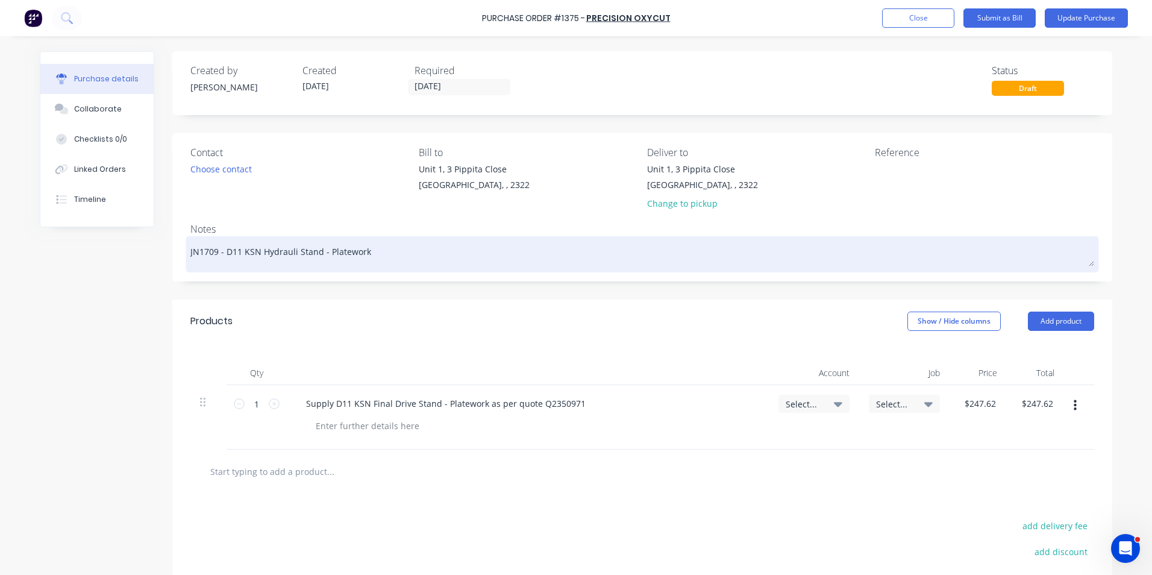
type textarea "x"
type textarea "JN1709 - D11 KSN Hydraulic Stand - Platework"
type textarea "x"
type textarea "JN1709 - D11 KSN Hydraulic Stand - Platework"
type textarea "x"
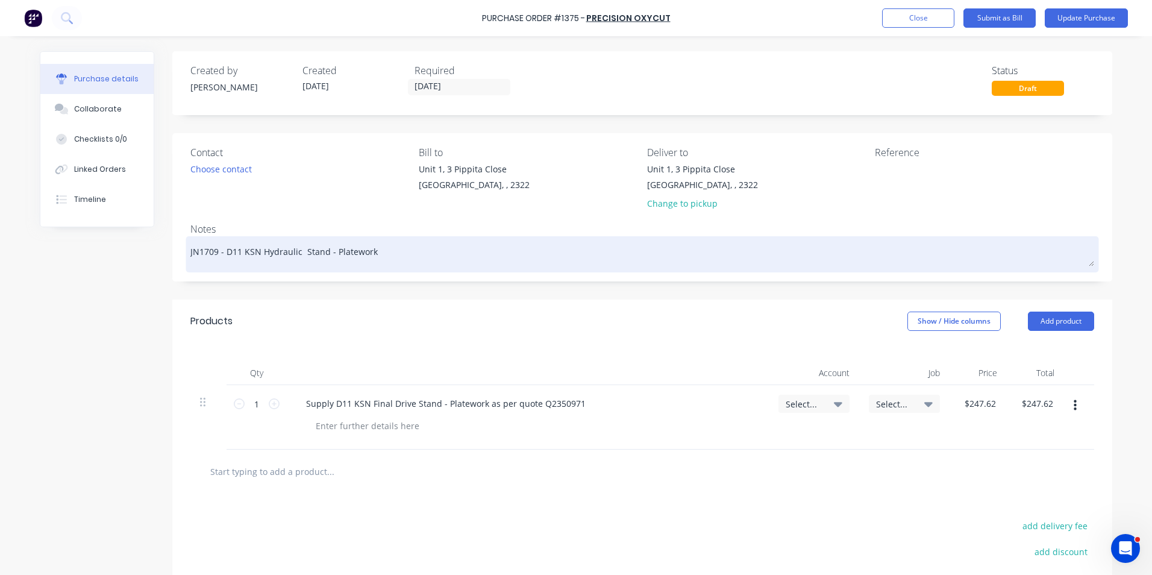
type textarea "JN1709 - D11 KSN Hydraulic T Stand - Platework"
type textarea "x"
type textarea "JN1709 - D11 KSN Hydraulic Ta Stand - Platework"
type textarea "x"
type textarea "JN1709 - D11 KSN Hydraulic Tan Stand - Platework"
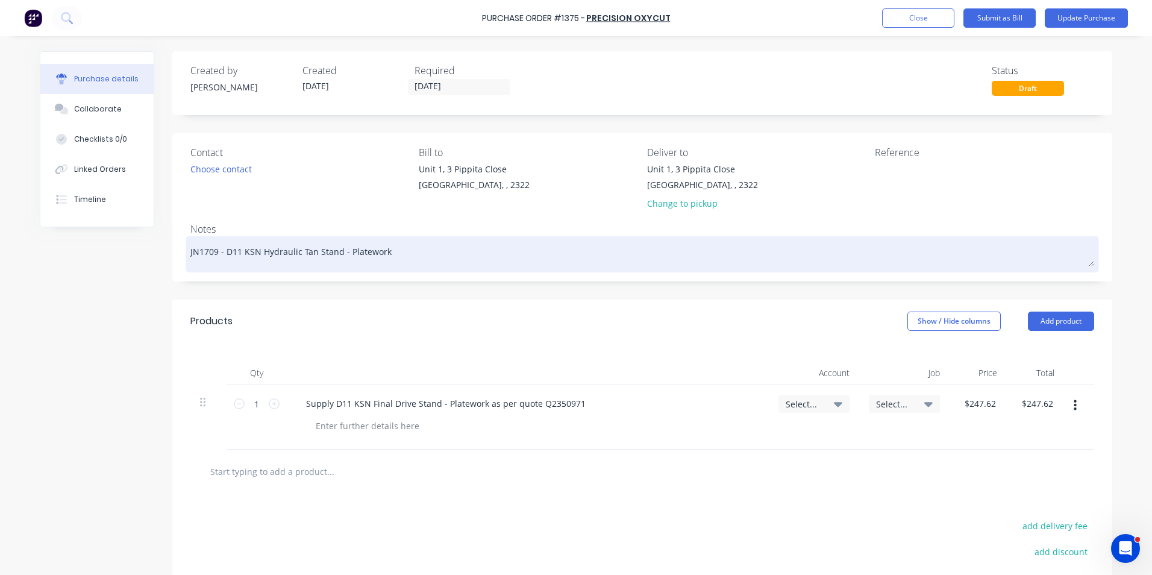
type textarea "x"
type textarea "JN1709 - D11 KSN Hydraulic Tank Stand - Platework"
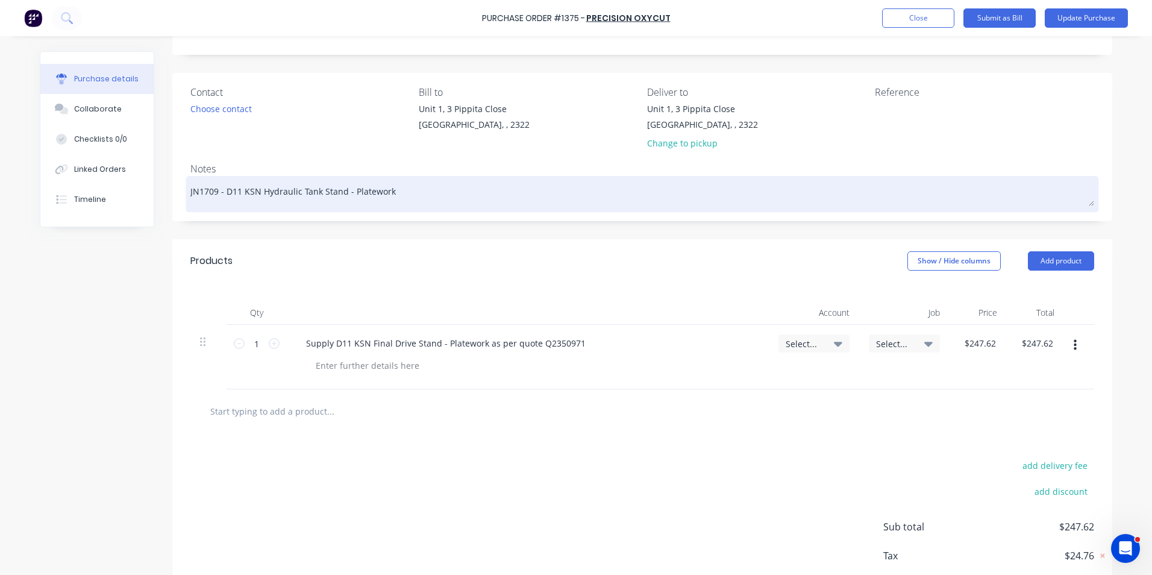
scroll to position [120, 0]
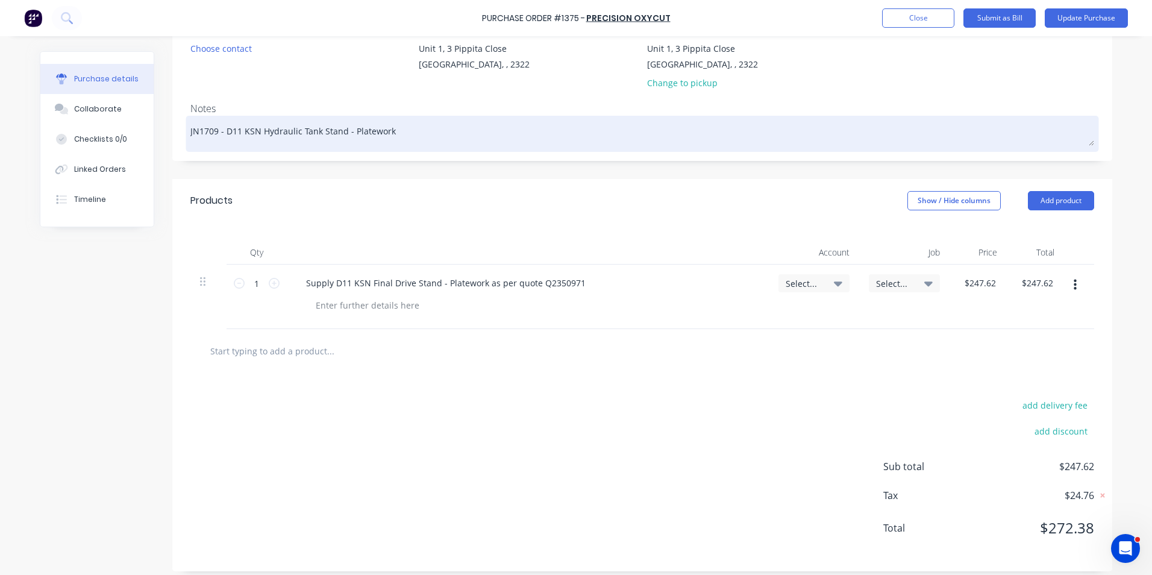
drag, startPoint x: 314, startPoint y: 131, endPoint x: 275, endPoint y: 131, distance: 39.8
click at [259, 131] on textarea "JN1709 - D11 KSN Hydraulic Tank Stand - Platework" at bounding box center [642, 132] width 904 height 27
type textarea "x"
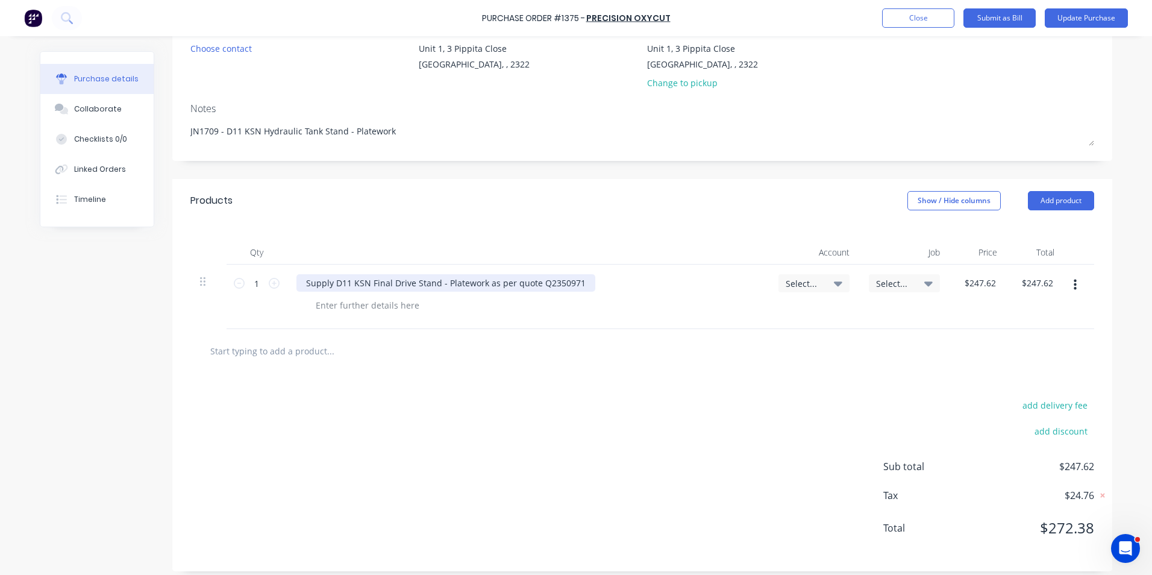
type textarea "JN1709 - D11 KSN Hydraulic Tank Stand - Platework"
type textarea "x"
type textarea "JN1709 - D11 KSN Hydraulic Tank Stand - Platework"
drag, startPoint x: 408, startPoint y: 283, endPoint x: 363, endPoint y: 283, distance: 44.6
click at [363, 283] on div "Supply D11 KSN Final Drive Stand - Platework as per quote Q2350971" at bounding box center [445, 282] width 299 height 17
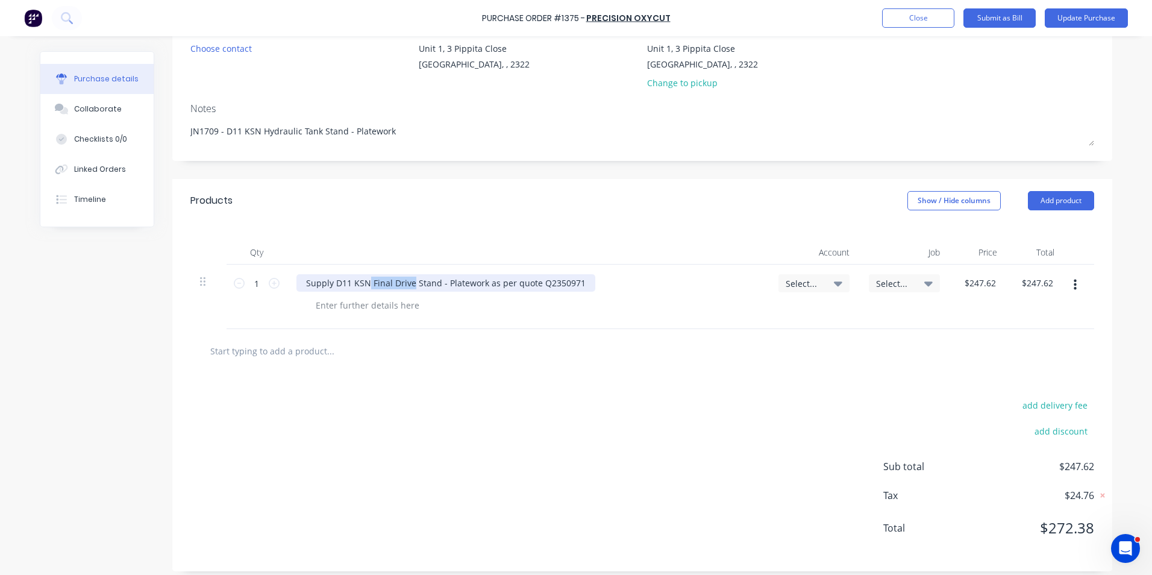
paste div
click at [592, 282] on div "Supply D11 KSN Hydraulic Tank Stand - Platework as per quote Q2350971" at bounding box center [453, 282] width 315 height 17
drag, startPoint x: 592, startPoint y: 282, endPoint x: 551, endPoint y: 282, distance: 40.4
click at [551, 282] on div "Supply D11 KSN Hydraulic Tank Stand - Platework as per quote Q2350971" at bounding box center [453, 282] width 315 height 17
click at [810, 280] on span "Select..." at bounding box center [804, 283] width 36 height 13
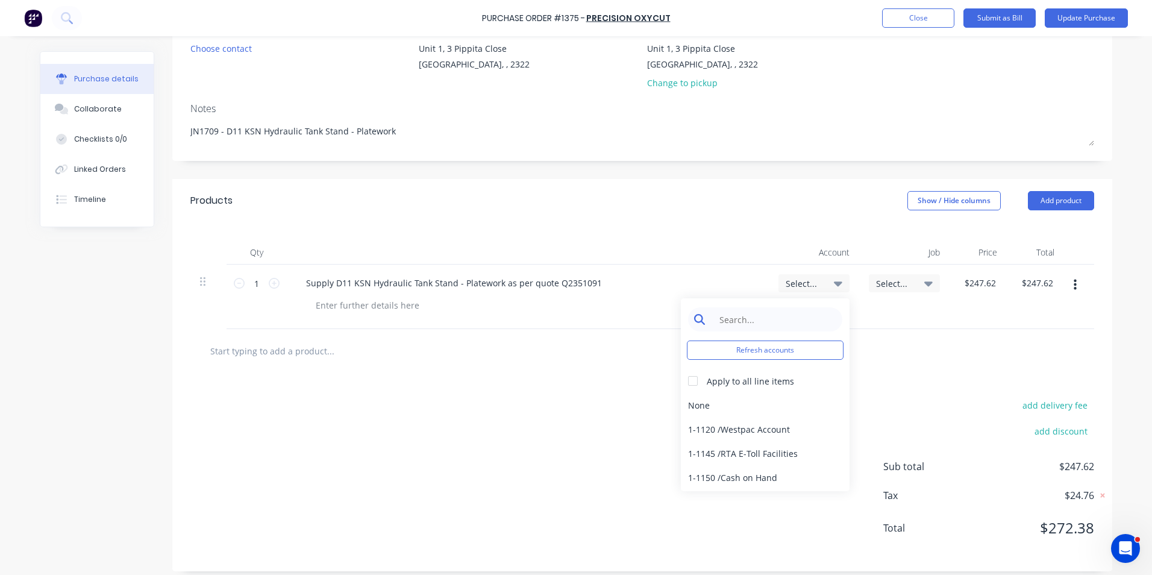
type textarea "x"
click at [737, 316] on input at bounding box center [774, 319] width 123 height 24
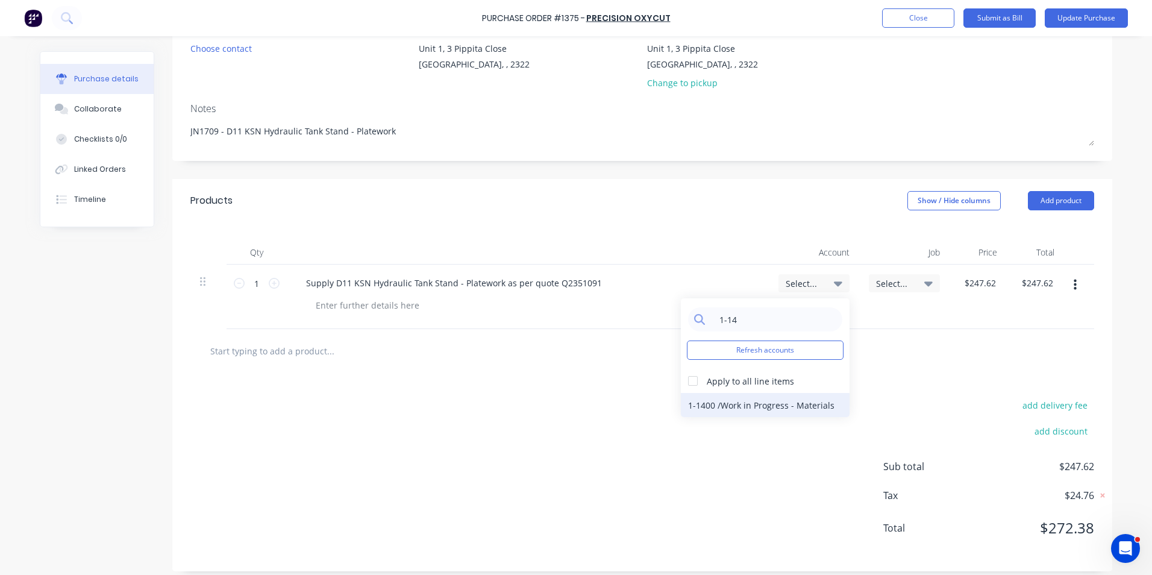
type input "1-14"
click at [770, 405] on div "1-1400 / Work in Progress - Materials" at bounding box center [765, 405] width 169 height 24
click at [898, 279] on span "Select..." at bounding box center [894, 283] width 36 height 13
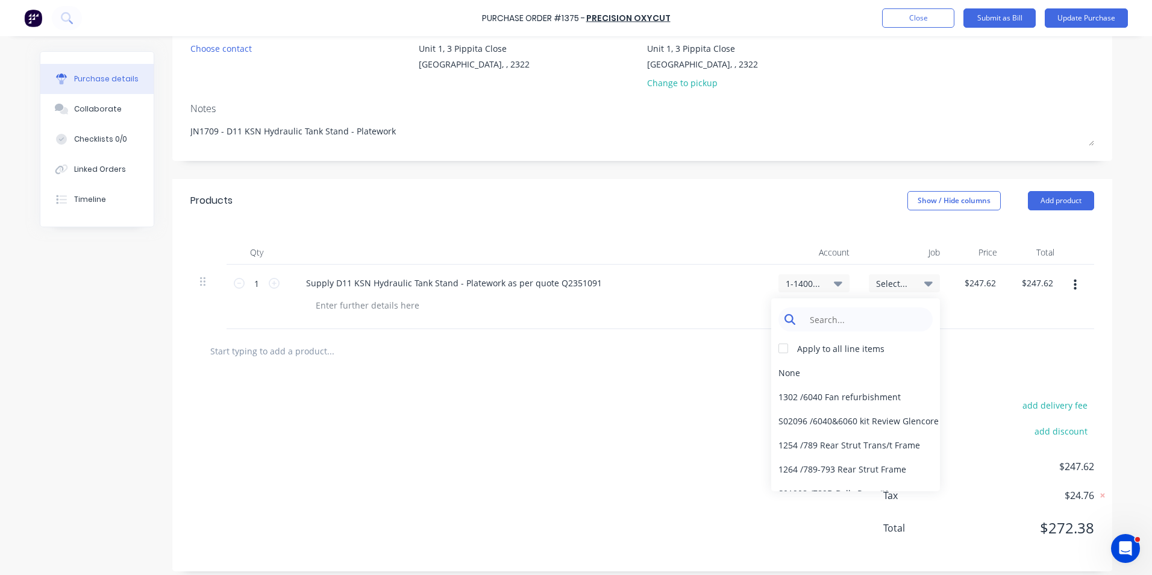
type textarea "x"
click at [832, 318] on input at bounding box center [864, 319] width 123 height 24
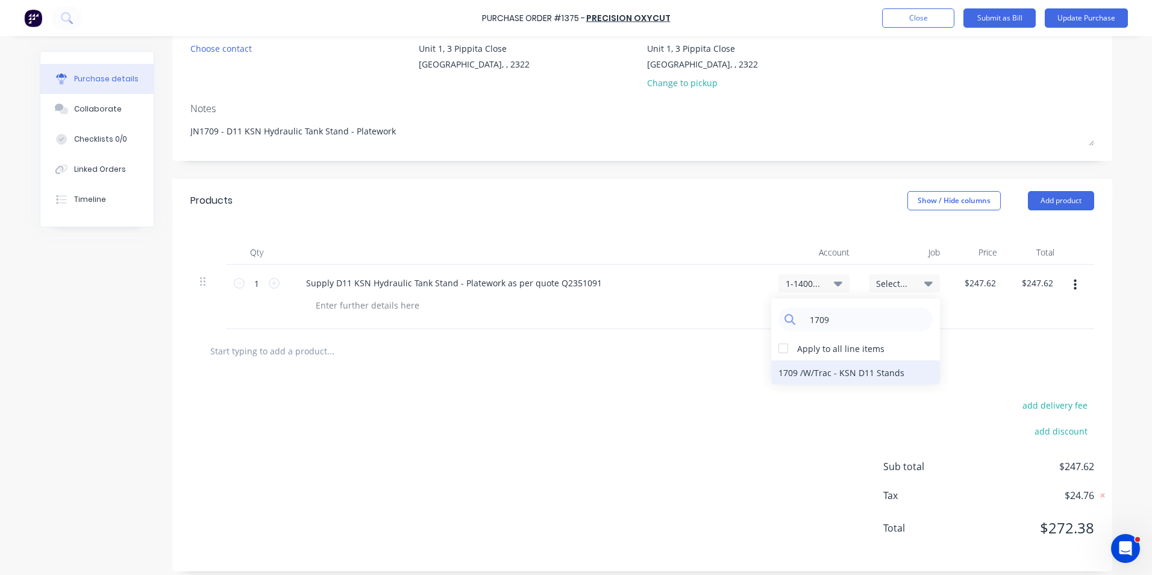
type input "1709"
click at [872, 374] on div "1709 / W/Trac - KSN D11 Stands" at bounding box center [855, 372] width 169 height 24
type textarea "x"
type input "247.6200"
click at [979, 284] on input "247.6200" at bounding box center [979, 282] width 37 height 17
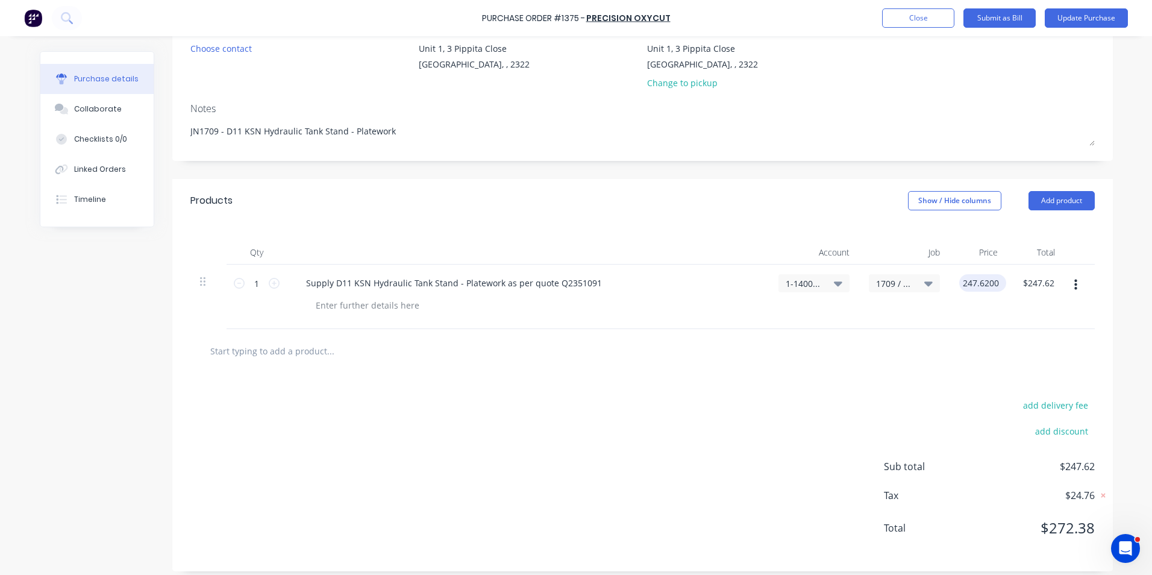
click at [980, 281] on input "247.6200" at bounding box center [980, 282] width 42 height 17
type textarea "x"
type input "$247.62"
type textarea "x"
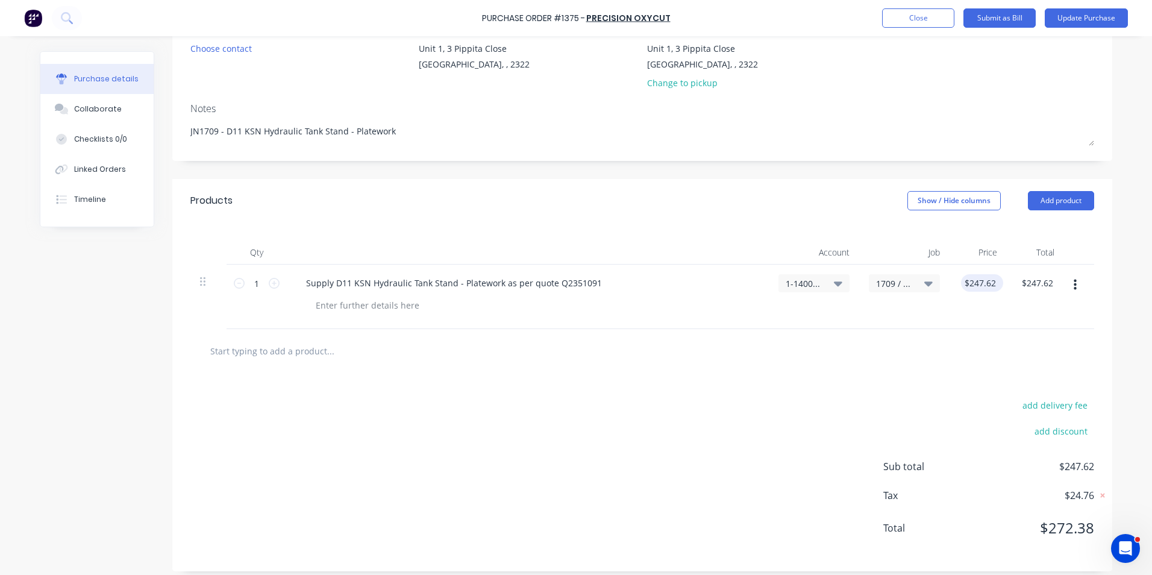
type input "247.62"
click at [976, 287] on input "247.62" at bounding box center [979, 282] width 37 height 17
type textarea "x"
click at [976, 287] on input "247.62" at bounding box center [982, 282] width 33 height 17
type input "42"
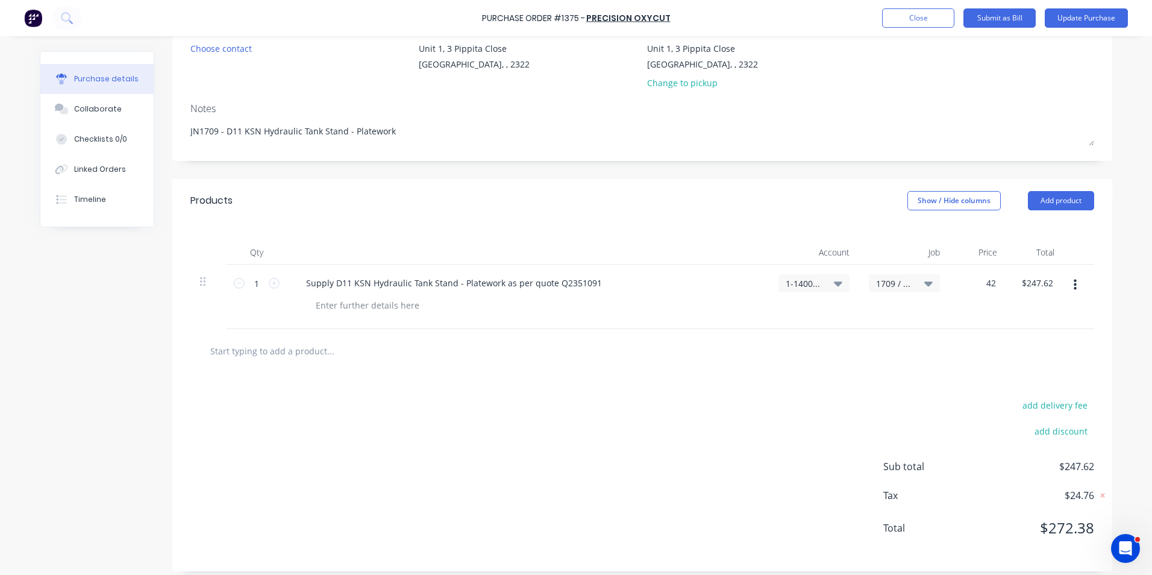
type textarea "x"
type input "$42.00"
click at [972, 322] on div "$42.00 $42.00" at bounding box center [977, 296] width 57 height 64
click at [1073, 283] on icon "button" at bounding box center [1074, 284] width 3 height 13
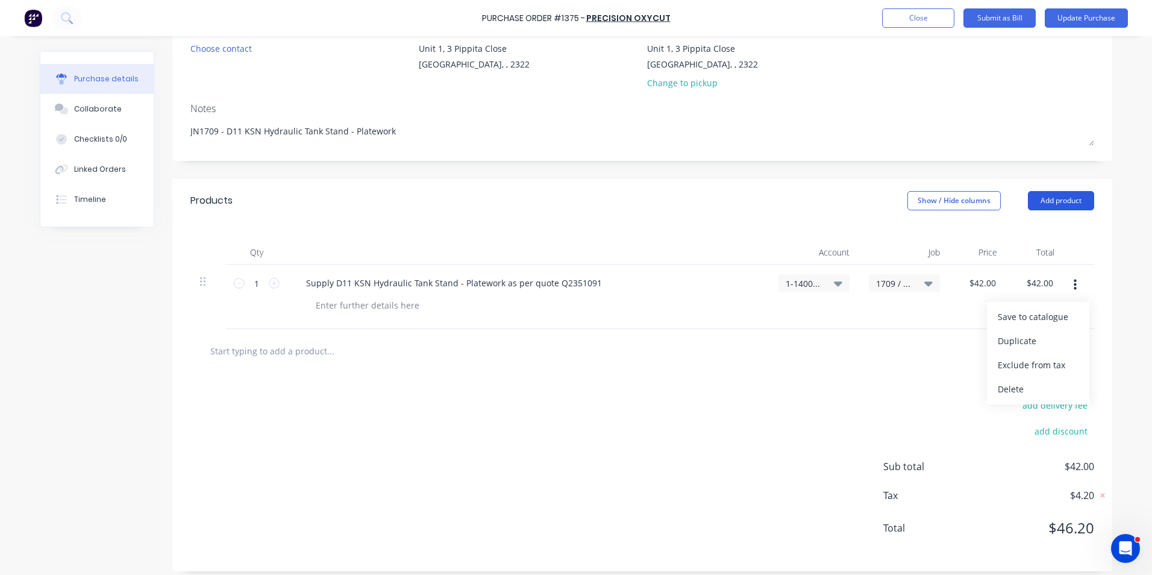
click at [1055, 198] on button "Add product" at bounding box center [1061, 200] width 66 height 19
click at [917, 398] on div "add delivery fee" at bounding box center [988, 405] width 211 height 16
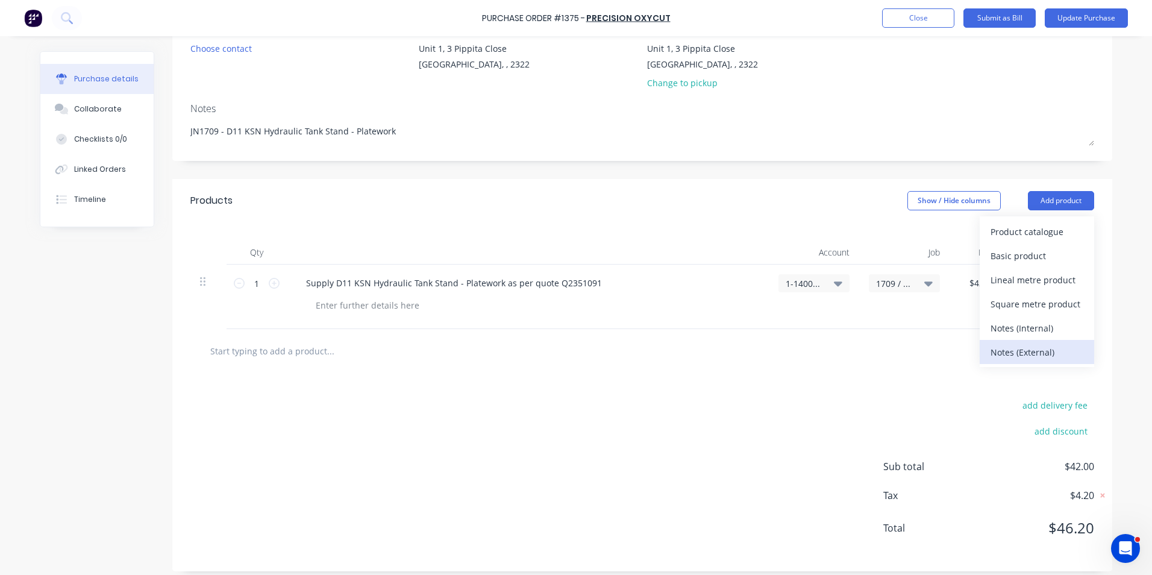
click at [1022, 352] on div "Notes (External)" at bounding box center [1036, 351] width 93 height 17
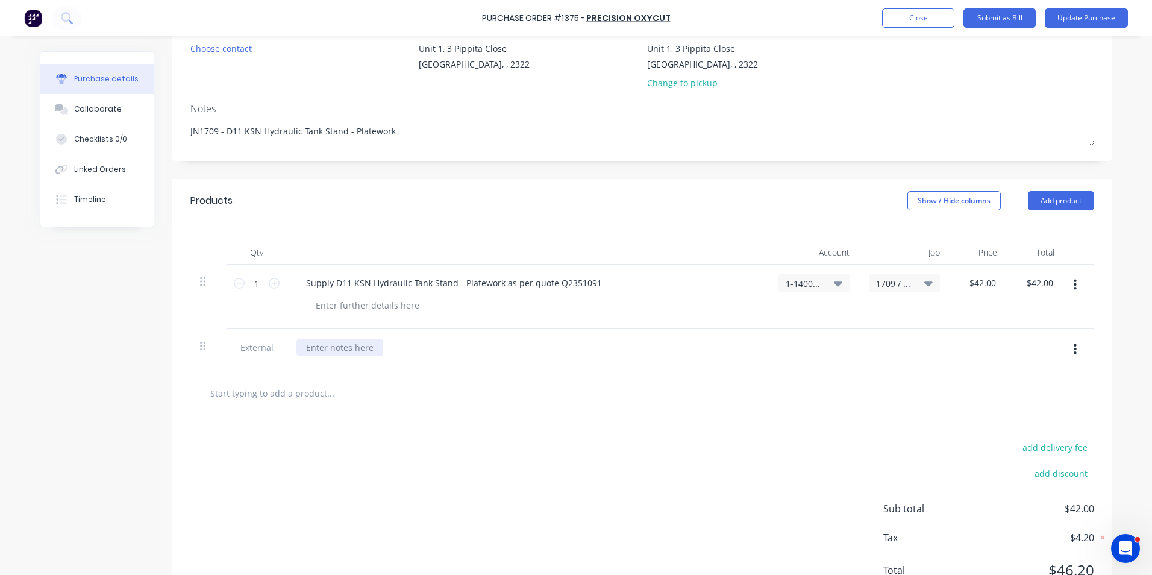
type textarea "x"
click at [335, 348] on div at bounding box center [339, 347] width 87 height 17
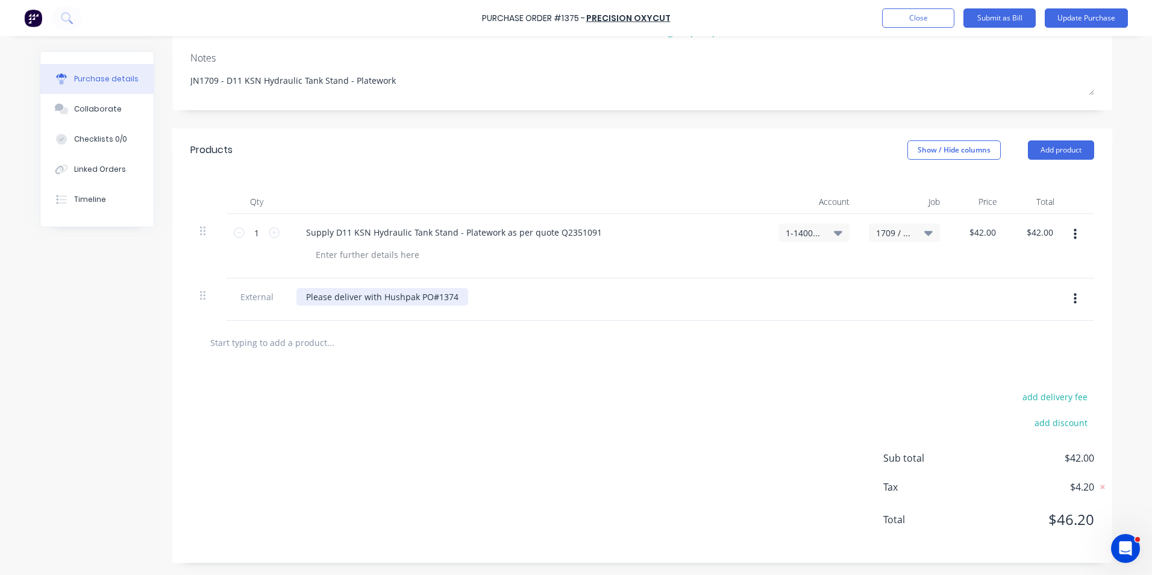
scroll to position [0, 0]
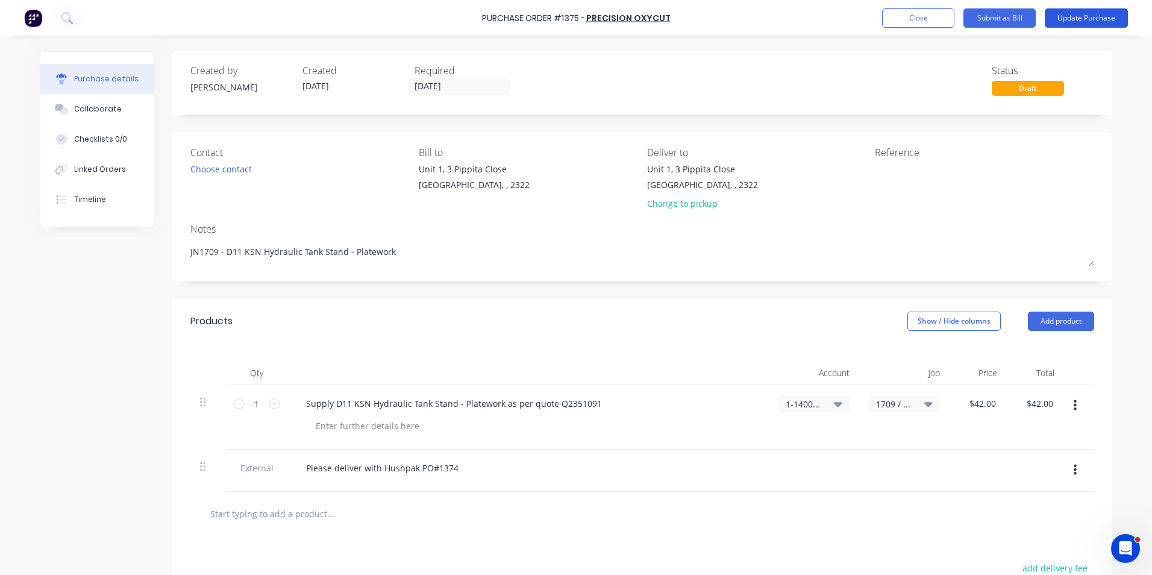
click at [1079, 16] on button "Update Purchase" at bounding box center [1086, 17] width 83 height 19
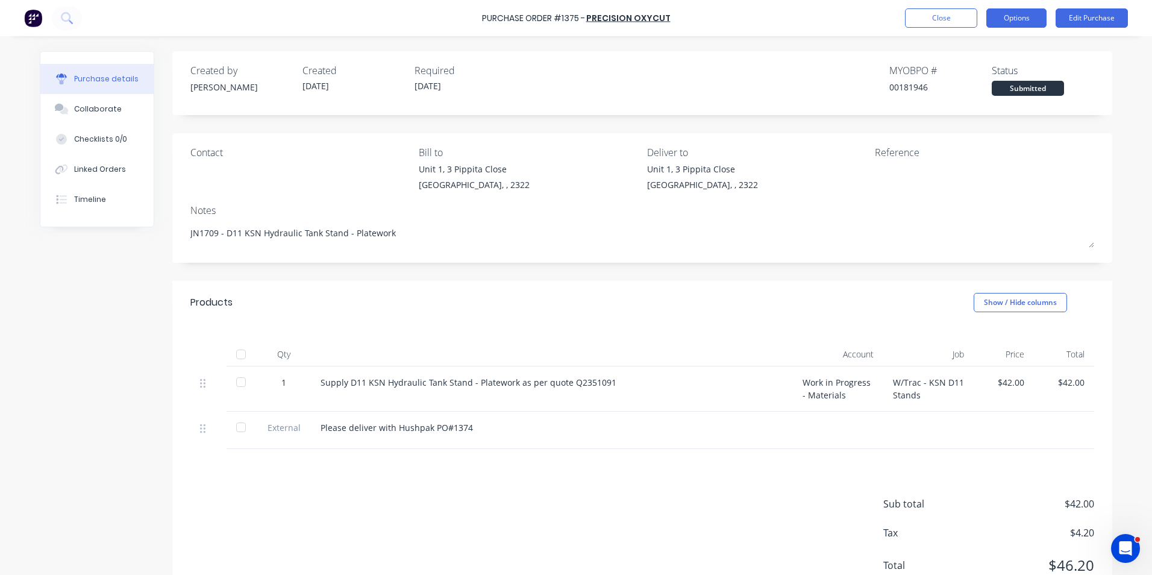
click at [1022, 17] on button "Options" at bounding box center [1016, 17] width 60 height 19
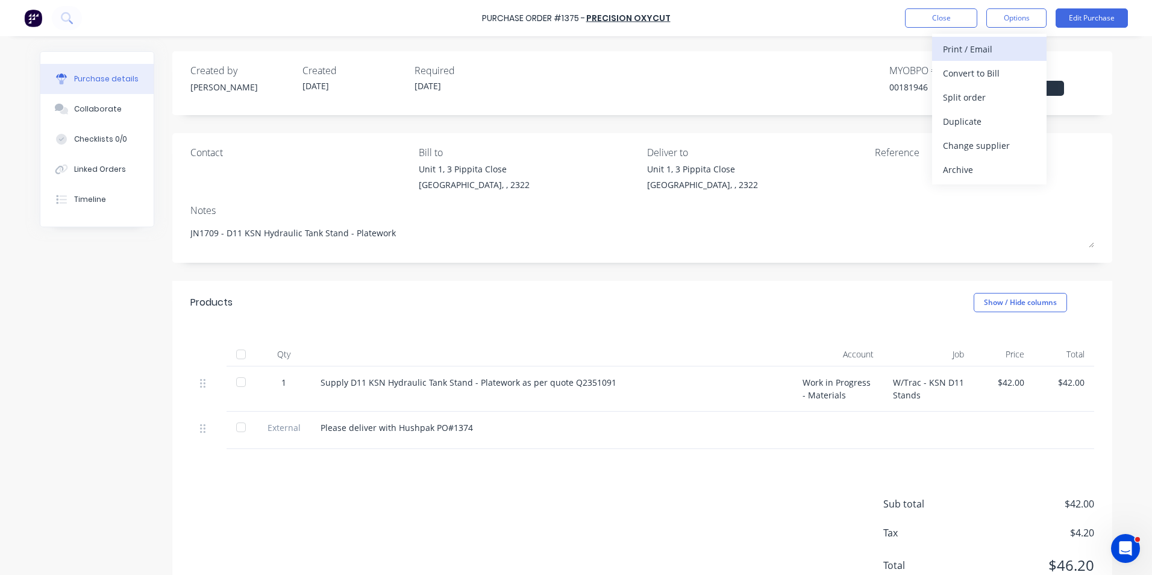
click at [987, 46] on div "Print / Email" at bounding box center [989, 48] width 93 height 17
click at [990, 73] on div "With pricing" at bounding box center [989, 72] width 93 height 17
type textarea "x"
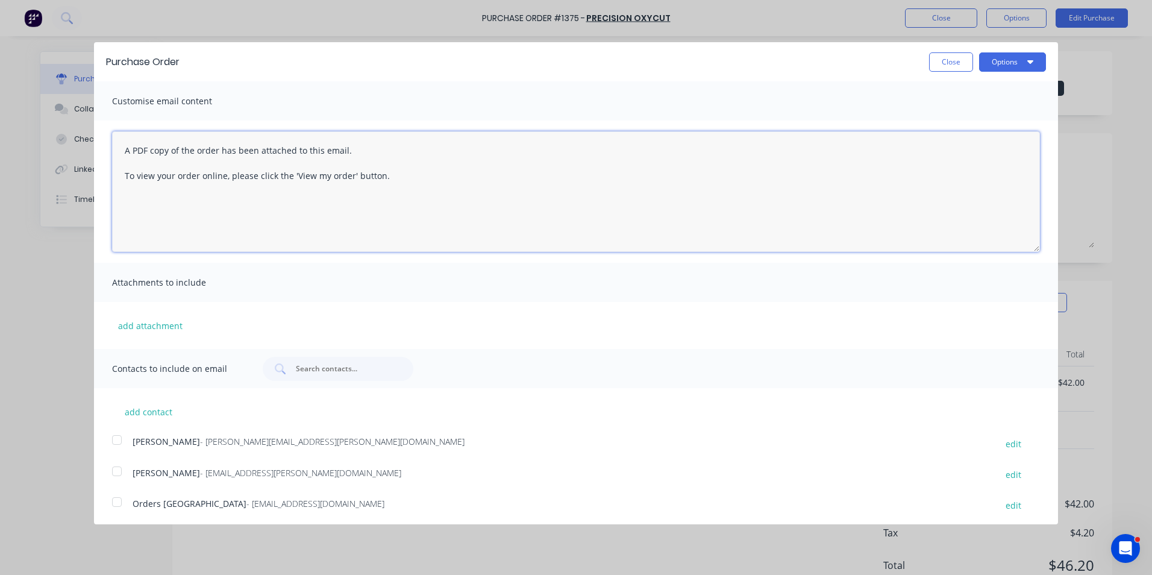
drag, startPoint x: 397, startPoint y: 177, endPoint x: 91, endPoint y: 138, distance: 308.5
click at [91, 138] on div "Purchase Order Close Options Customise email content A PDF copy of the order ha…" at bounding box center [576, 287] width 1152 height 575
type textarea "Hi Sales, PO attached as quoted, please proceed, noted please delivery with Hus…"
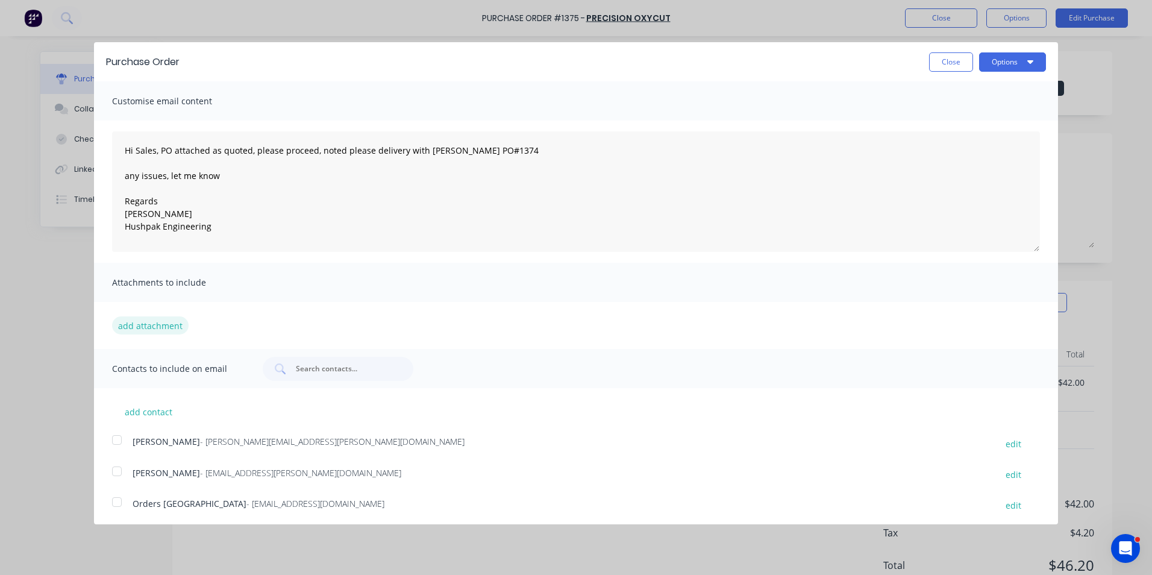
click at [167, 323] on button "add attachment" at bounding box center [150, 325] width 77 height 18
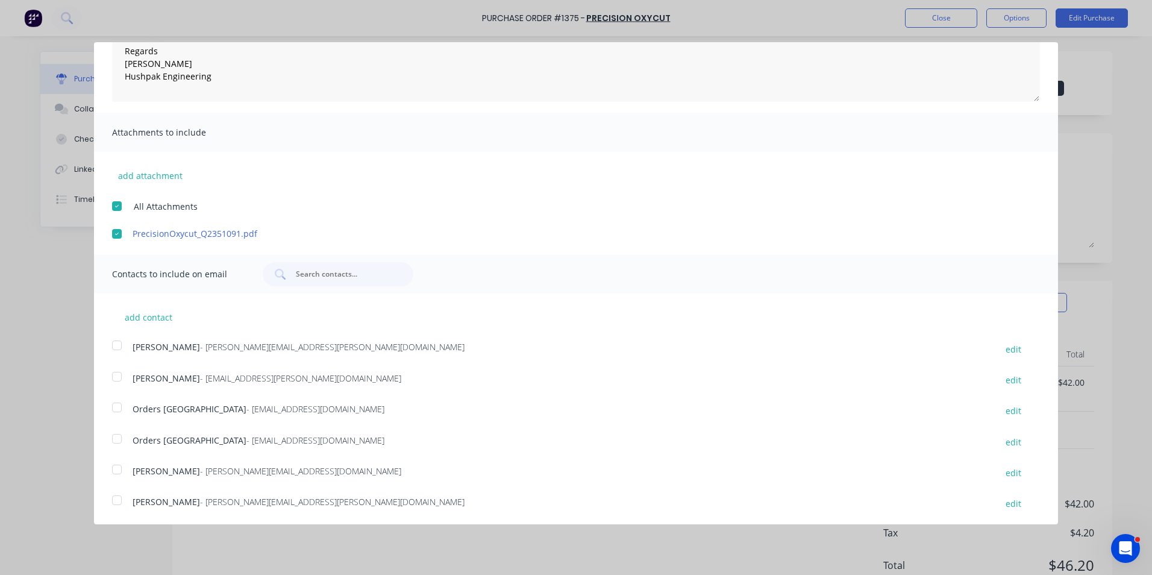
scroll to position [152, 0]
click at [117, 340] on div at bounding box center [117, 343] width 24 height 24
click at [119, 402] on div at bounding box center [117, 405] width 24 height 24
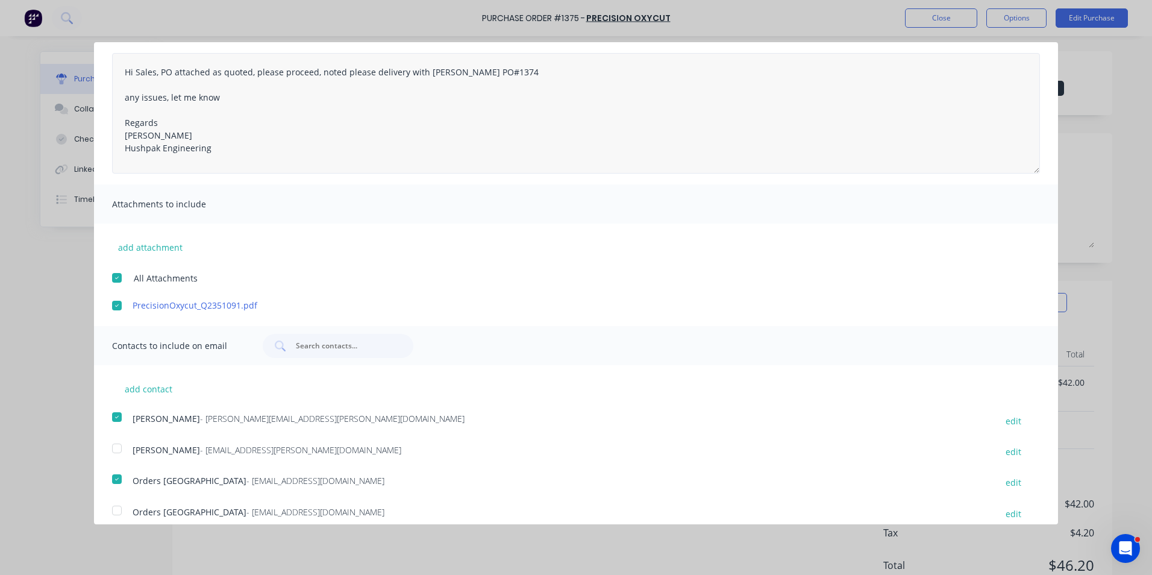
scroll to position [0, 0]
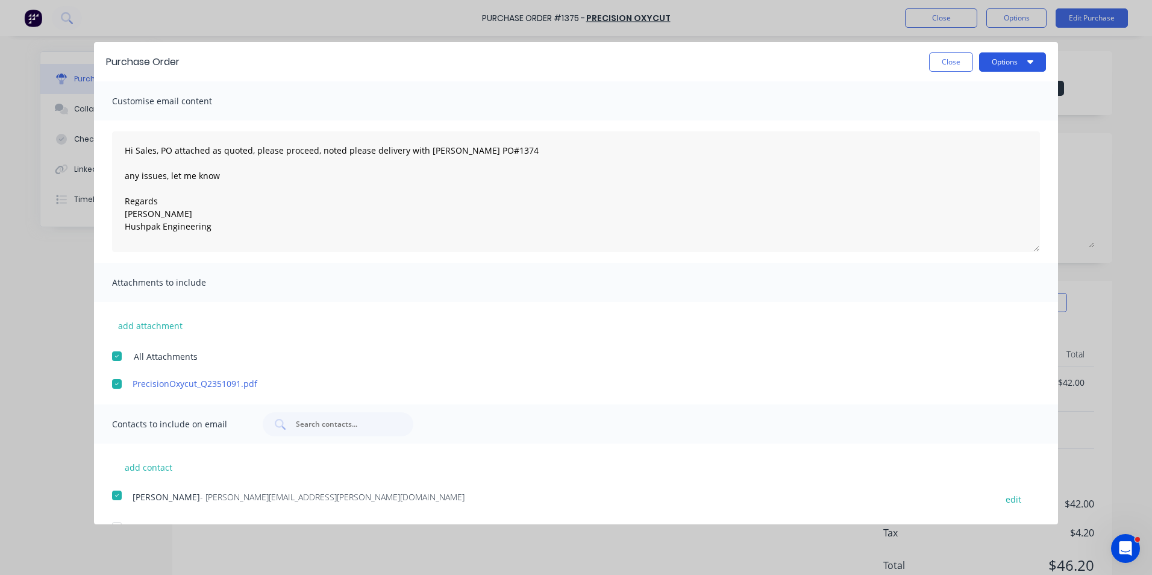
click at [1006, 60] on button "Options" at bounding box center [1012, 61] width 67 height 19
click at [952, 117] on div "Email" at bounding box center [988, 116] width 93 height 17
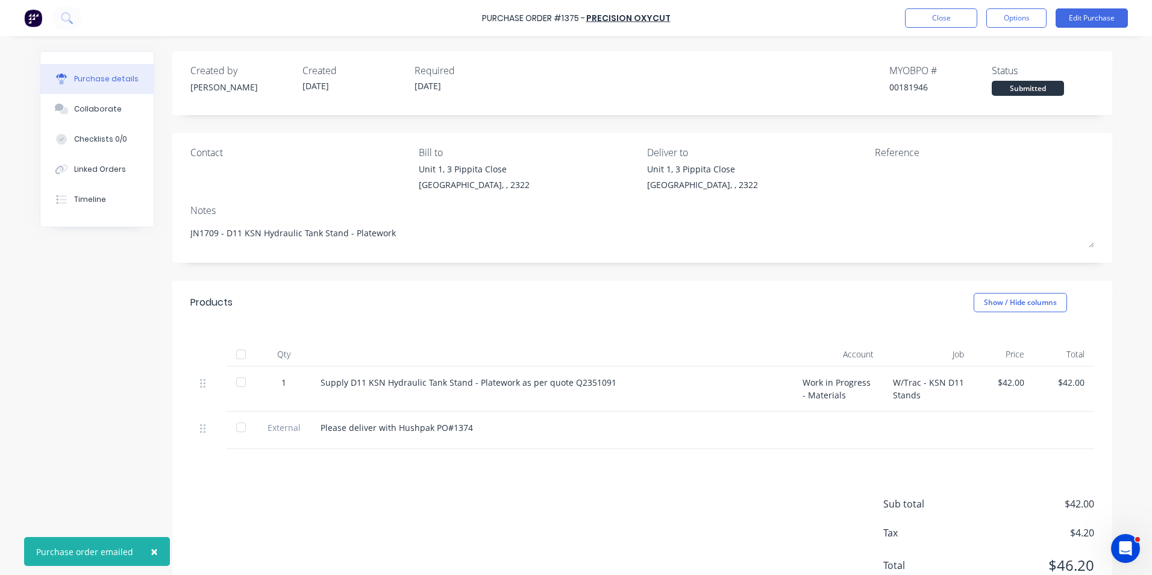
type textarea "x"
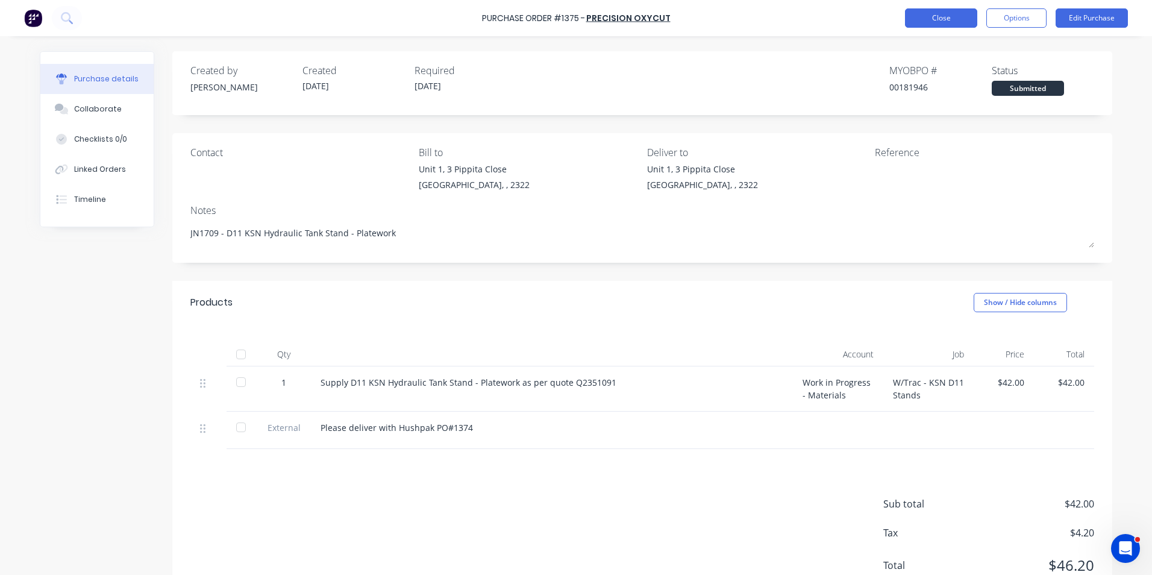
click at [945, 14] on button "Close" at bounding box center [941, 17] width 72 height 19
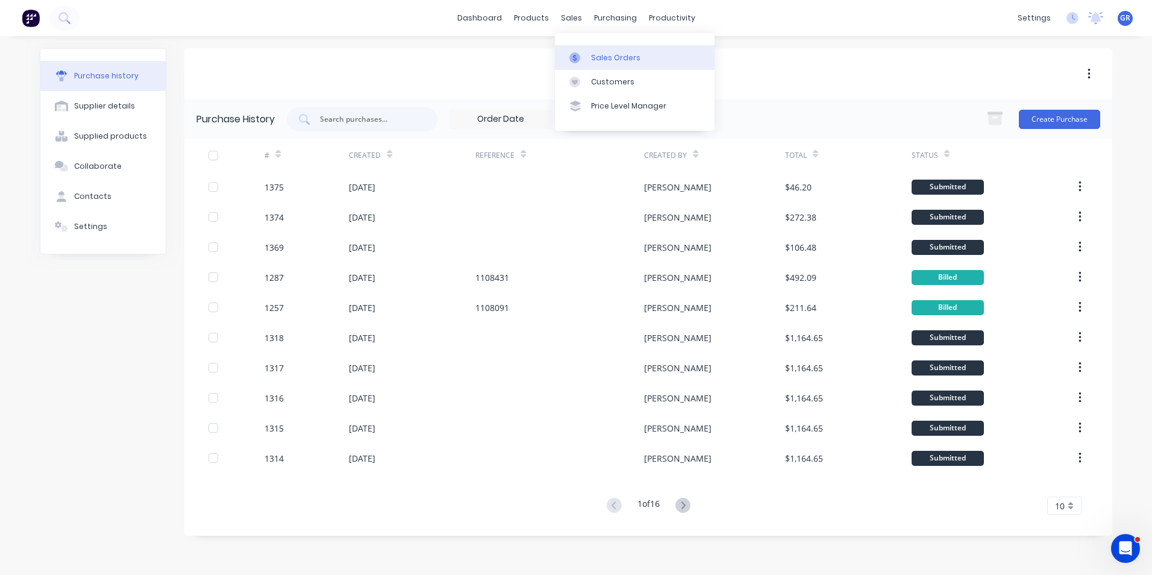
click at [607, 53] on div "Sales Orders" at bounding box center [615, 57] width 49 height 11
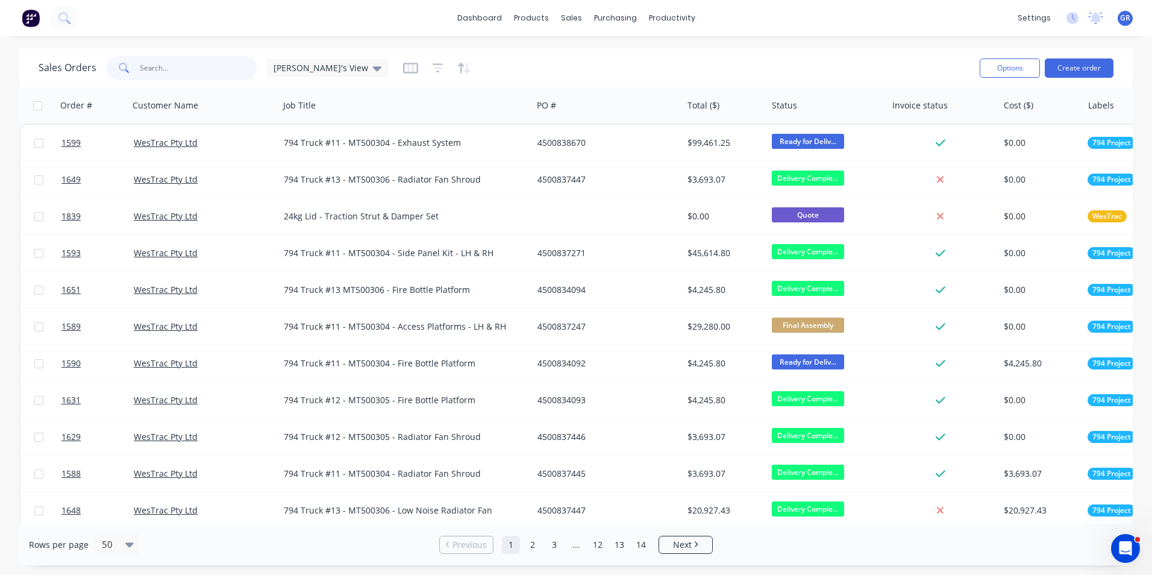
click at [149, 66] on input "text" at bounding box center [198, 68] width 117 height 24
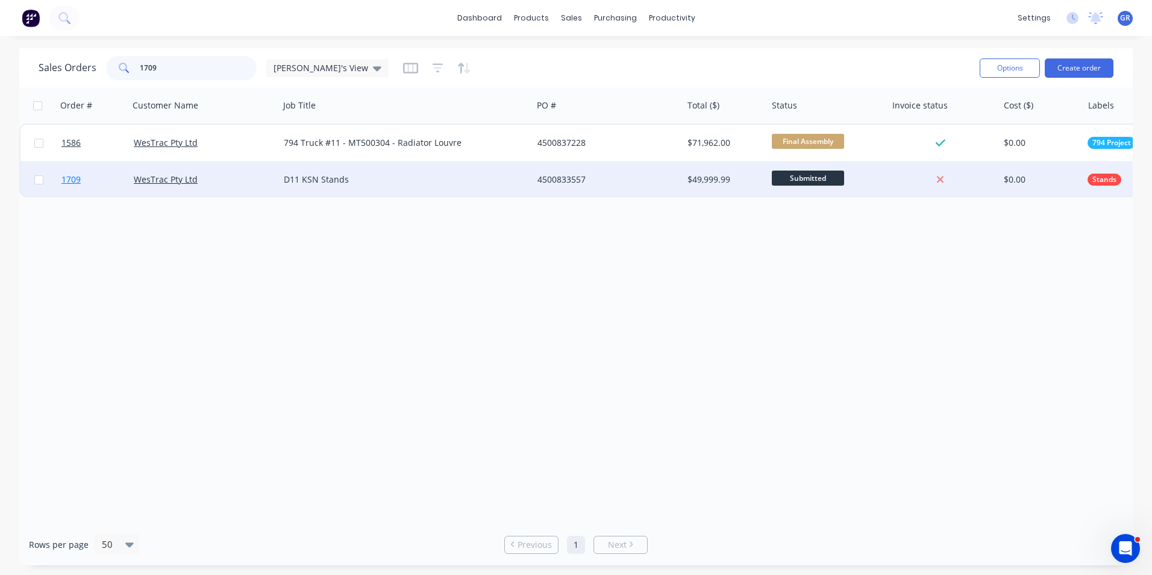
type input "1709"
click at [75, 179] on span "1709" at bounding box center [70, 179] width 19 height 12
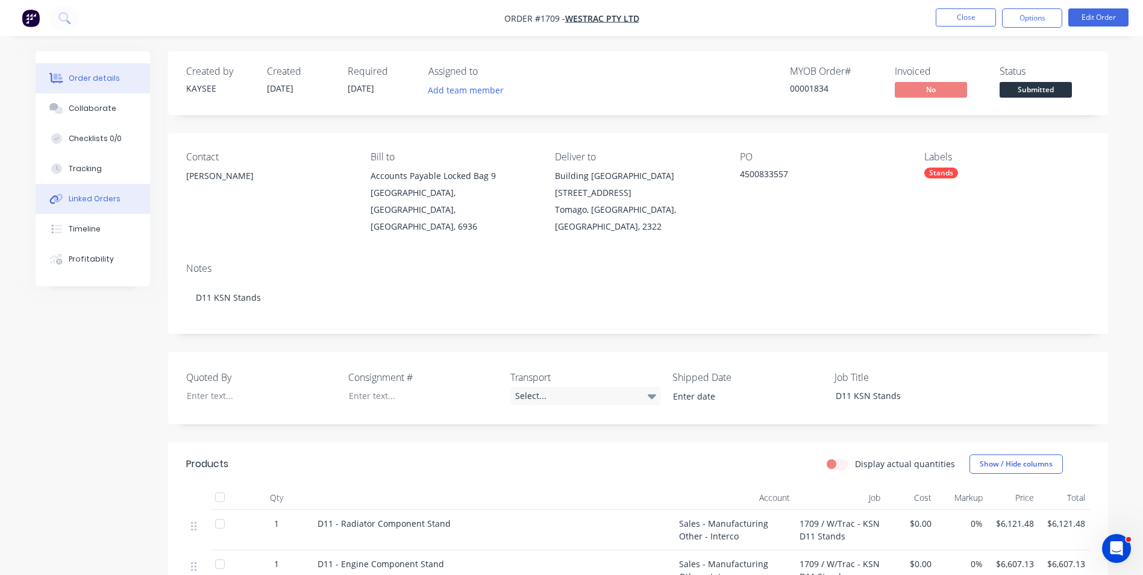
click at [96, 198] on div "Linked Orders" at bounding box center [95, 198] width 52 height 11
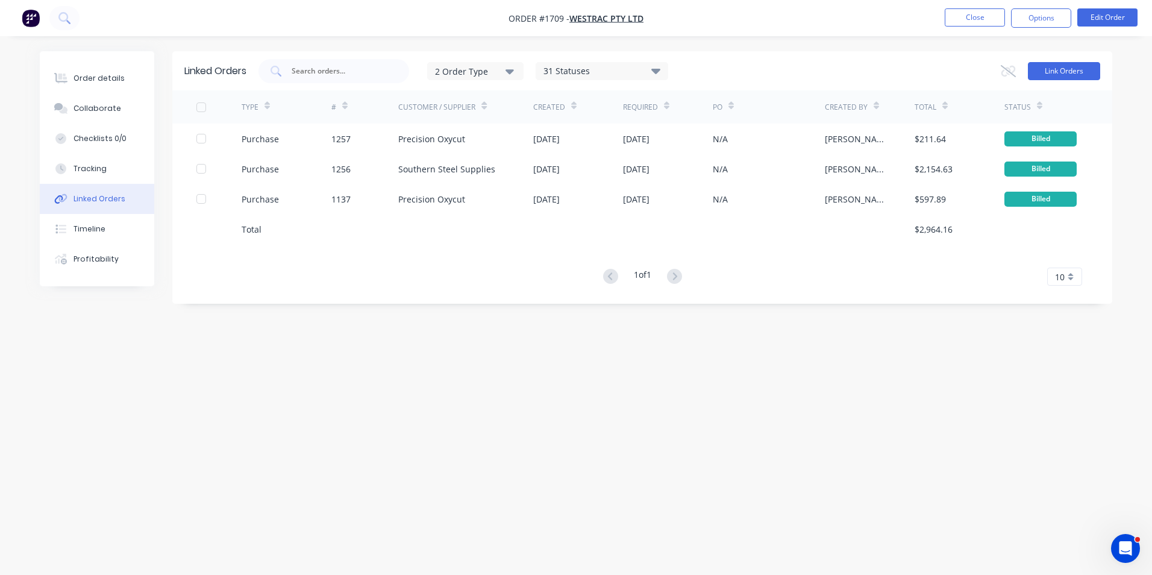
click at [1070, 72] on button "Link Orders" at bounding box center [1064, 71] width 72 height 18
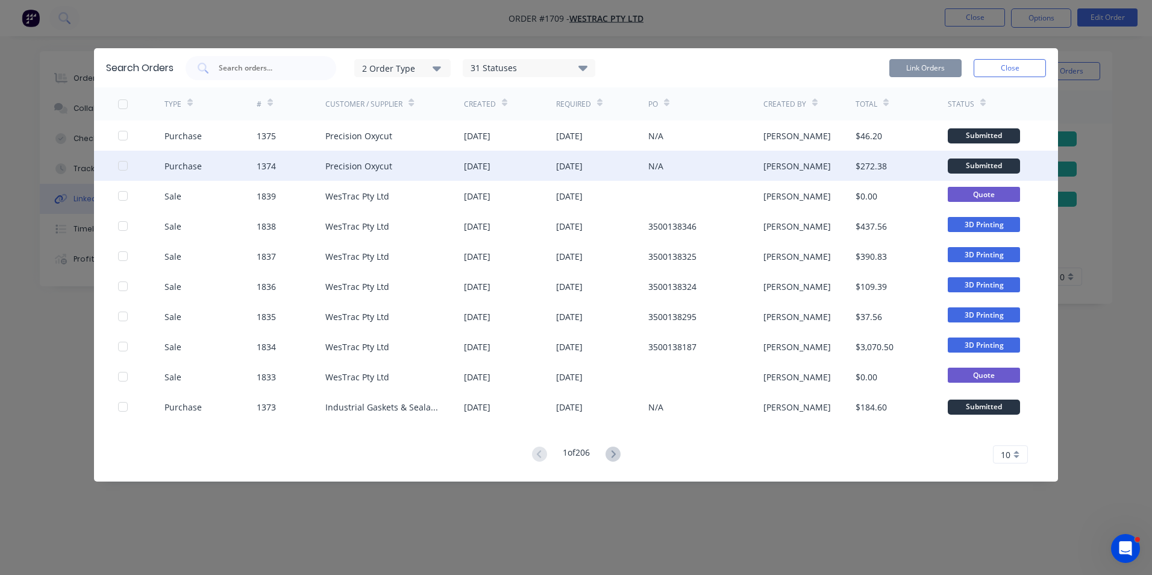
click at [123, 166] on div at bounding box center [123, 166] width 24 height 24
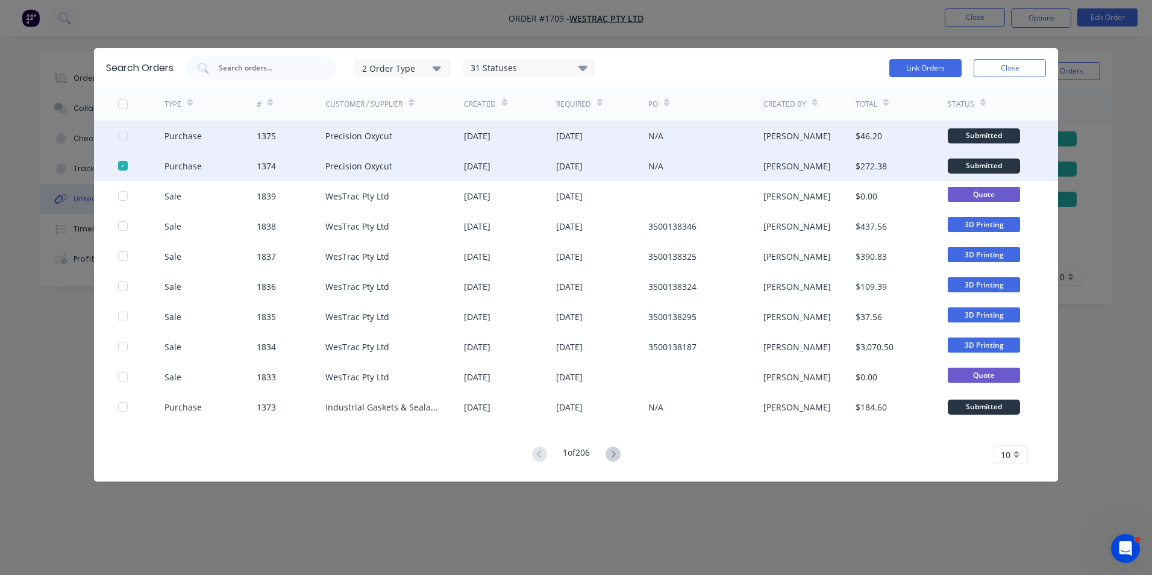
click at [124, 134] on div at bounding box center [123, 135] width 24 height 24
click at [926, 68] on button "Link Orders" at bounding box center [925, 68] width 72 height 18
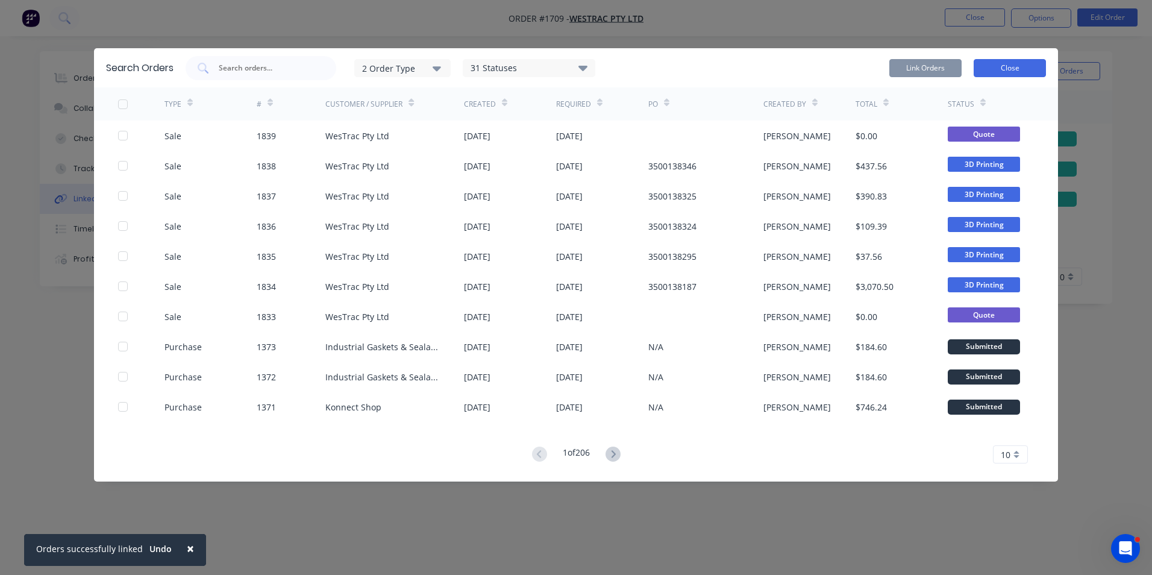
click at [1003, 69] on button "Close" at bounding box center [1009, 68] width 72 height 18
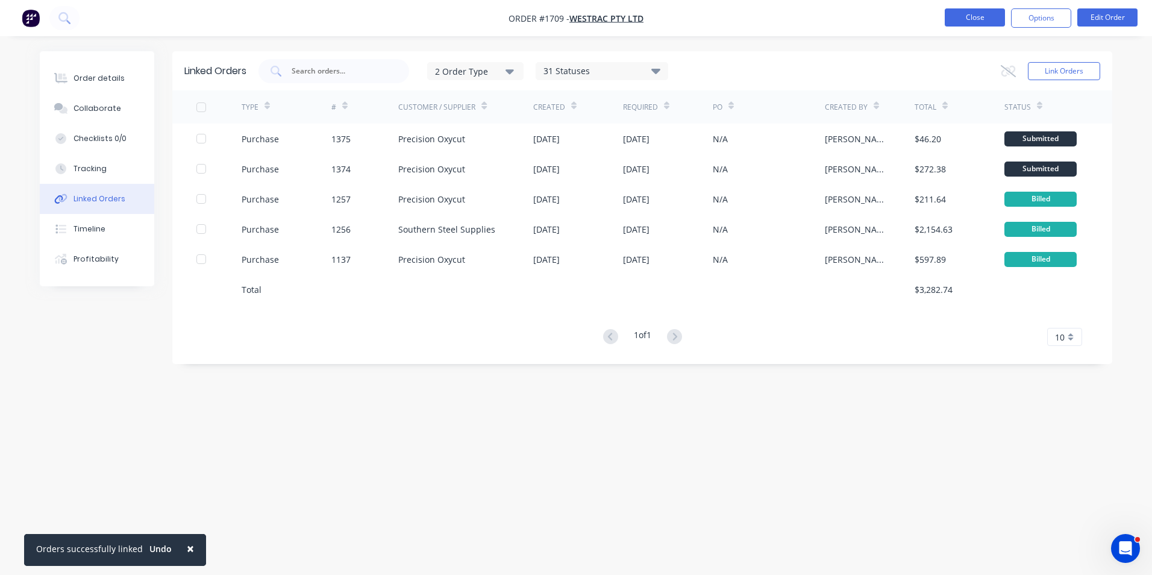
click at [981, 19] on button "Close" at bounding box center [975, 17] width 60 height 18
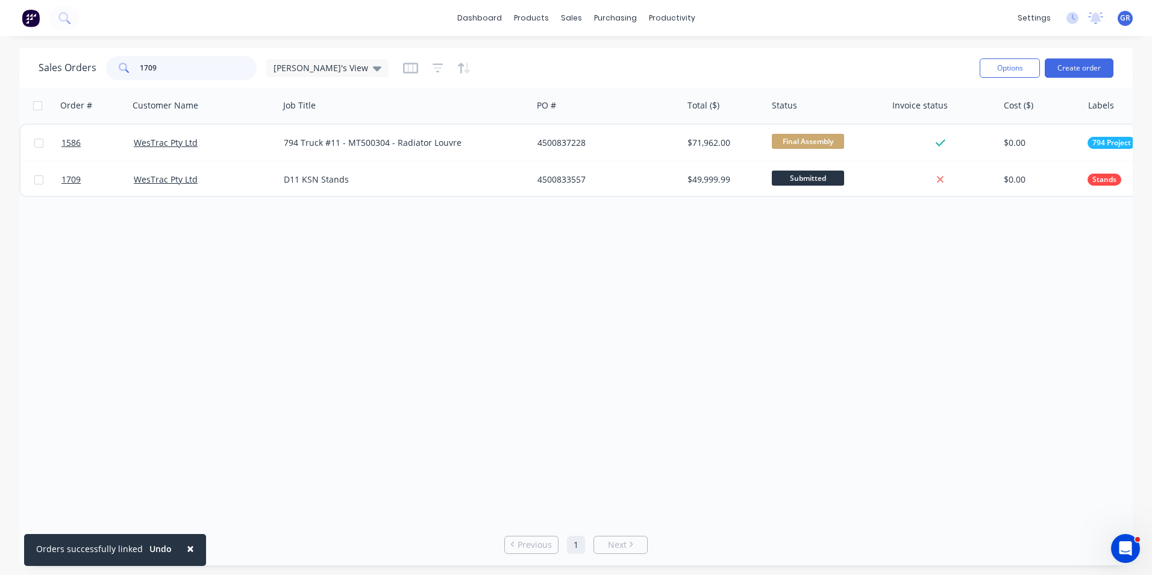
drag, startPoint x: 179, startPoint y: 65, endPoint x: 111, endPoint y: 66, distance: 68.1
click at [111, 66] on div "1709" at bounding box center [181, 68] width 151 height 24
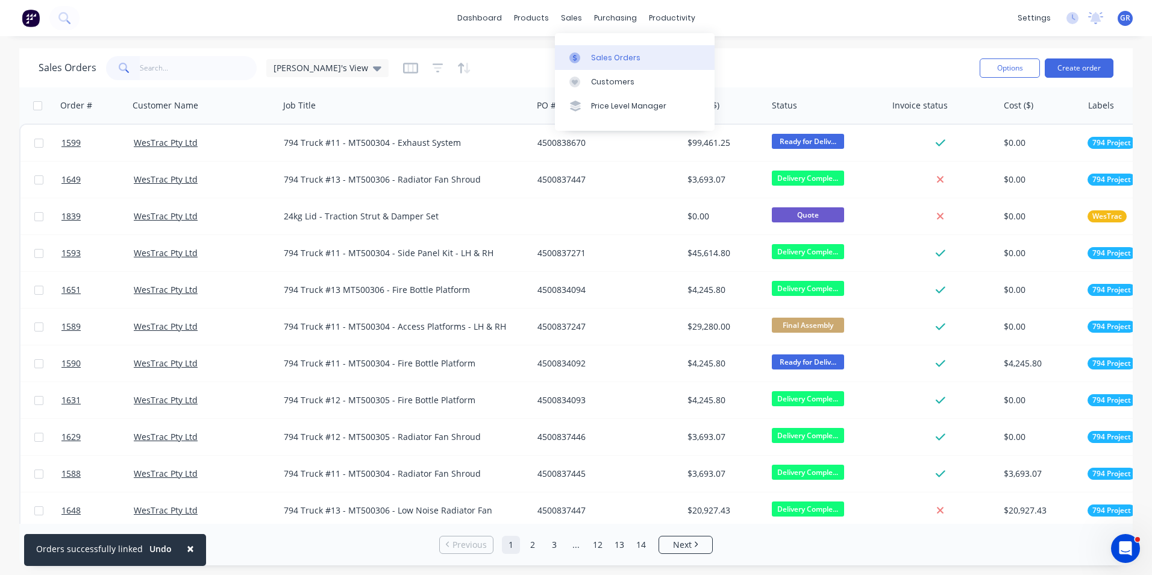
click at [591, 51] on link "Sales Orders" at bounding box center [635, 57] width 160 height 24
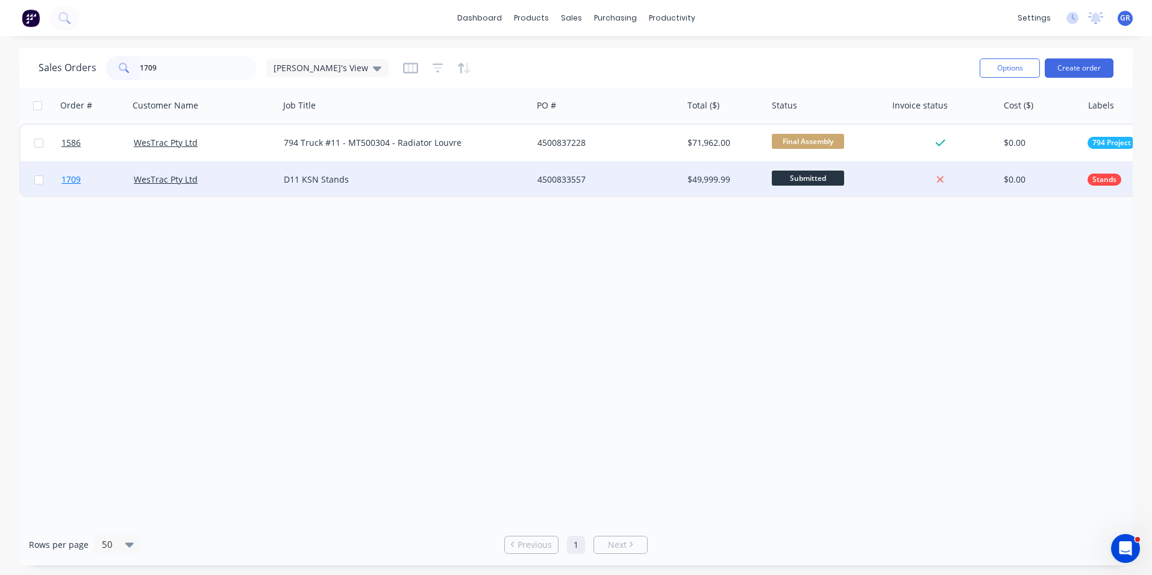
type input "1709"
click at [75, 181] on span "1709" at bounding box center [70, 179] width 19 height 12
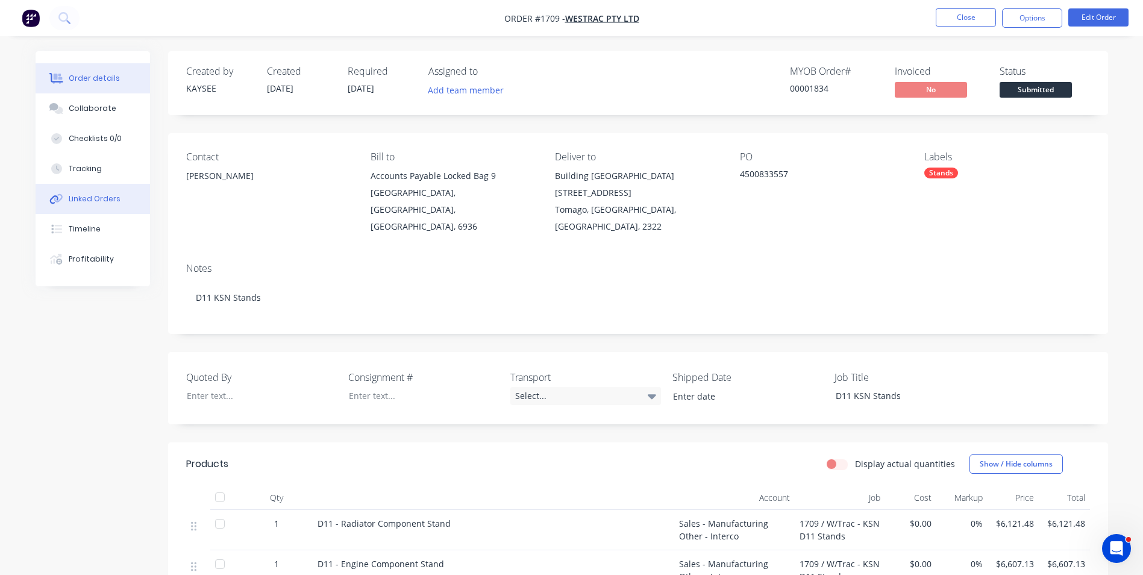
click at [96, 199] on div "Linked Orders" at bounding box center [95, 198] width 52 height 11
